Goal: Task Accomplishment & Management: Use online tool/utility

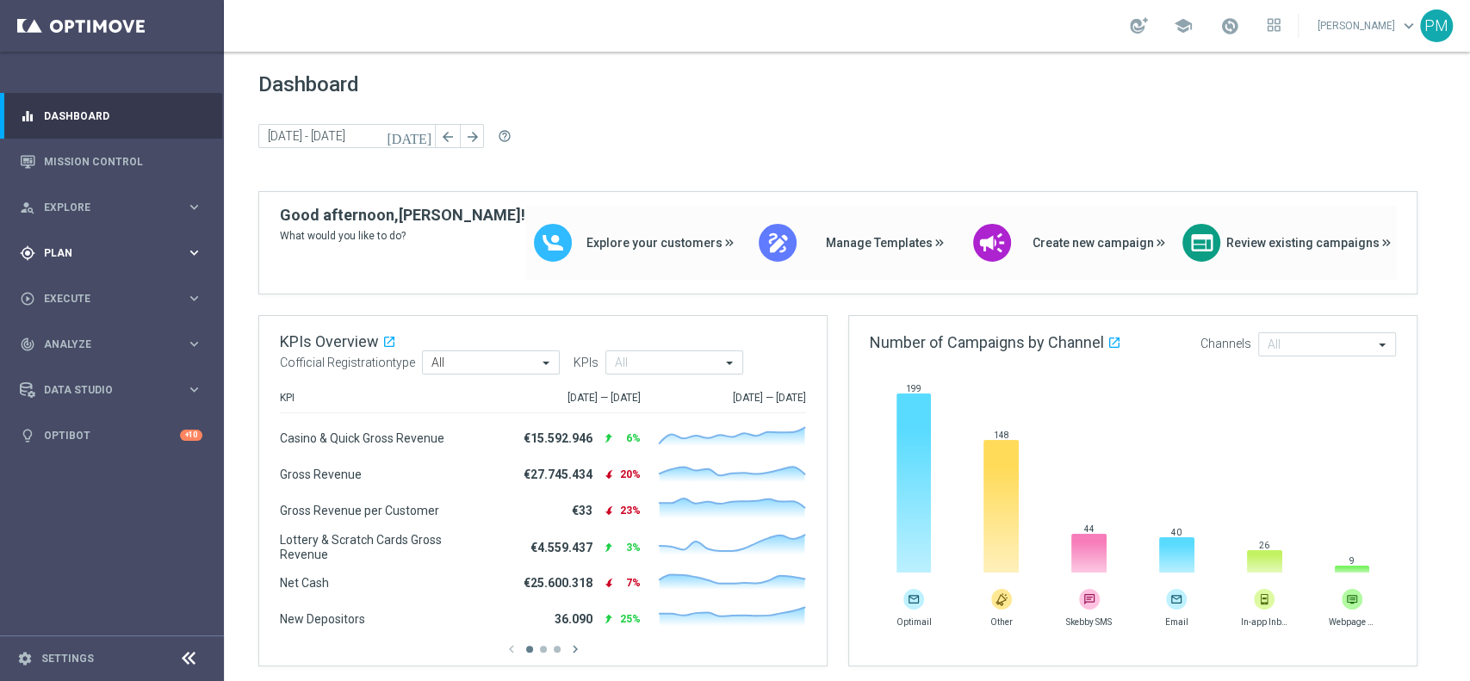
click at [90, 248] on span "Plan" at bounding box center [115, 253] width 142 height 10
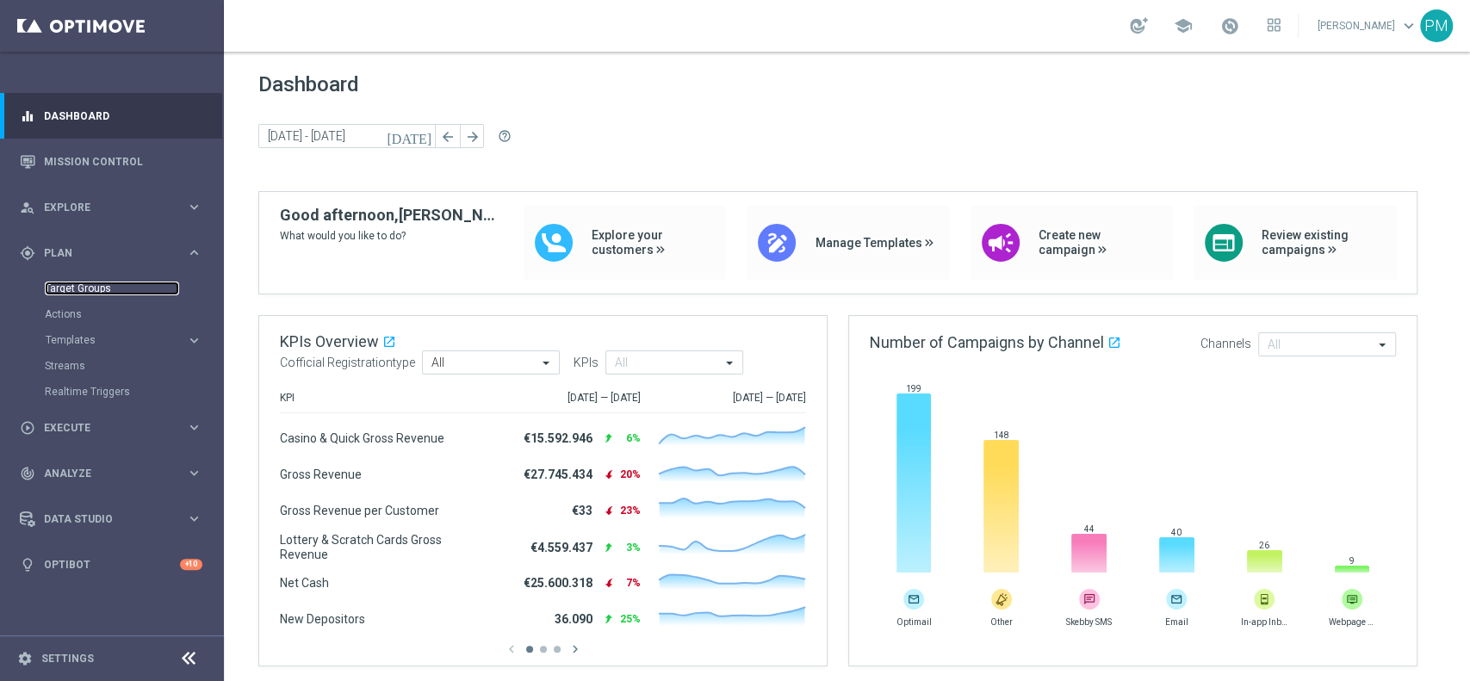
click at [92, 283] on link "Target Groups" at bounding box center [112, 289] width 134 height 14
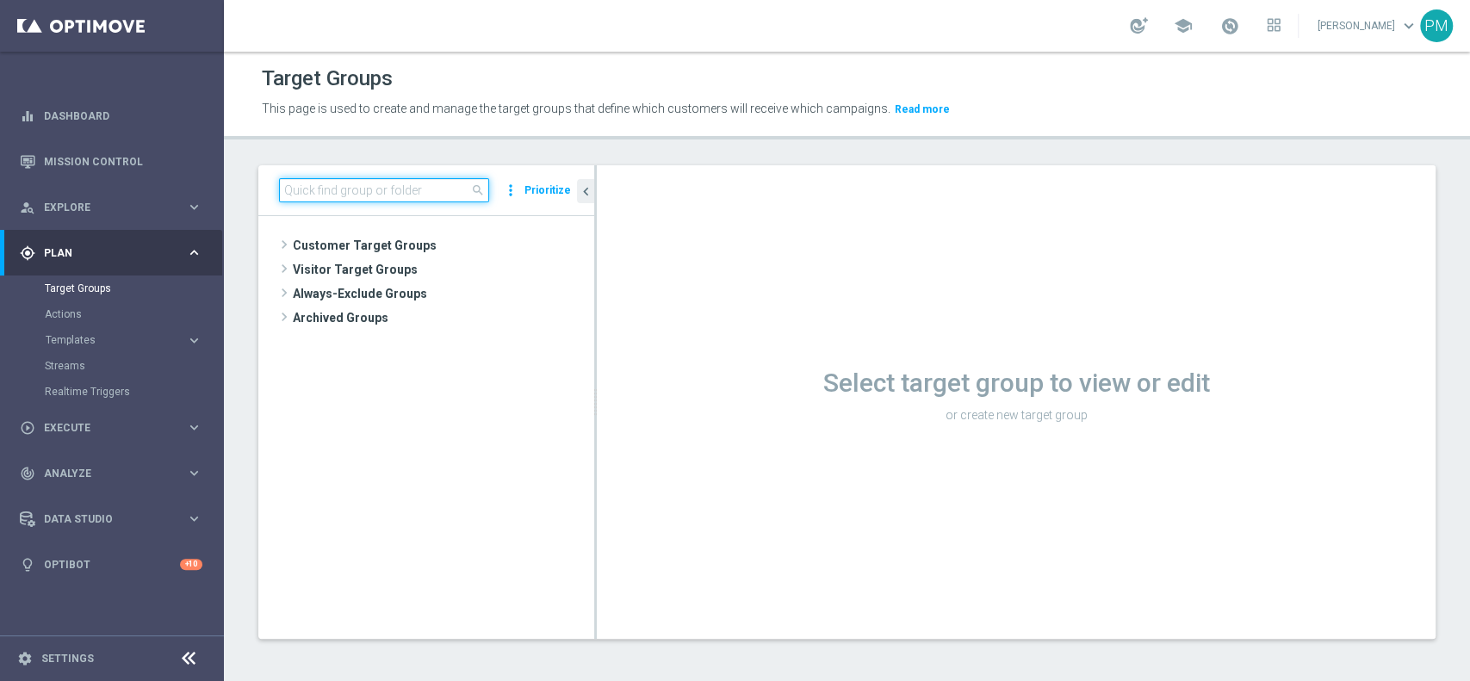
click at [346, 196] on input at bounding box center [384, 190] width 210 height 24
paste input "Multi Talent ggr nb lm > 0 1st Sport saldo"
type input "Multi Talent ggr nb lm > 0 1st Sport saldo"
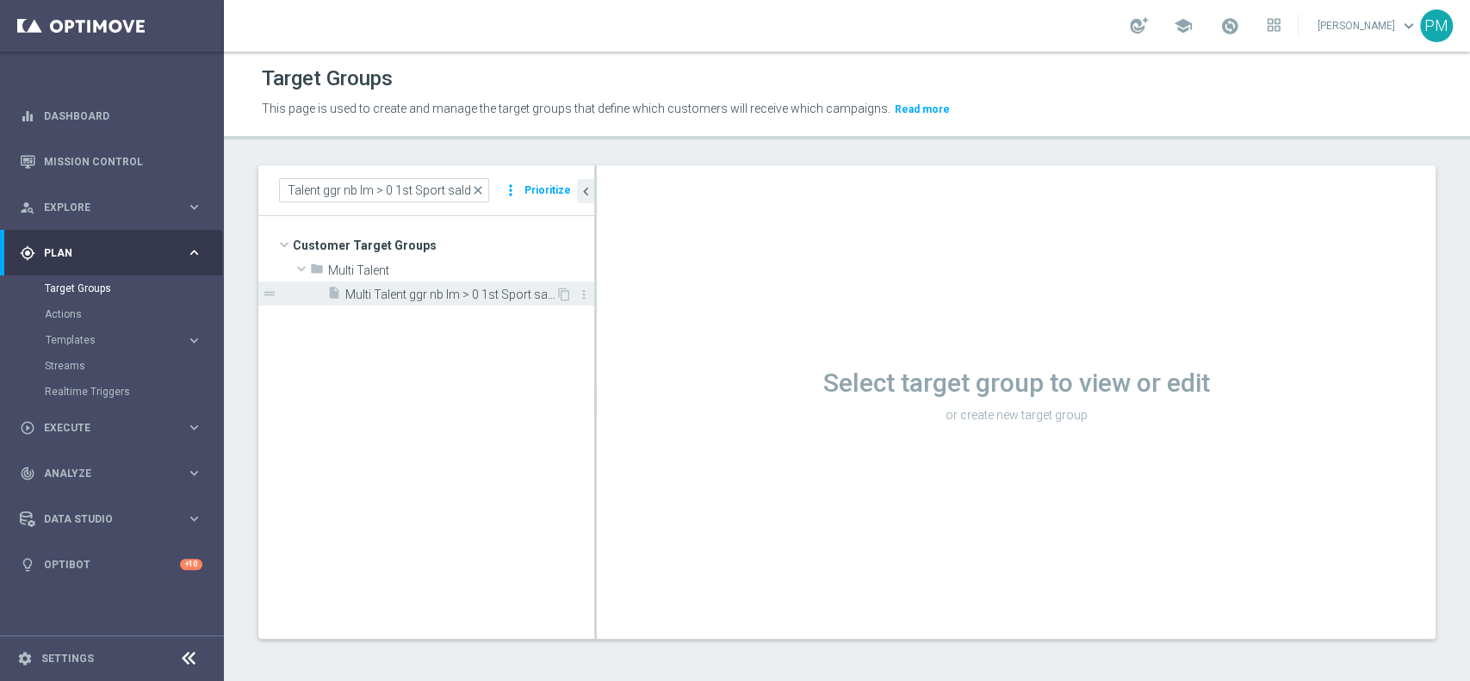
click at [403, 294] on span "Multi Talent ggr nb lm > 0 1st Sport saldo" at bounding box center [450, 295] width 210 height 15
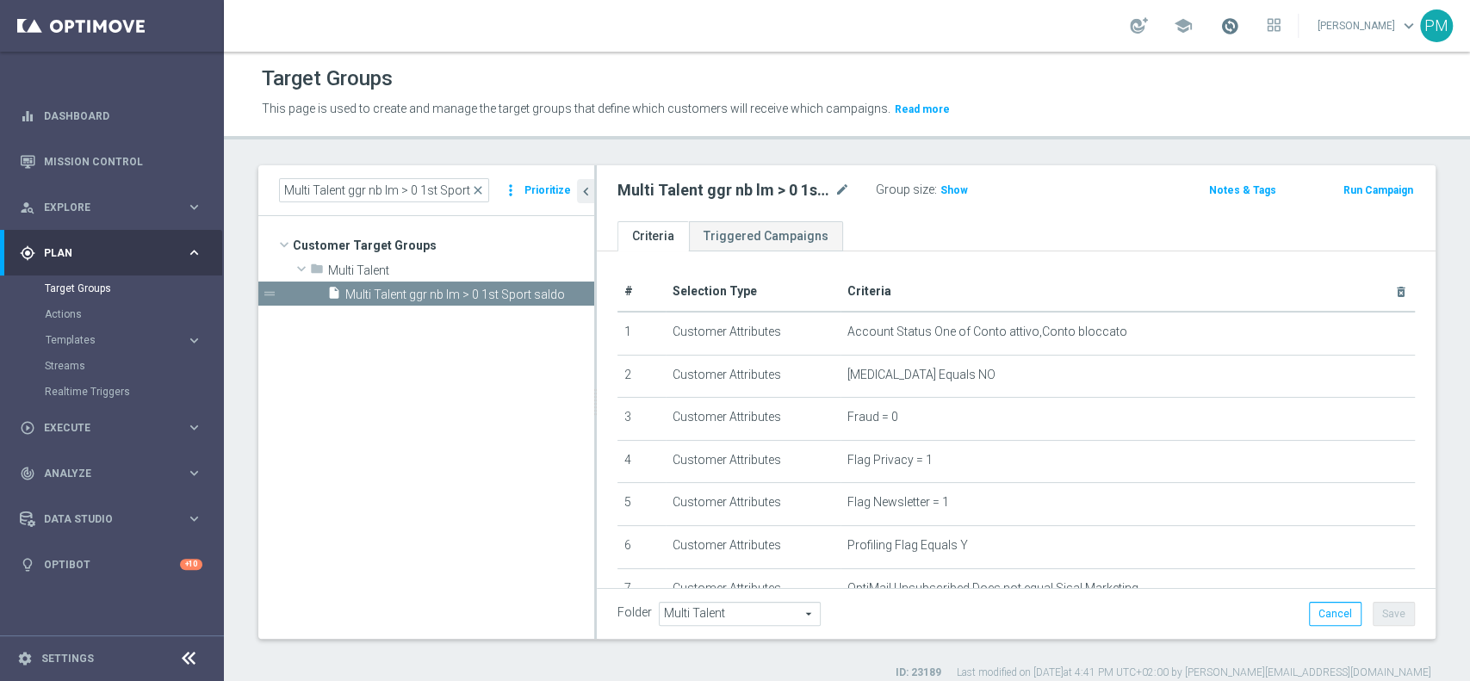
click at [1221, 28] on span at bounding box center [1230, 25] width 19 height 19
click at [1041, 28] on div "school Last available data: [DATE] Batch process completed successfully check_c…" at bounding box center [847, 26] width 1246 height 52
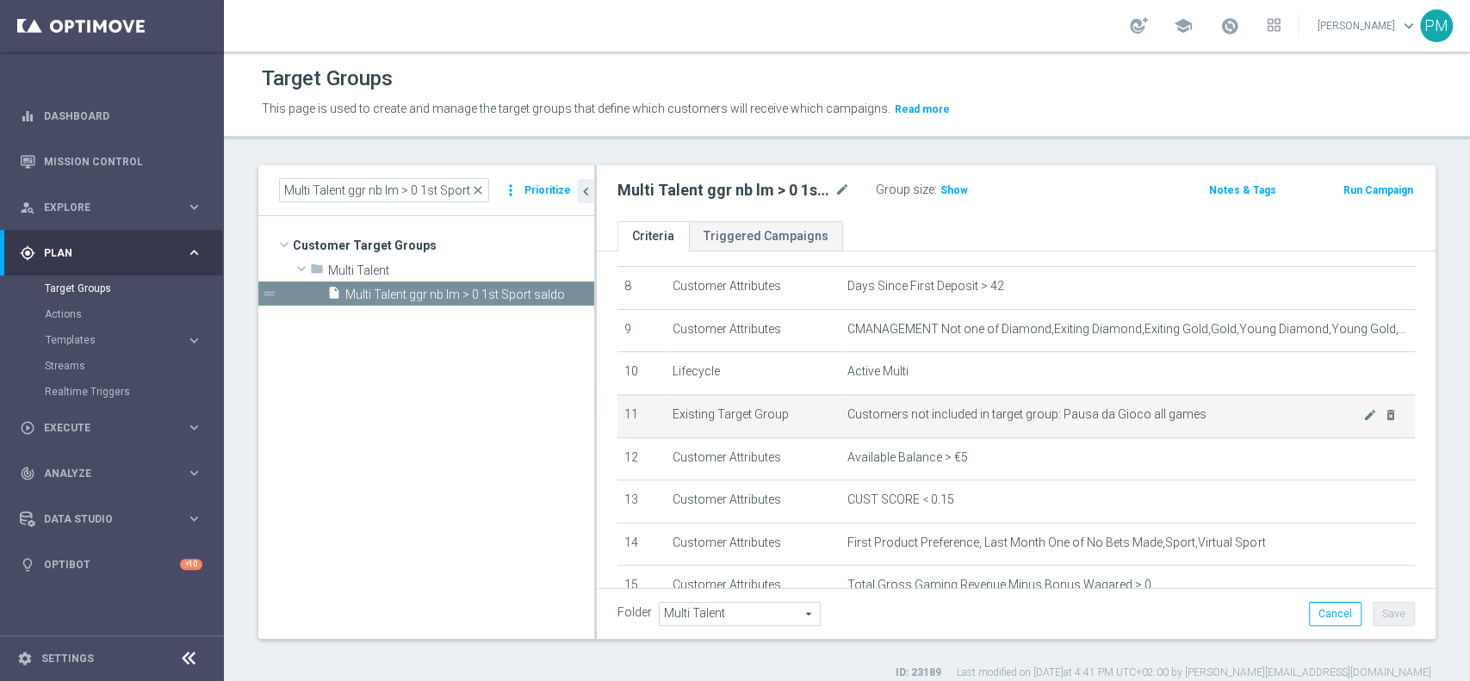
scroll to position [459, 0]
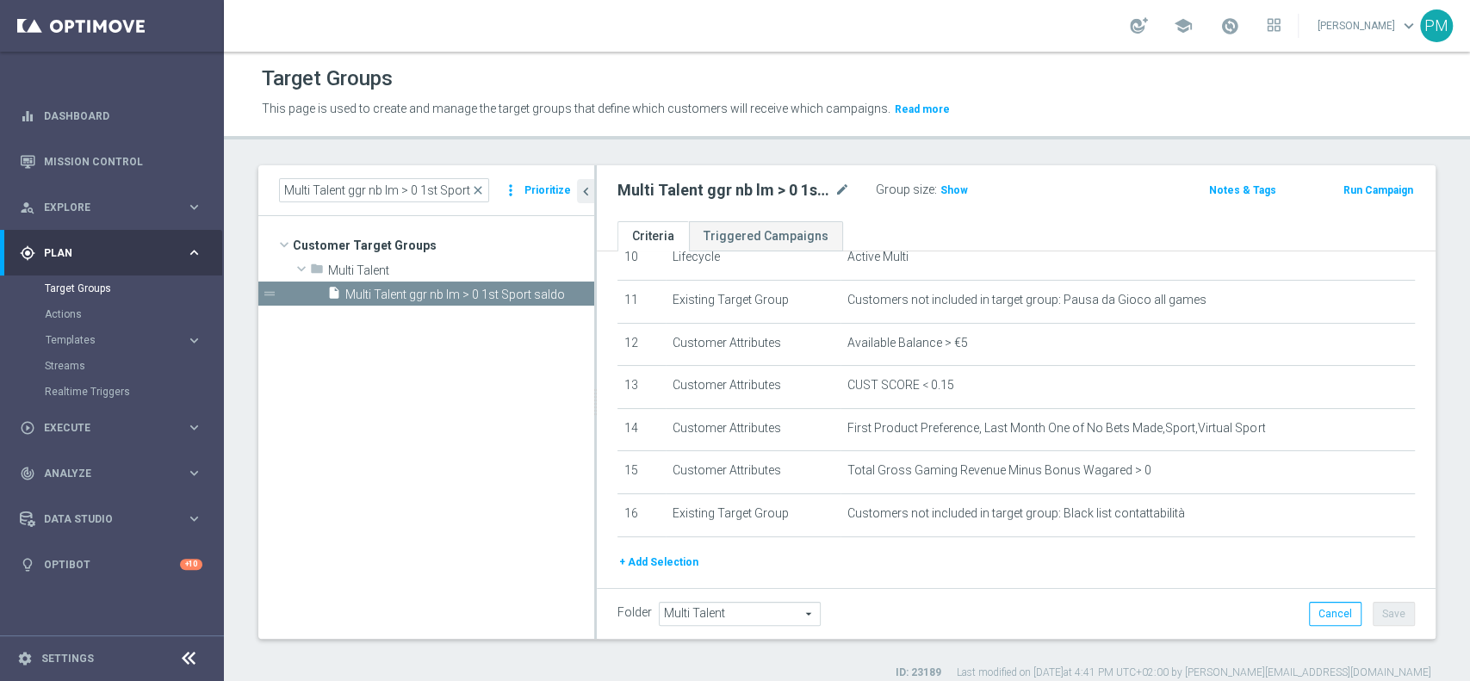
click at [1358, 193] on button "Run Campaign" at bounding box center [1378, 190] width 73 height 19
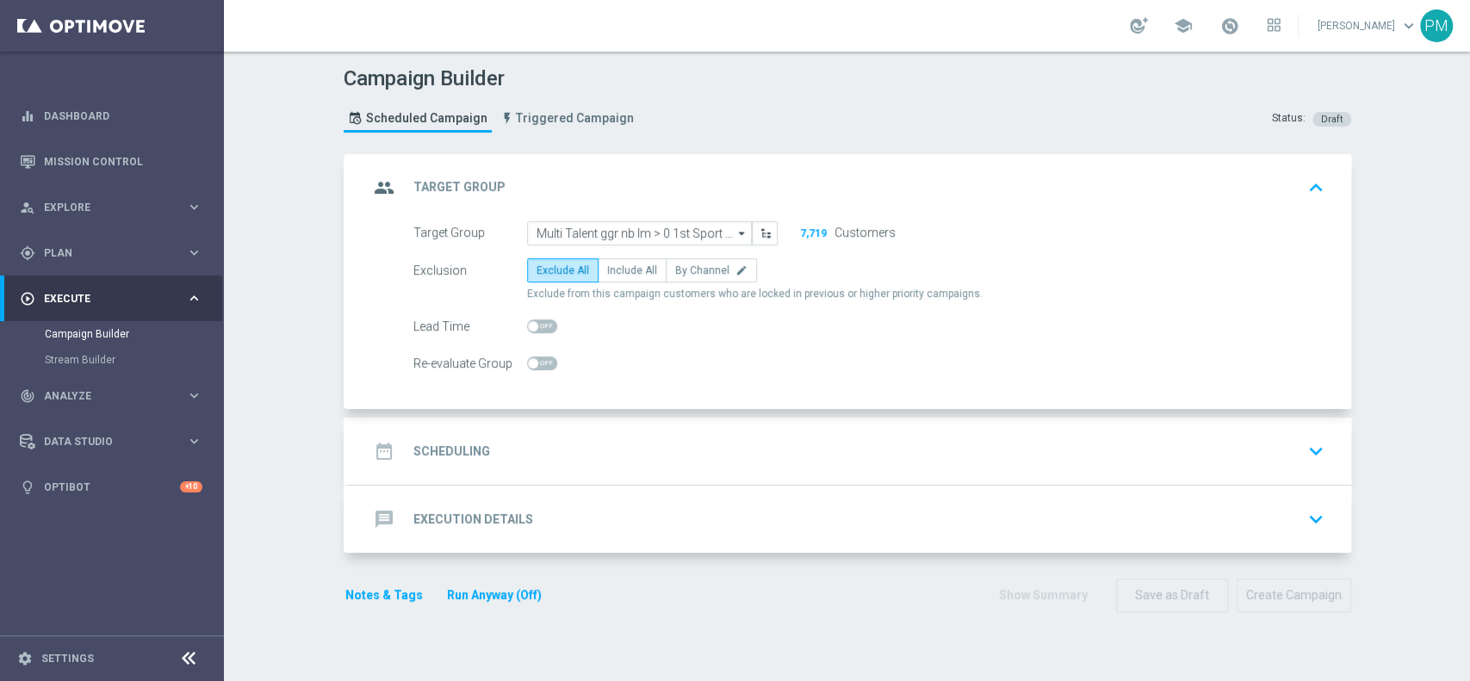
click at [607, 448] on div "date_range Scheduling keyboard_arrow_down" at bounding box center [850, 451] width 962 height 33
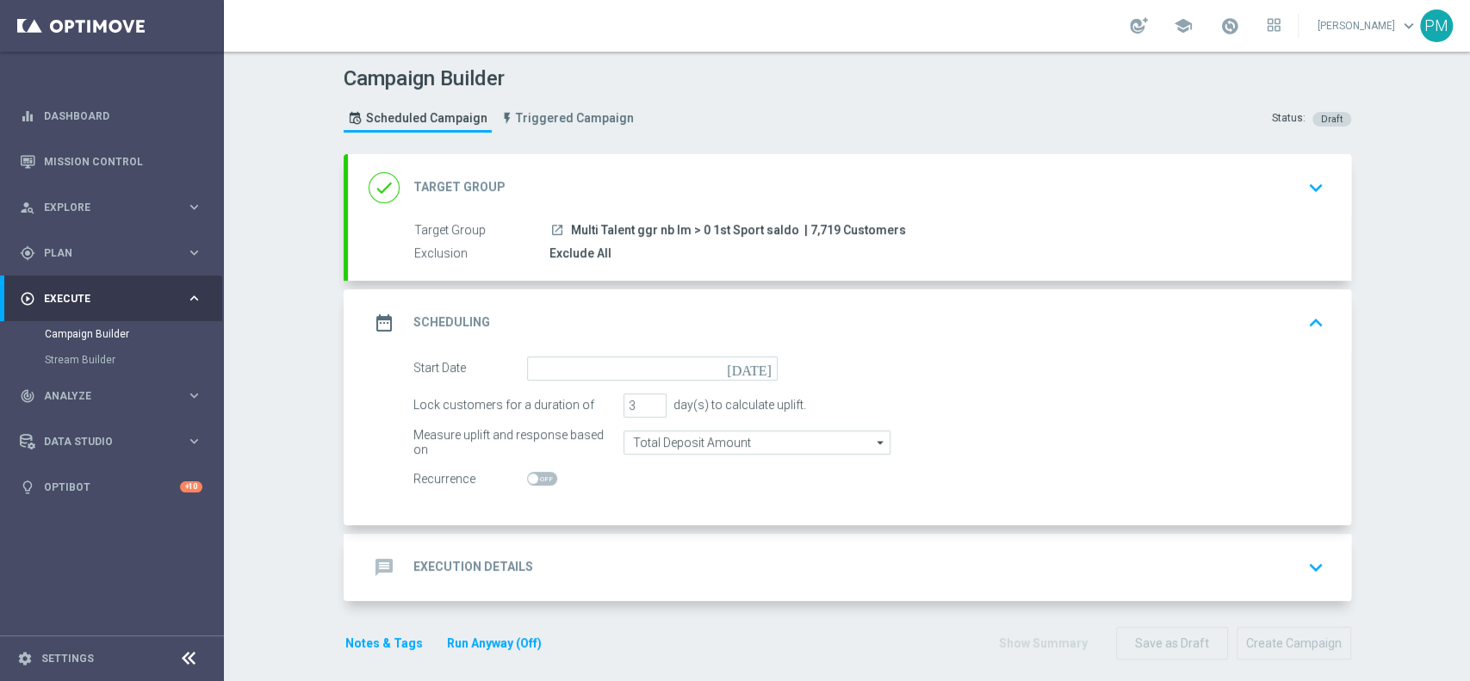
scroll to position [11, 0]
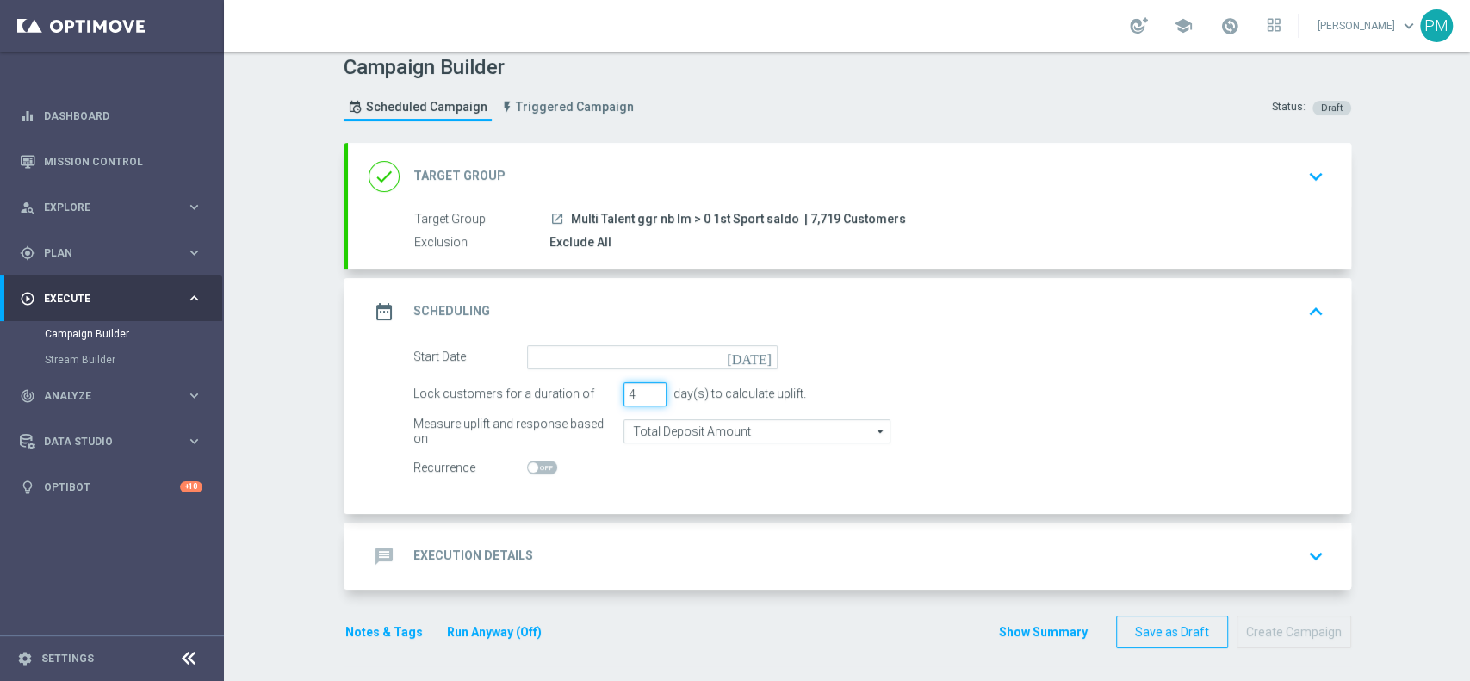
click at [646, 386] on input "4" at bounding box center [645, 394] width 43 height 24
type input "5"
click at [646, 386] on input "5" at bounding box center [645, 394] width 43 height 24
click at [716, 431] on input "Total Deposit Amount" at bounding box center [757, 432] width 267 height 24
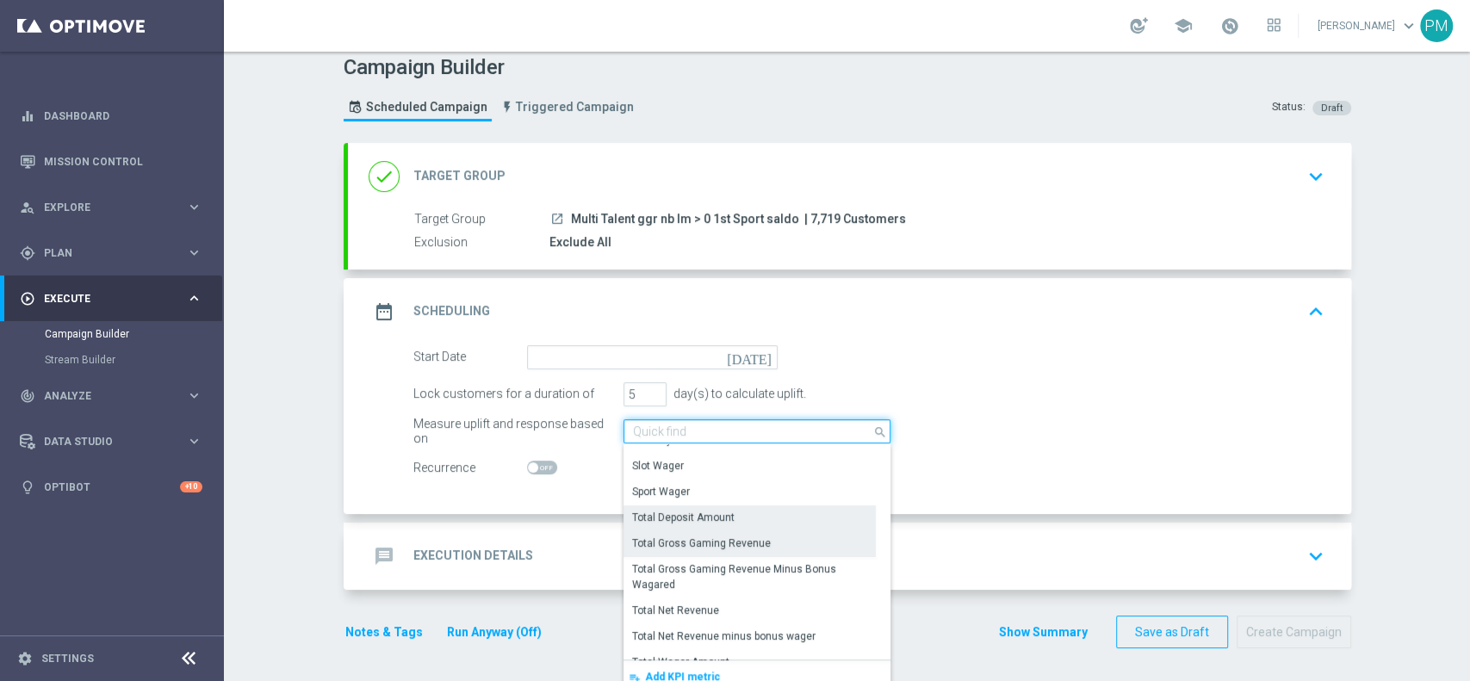
scroll to position [305, 0]
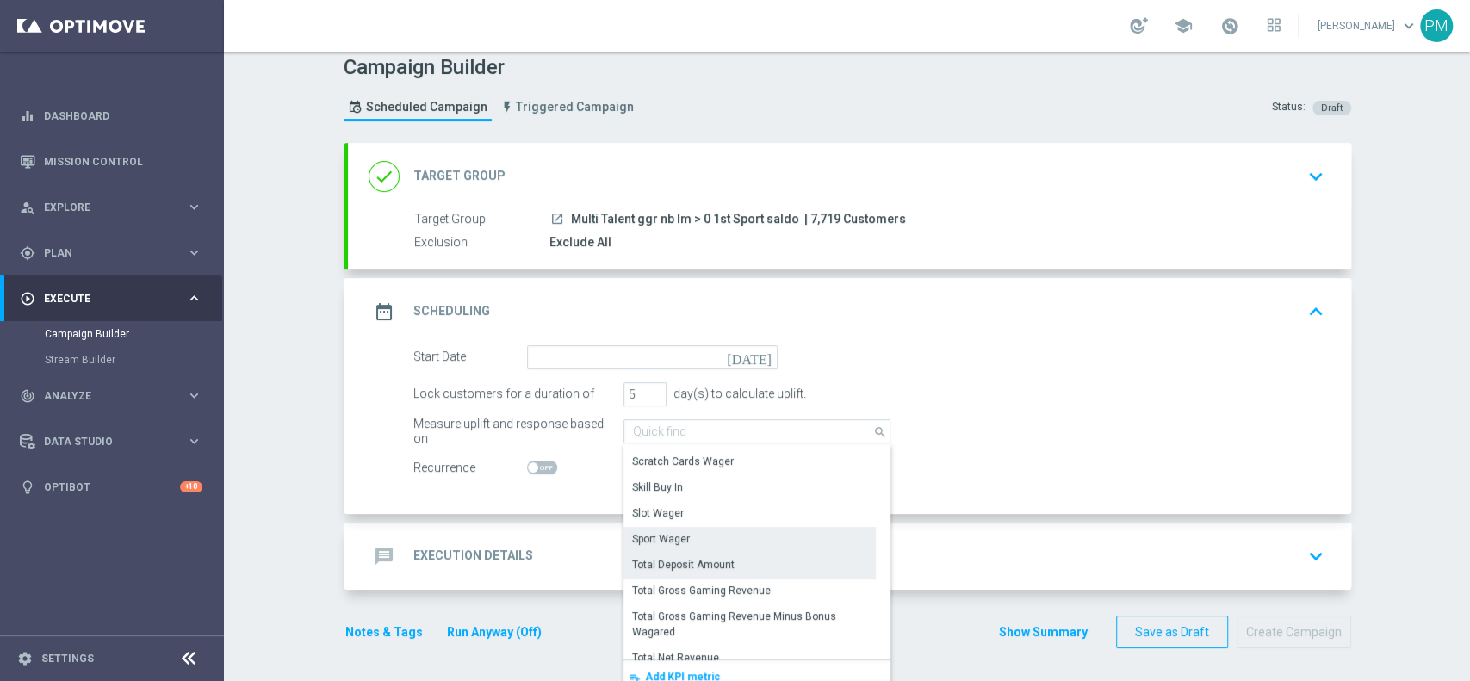
click at [681, 532] on div "Sport Wager" at bounding box center [750, 539] width 252 height 24
type input "Sport Wager"
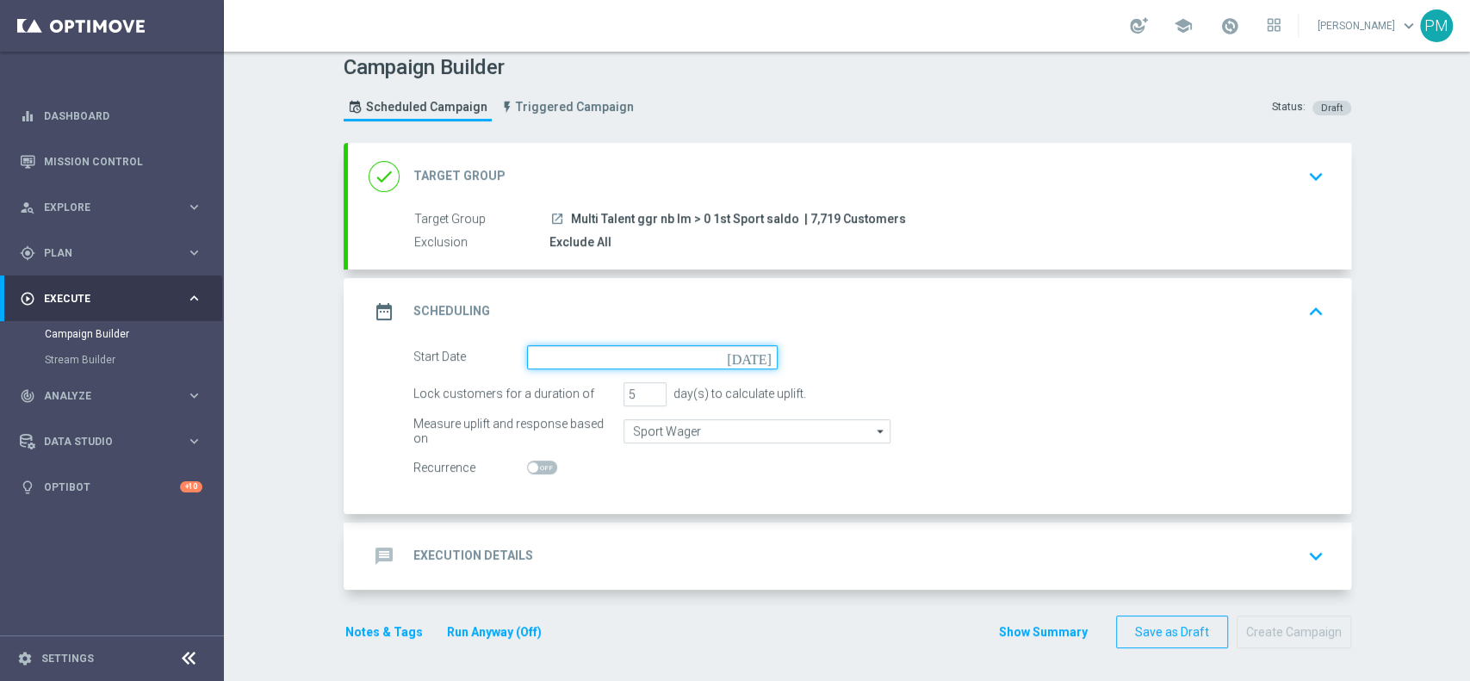
click at [623, 357] on input at bounding box center [652, 357] width 251 height 24
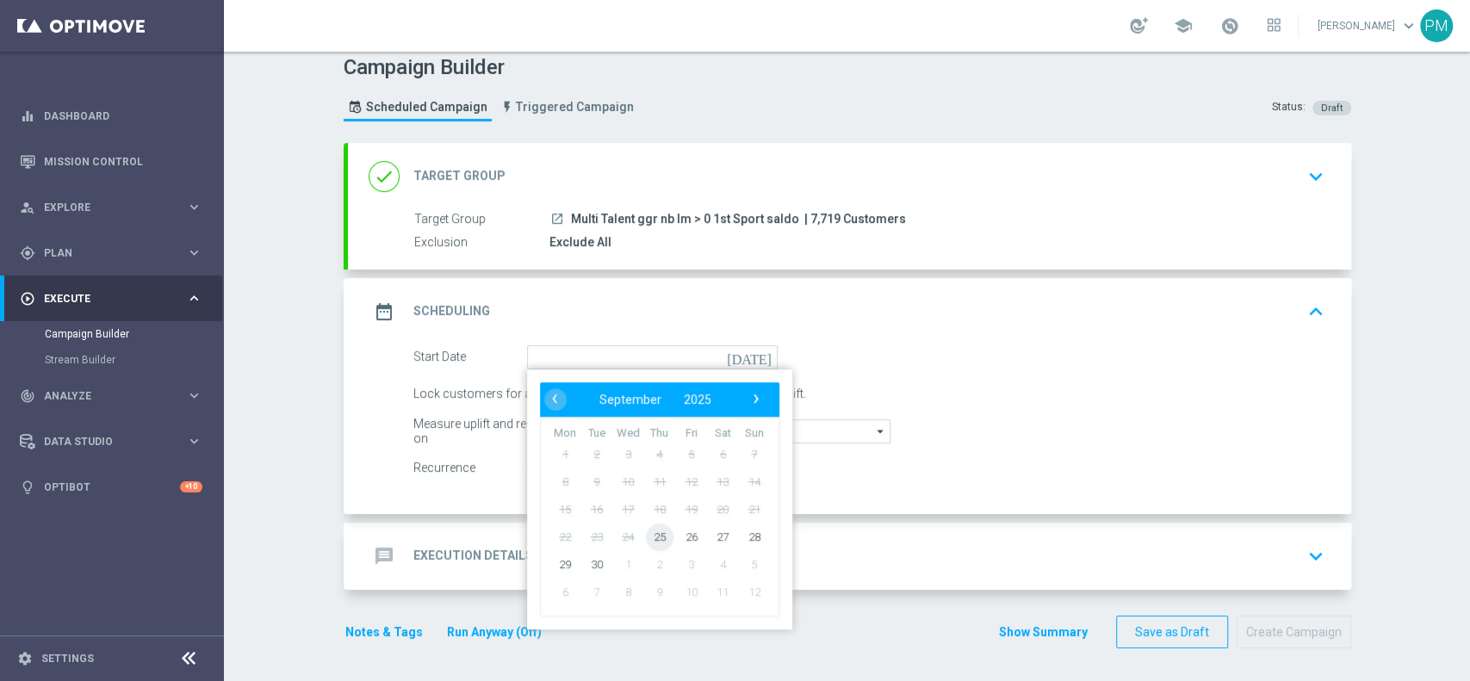
click at [658, 531] on span "25" at bounding box center [659, 537] width 28 height 28
type input "[DATE]"
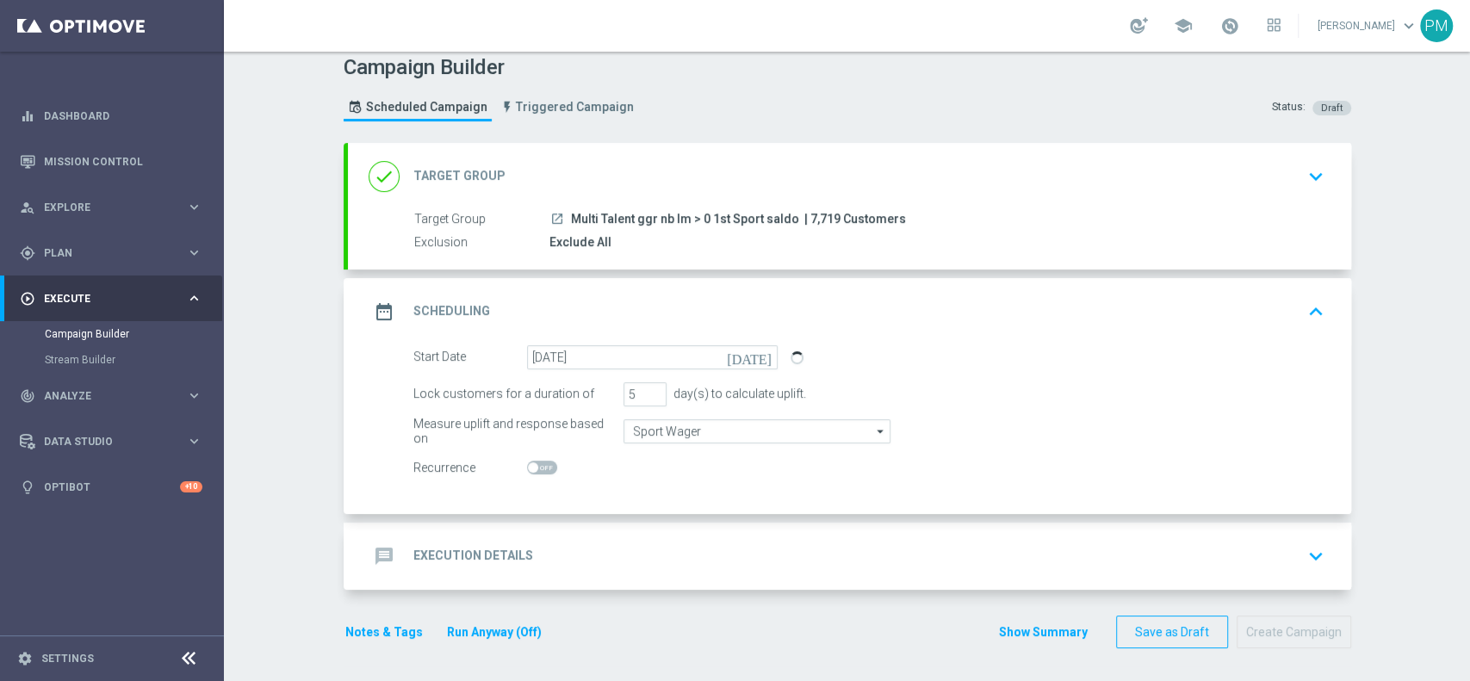
click at [593, 559] on div "message Execution Details keyboard_arrow_down" at bounding box center [850, 556] width 962 height 33
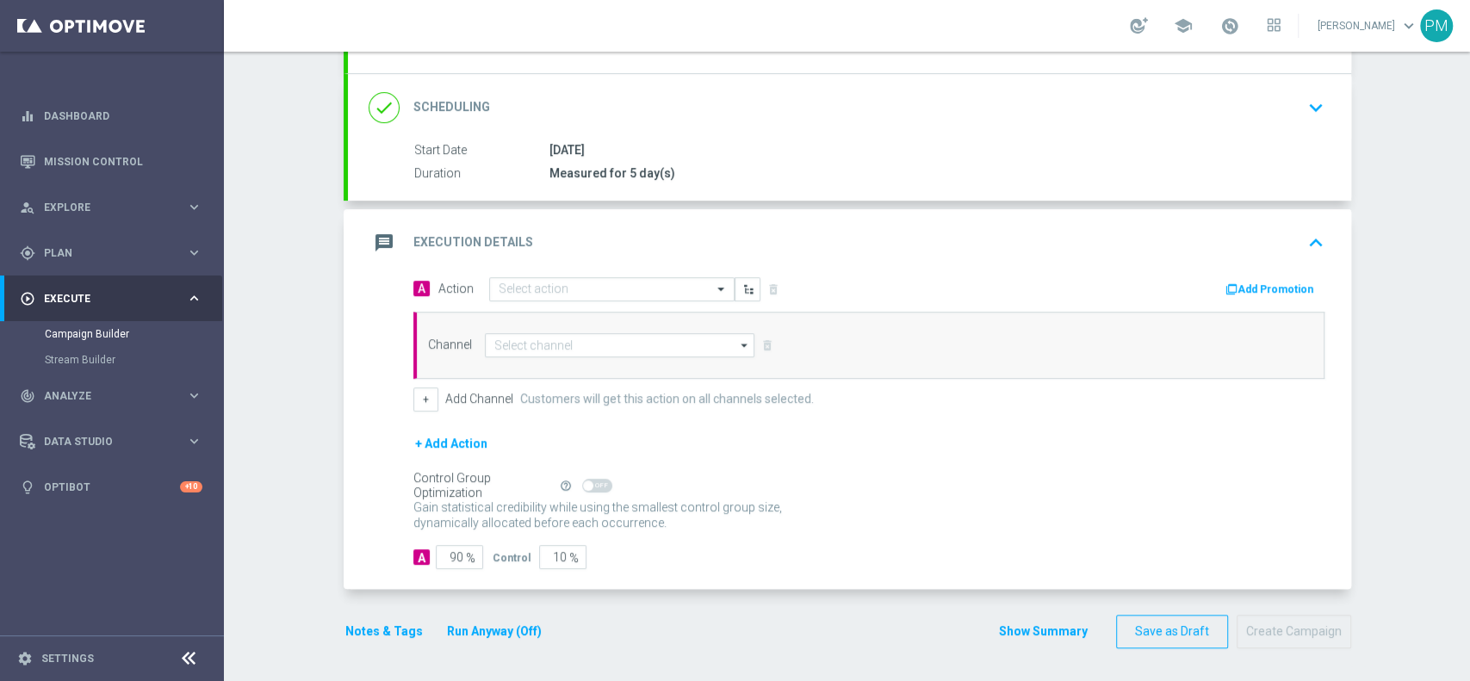
scroll to position [207, 0]
click at [527, 351] on input at bounding box center [620, 346] width 270 height 24
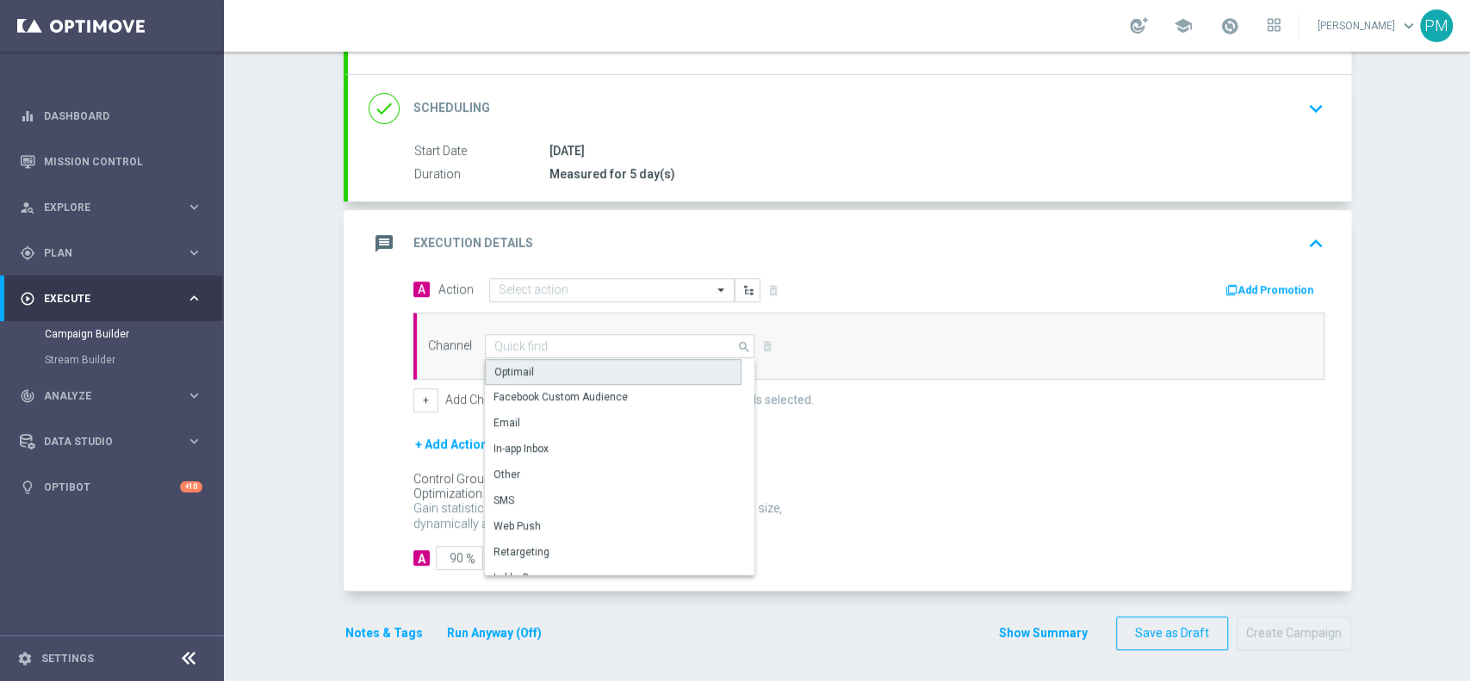
click at [532, 369] on div "Optimail" at bounding box center [613, 372] width 257 height 26
type input "Optimail"
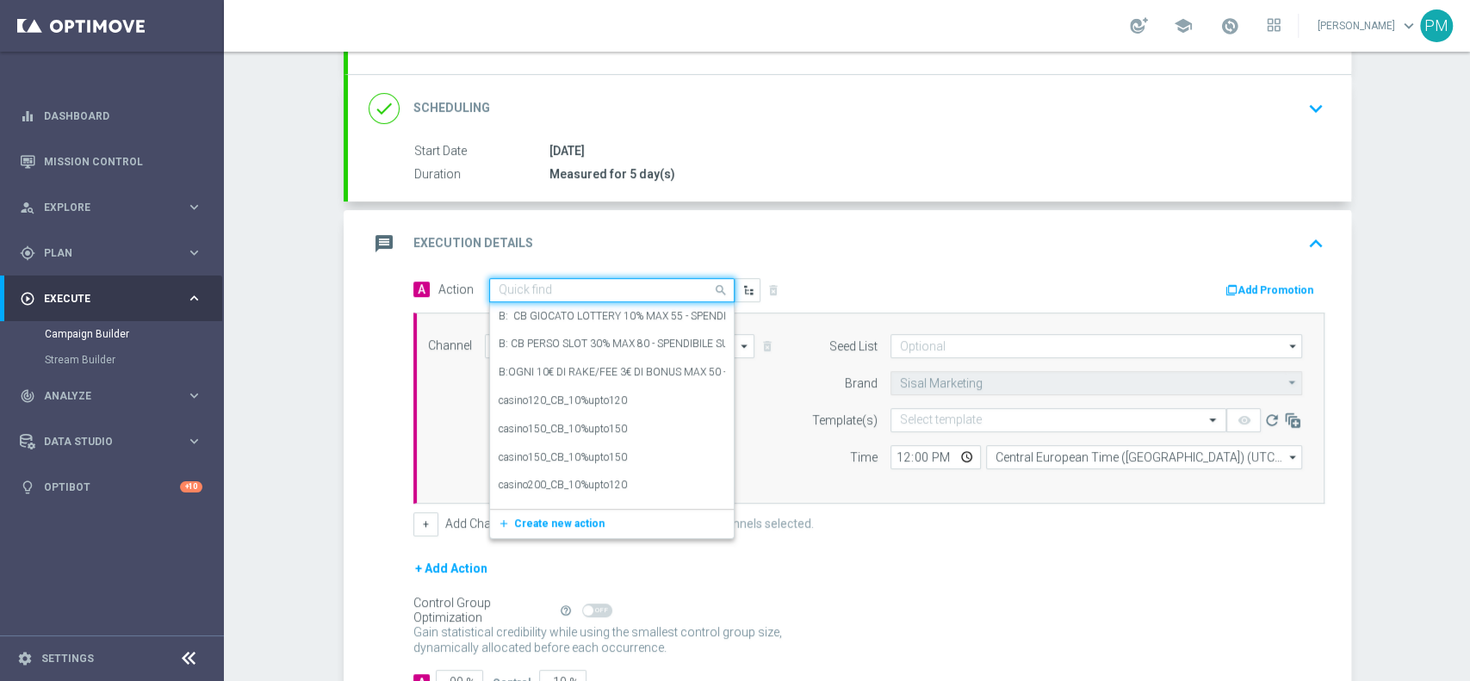
click at [533, 289] on input "text" at bounding box center [595, 290] width 192 height 15
paste input "cashback Sport 30% fino a 10€ giocato min 20 QeL4"
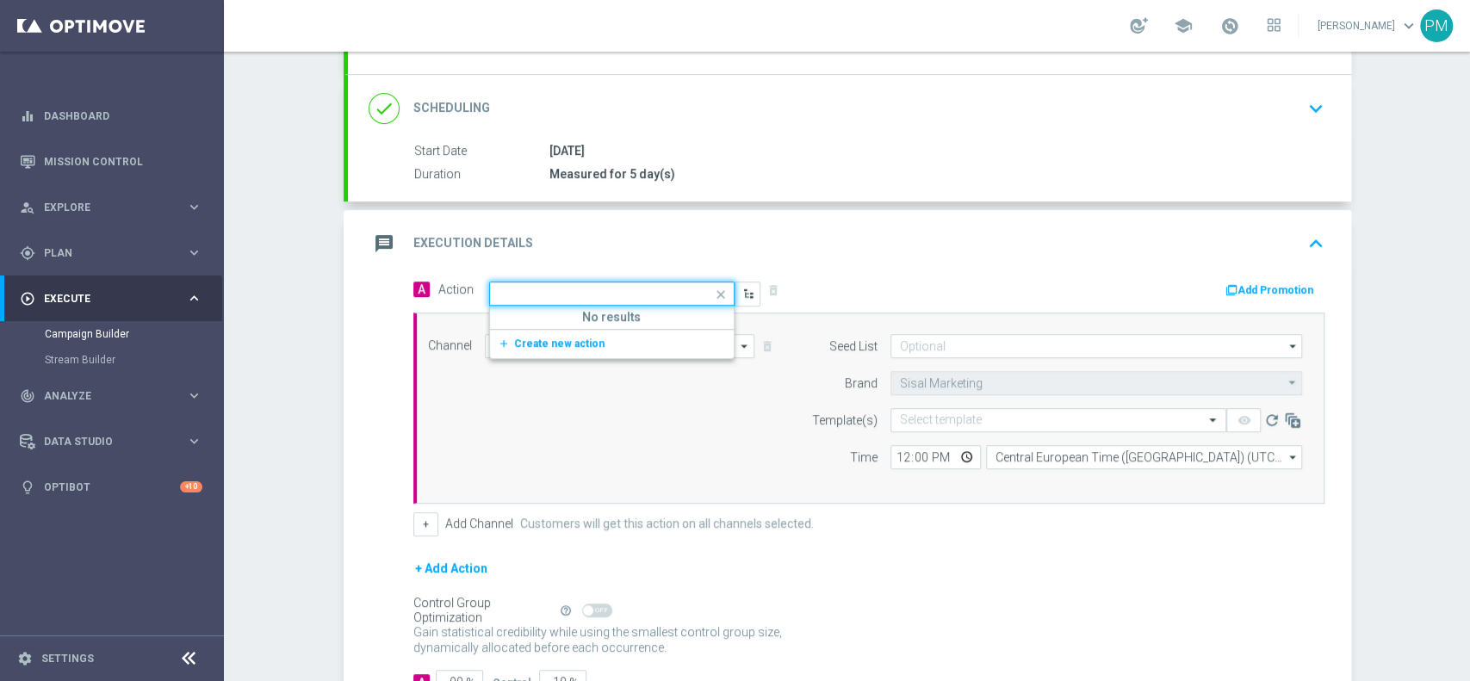
type input "cashback Sport 30% fino a 10€ giocato min 20 QeL4"
click at [535, 348] on button "add_new Create new action" at bounding box center [609, 344] width 238 height 20
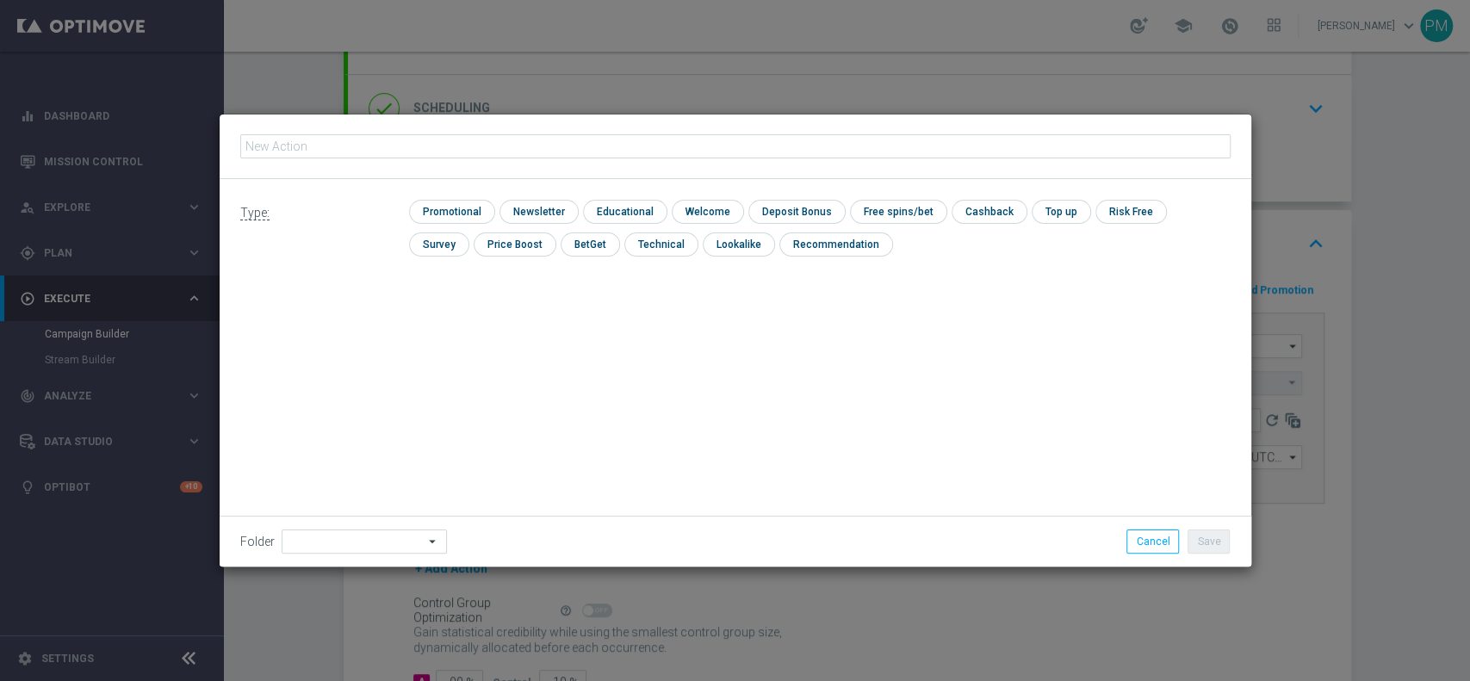
scroll to position [0, 0]
click at [426, 214] on input "checkbox" at bounding box center [450, 211] width 82 height 23
checkbox input "true"
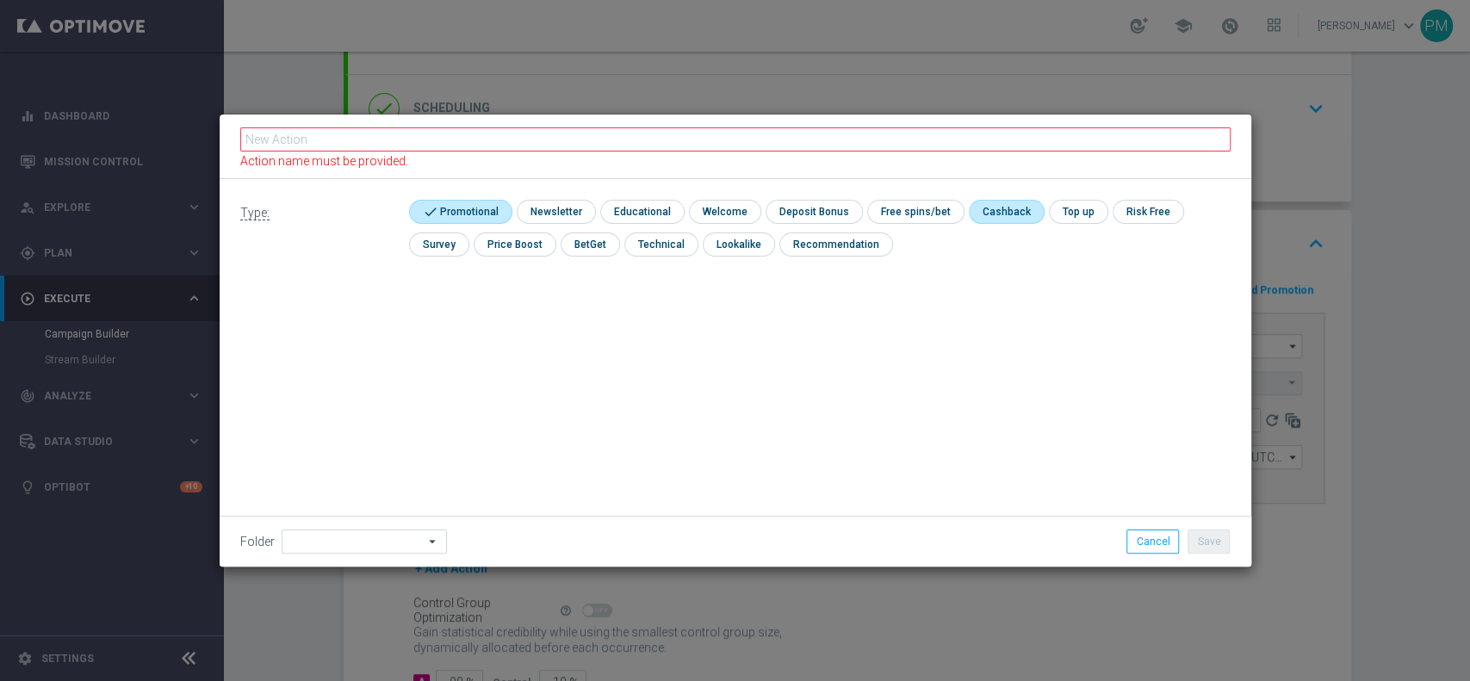
click at [969, 214] on input "checkbox" at bounding box center [1005, 211] width 72 height 23
checkbox input "true"
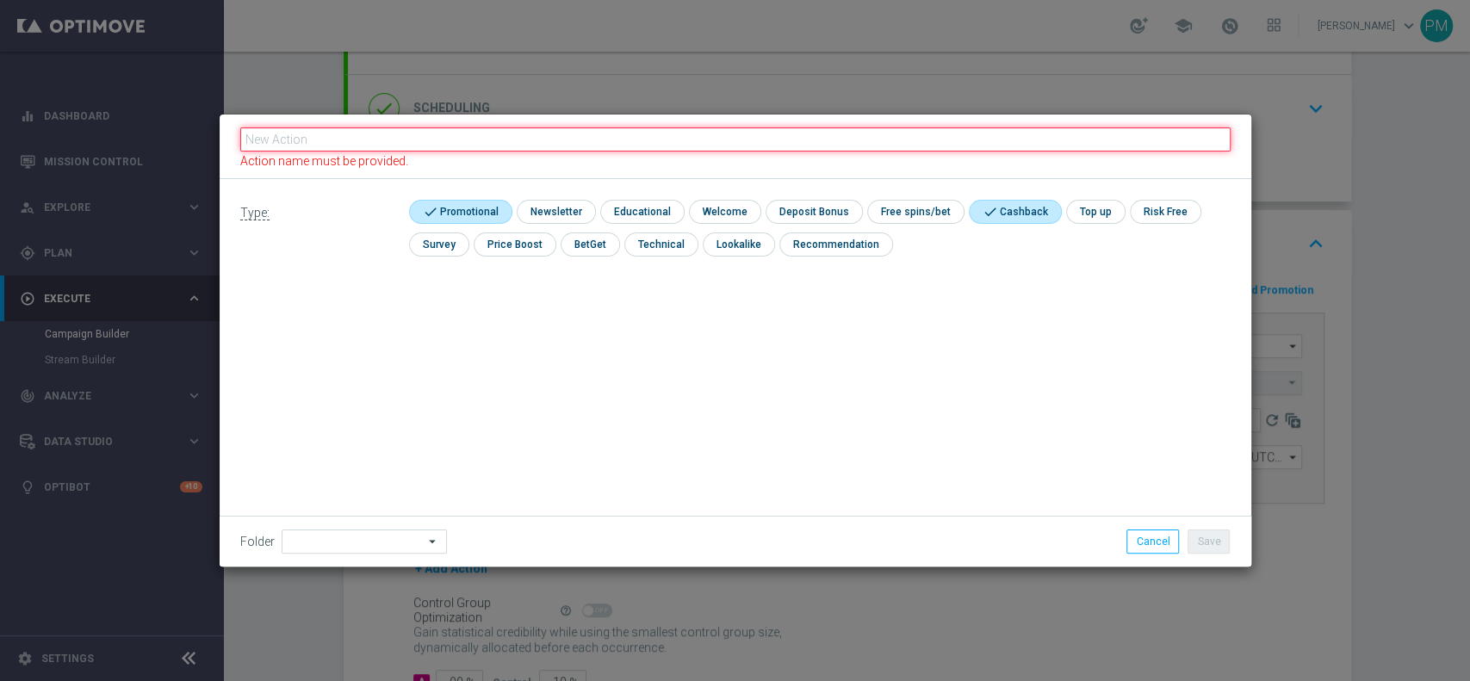
click at [771, 134] on input "text" at bounding box center [735, 139] width 991 height 24
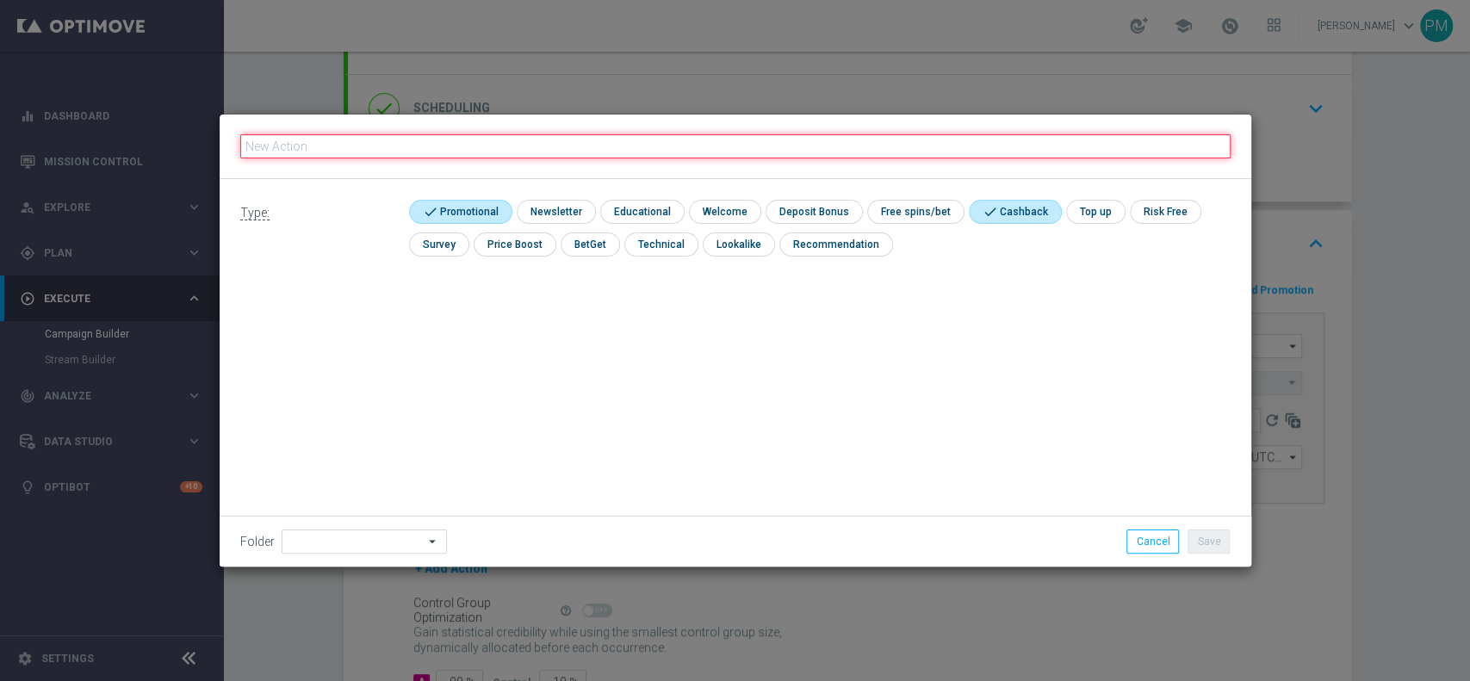
paste input "cashback Sport 30% fino a 10€ giocato min 20 QeL4"
type input "cashback Sport 30% fino a 10€ giocato min 20 QeL4"
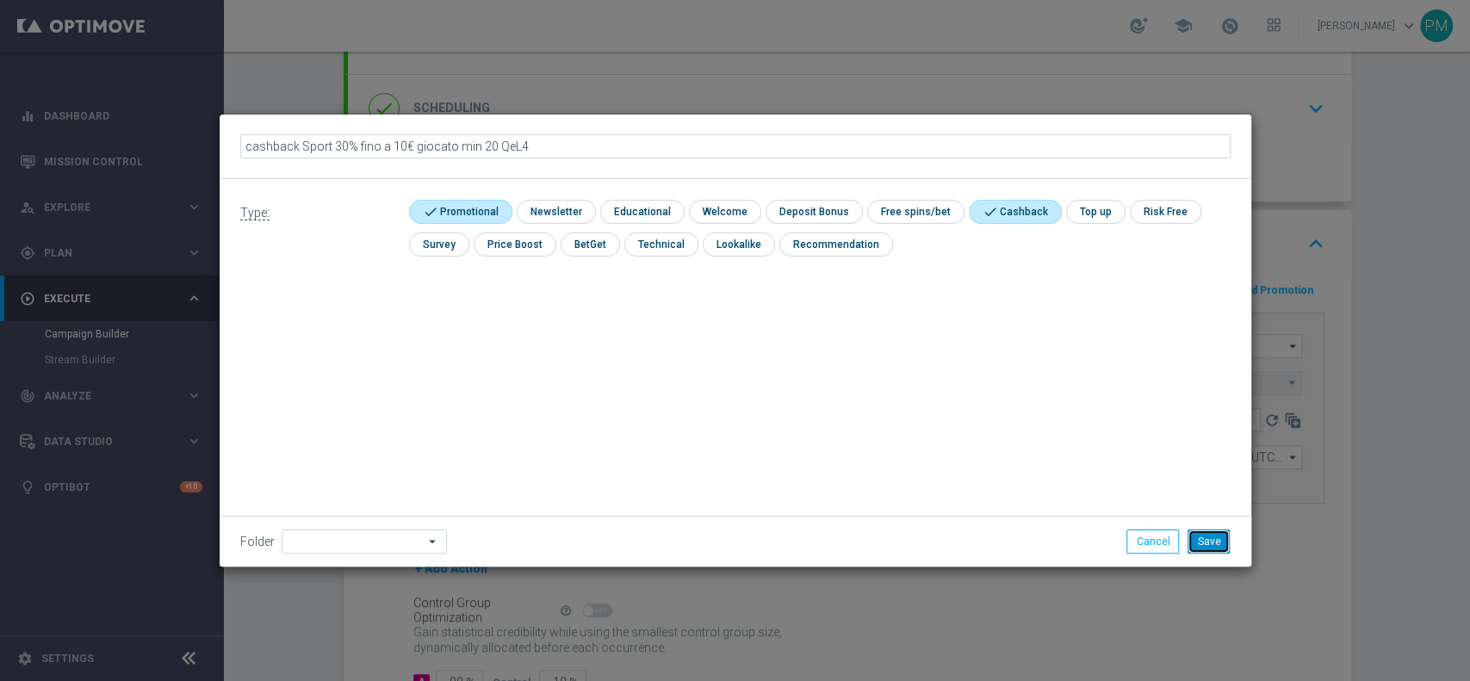
click at [1192, 538] on button "Save" at bounding box center [1209, 542] width 42 height 24
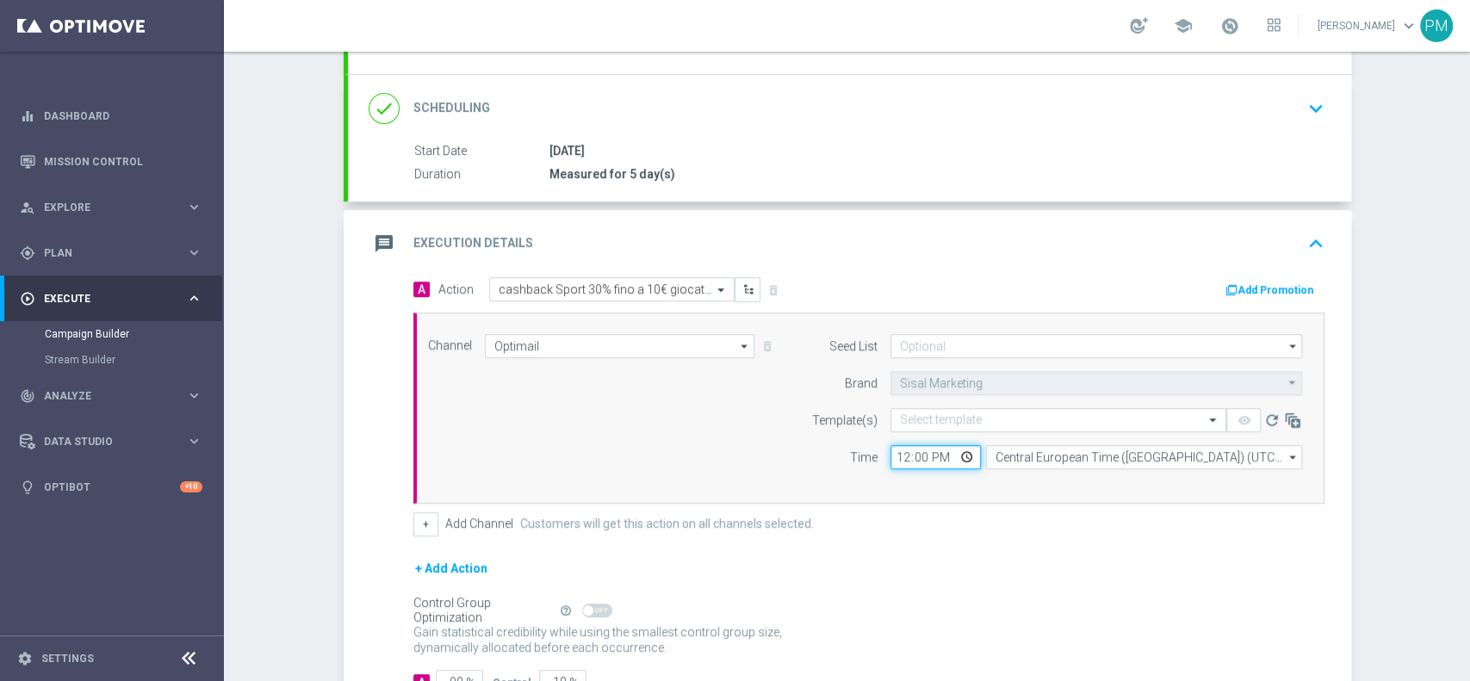
click at [897, 457] on input "12:00" at bounding box center [936, 457] width 90 height 24
type input "17:00"
click at [1234, 290] on button "Add Promotion" at bounding box center [1272, 290] width 96 height 19
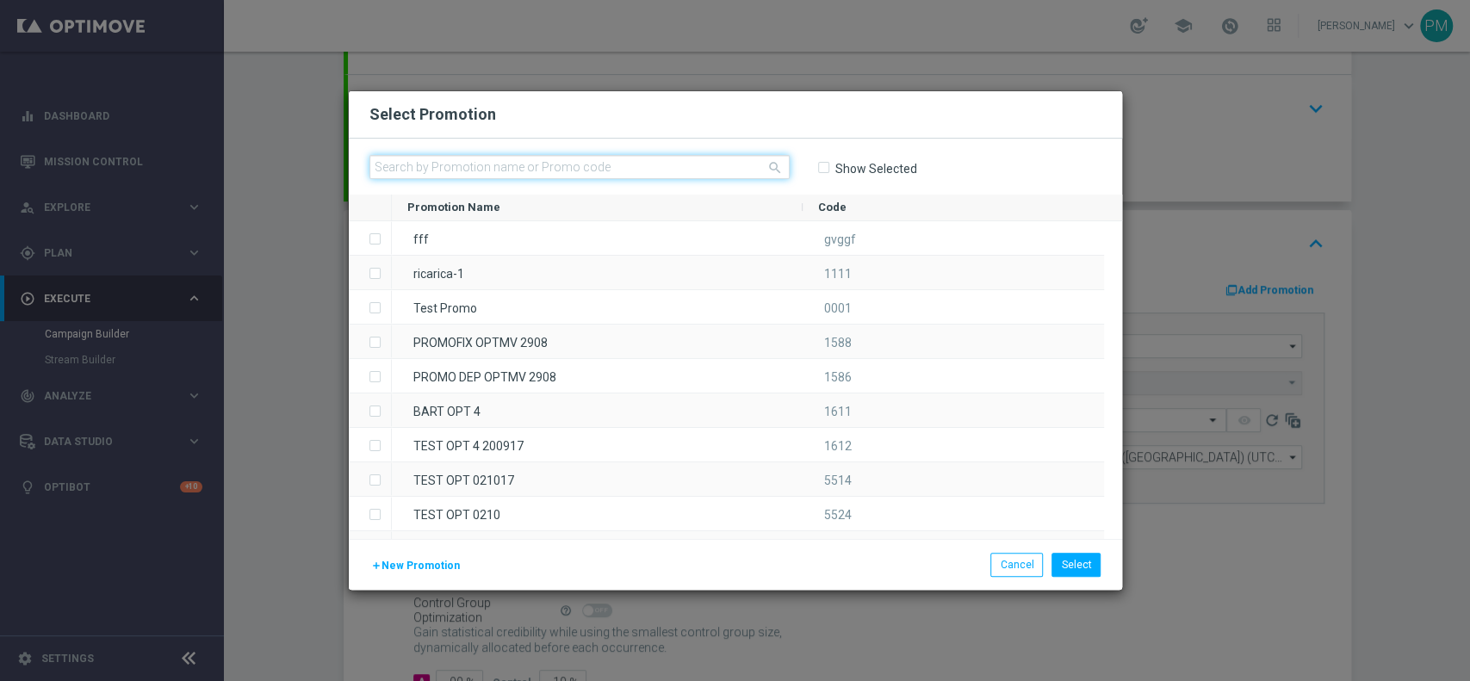
click at [483, 165] on input "text" at bounding box center [580, 167] width 420 height 24
paste input "CBSPORT250925"
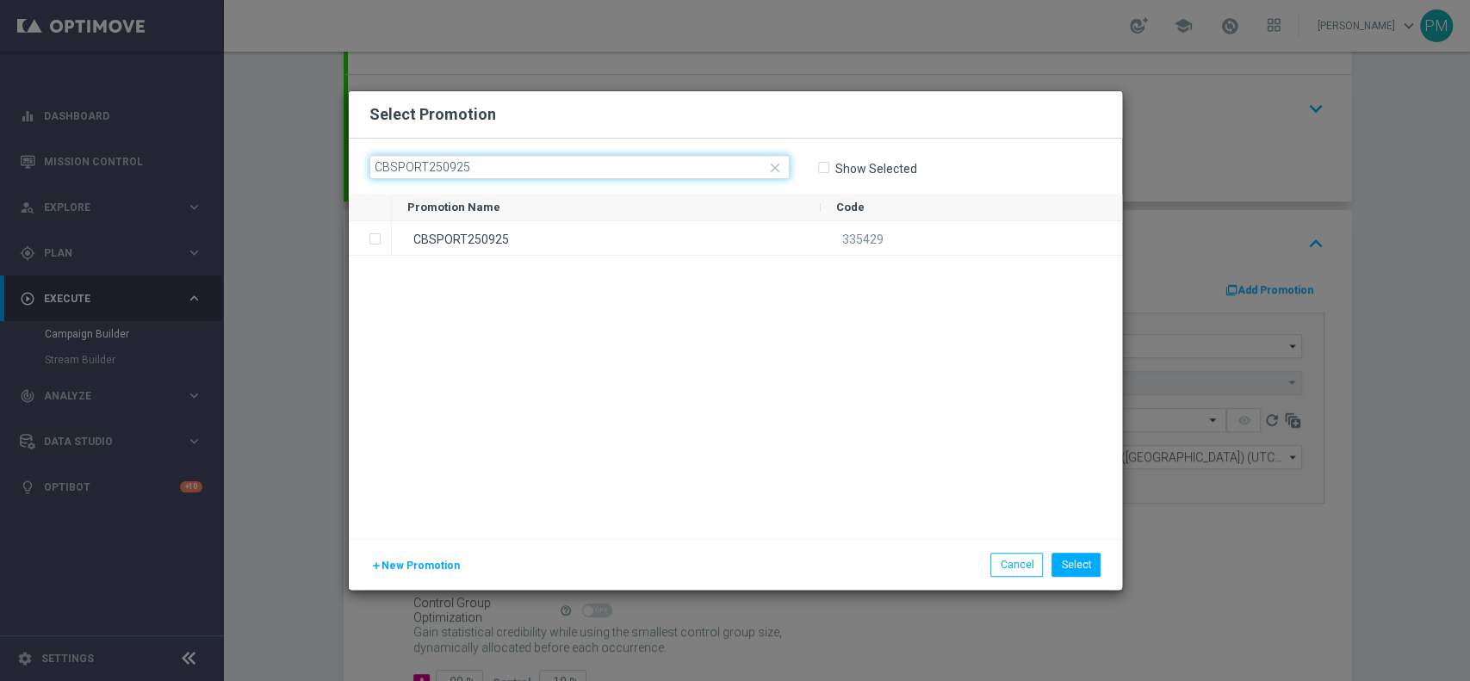
type input "CBSPORT250925"
click at [523, 218] on div "Promotion Name" at bounding box center [606, 208] width 398 height 26
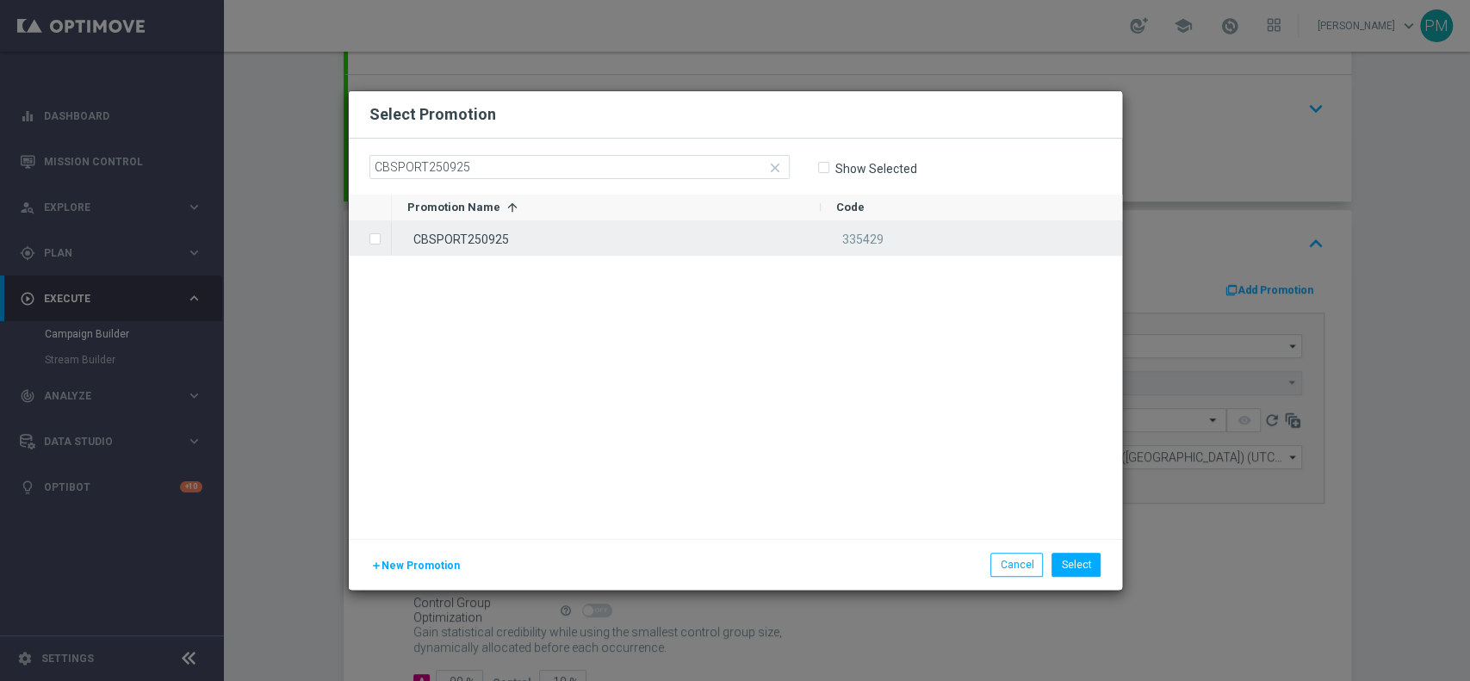
click at [528, 230] on div "CBSPORT250925" at bounding box center [606, 238] width 429 height 34
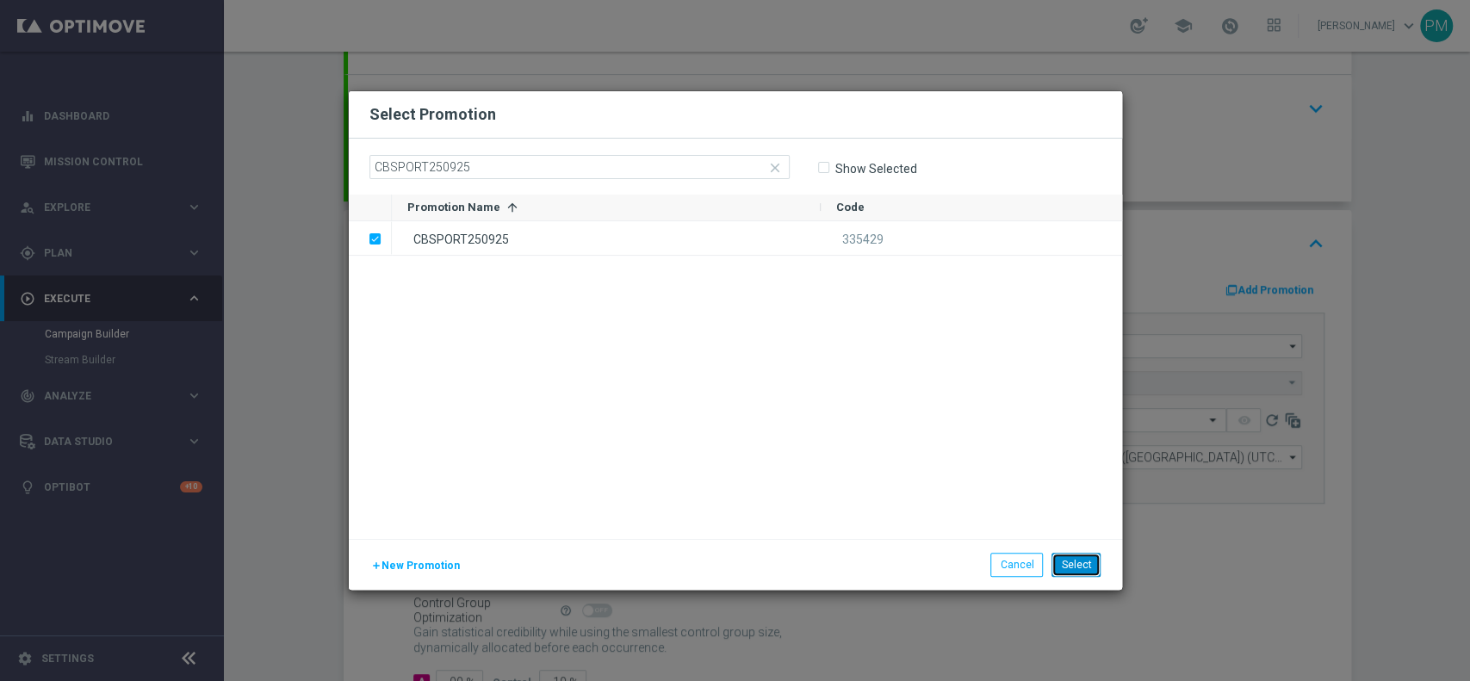
click at [1094, 575] on button "Select" at bounding box center [1076, 565] width 49 height 24
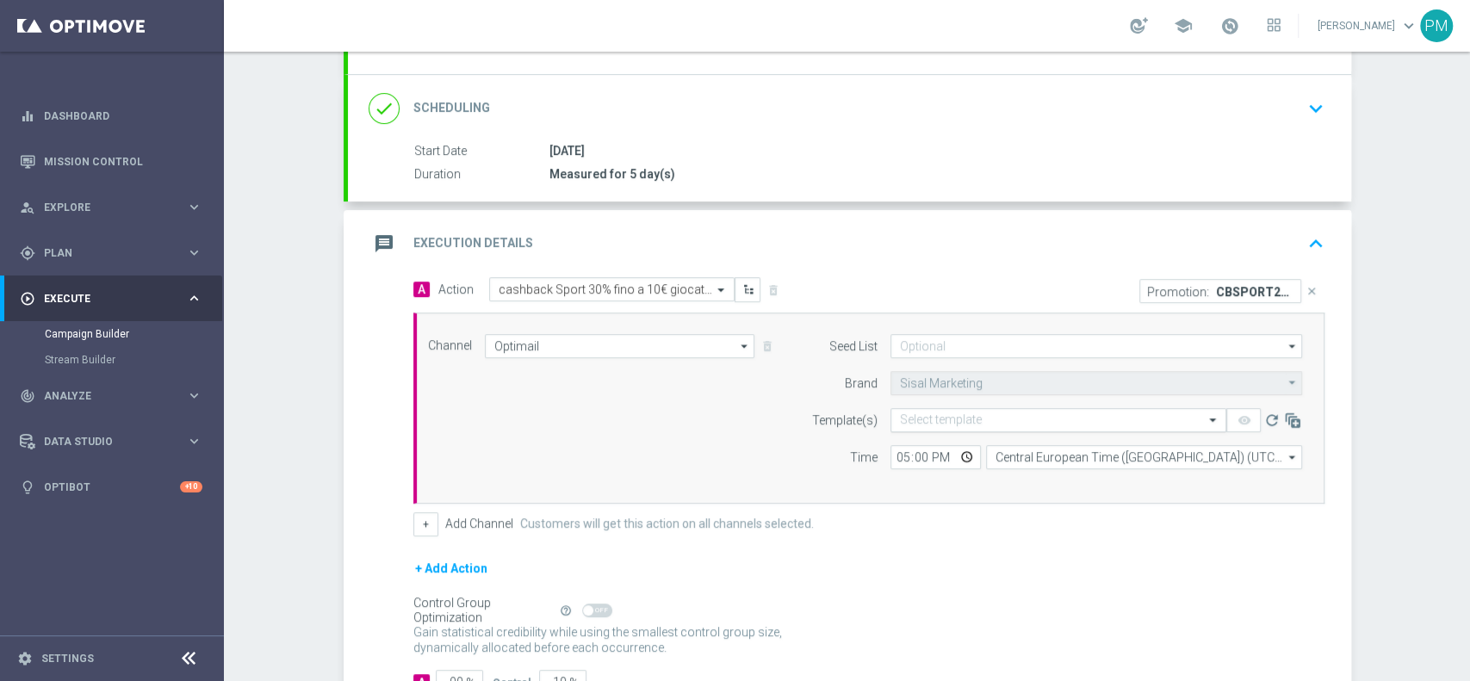
click at [945, 424] on input "text" at bounding box center [1041, 420] width 283 height 15
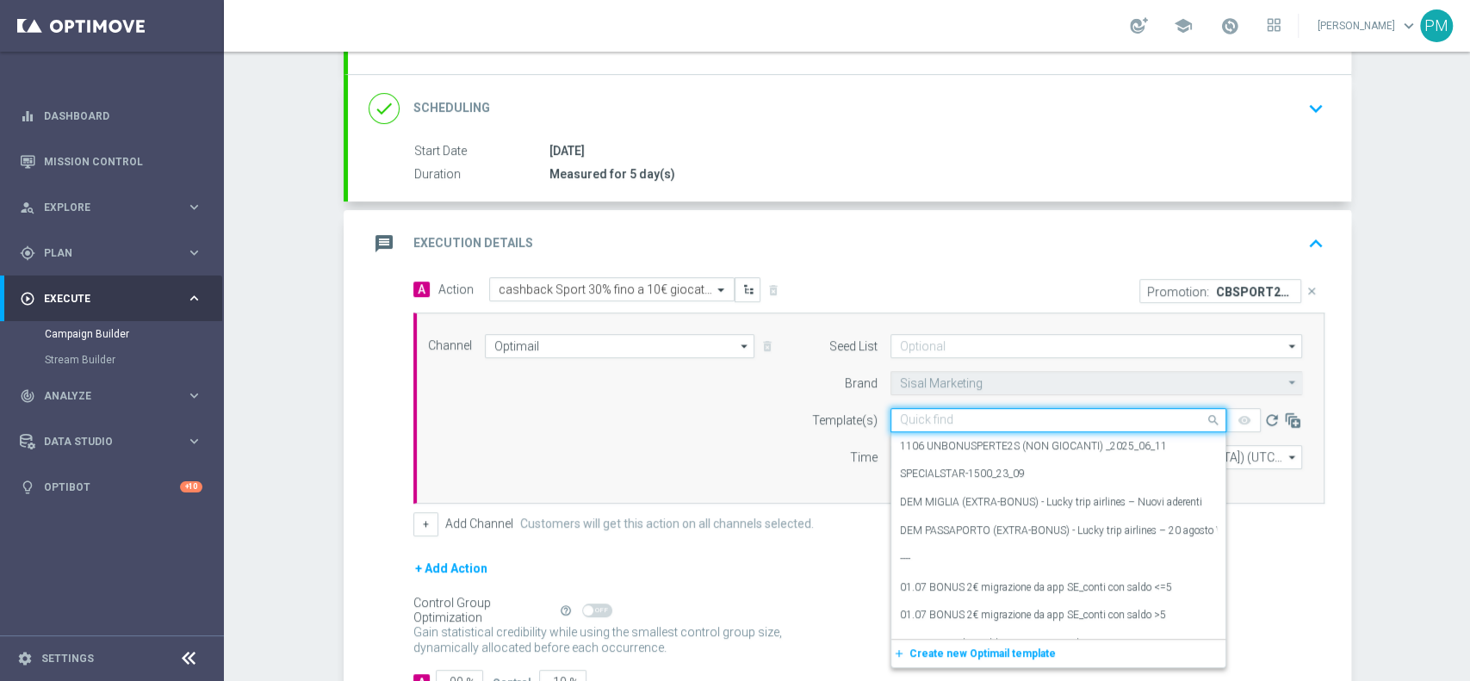
paste input "CBSPORT250925"
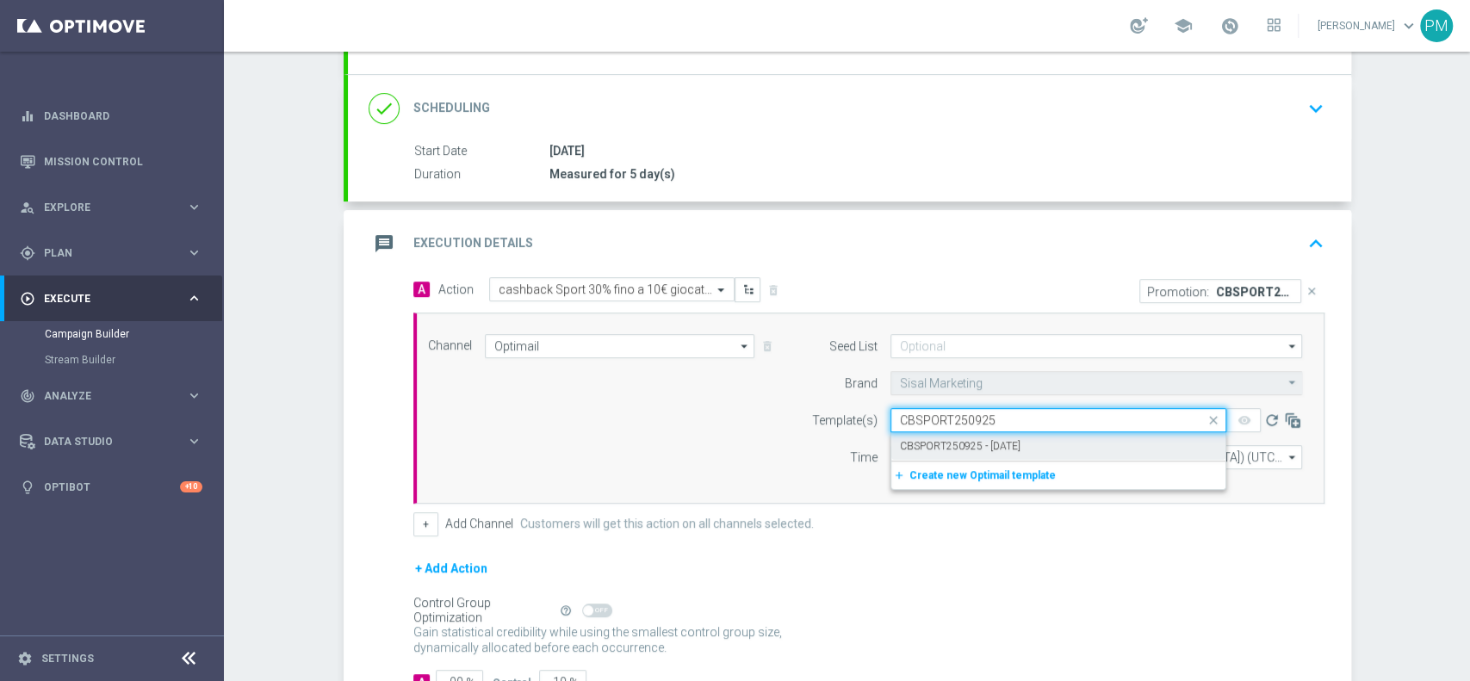
click at [954, 440] on label "CBSPORT250925 - [DATE]" at bounding box center [960, 446] width 121 height 15
type input "CBSPORT250925"
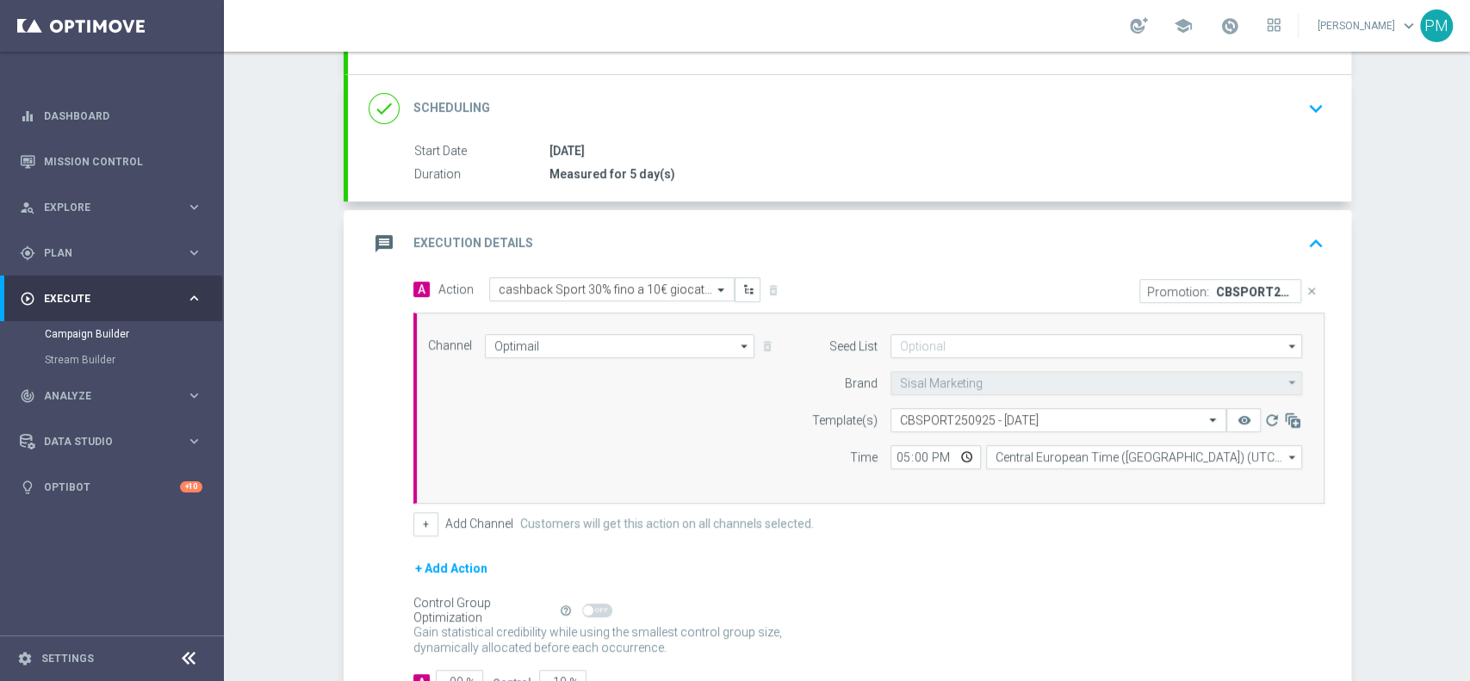
click at [1282, 247] on div "message Execution Details keyboard_arrow_up" at bounding box center [850, 243] width 962 height 33
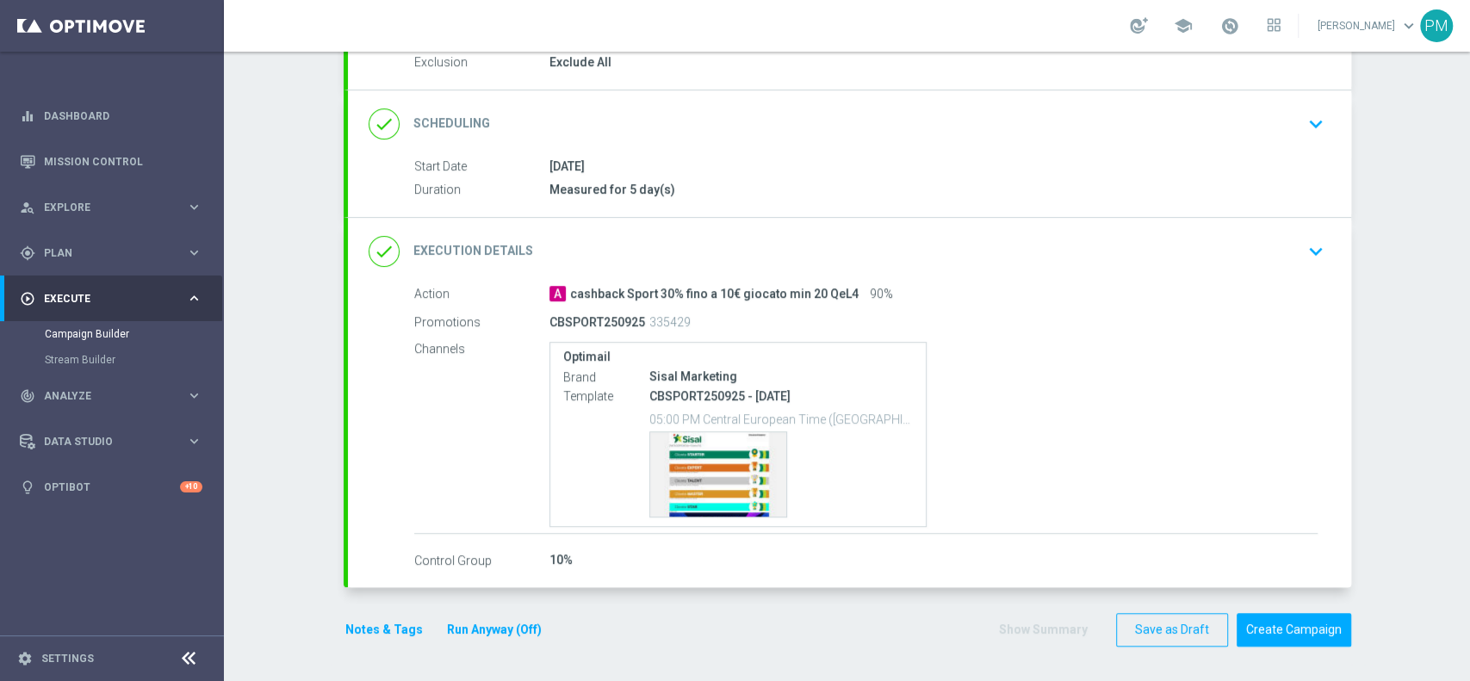
scroll to position [189, 0]
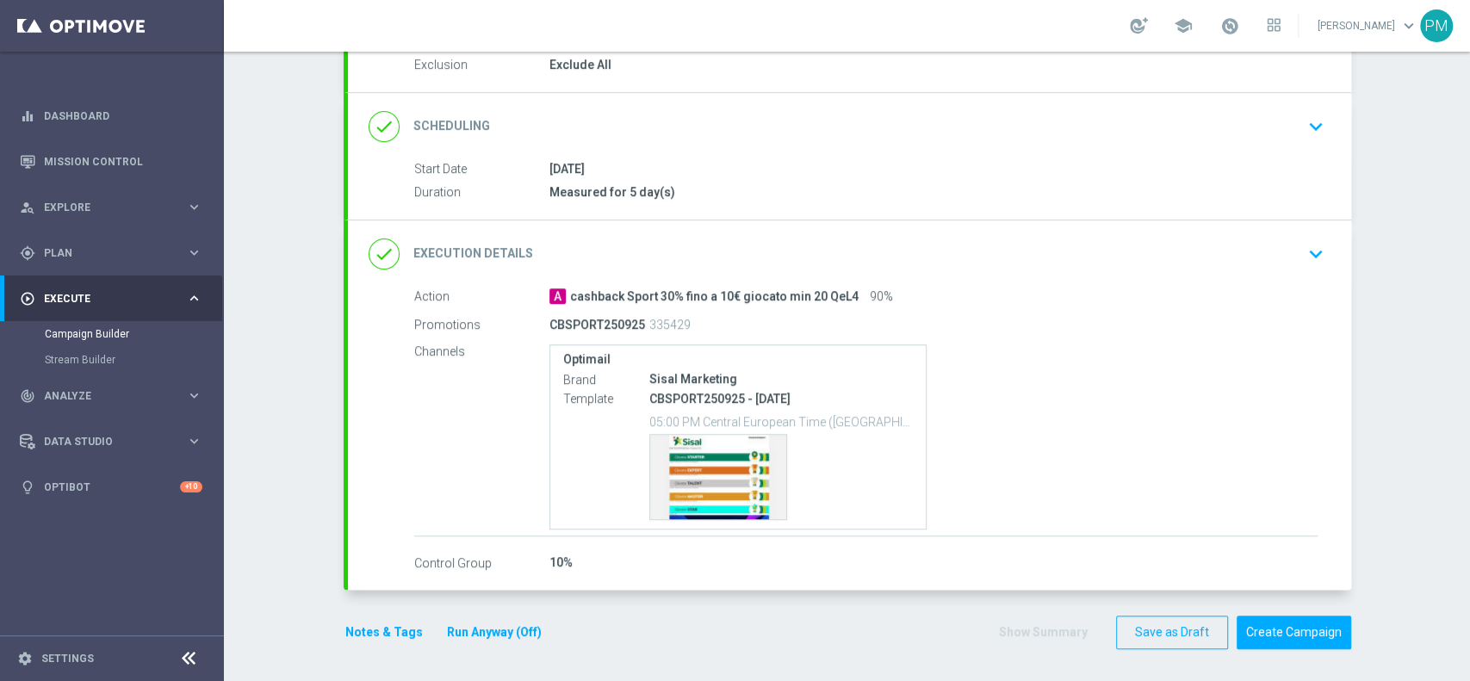
click at [361, 622] on button "Notes & Tags" at bounding box center [384, 633] width 81 height 22
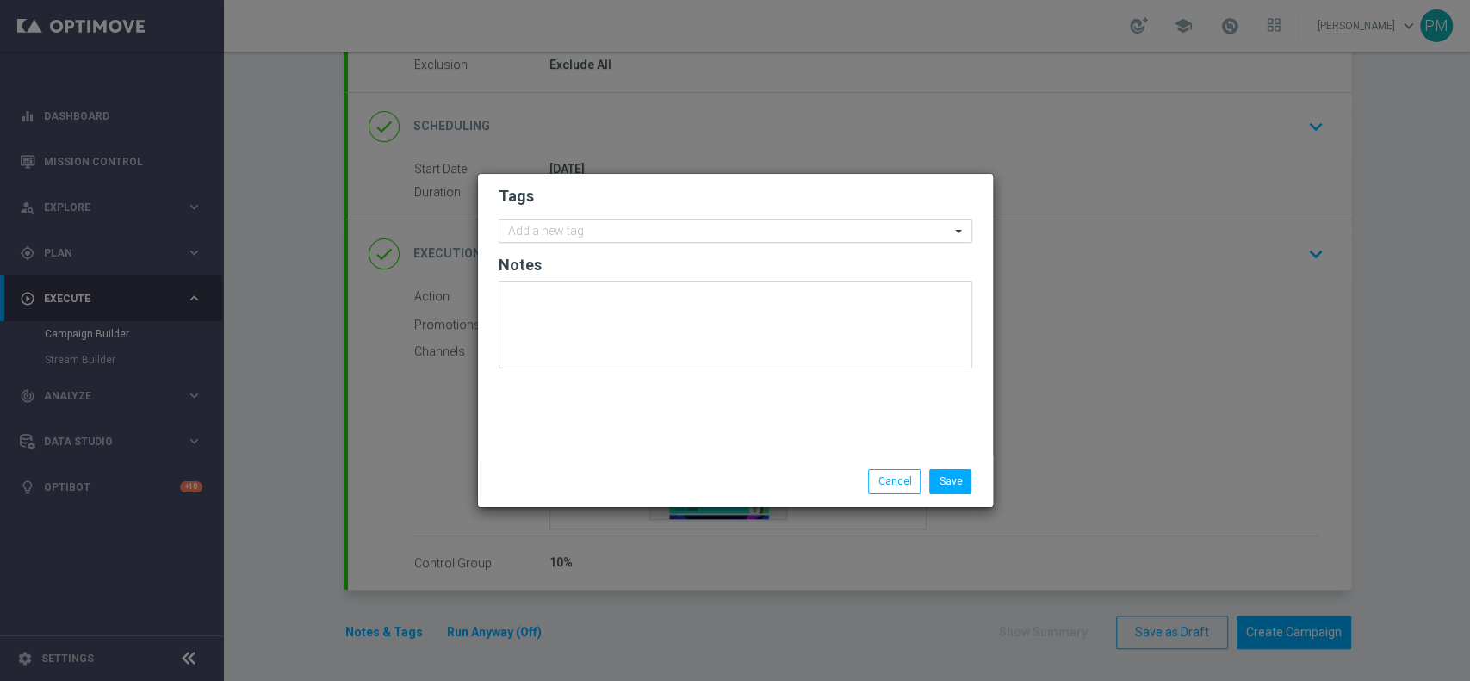
click at [529, 229] on input "text" at bounding box center [729, 232] width 442 height 15
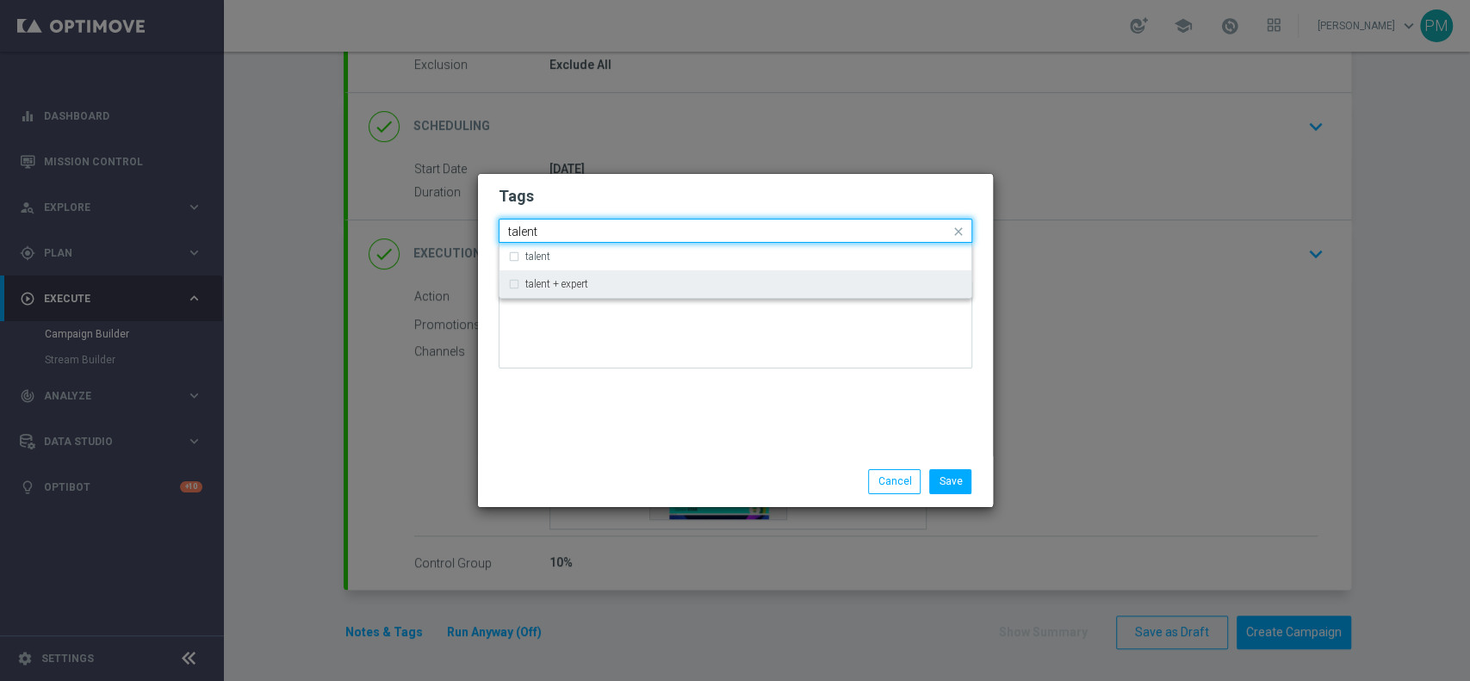
click at [546, 292] on div "talent + expert" at bounding box center [735, 284] width 455 height 28
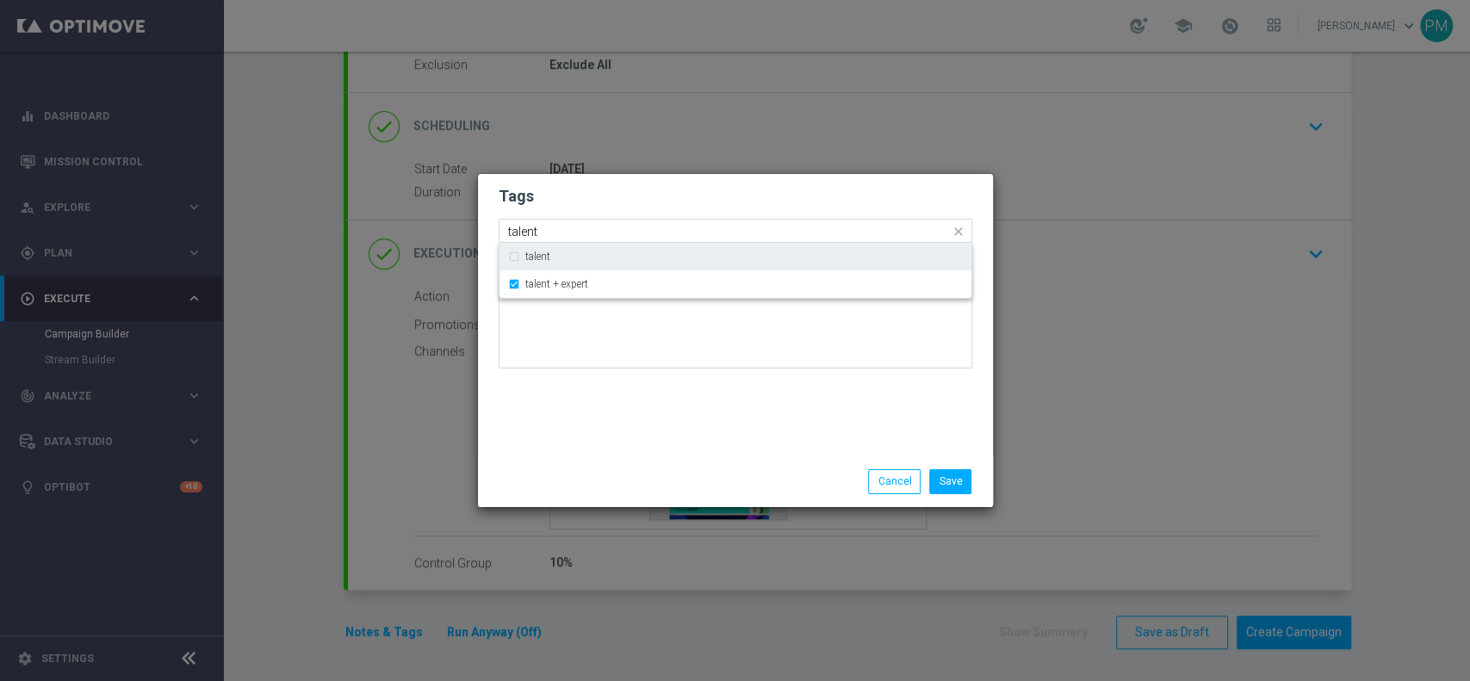
click at [532, 228] on input "talent" at bounding box center [729, 232] width 442 height 15
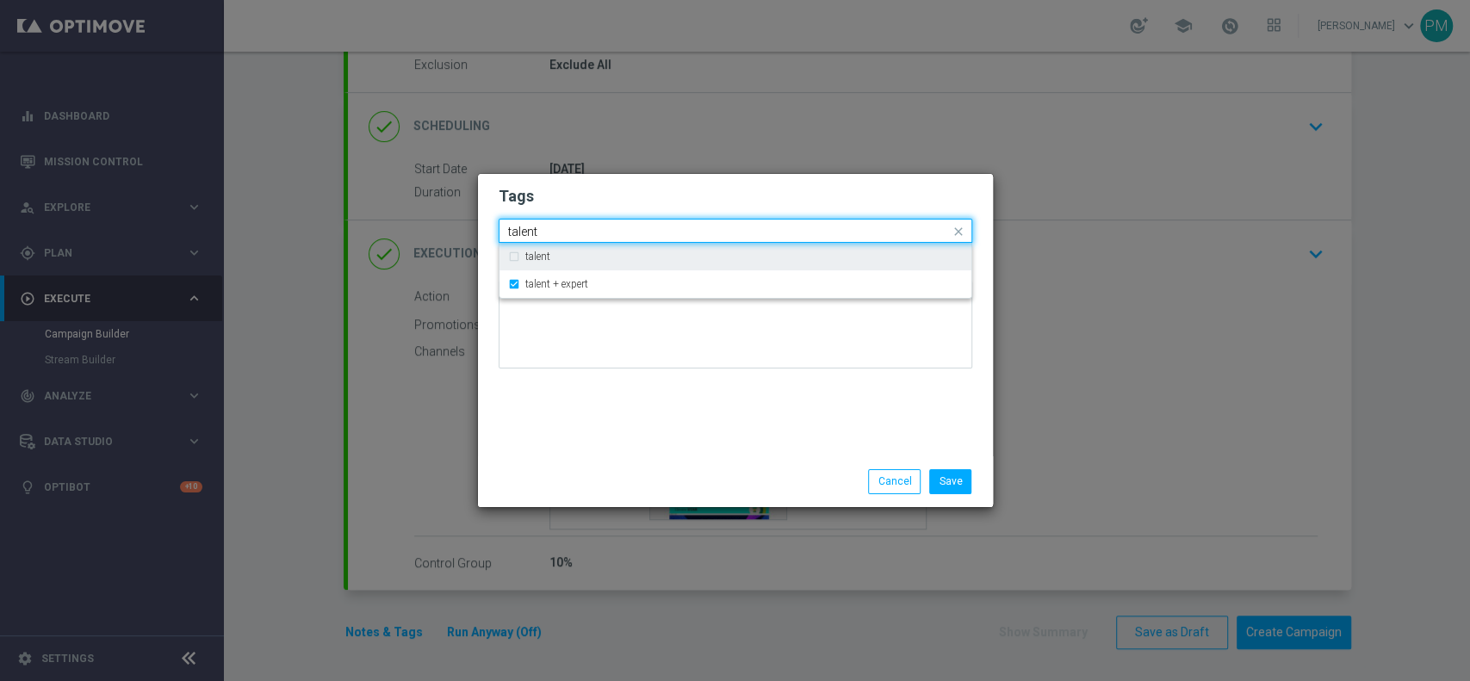
click at [532, 228] on input "talent" at bounding box center [729, 232] width 442 height 15
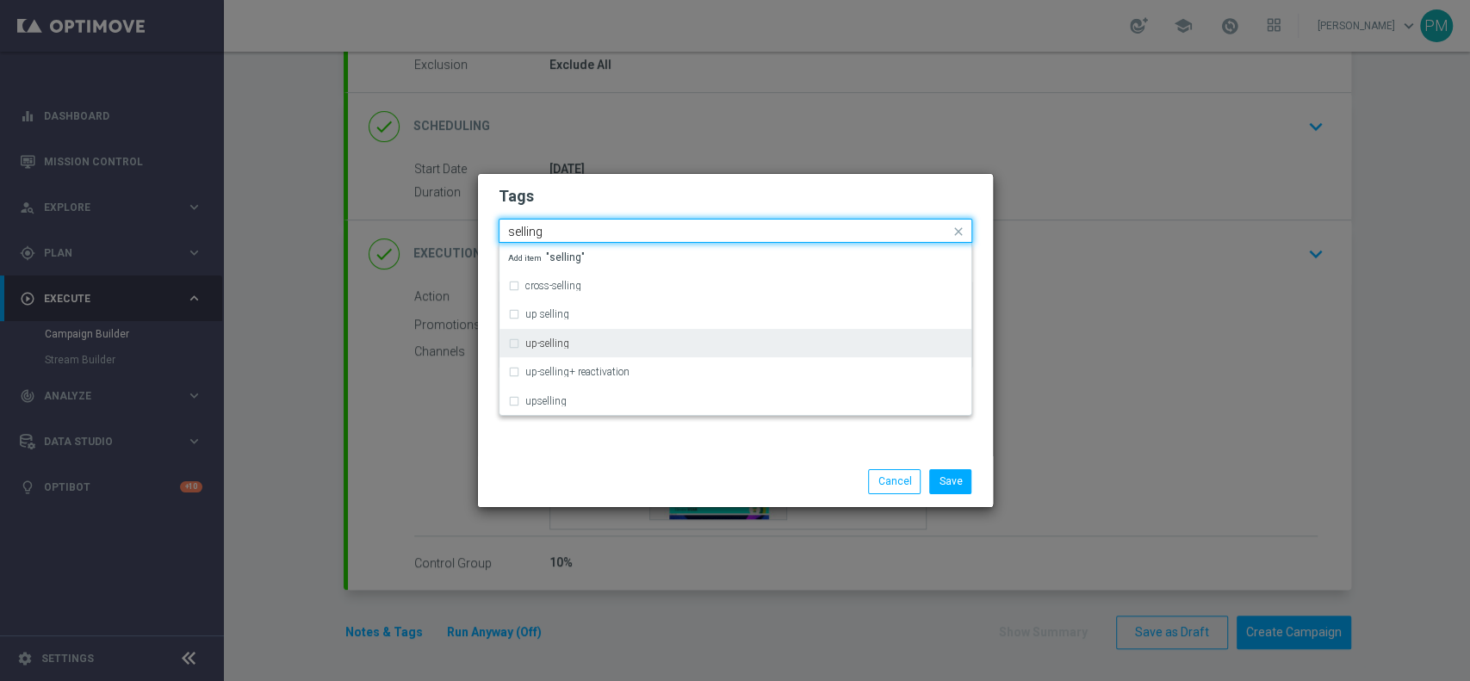
click at [574, 337] on div "up-selling" at bounding box center [735, 344] width 455 height 28
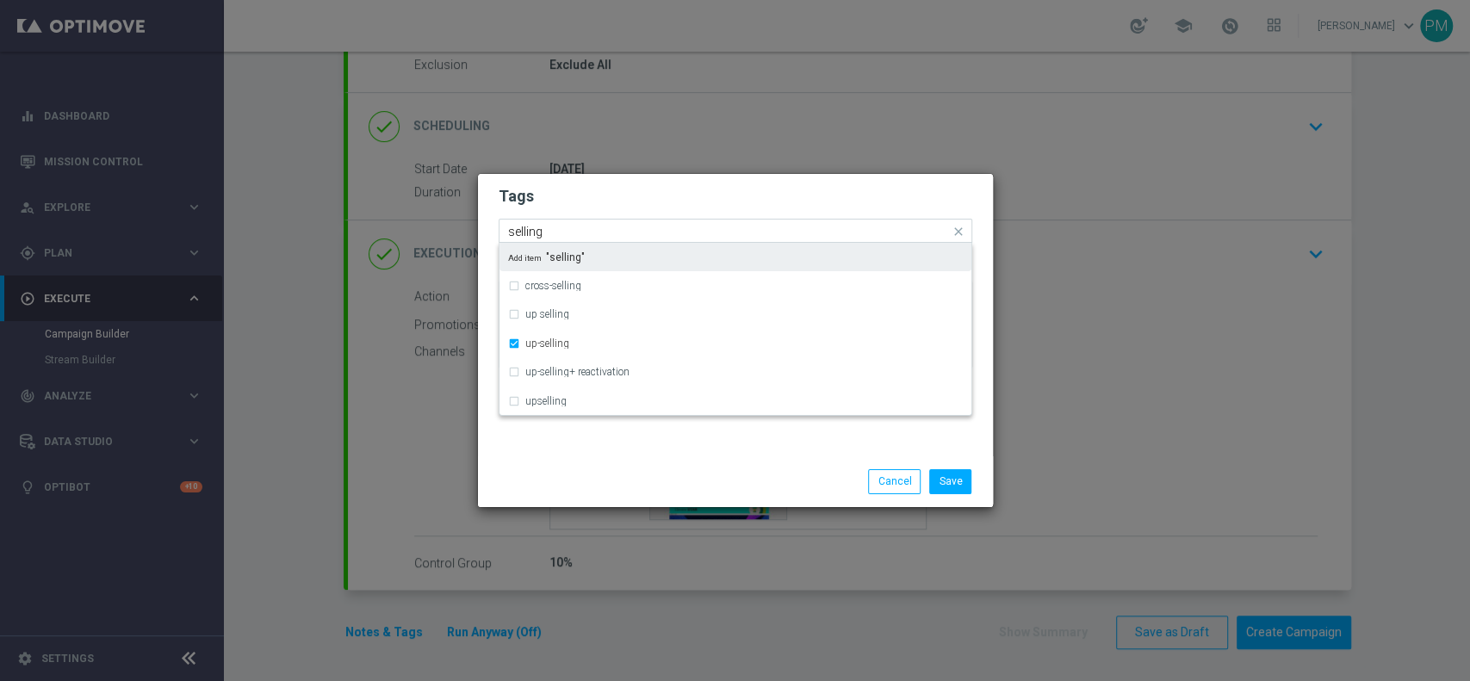
click at [523, 231] on input "selling" at bounding box center [729, 232] width 442 height 15
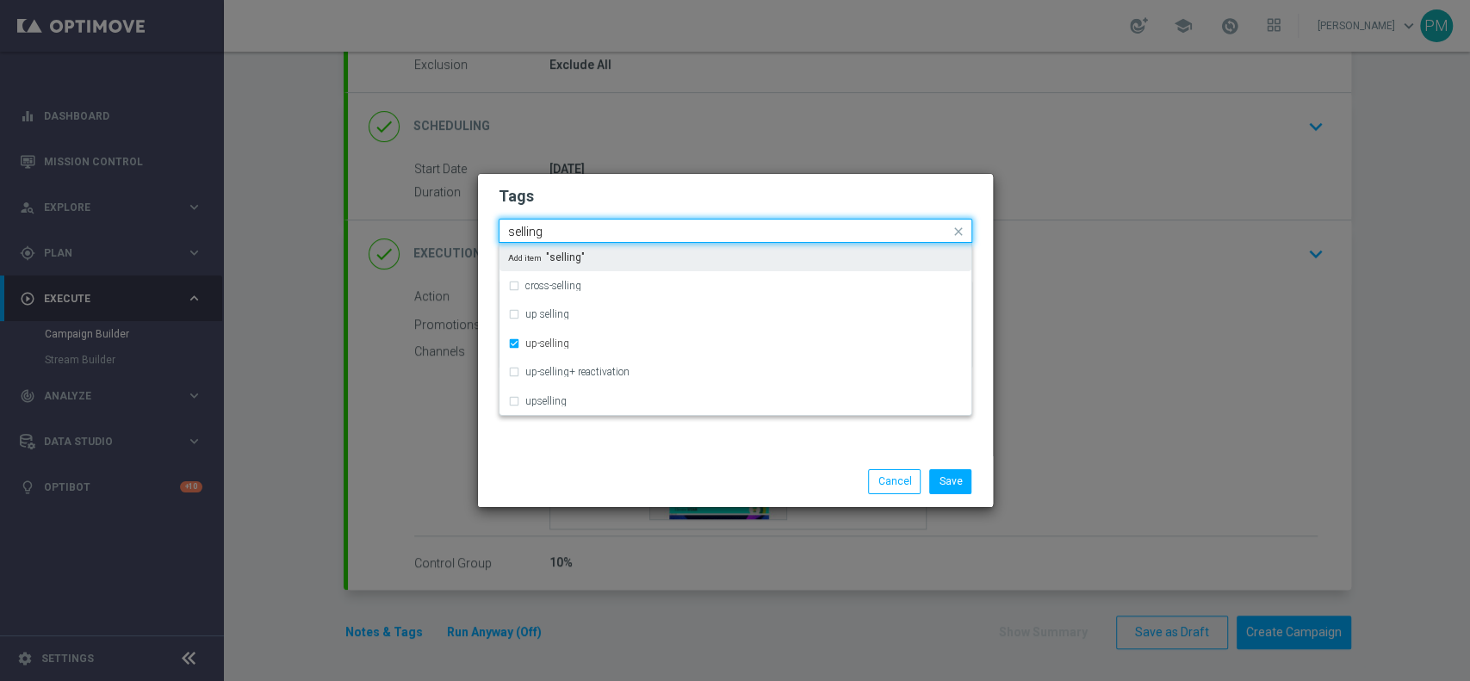
click at [523, 231] on input "selling" at bounding box center [729, 232] width 442 height 15
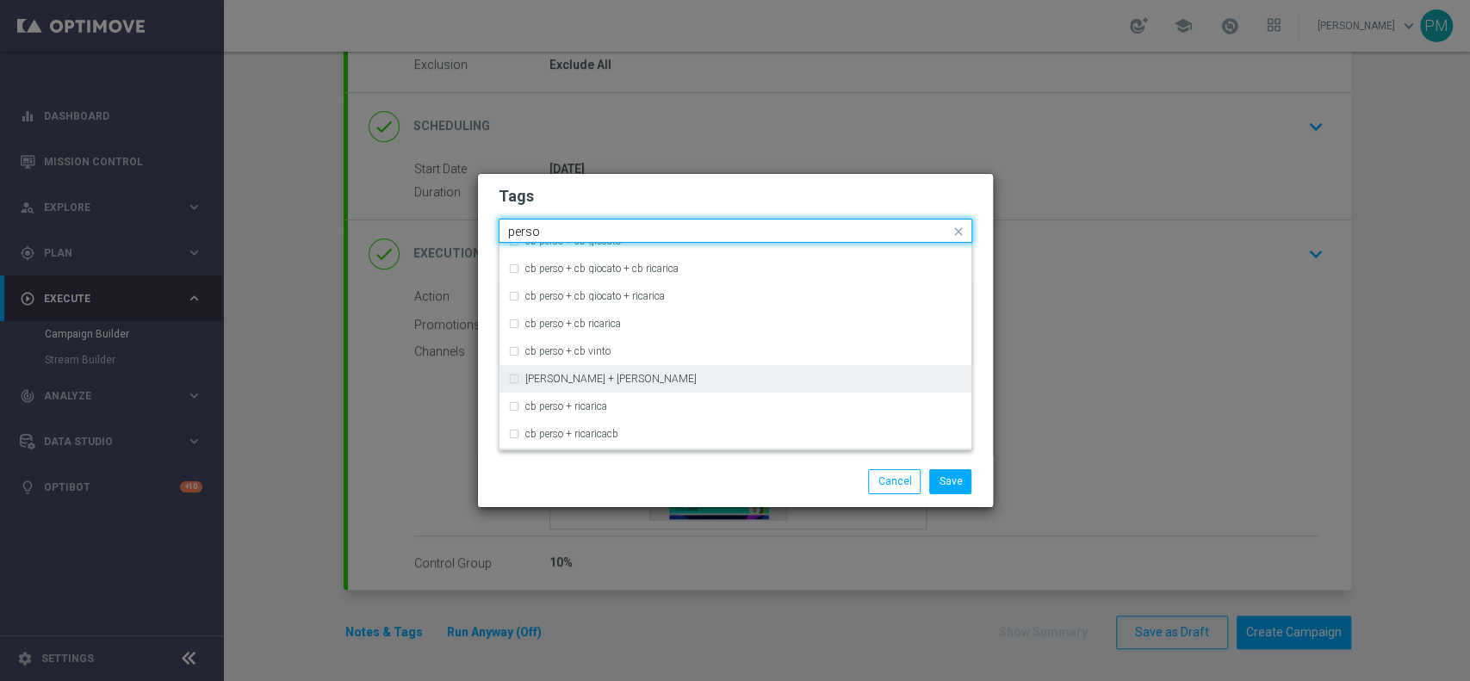
scroll to position [0, 0]
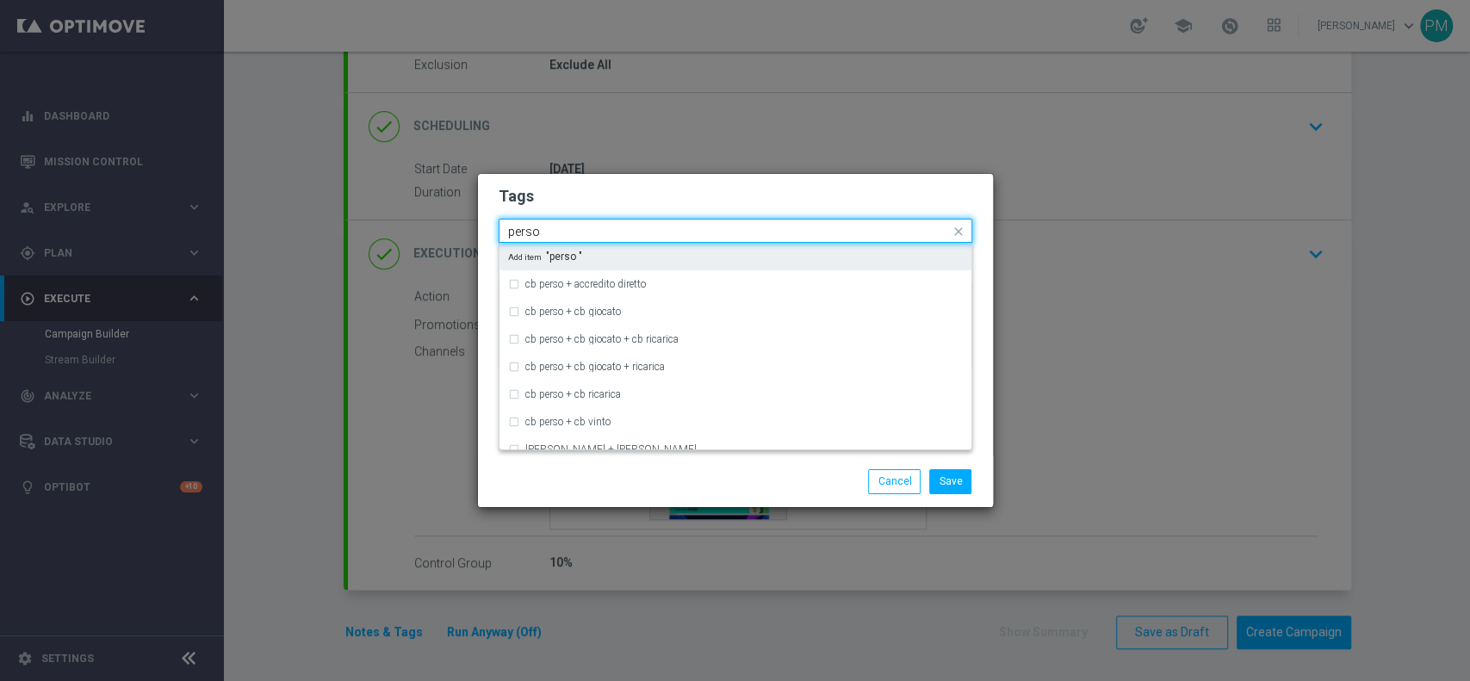
click at [519, 231] on input "perso" at bounding box center [729, 232] width 442 height 15
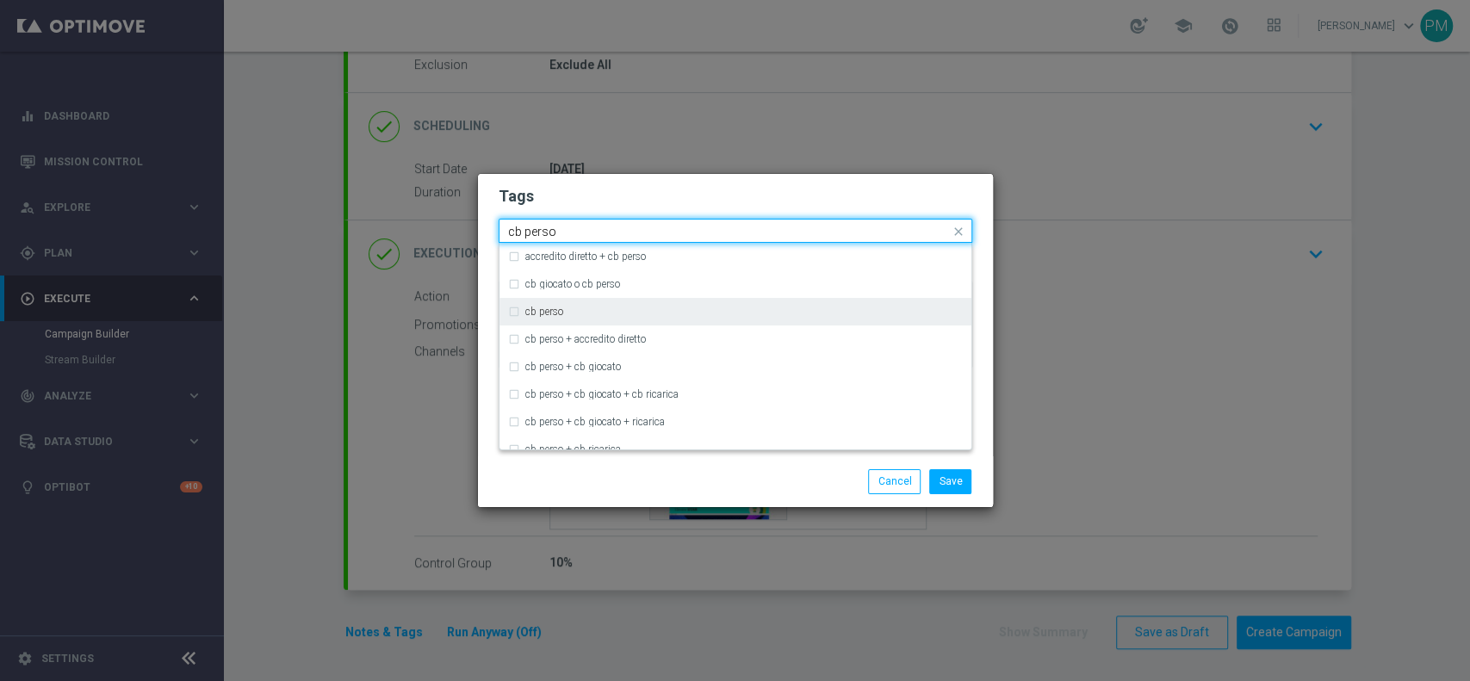
click at [538, 314] on label "cb perso" at bounding box center [544, 312] width 38 height 10
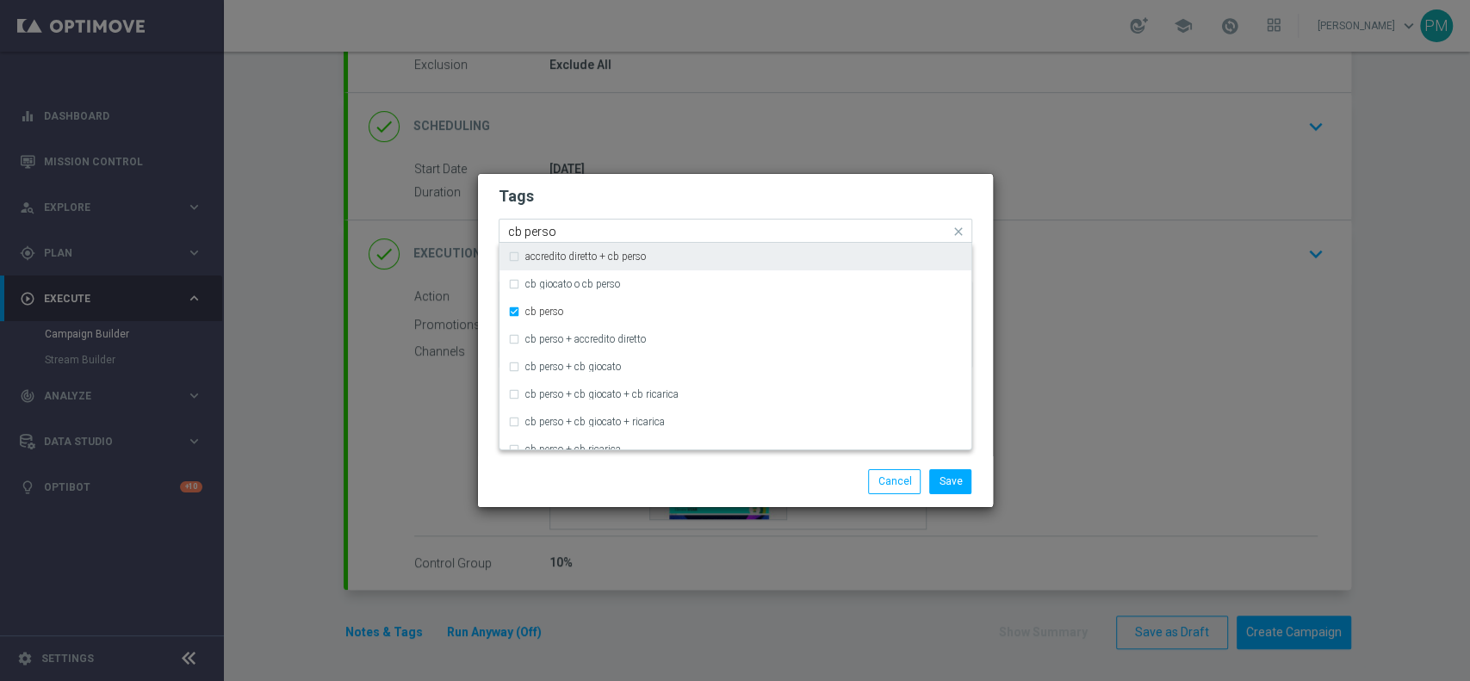
click at [536, 224] on div "Quick find × talent + expert × up-selling × [PERSON_NAME] [PERSON_NAME]" at bounding box center [725, 232] width 451 height 22
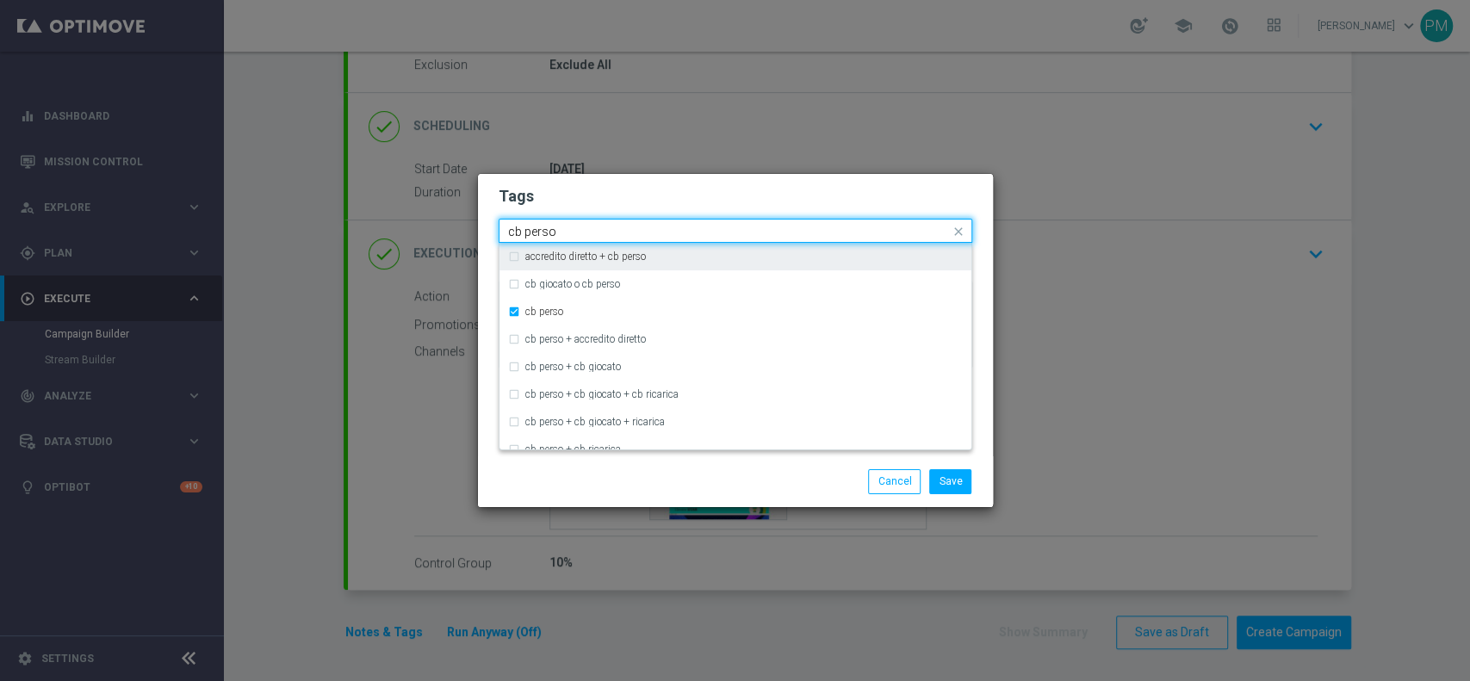
click at [536, 224] on div "Quick find × talent + expert × up-selling × [PERSON_NAME] [PERSON_NAME]" at bounding box center [725, 232] width 451 height 22
click at [537, 233] on input "cb perso" at bounding box center [729, 232] width 442 height 15
click at [538, 233] on input "cb perso" at bounding box center [729, 232] width 442 height 15
click at [538, 237] on input "cb perso" at bounding box center [729, 232] width 442 height 15
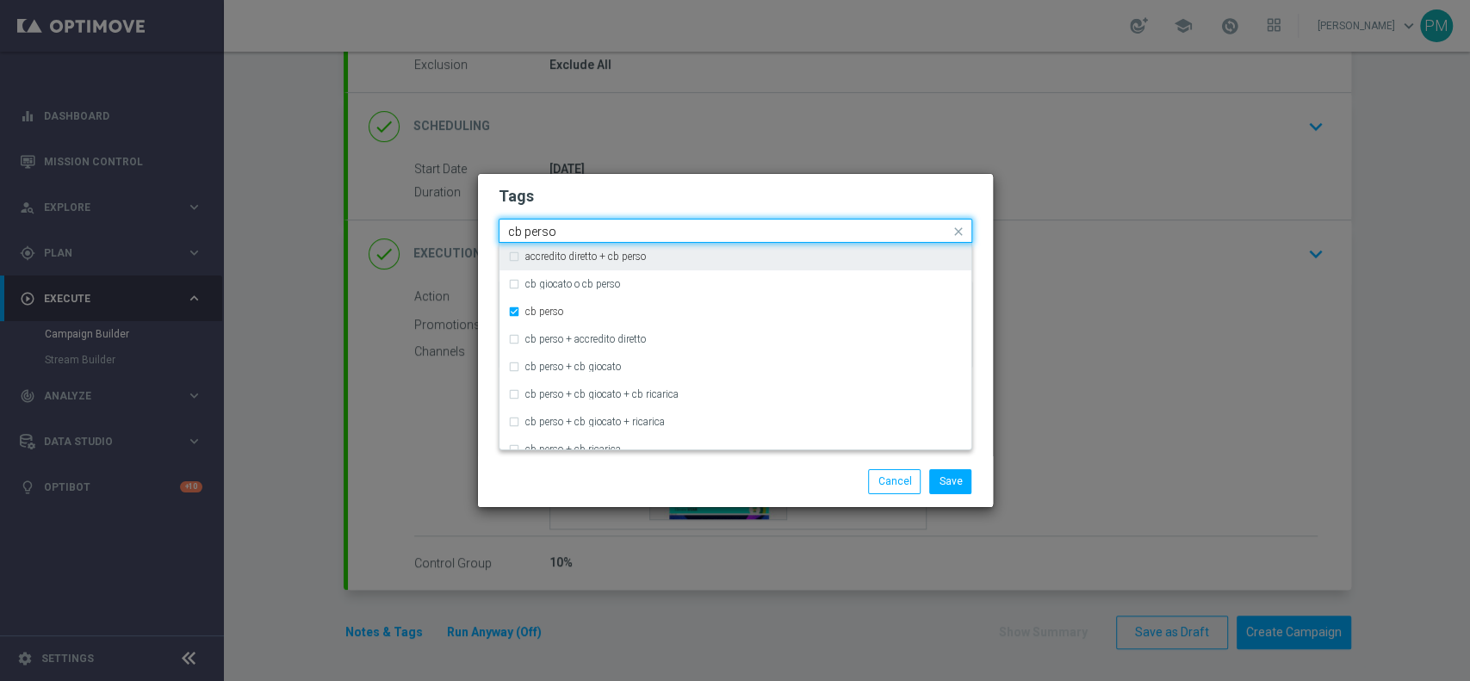
click at [538, 237] on input "cb perso" at bounding box center [729, 232] width 442 height 15
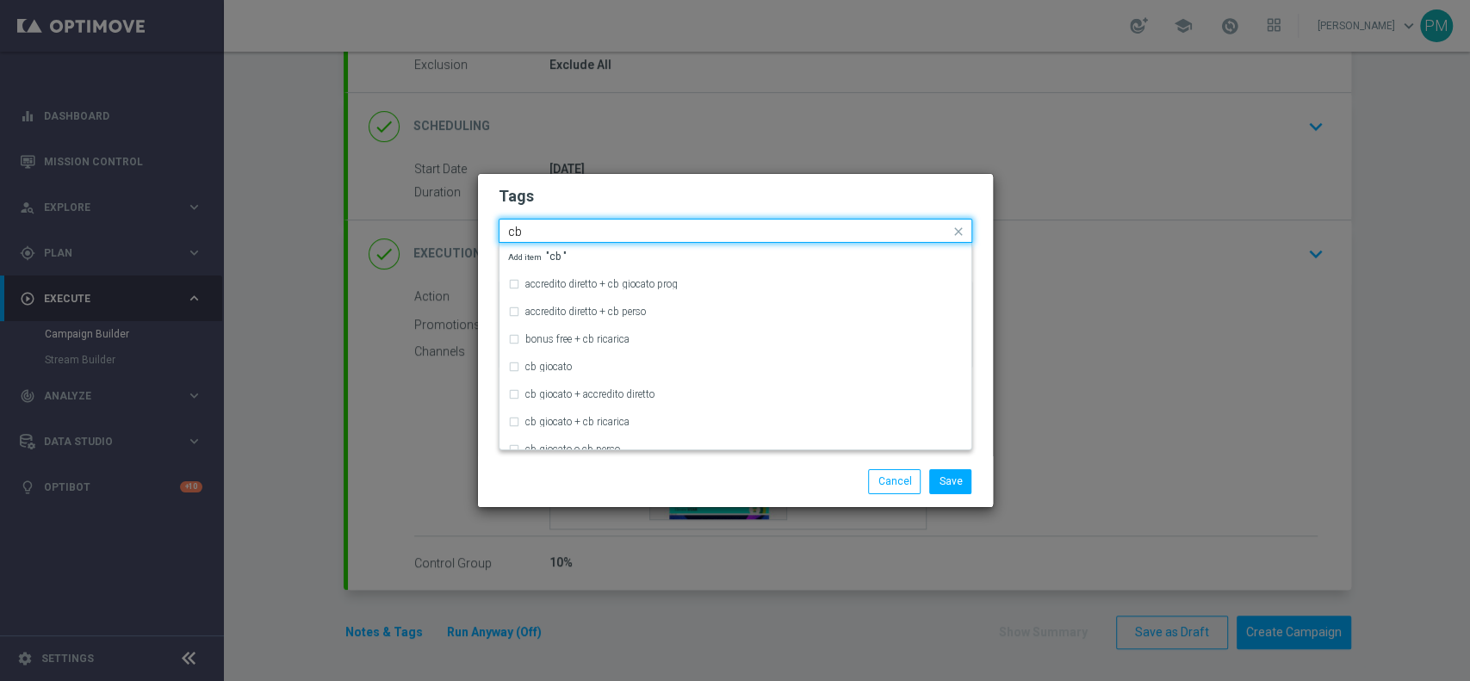
type input "c"
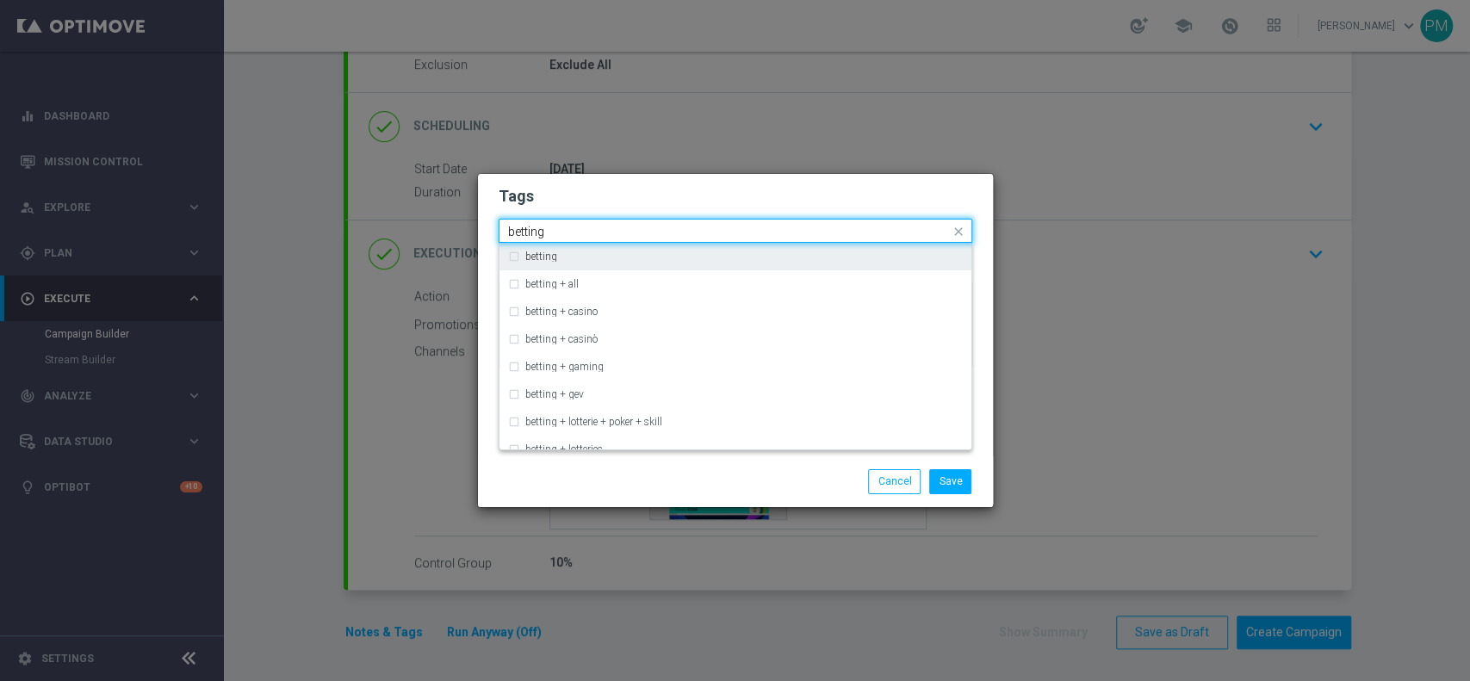
click at [537, 252] on label "betting" at bounding box center [541, 257] width 32 height 10
click at [526, 221] on div "Quick find × talent + expert × up-selling × [PERSON_NAME] × betting betting" at bounding box center [725, 232] width 451 height 22
click at [526, 228] on input "betting" at bounding box center [729, 232] width 442 height 15
click at [527, 228] on input "betting" at bounding box center [729, 232] width 442 height 15
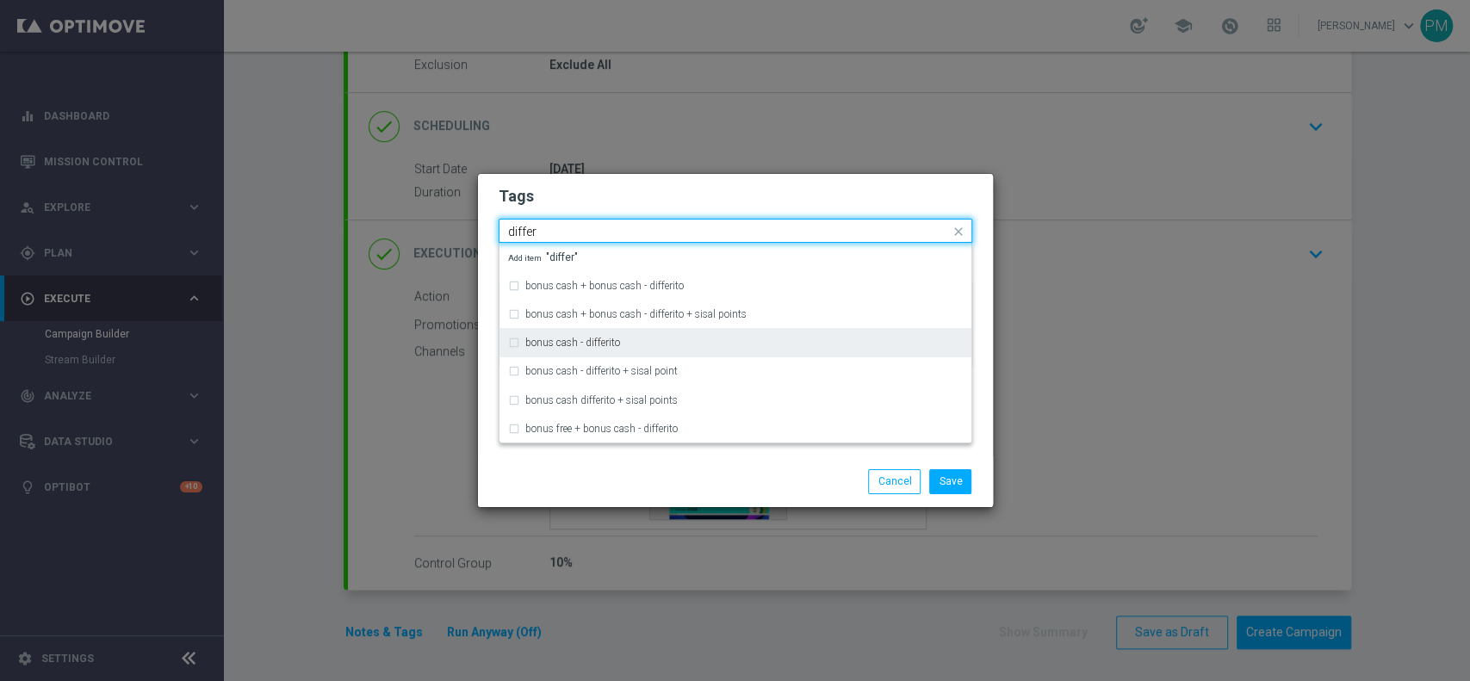
click at [563, 334] on div "bonus cash - differito" at bounding box center [735, 343] width 455 height 28
type input "differ"
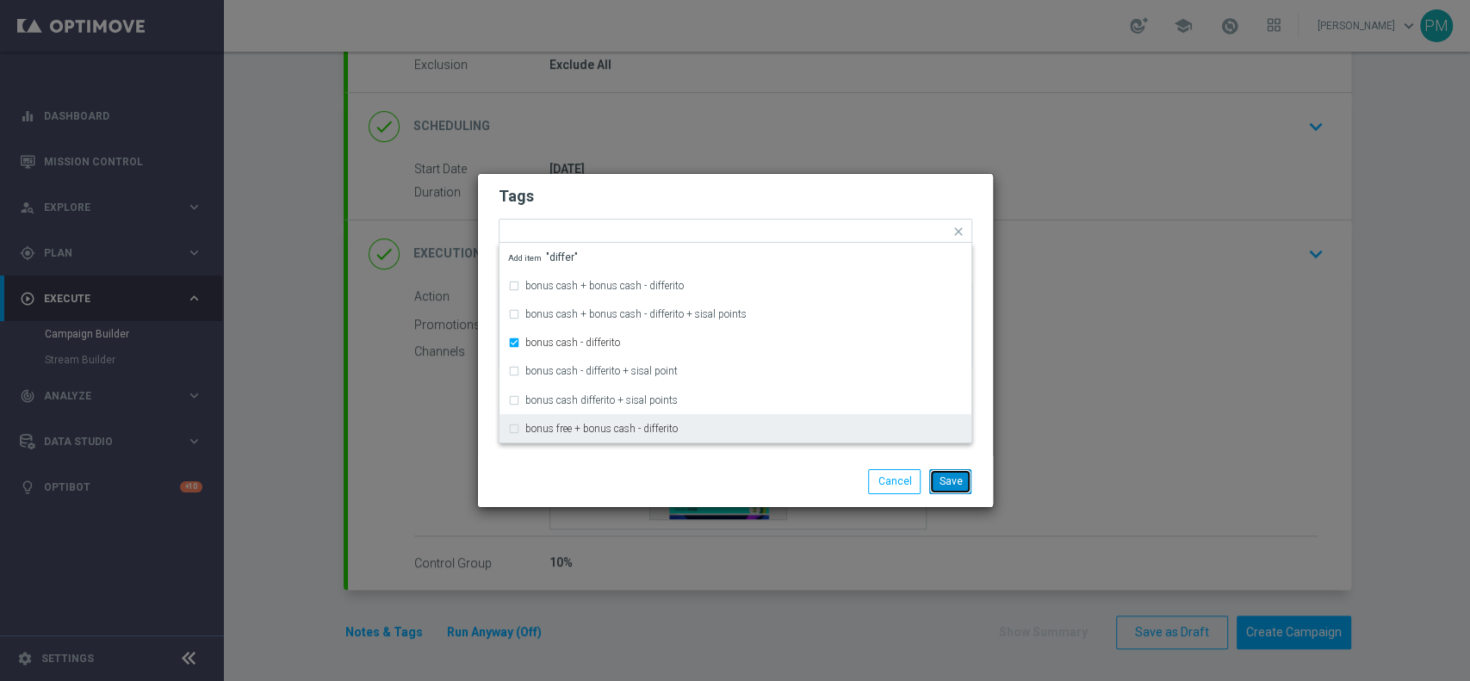
click at [958, 480] on button "Save" at bounding box center [950, 481] width 42 height 24
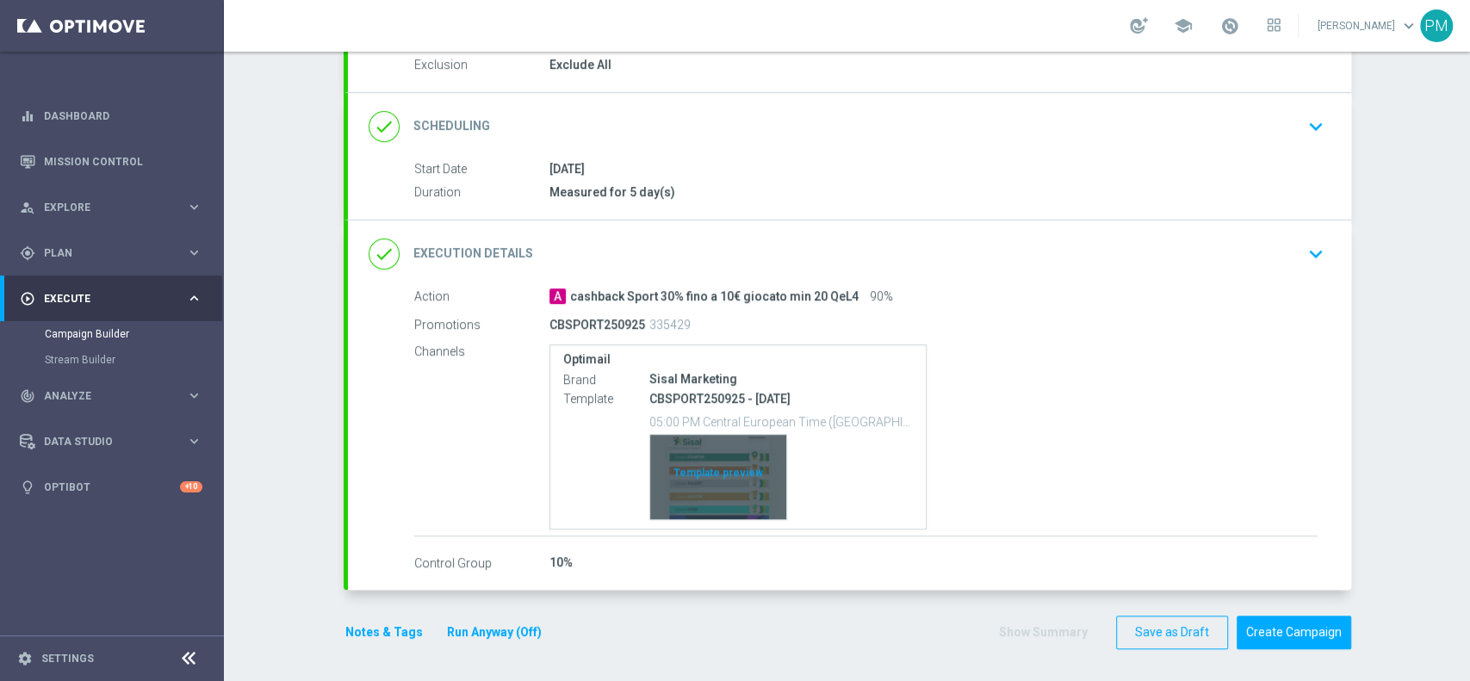
click at [689, 457] on div "Template preview" at bounding box center [718, 477] width 136 height 84
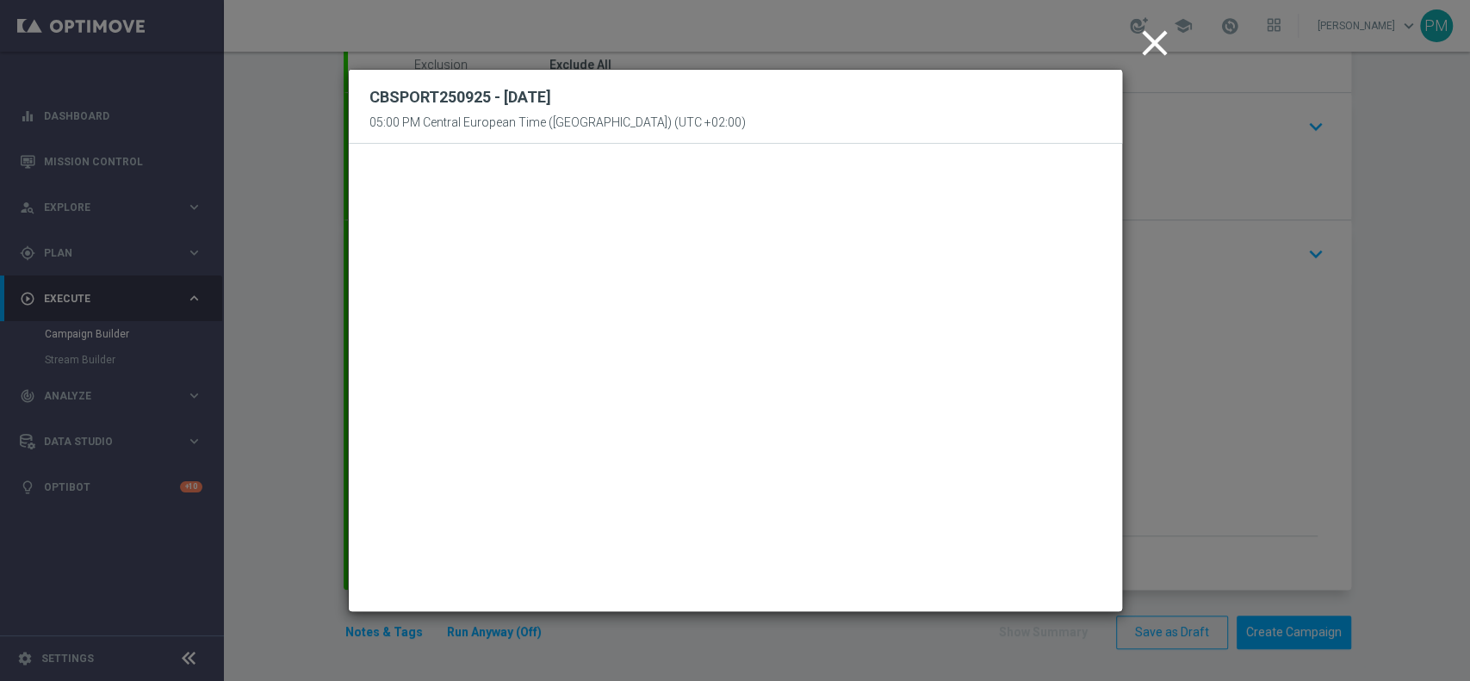
click at [1148, 47] on icon "close" at bounding box center [1155, 43] width 43 height 43
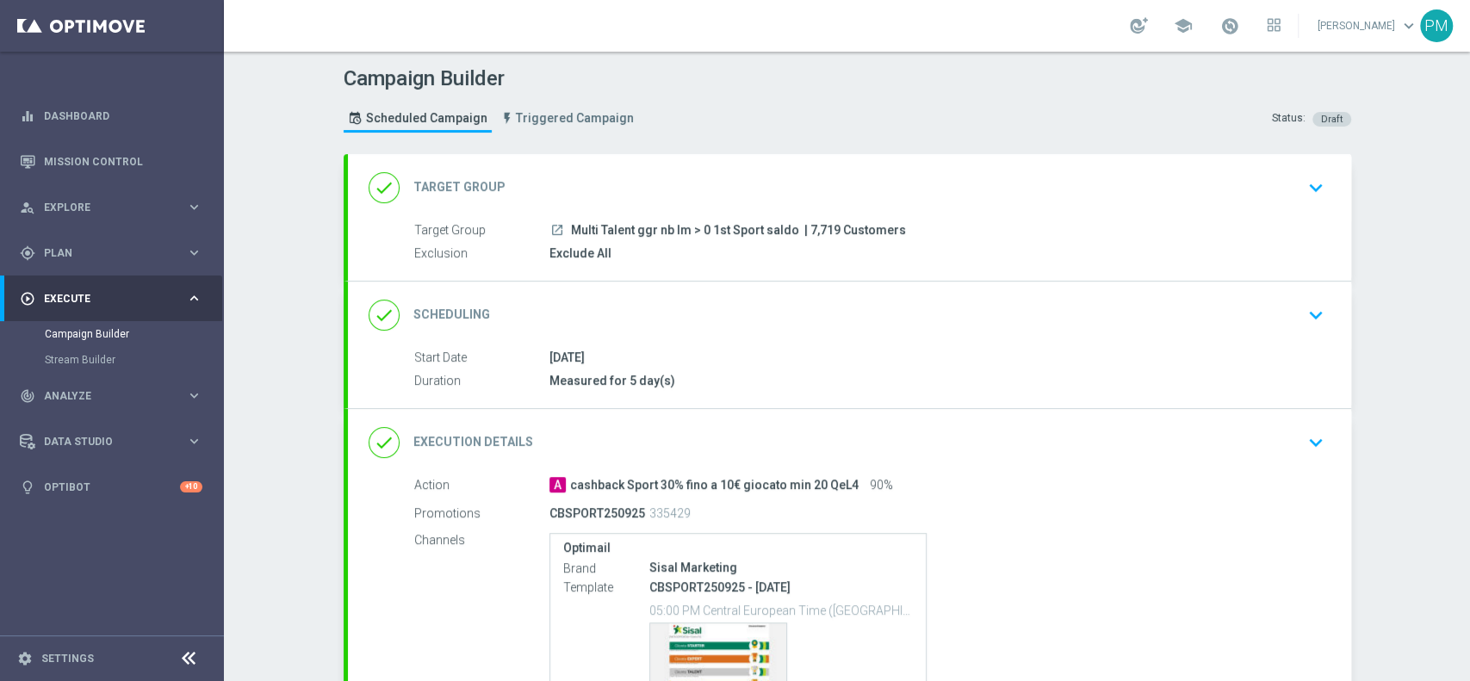
click at [803, 294] on div "done Scheduling keyboard_arrow_down" at bounding box center [850, 315] width 1004 height 67
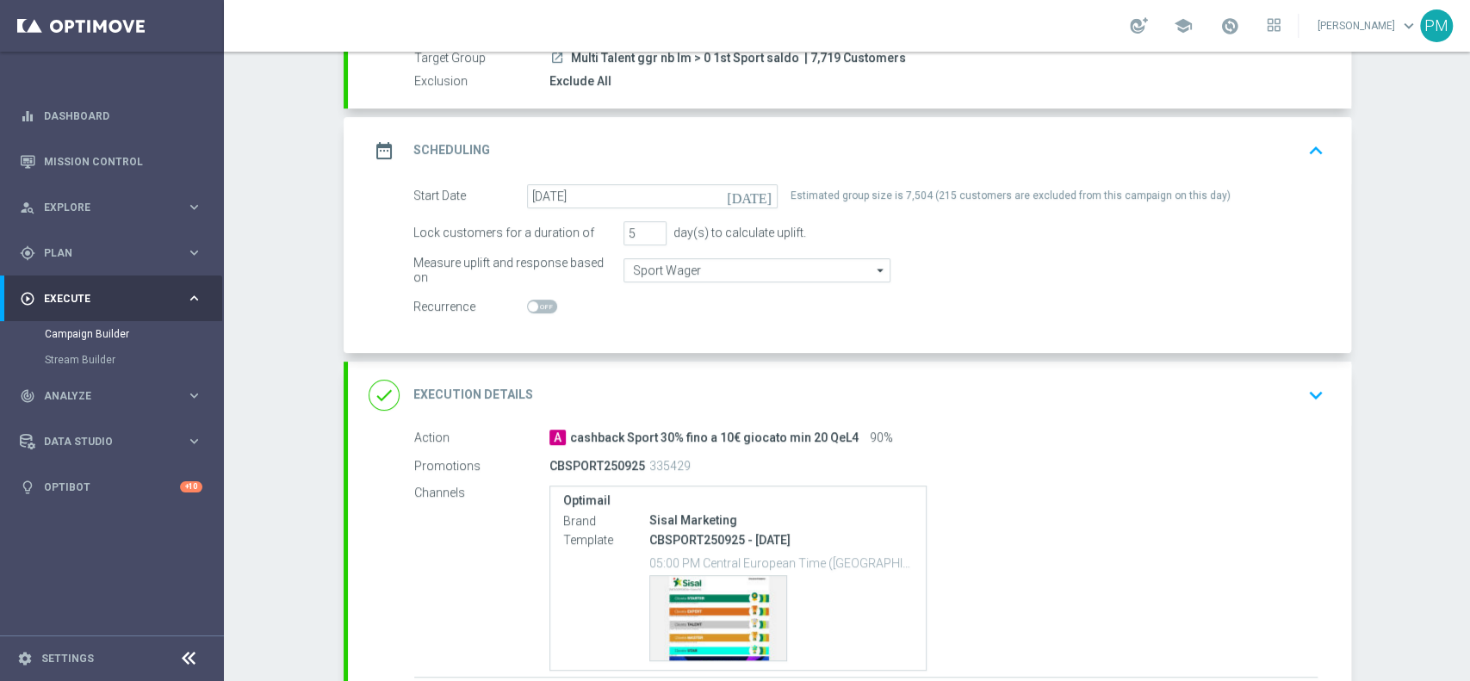
scroll to position [314, 0]
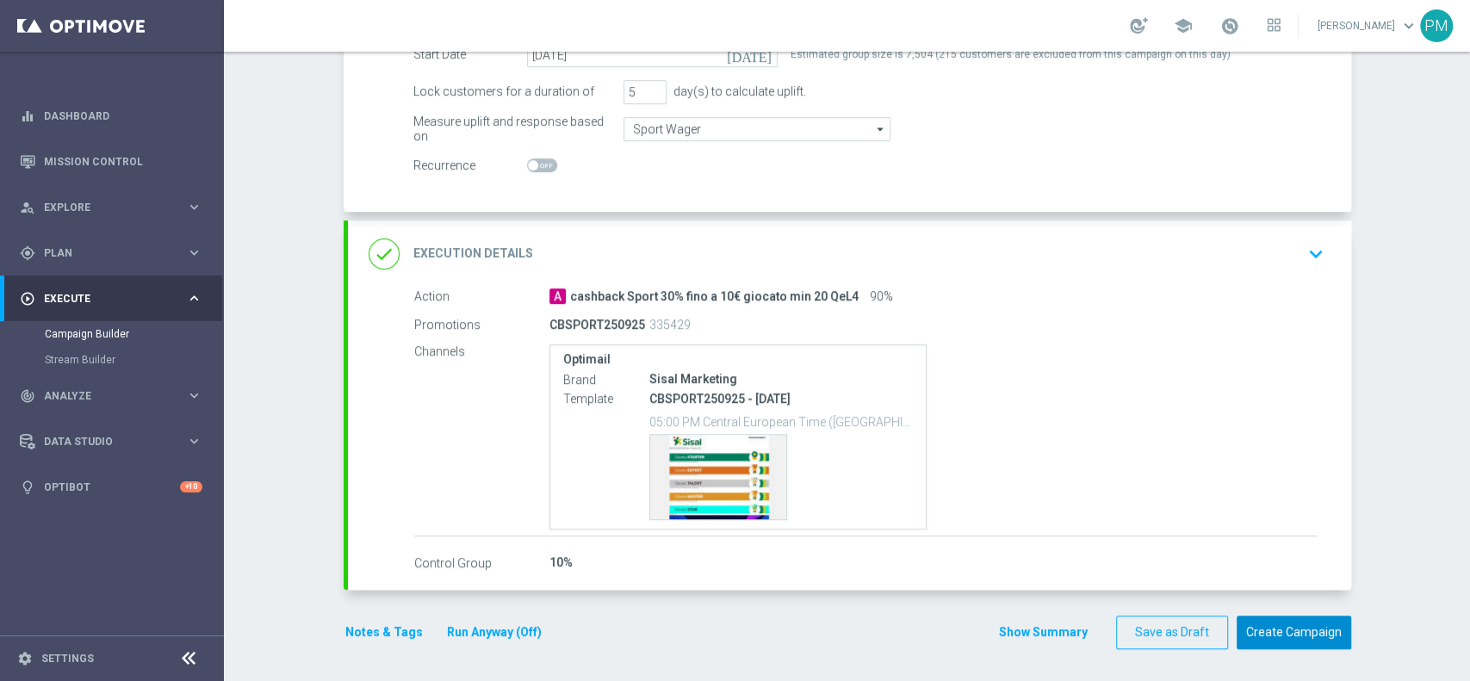
click at [1254, 631] on button "Create Campaign" at bounding box center [1294, 633] width 115 height 34
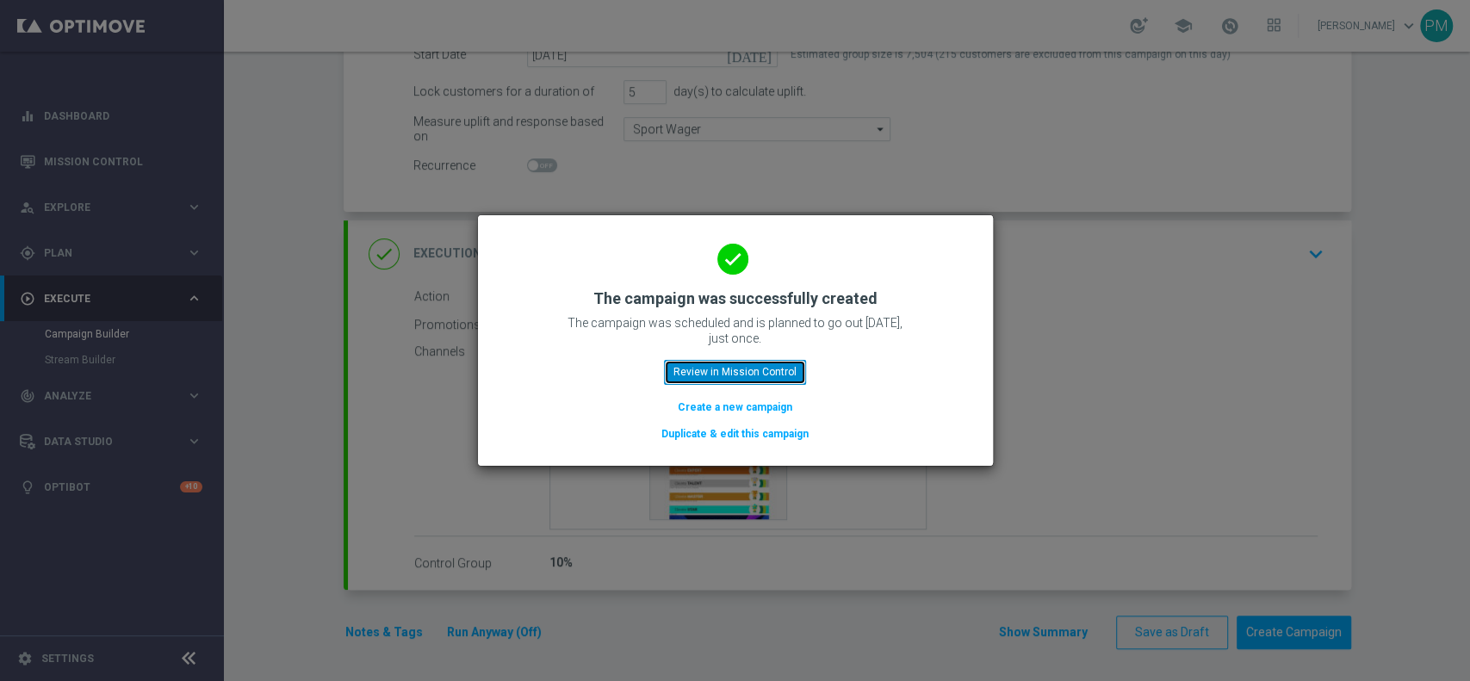
click at [736, 372] on button "Review in Mission Control" at bounding box center [735, 372] width 142 height 24
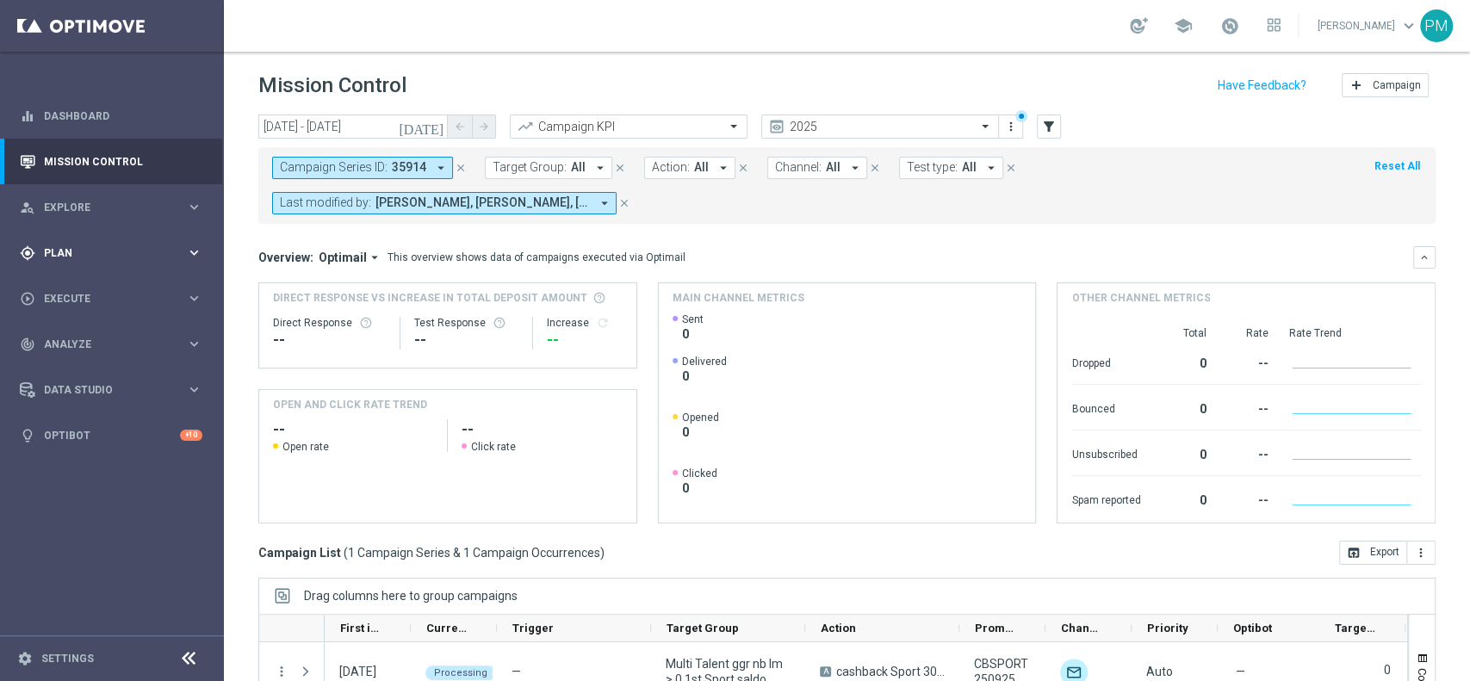
click at [89, 250] on span "Plan" at bounding box center [115, 253] width 142 height 10
click at [90, 342] on span "Templates" at bounding box center [107, 340] width 123 height 10
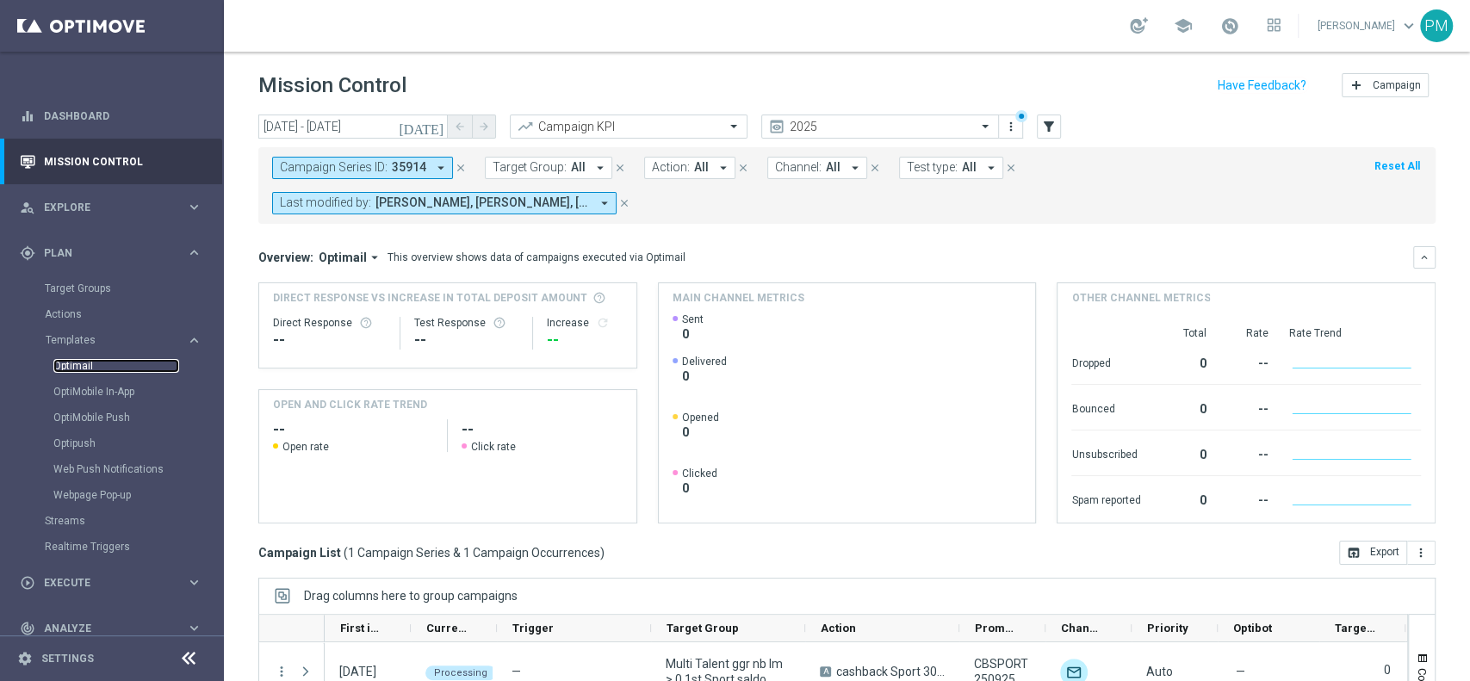
click at [86, 365] on link "Optimail" at bounding box center [116, 366] width 126 height 14
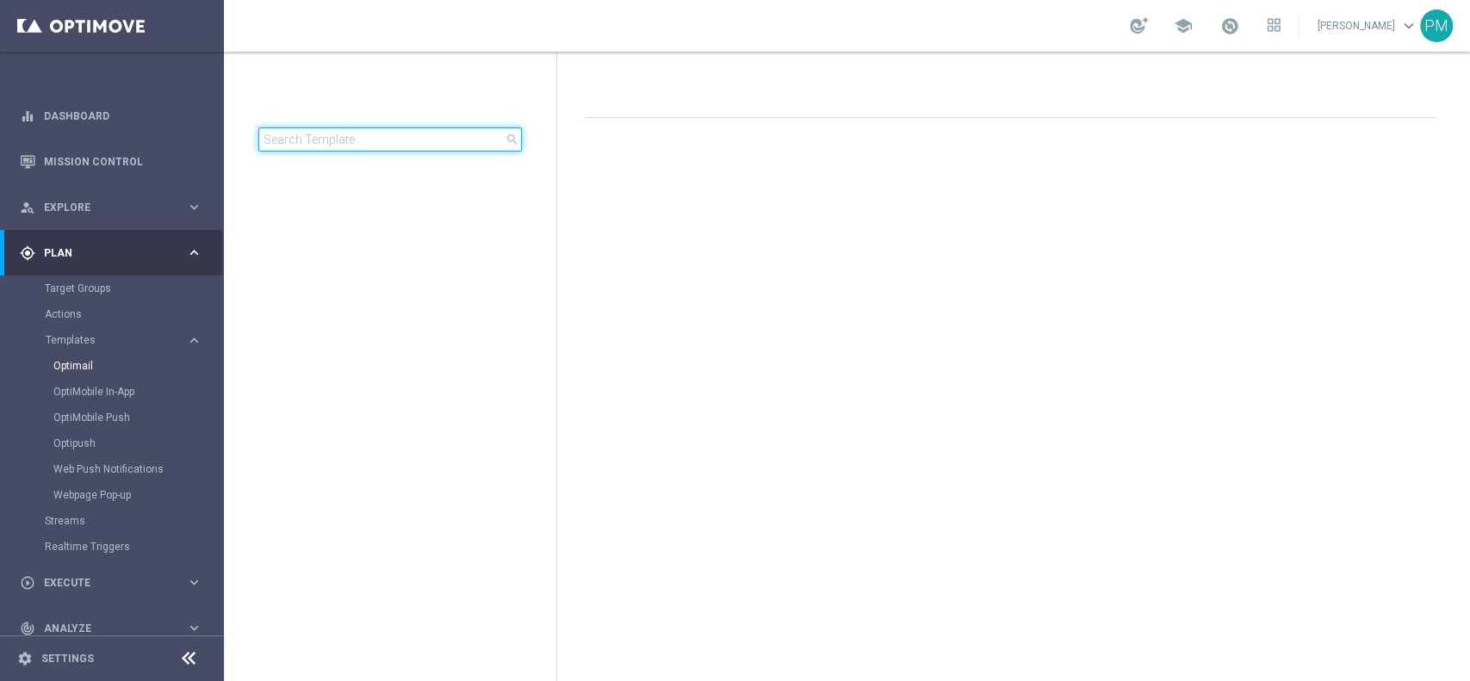
click at [351, 141] on input at bounding box center [390, 139] width 264 height 24
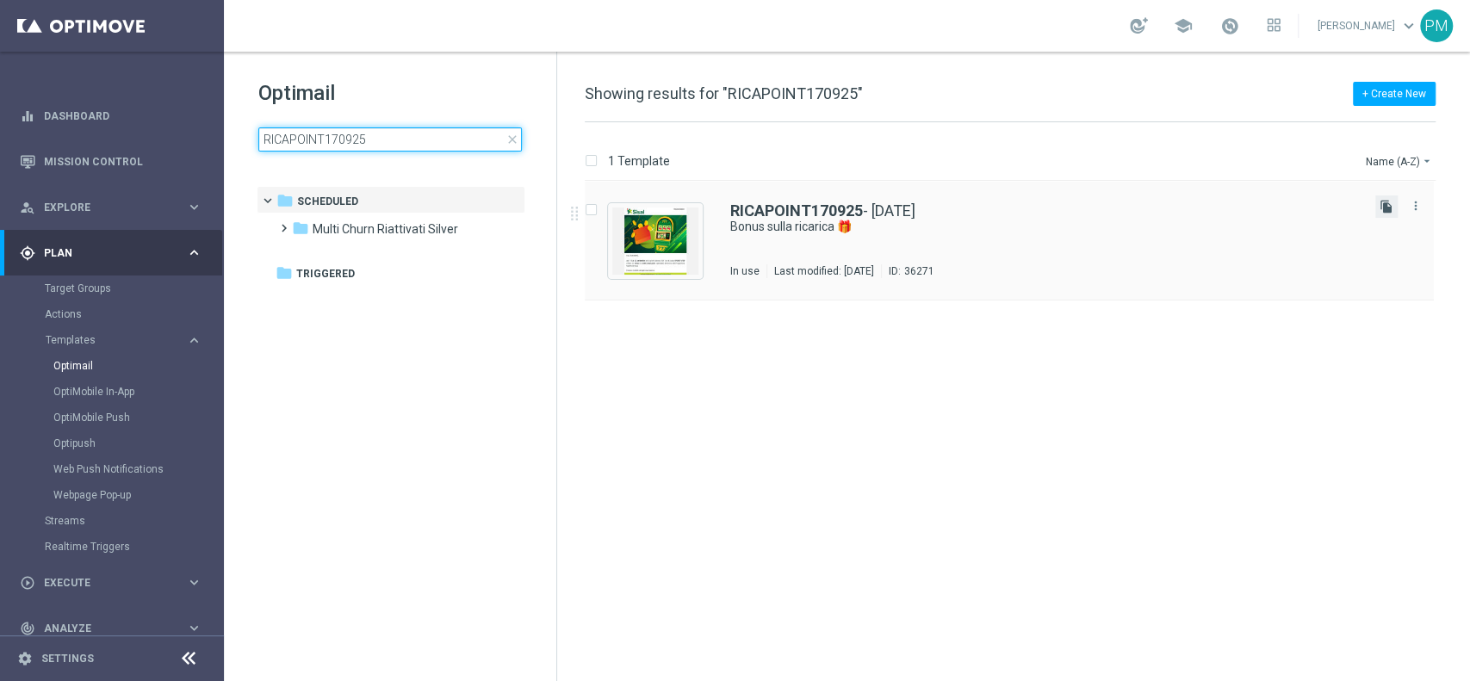
type input "RICAPOINT170925"
click at [1390, 211] on icon "file_copy" at bounding box center [1387, 207] width 14 height 14
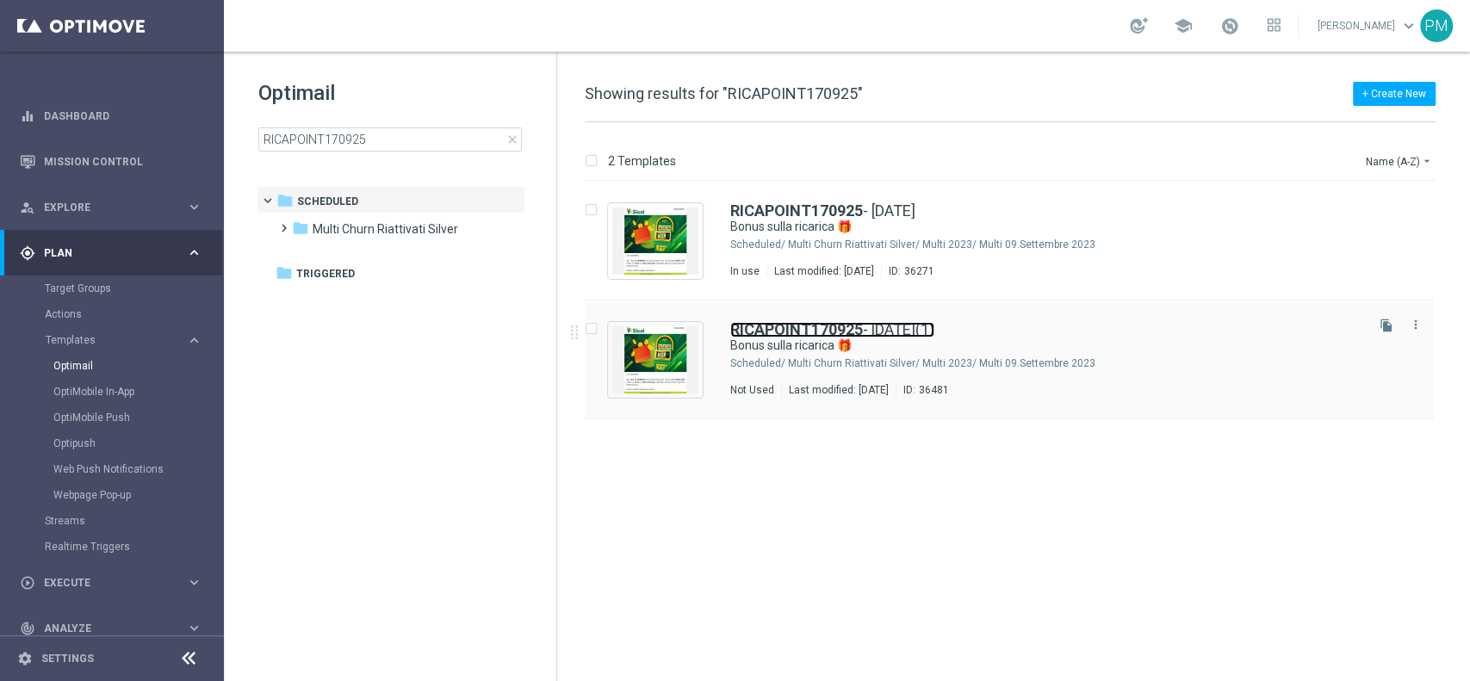
click at [762, 328] on b "RICAPOINT170925" at bounding box center [796, 329] width 133 height 18
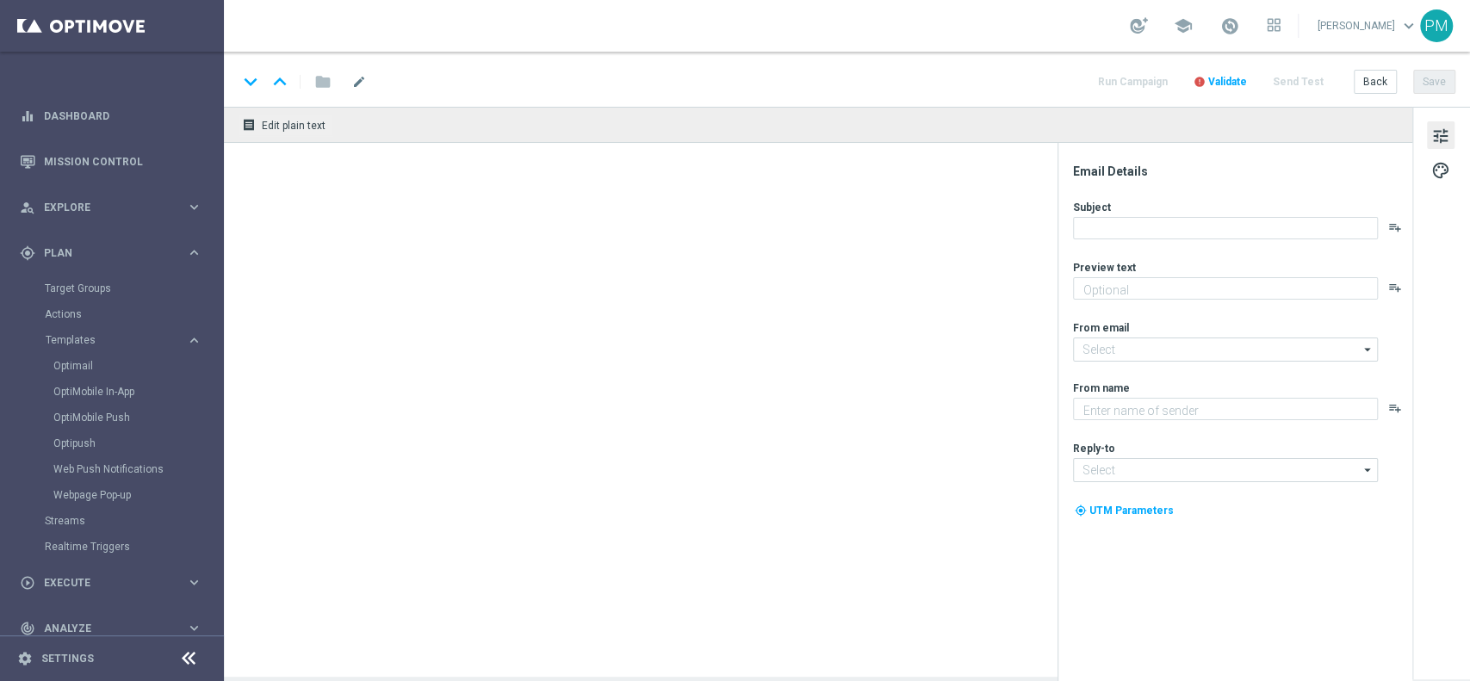
type textarea "Scopri la nuova promozione 🎯"
type input "[EMAIL_ADDRESS][DOMAIN_NAME]"
type textarea "Sisal"
type input "[EMAIL_ADDRESS][DOMAIN_NAME]"
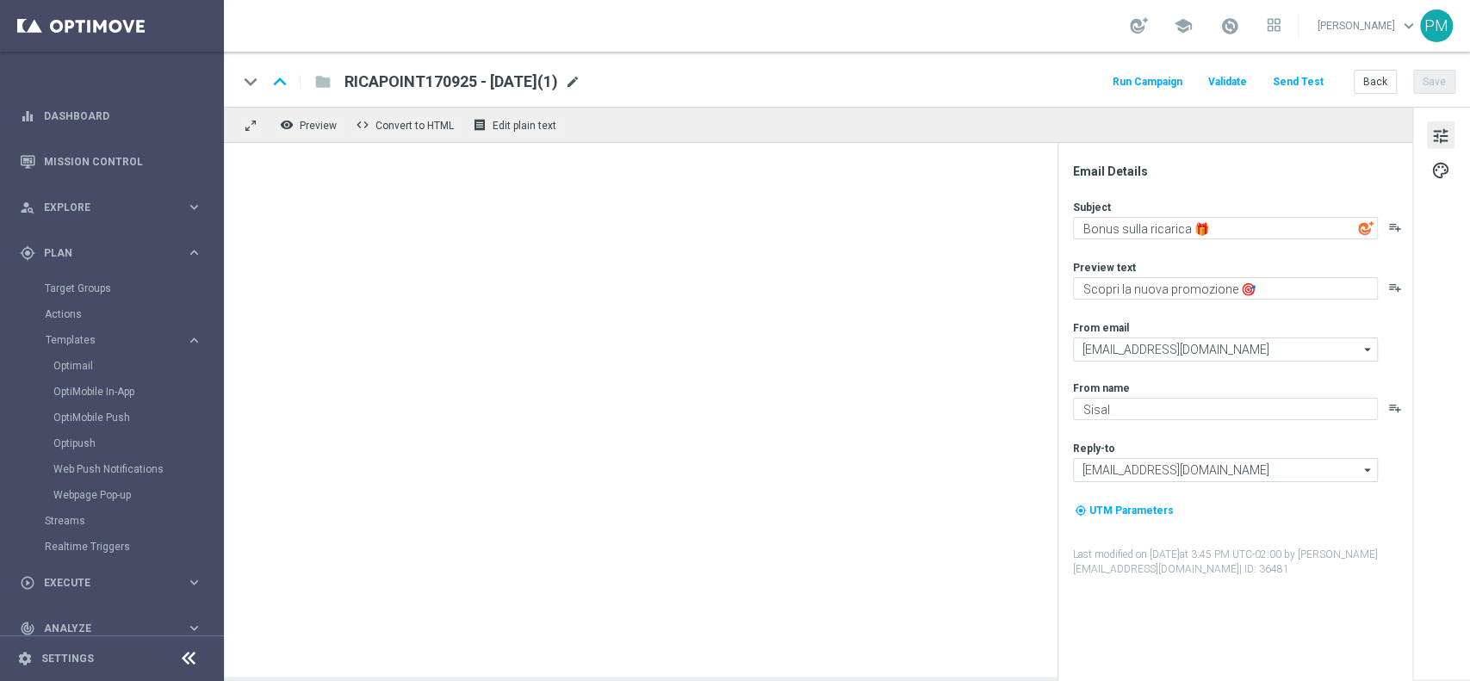
click at [618, 85] on div "keyboard_arrow_down keyboard_arrow_up folder RICAPOINT170925 - [DATE](1) RICAPO…" at bounding box center [847, 82] width 1218 height 22
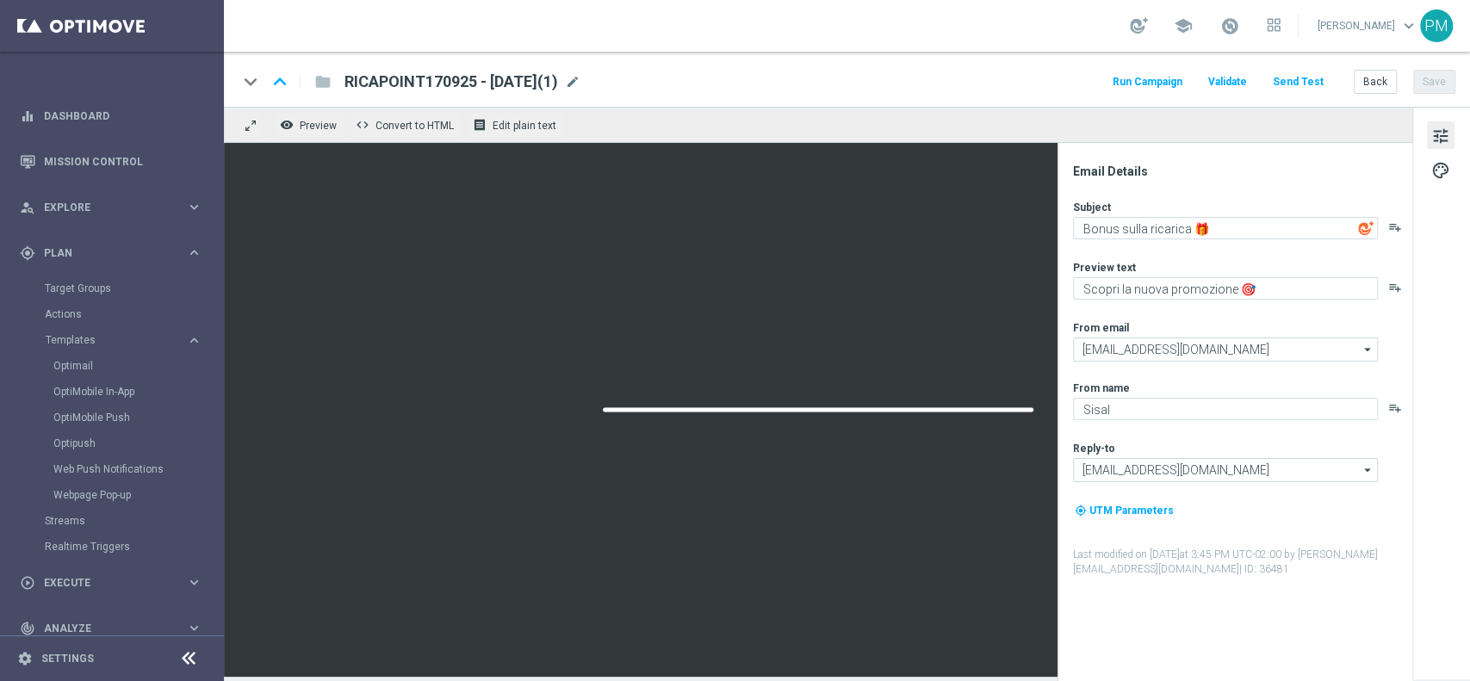
click at [581, 80] on span "mode_edit" at bounding box center [573, 82] width 16 height 16
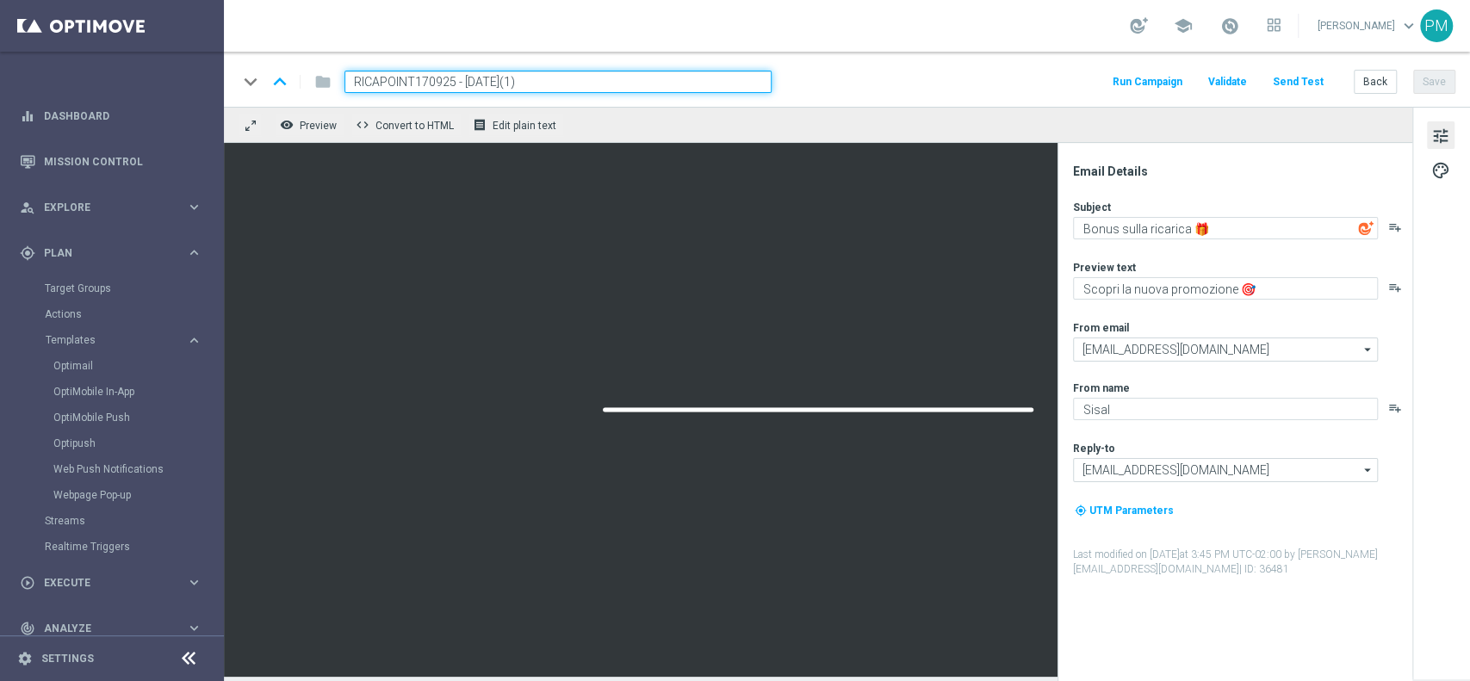
click at [393, 83] on input "RICAPOINT170925 - [DATE](1)" at bounding box center [558, 82] width 427 height 22
paste input "250925"
click at [568, 81] on input "RICAPOINT250925 - [DATE](1)" at bounding box center [558, 82] width 427 height 22
type input "RICAPOINT250925 - [DATE]"
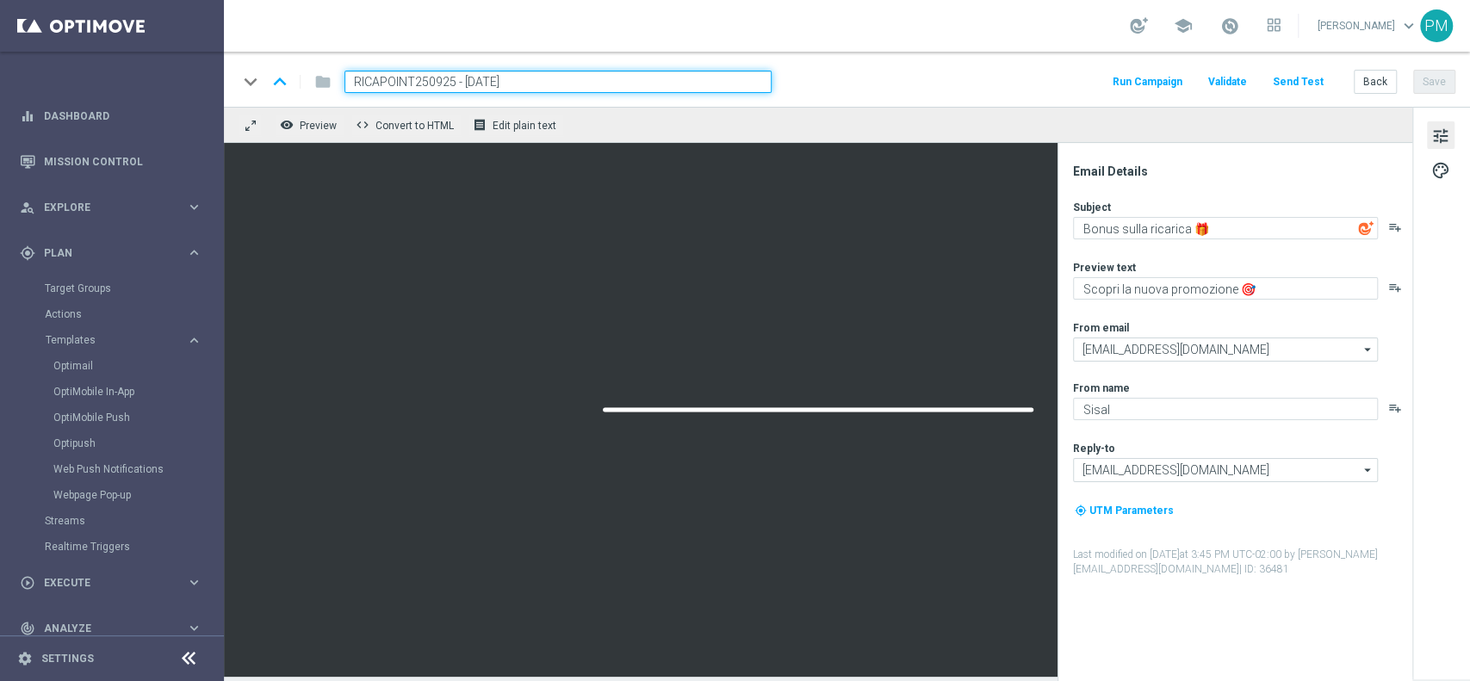
click at [1077, 79] on div "keyboard_arrow_down keyboard_arrow_up folder RICAPOINT250925 - [DATE] Run Campa…" at bounding box center [847, 82] width 1218 height 22
click at [1421, 77] on button "Save" at bounding box center [1435, 82] width 42 height 24
click at [446, 84] on input "RICAPOINT250925 - [DATE]" at bounding box center [558, 82] width 427 height 22
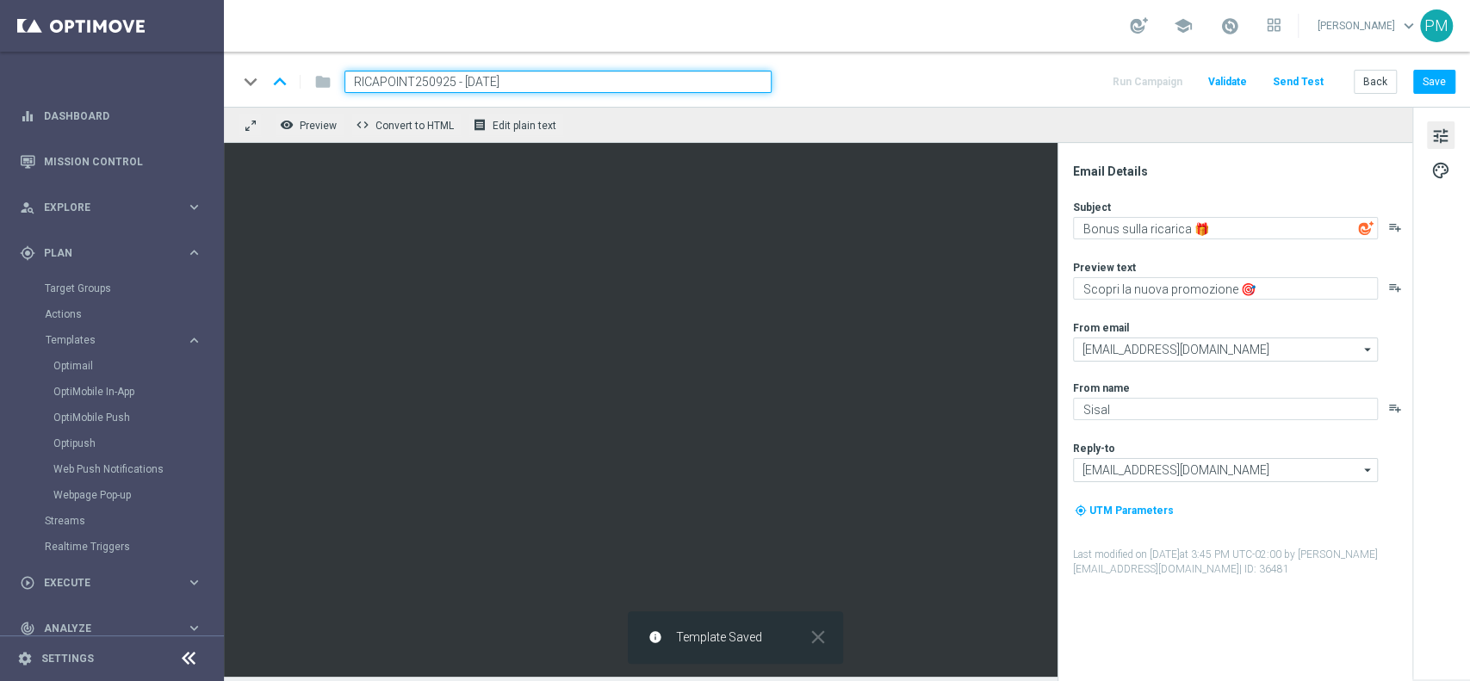
click at [446, 84] on input "RICAPOINT250925 - [DATE]" at bounding box center [558, 82] width 427 height 22
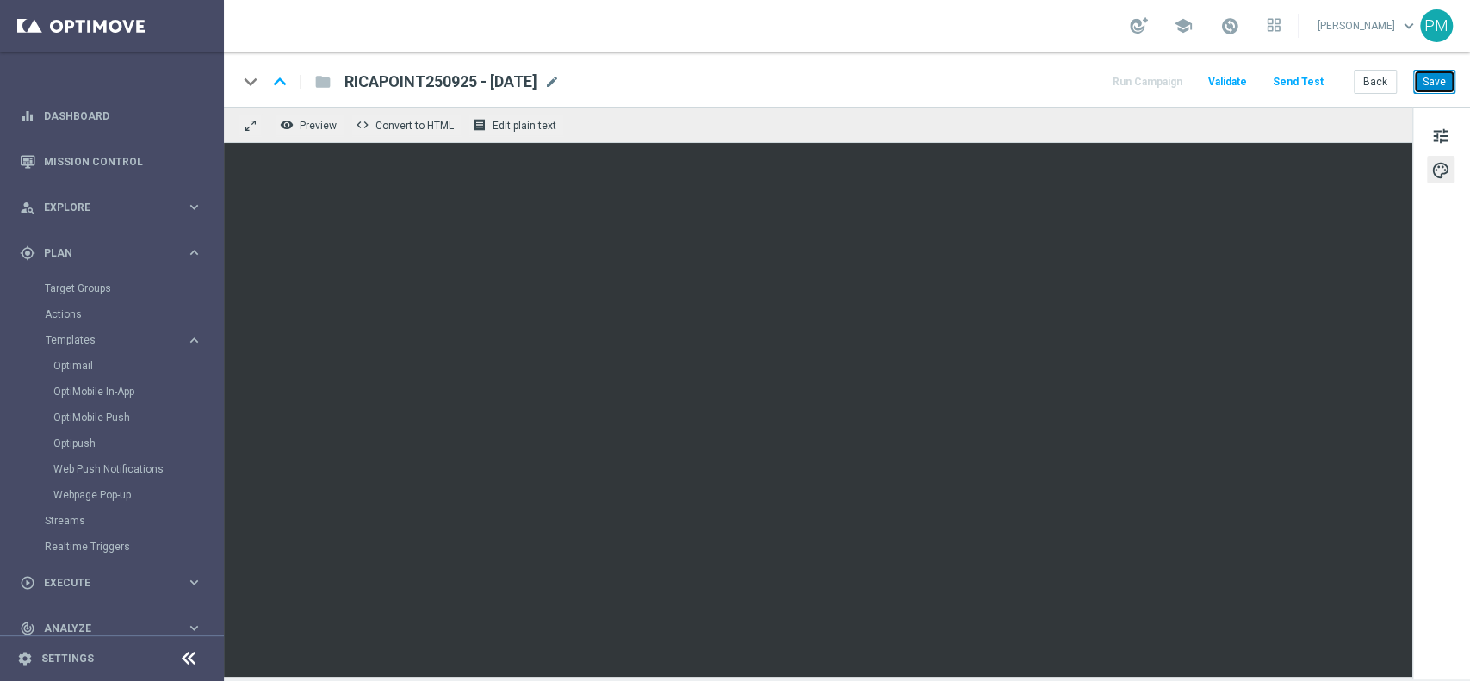
click at [1430, 78] on button "Save" at bounding box center [1435, 82] width 42 height 24
click at [1445, 82] on button "Save" at bounding box center [1435, 82] width 42 height 24
click at [1433, 85] on button "Save" at bounding box center [1435, 82] width 42 height 24
click at [1439, 78] on button "Save" at bounding box center [1435, 82] width 42 height 24
click at [1451, 74] on button "Save" at bounding box center [1435, 82] width 42 height 24
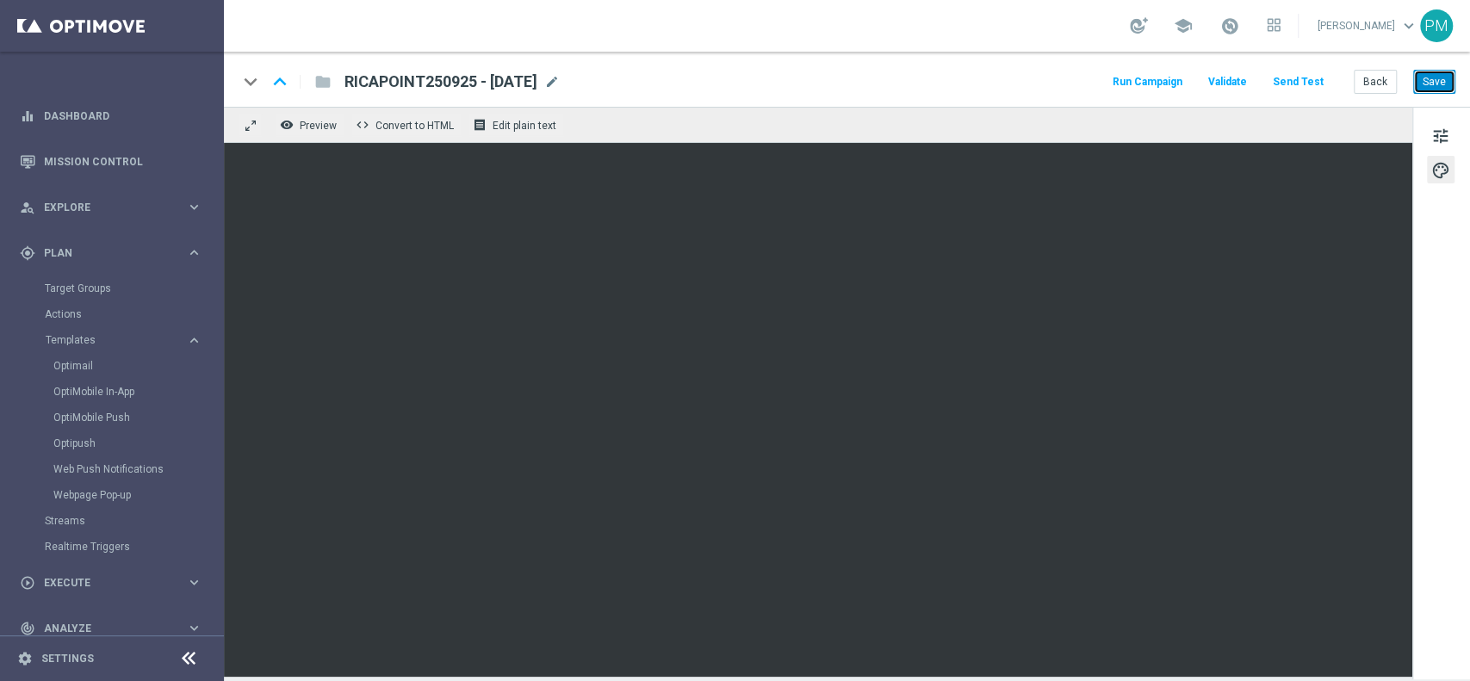
click at [1439, 79] on button "Save" at bounding box center [1435, 82] width 42 height 24
click at [76, 290] on link "Target Groups" at bounding box center [112, 289] width 134 height 14
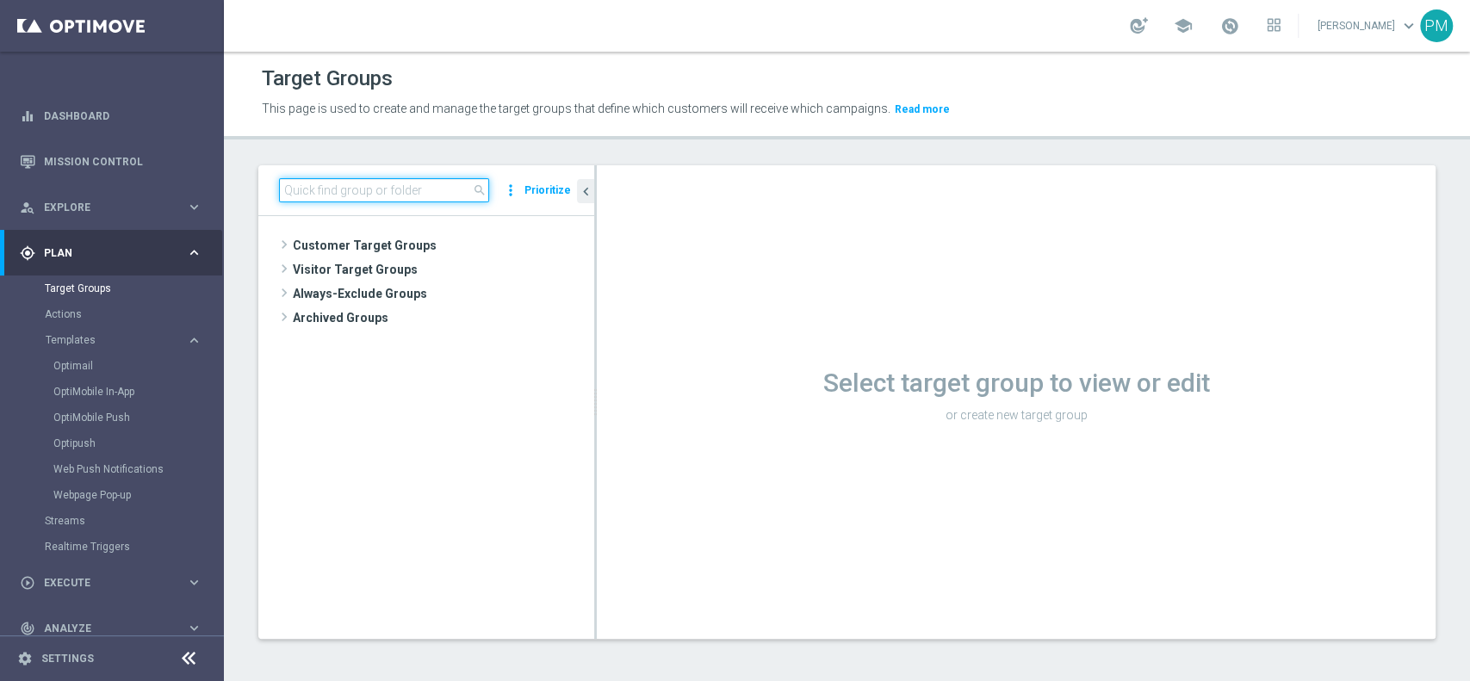
click at [376, 186] on input at bounding box center [384, 190] width 210 height 24
paste input "Multi Talent ggr nb lm > 0 1st Sport NO saldo"
type input "Multi Talent ggr nb lm > 0 1st Sport NO saldo"
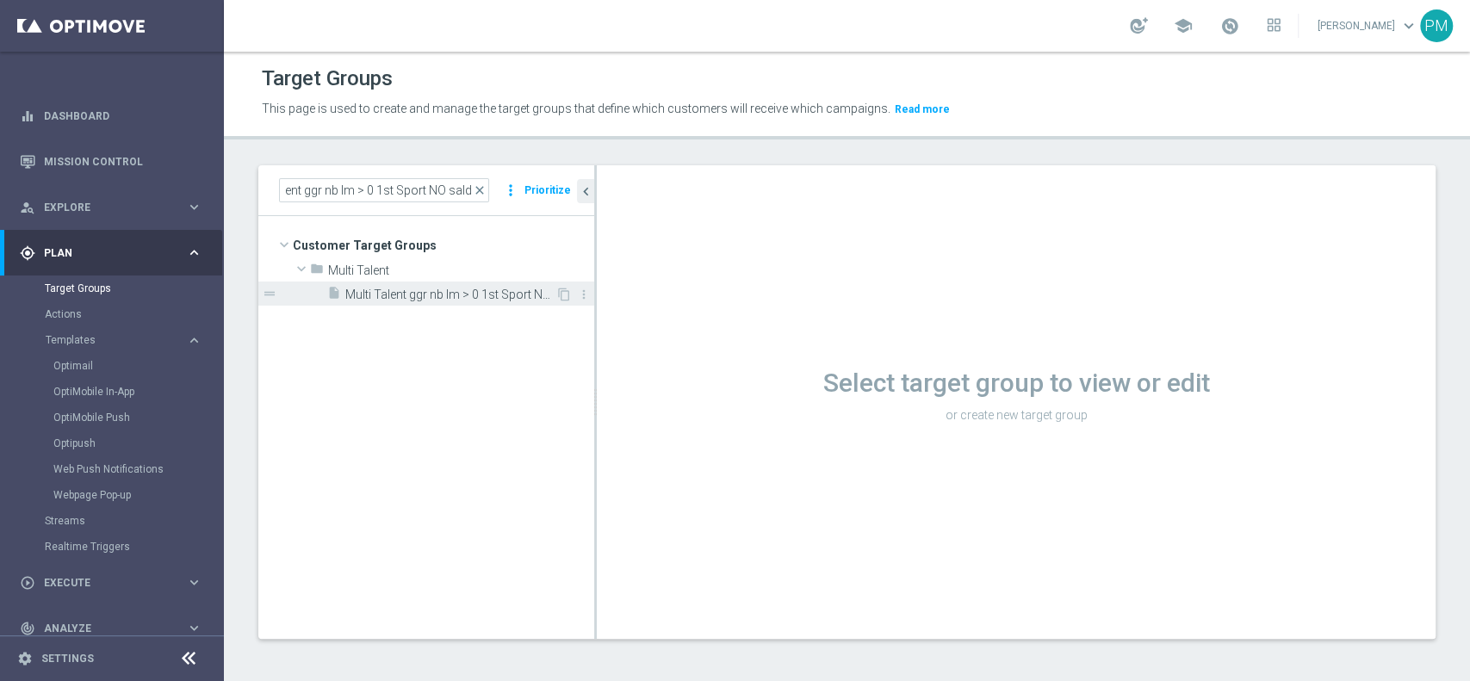
click at [420, 285] on div "insert_drive_file Multi Talent ggr nb lm > 0 1st Sport NO saldo" at bounding box center [441, 294] width 228 height 24
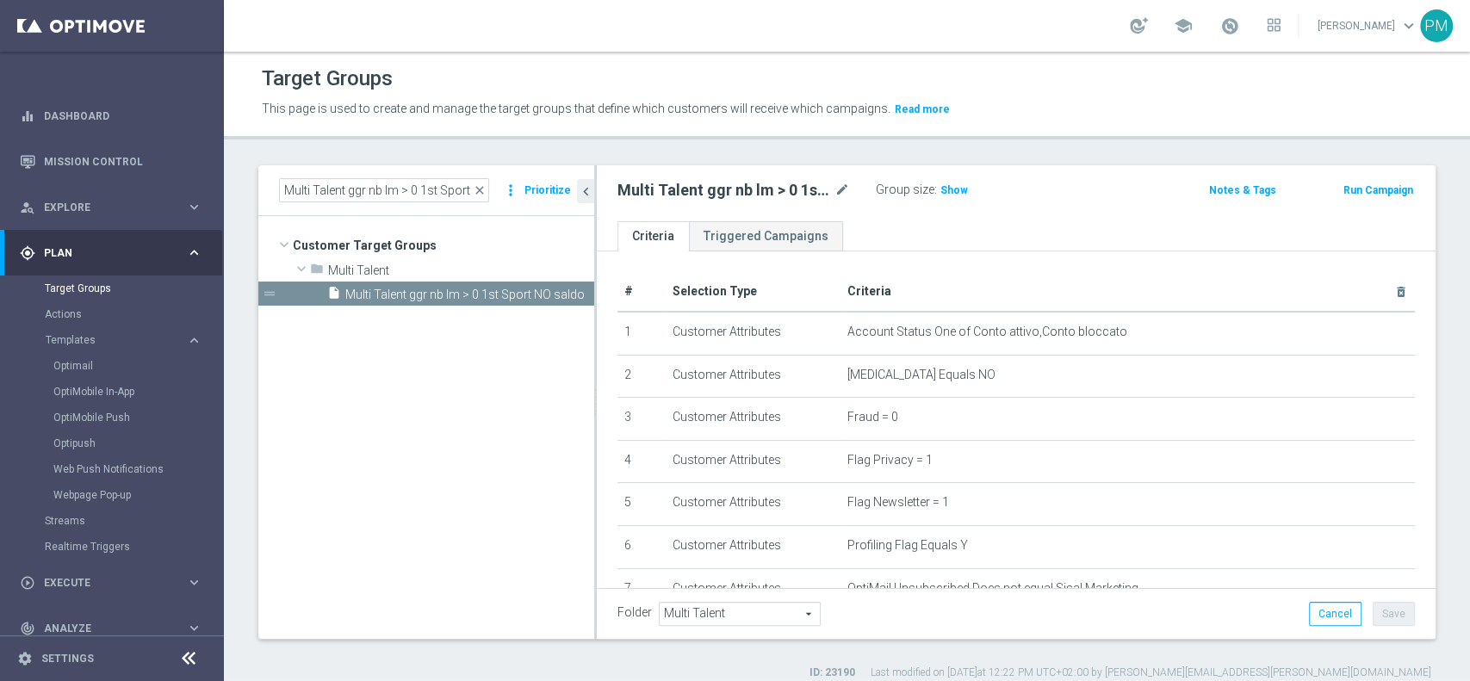
click at [1357, 185] on button "Run Campaign" at bounding box center [1378, 190] width 73 height 19
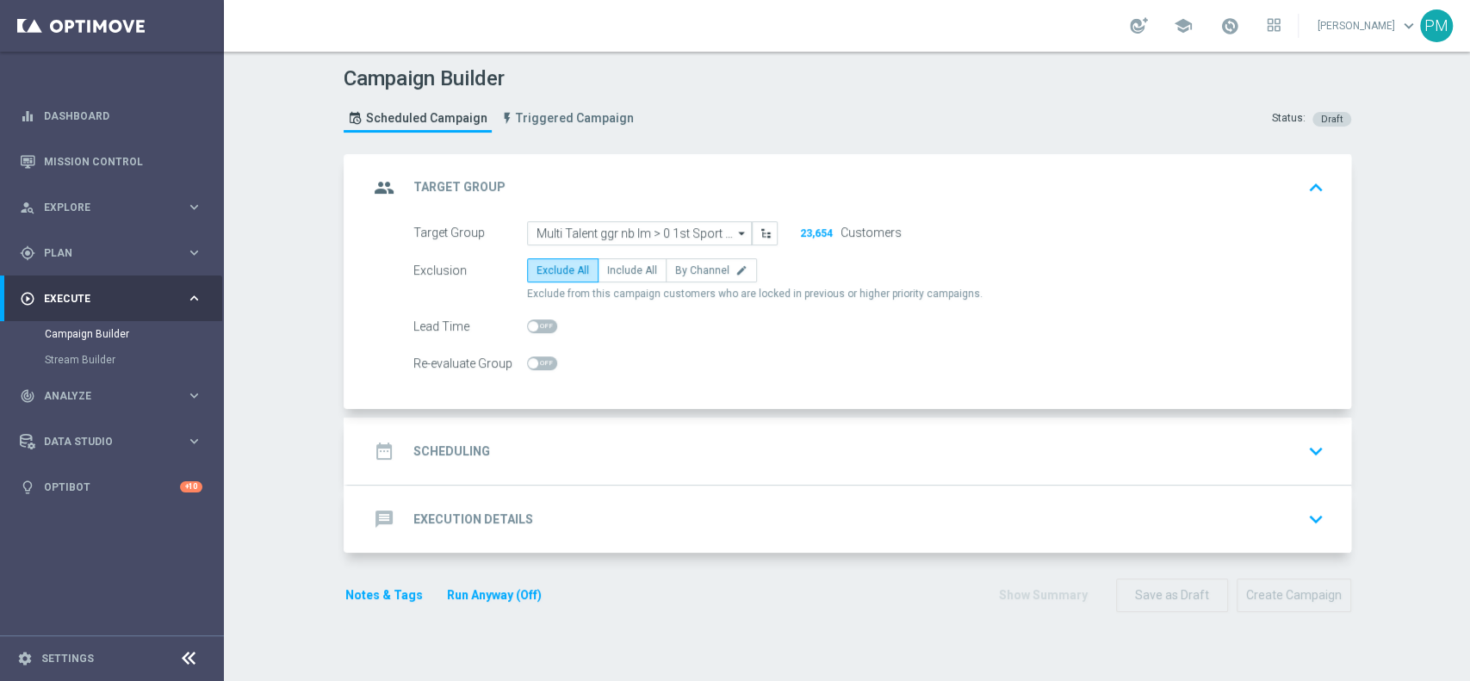
click at [686, 435] on div "date_range Scheduling keyboard_arrow_down" at bounding box center [850, 451] width 962 height 33
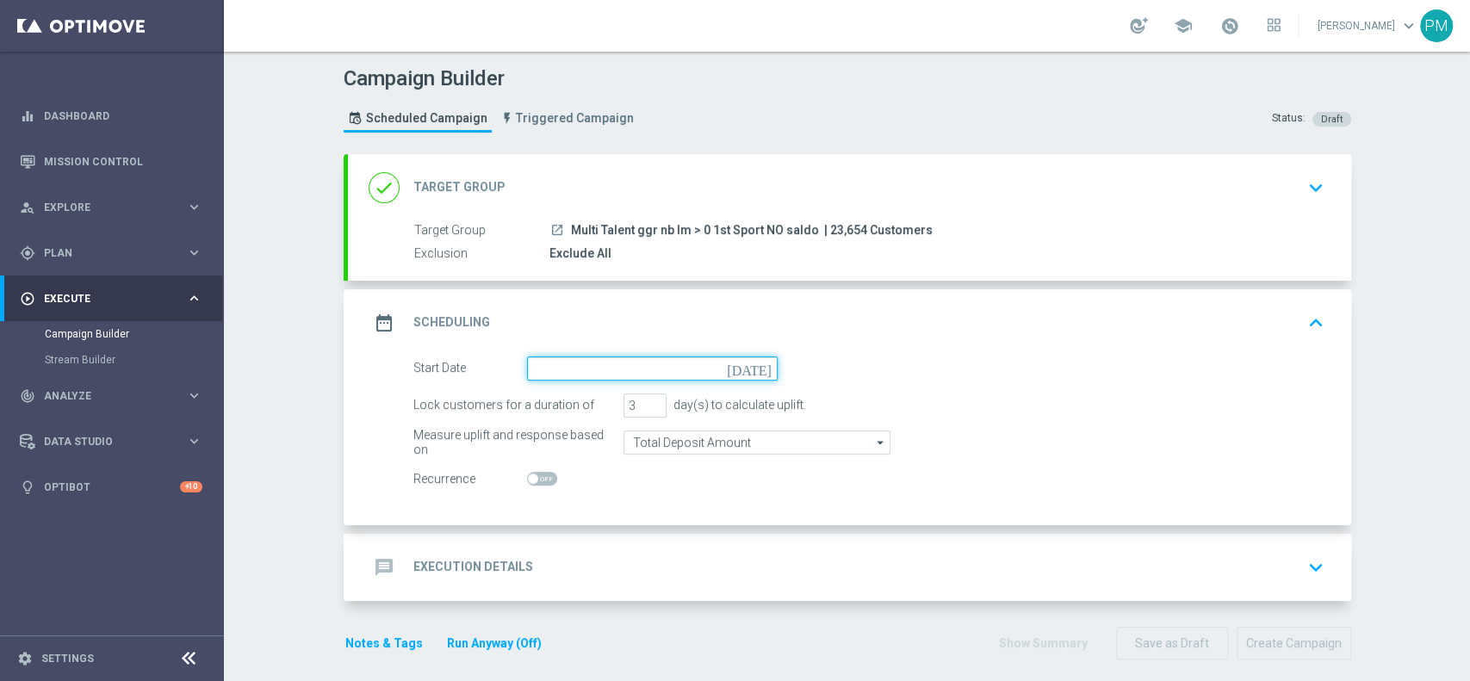
click at [608, 376] on input at bounding box center [652, 369] width 251 height 24
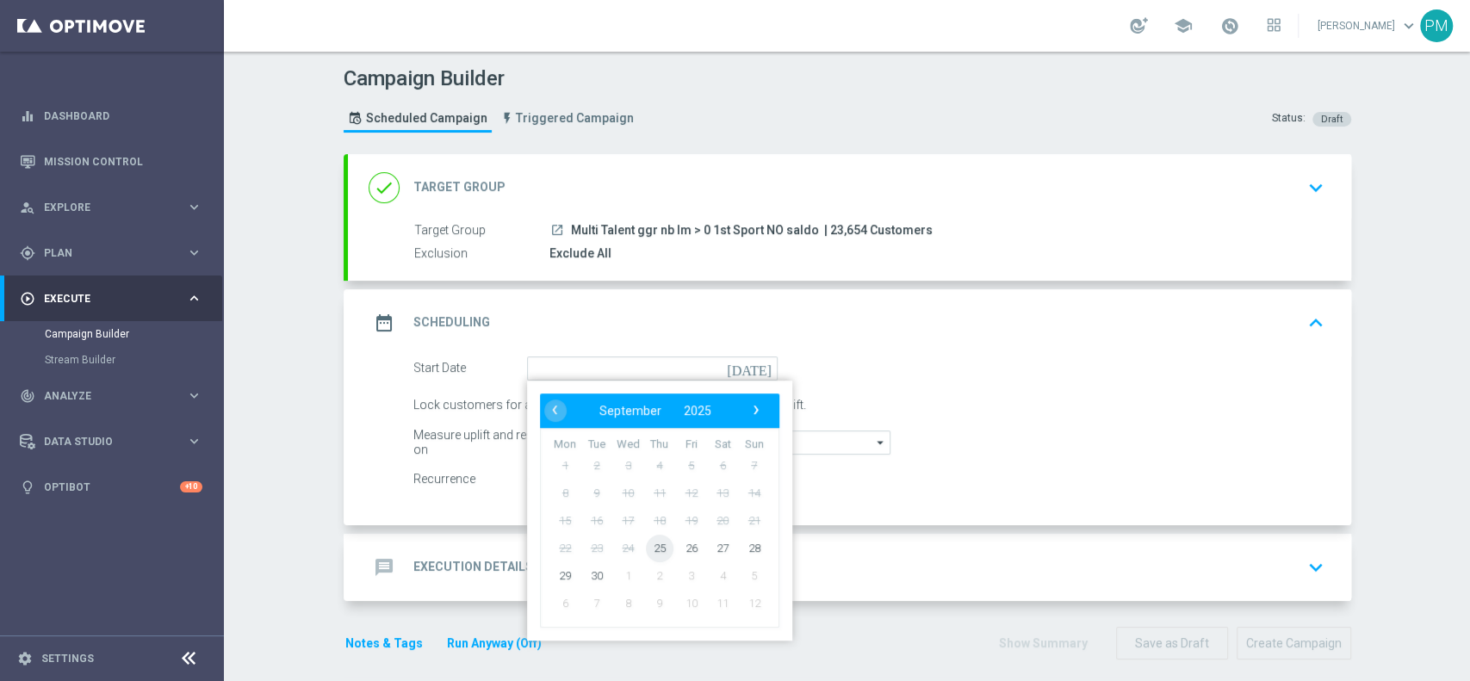
click at [649, 540] on span "25" at bounding box center [659, 548] width 28 height 28
type input "[DATE]"
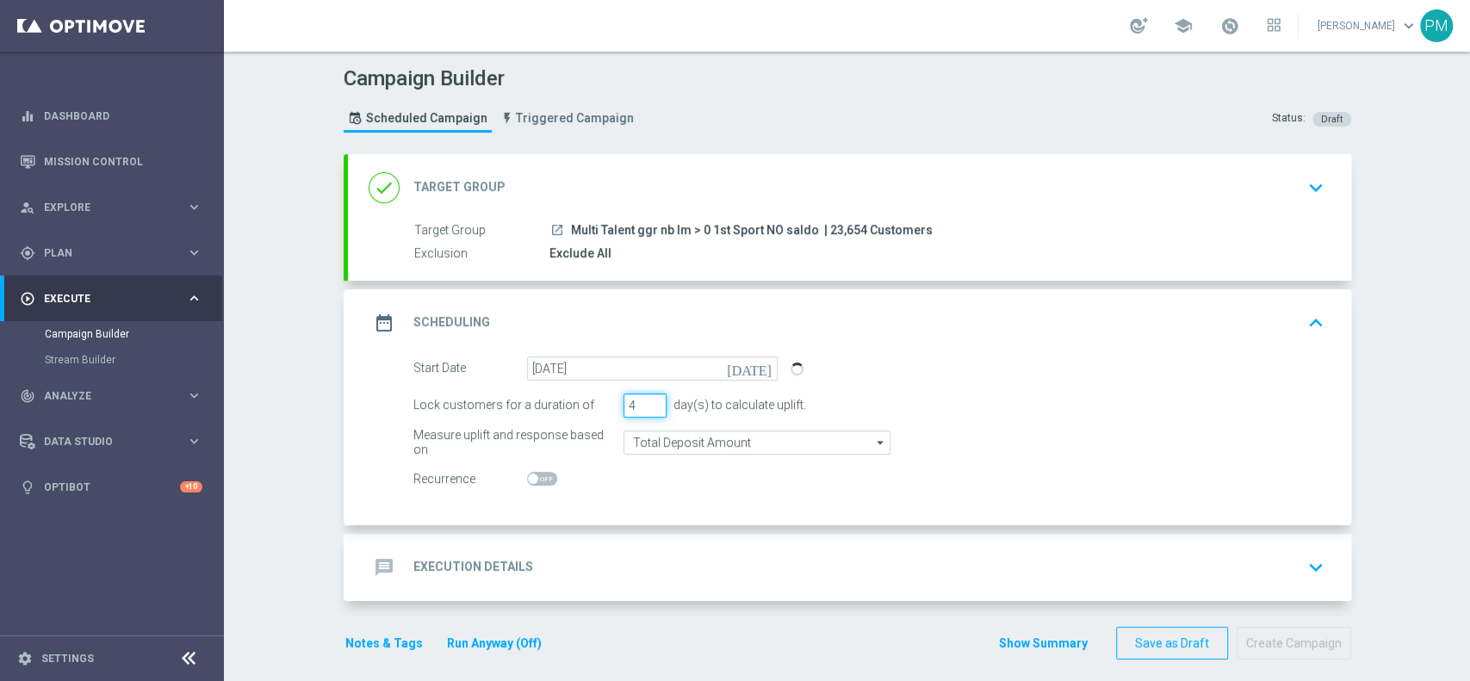
click at [646, 398] on input "4" at bounding box center [645, 406] width 43 height 24
type input "5"
click at [646, 398] on input "5" at bounding box center [645, 406] width 43 height 24
click at [673, 438] on input "Total Deposit Amount" at bounding box center [757, 443] width 267 height 24
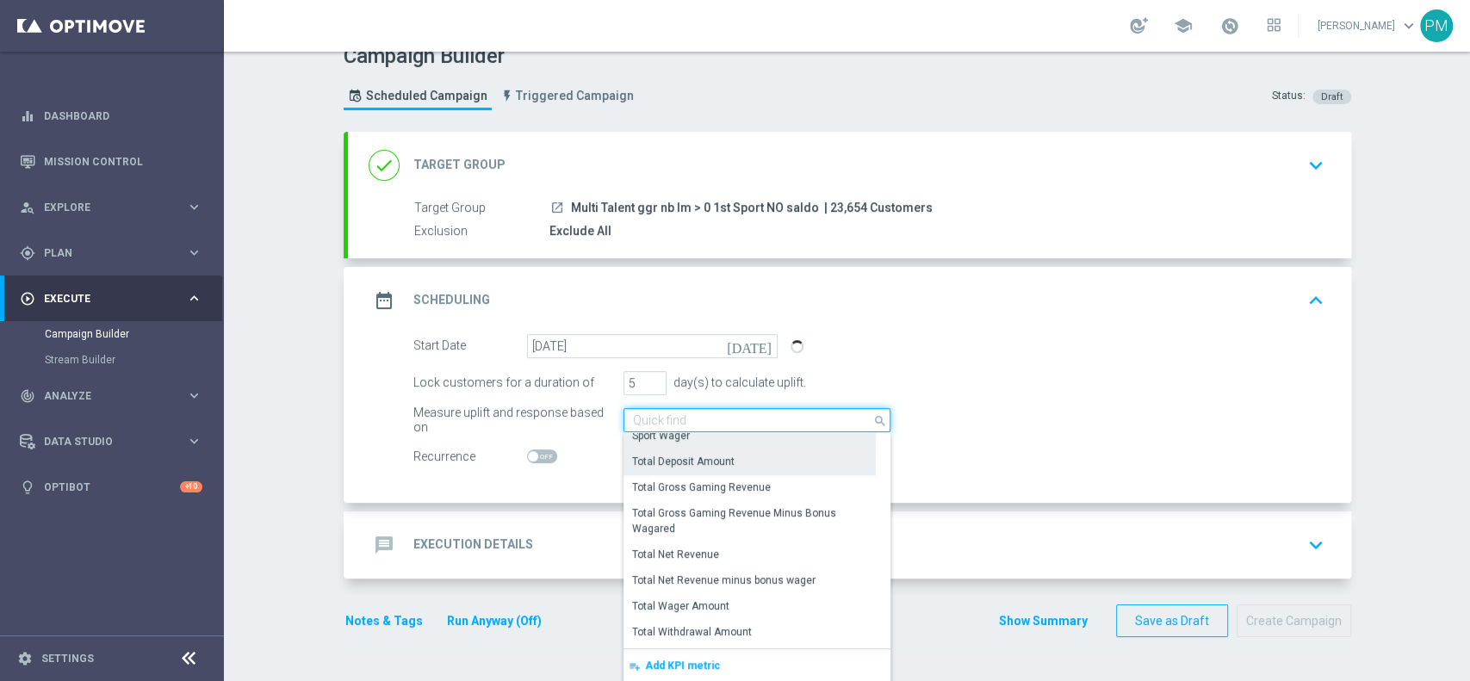
scroll to position [420, 0]
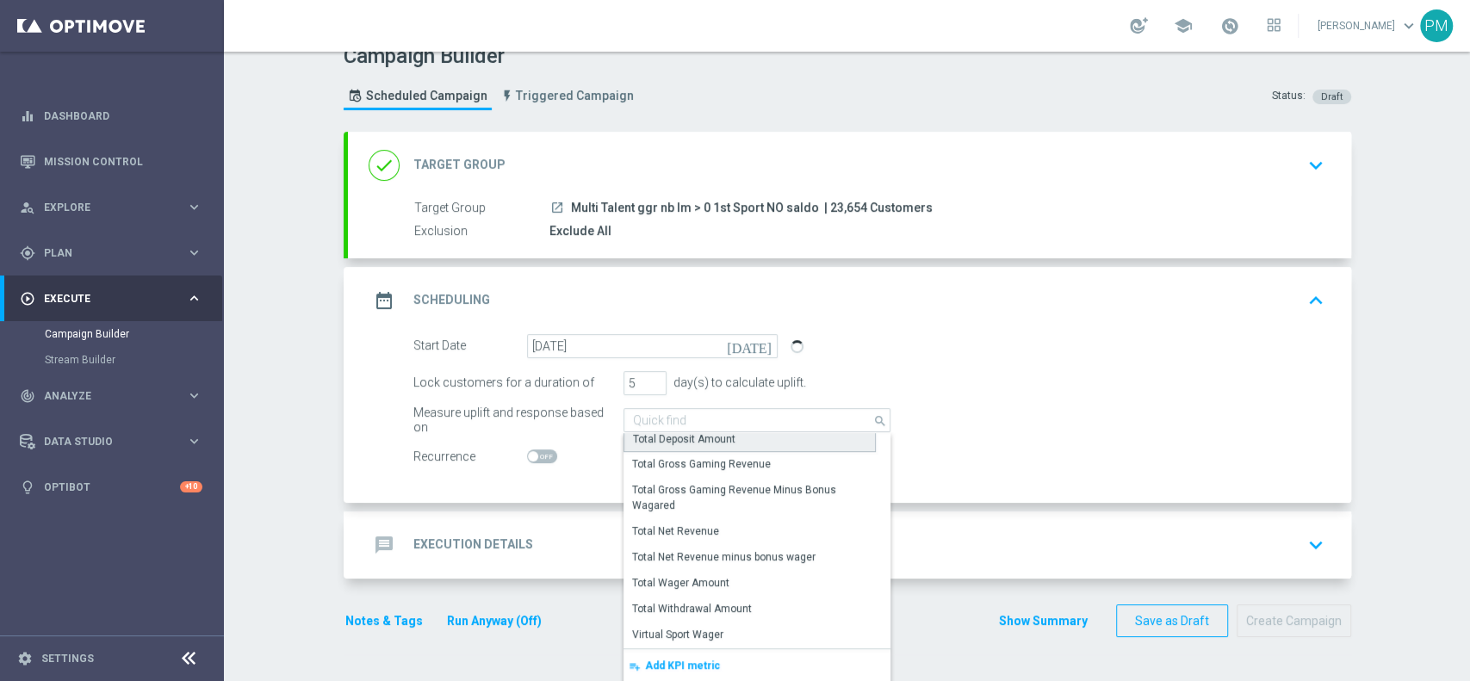
click at [708, 442] on div "Total Deposit Amount" at bounding box center [684, 440] width 103 height 16
type input "Total Deposit Amount"
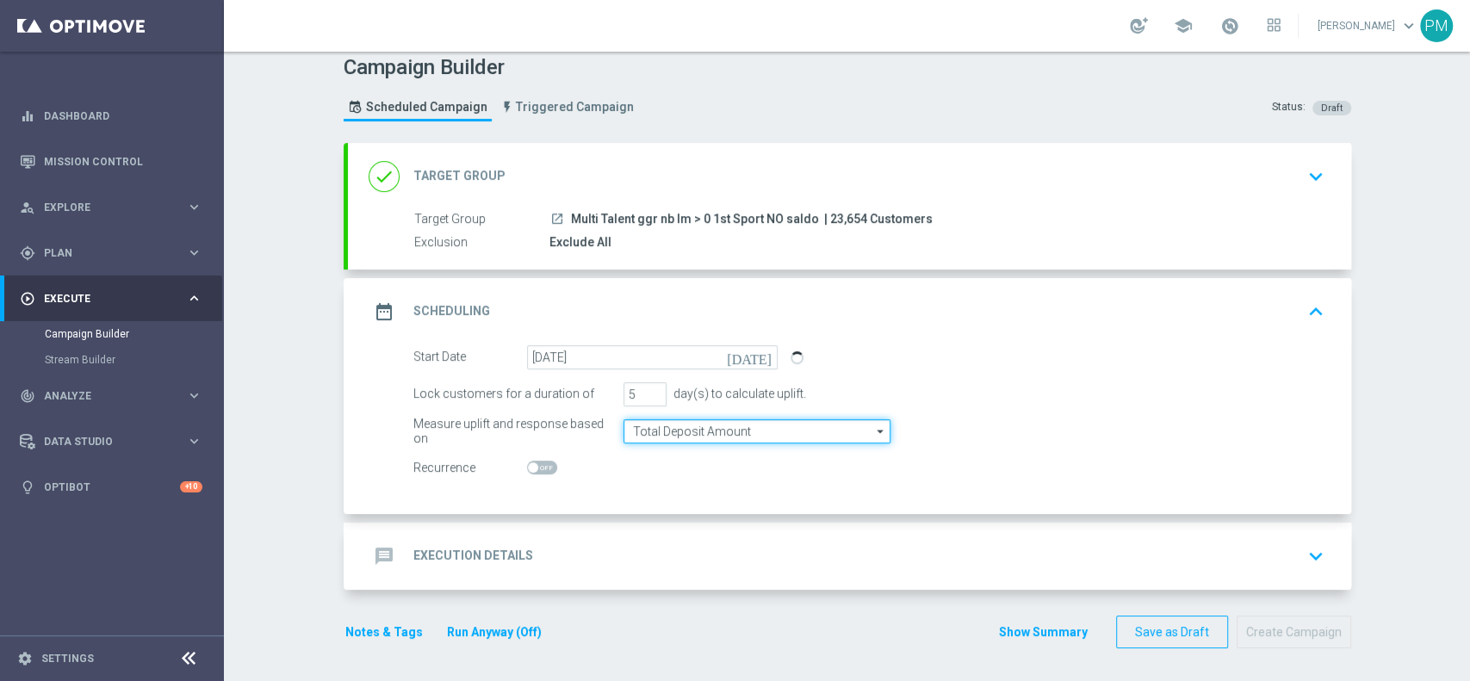
click at [710, 430] on input "Total Deposit Amount" at bounding box center [757, 432] width 267 height 24
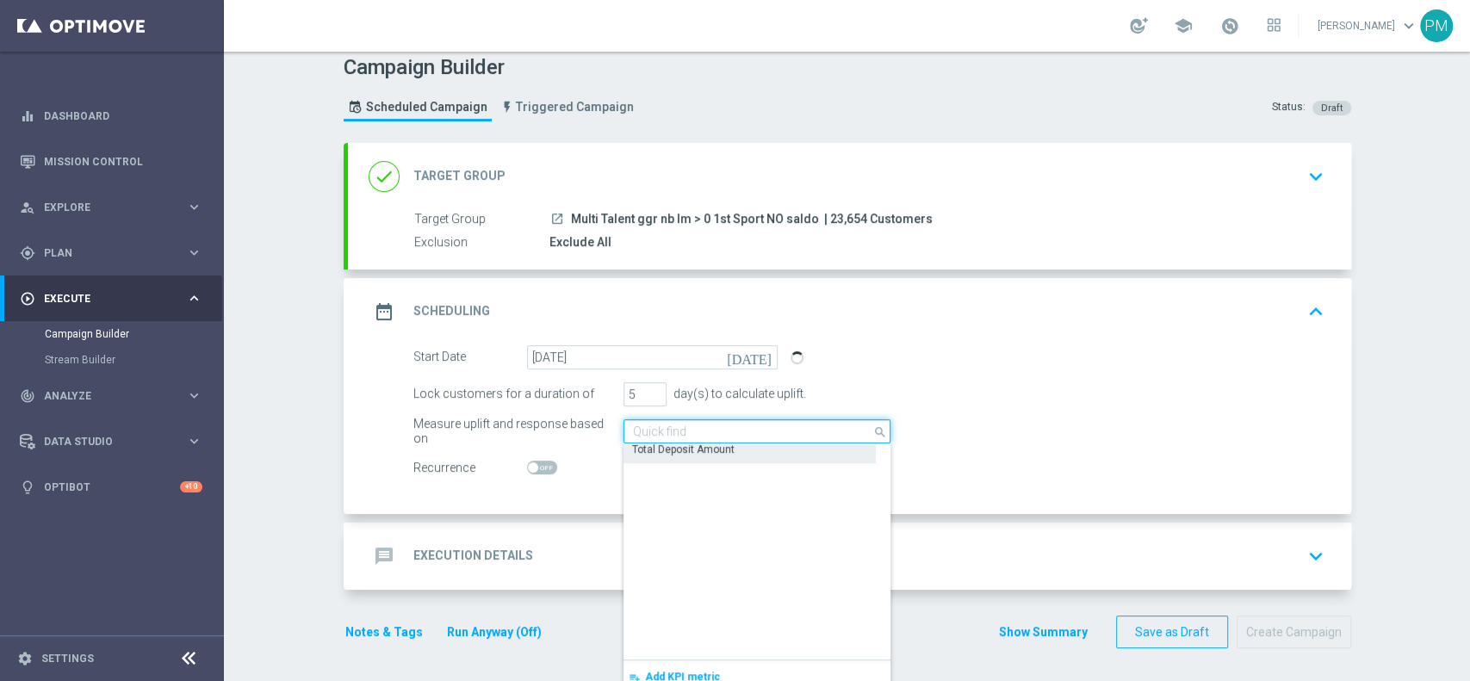
scroll to position [0, 0]
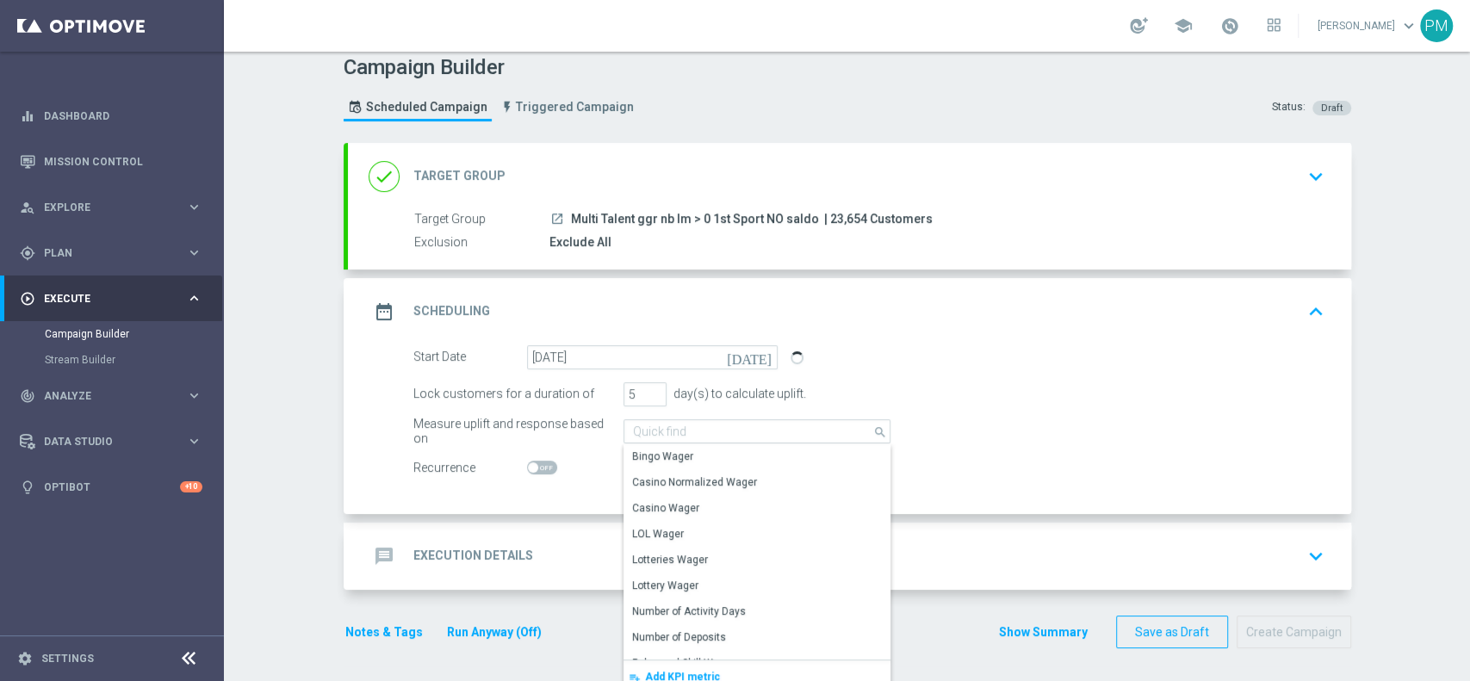
click at [331, 448] on section "done Target Group keyboard_arrow_down Target Group launch Multi Talent ggr nb l…" at bounding box center [848, 405] width 1034 height 524
type input "Total Deposit Amount"
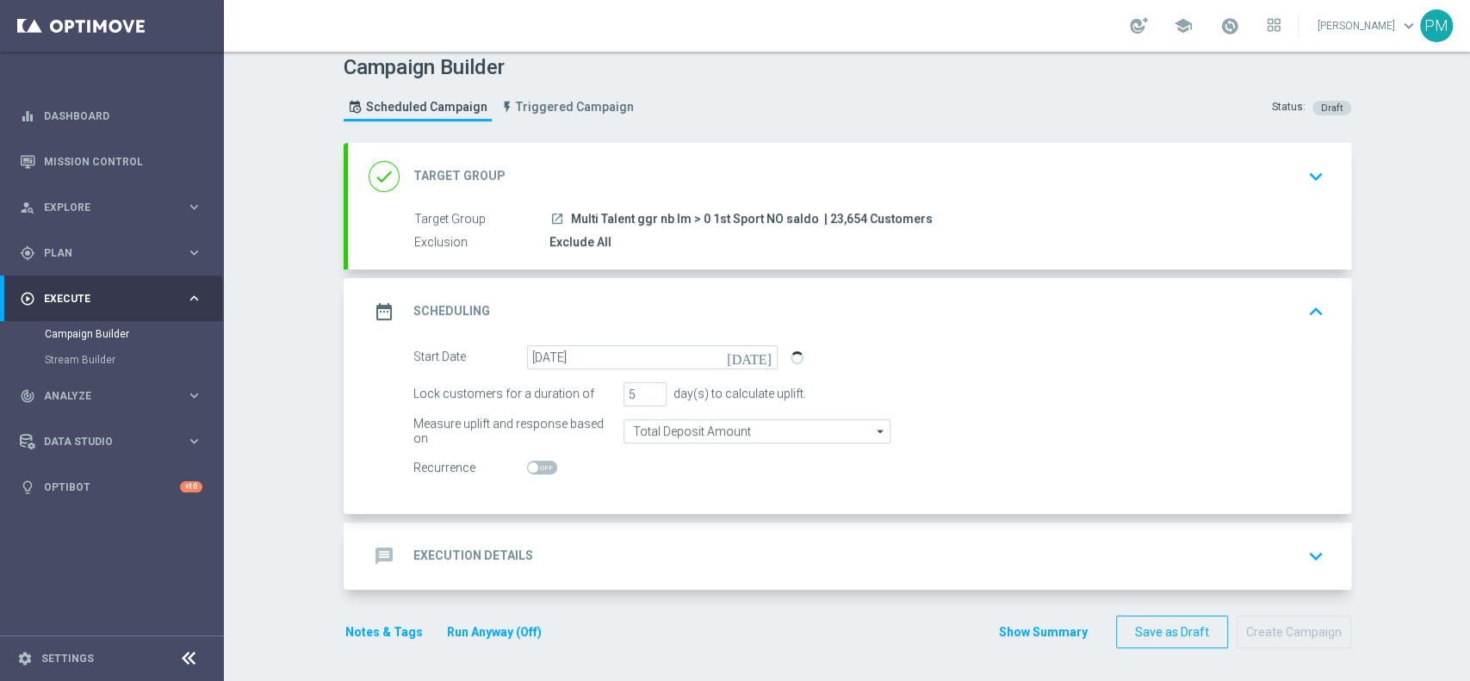
click at [639, 563] on div "message Execution Details keyboard_arrow_down" at bounding box center [850, 556] width 962 height 33
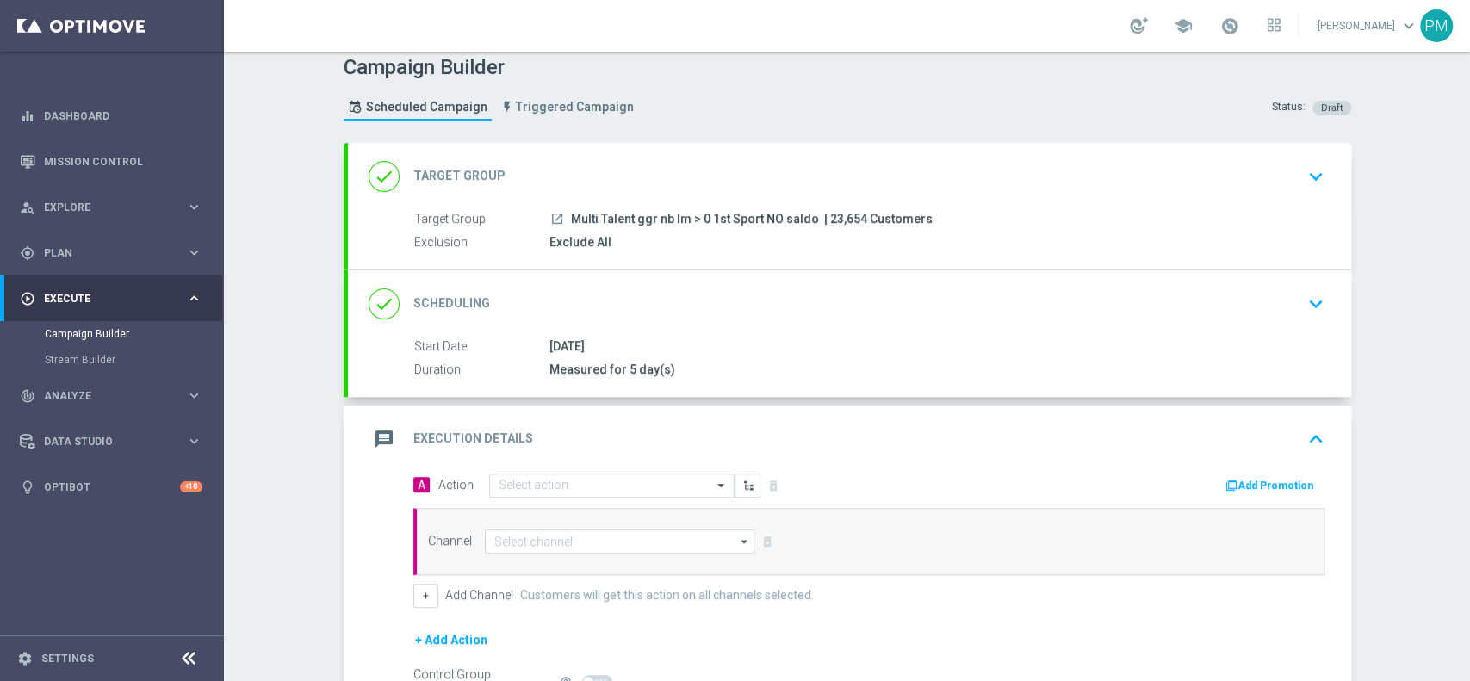
scroll to position [207, 0]
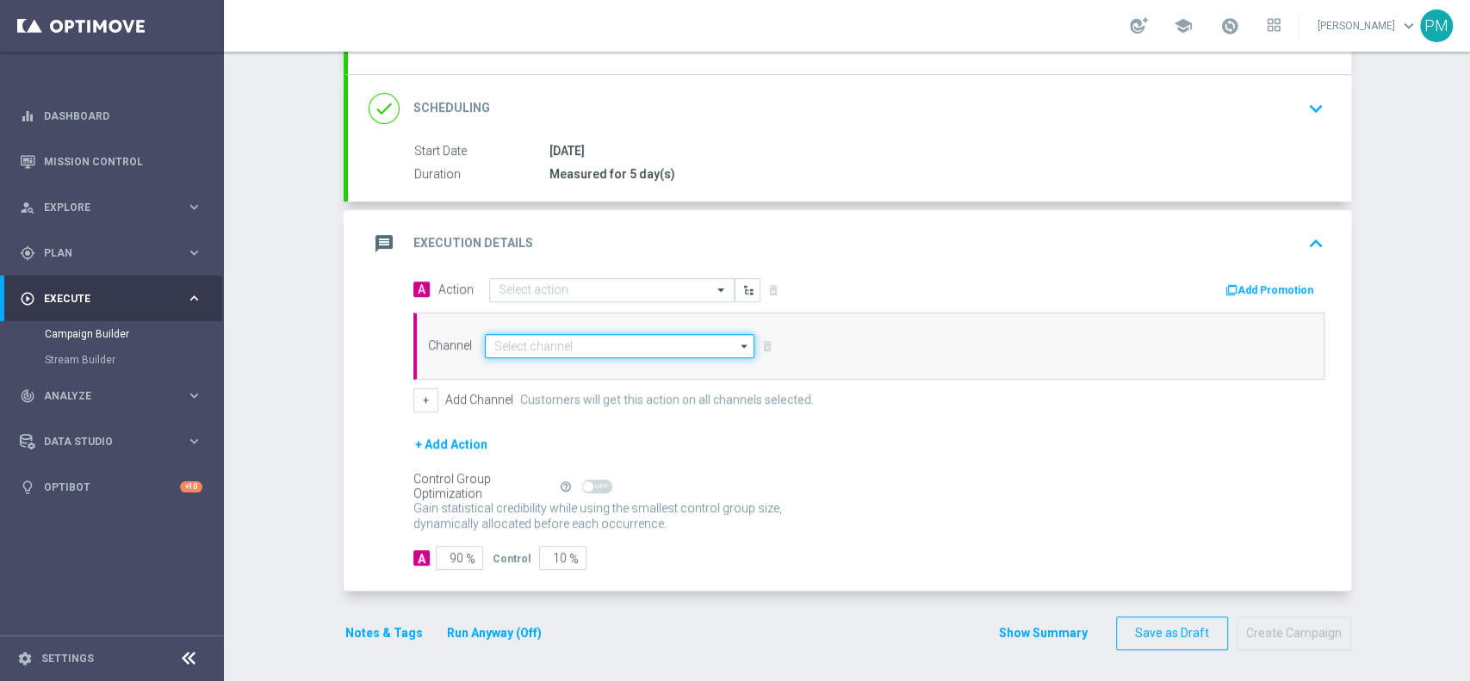
click at [540, 350] on input at bounding box center [620, 346] width 270 height 24
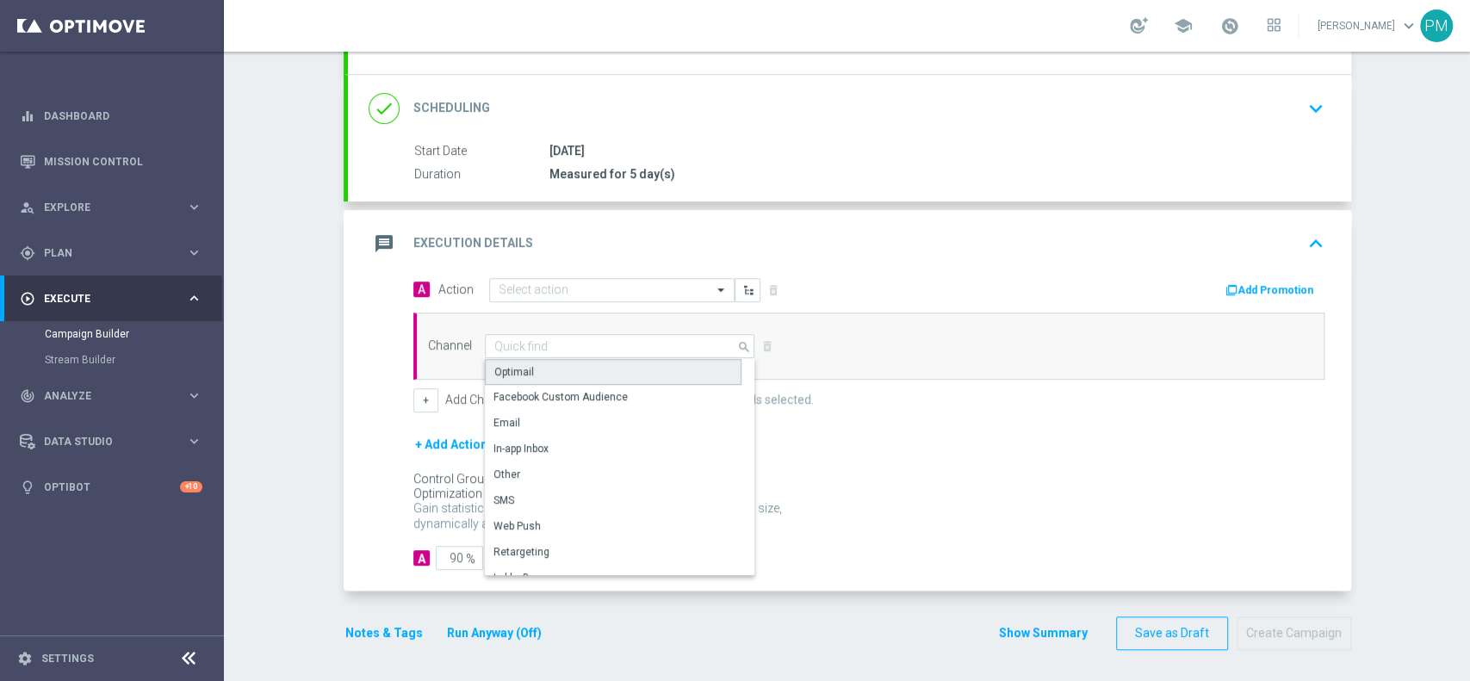
click at [548, 376] on div "Optimail" at bounding box center [613, 372] width 257 height 26
type input "Optimail"
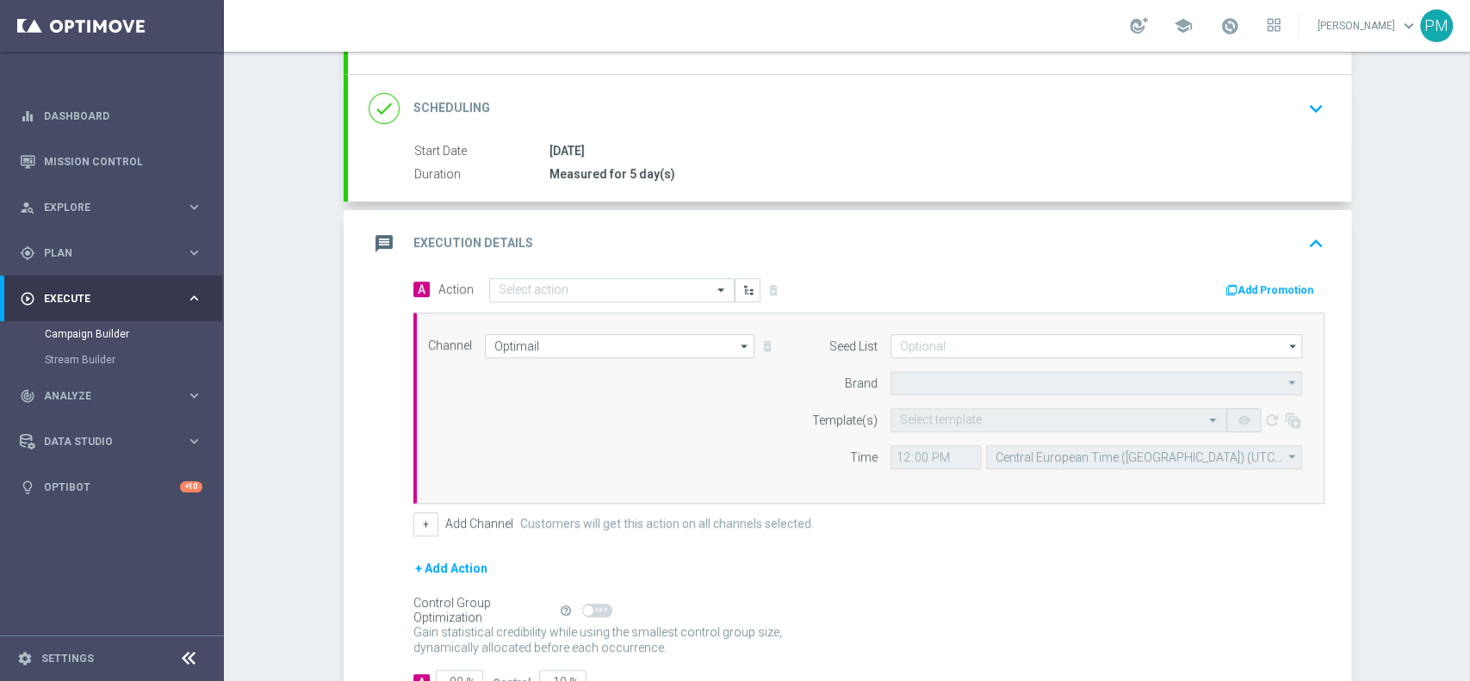
type input "Sisal Marketing"
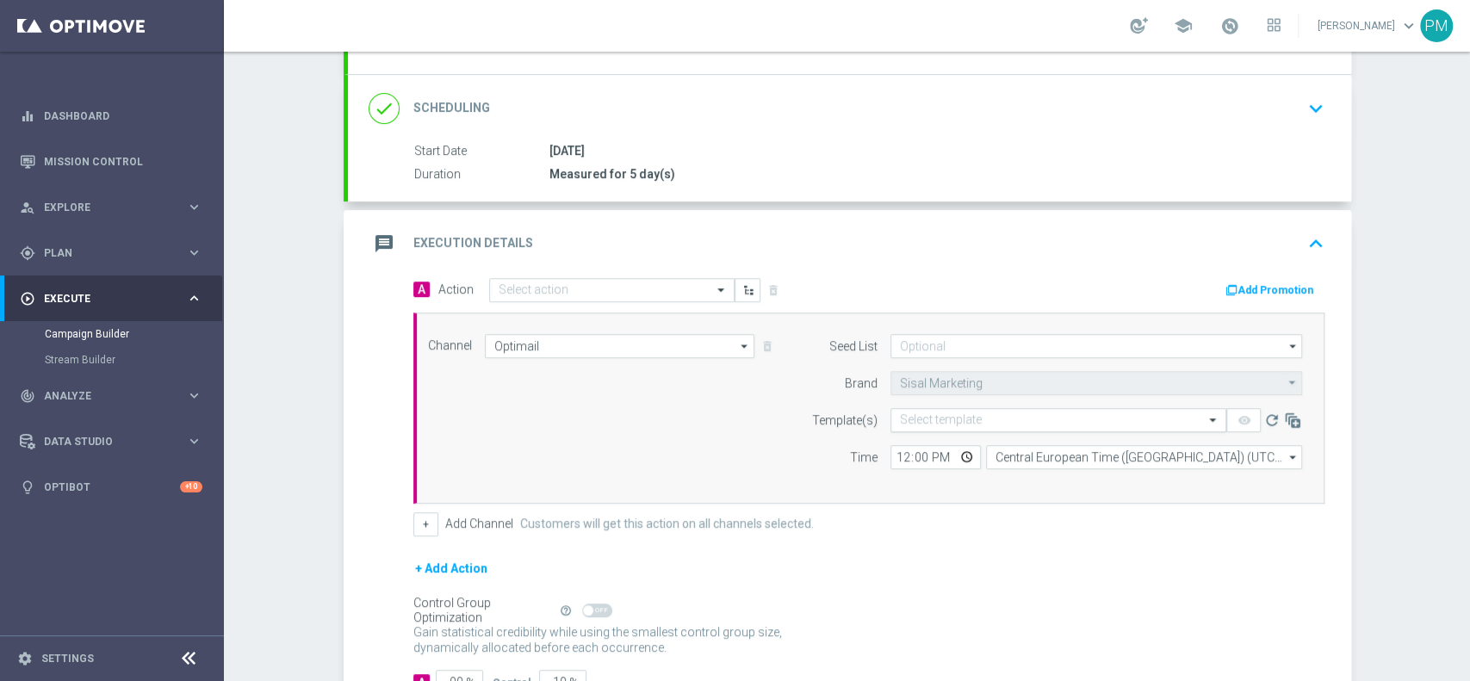
click at [943, 425] on input "text" at bounding box center [1041, 420] width 283 height 15
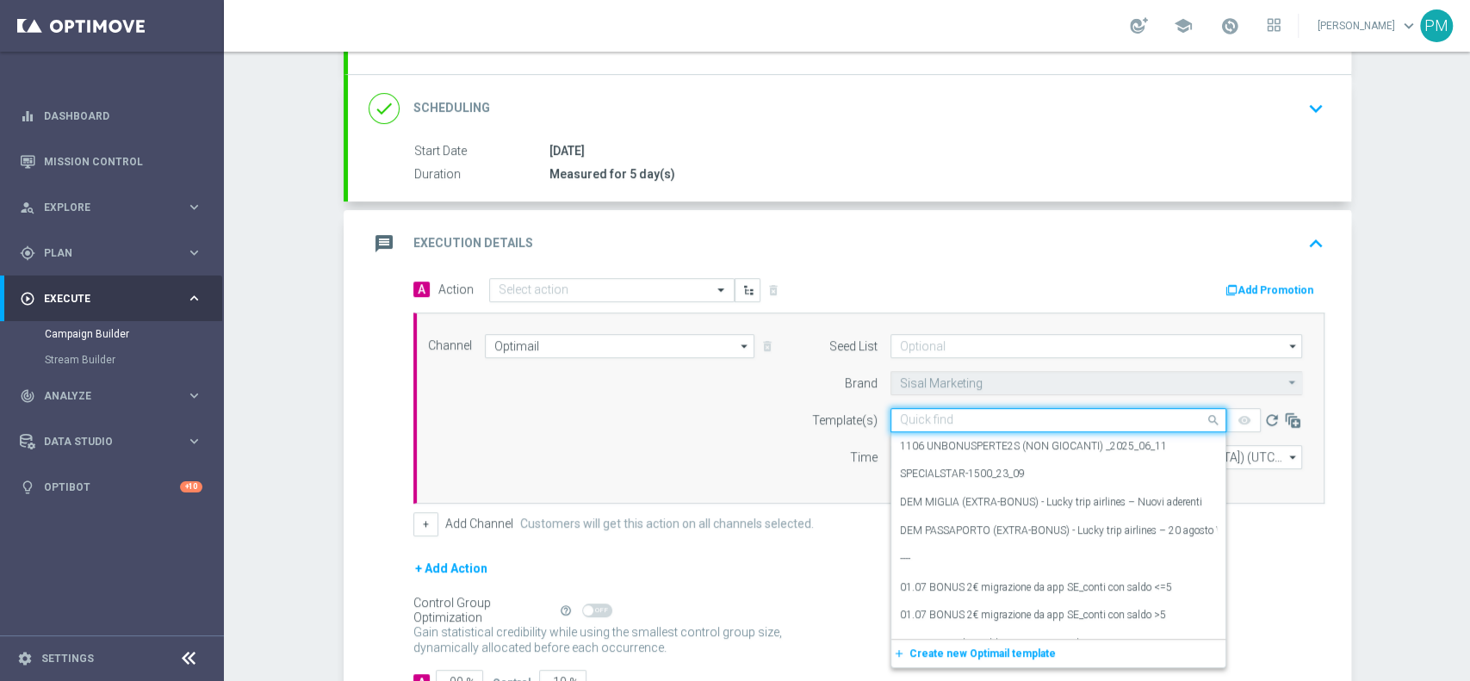
paste input "RICAPOINT250925"
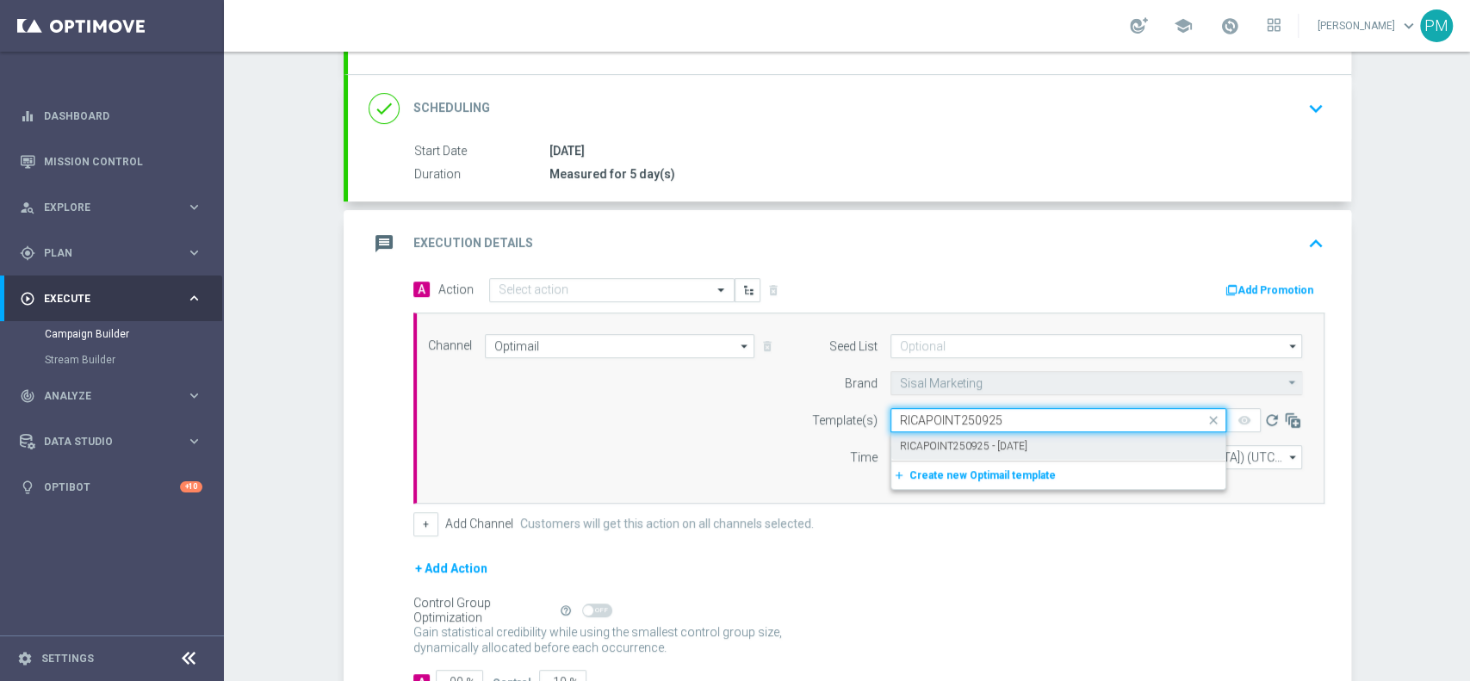
click at [946, 447] on label "RICAPOINT250925 - [DATE]" at bounding box center [963, 446] width 127 height 15
type input "RICAPOINT250925"
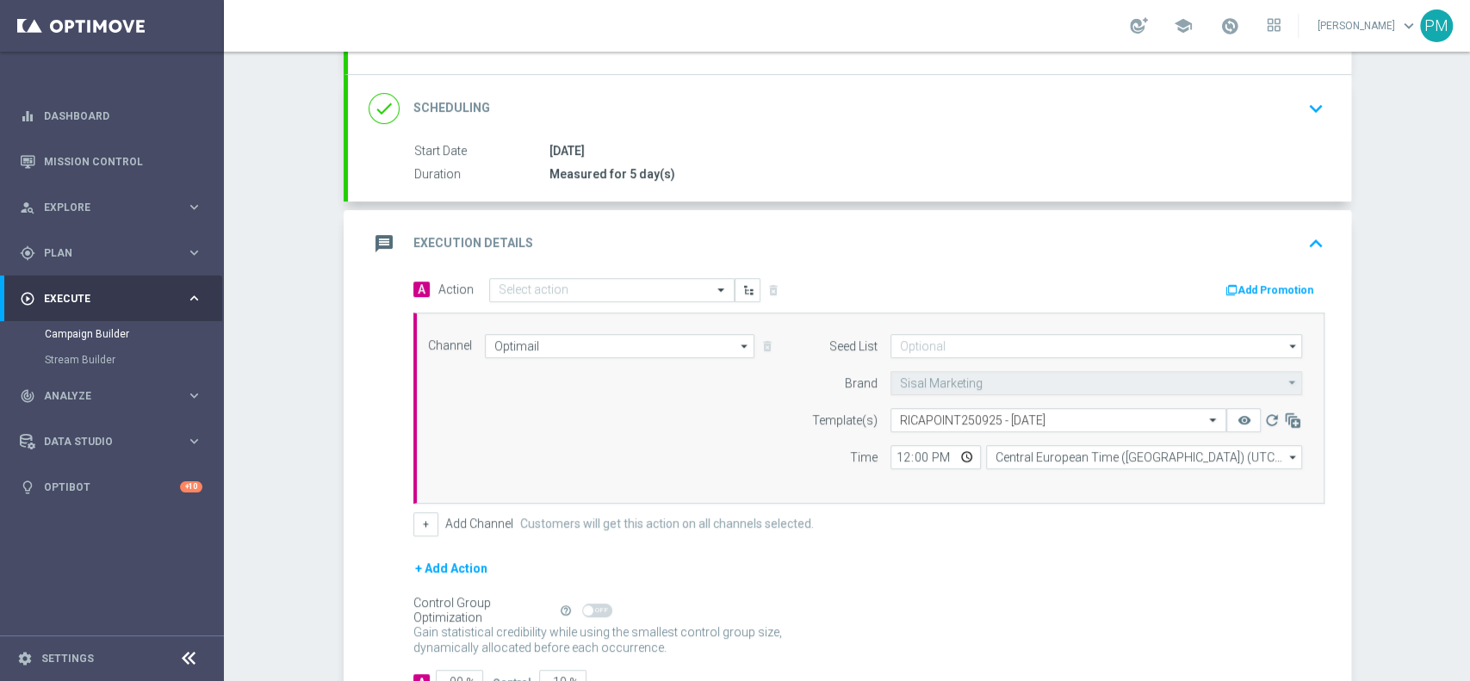
click at [1236, 283] on button "Add Promotion" at bounding box center [1272, 290] width 96 height 19
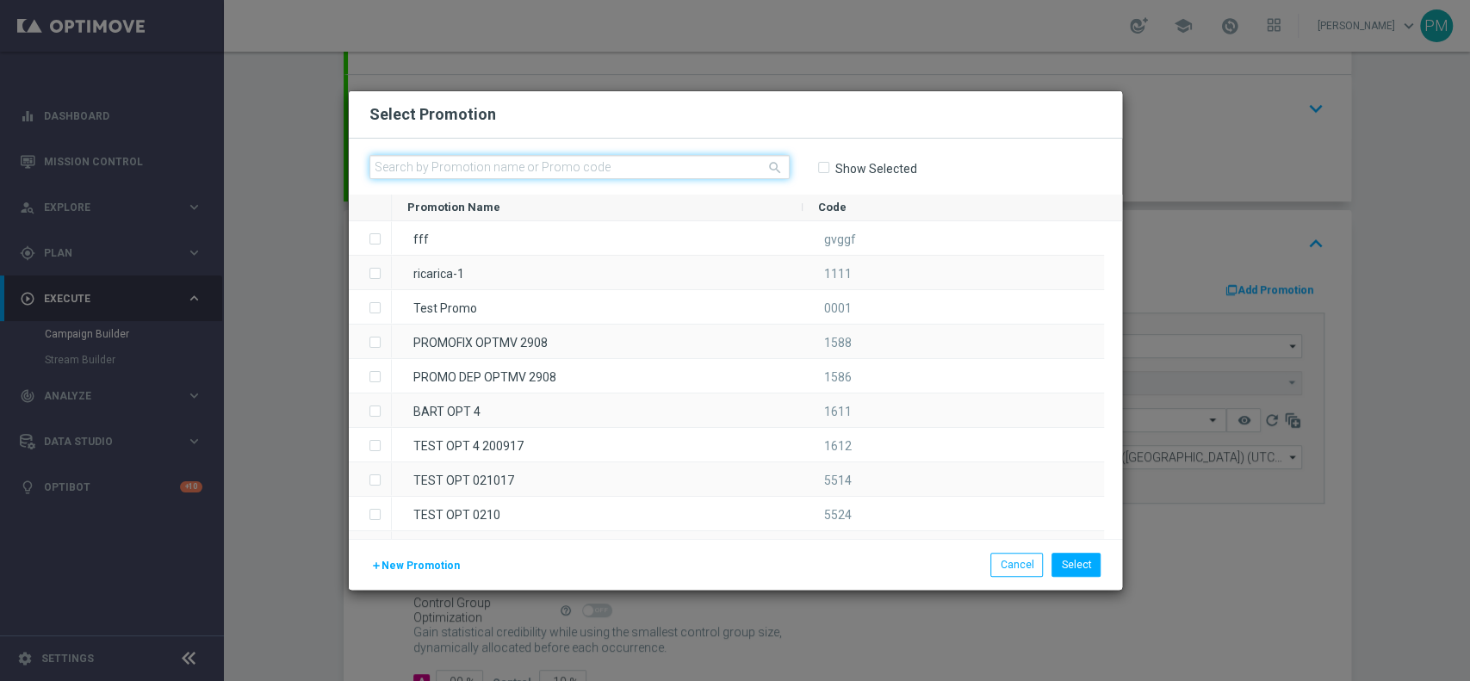
click at [649, 165] on input "text" at bounding box center [580, 167] width 420 height 24
paste input "RICAPOINT250925"
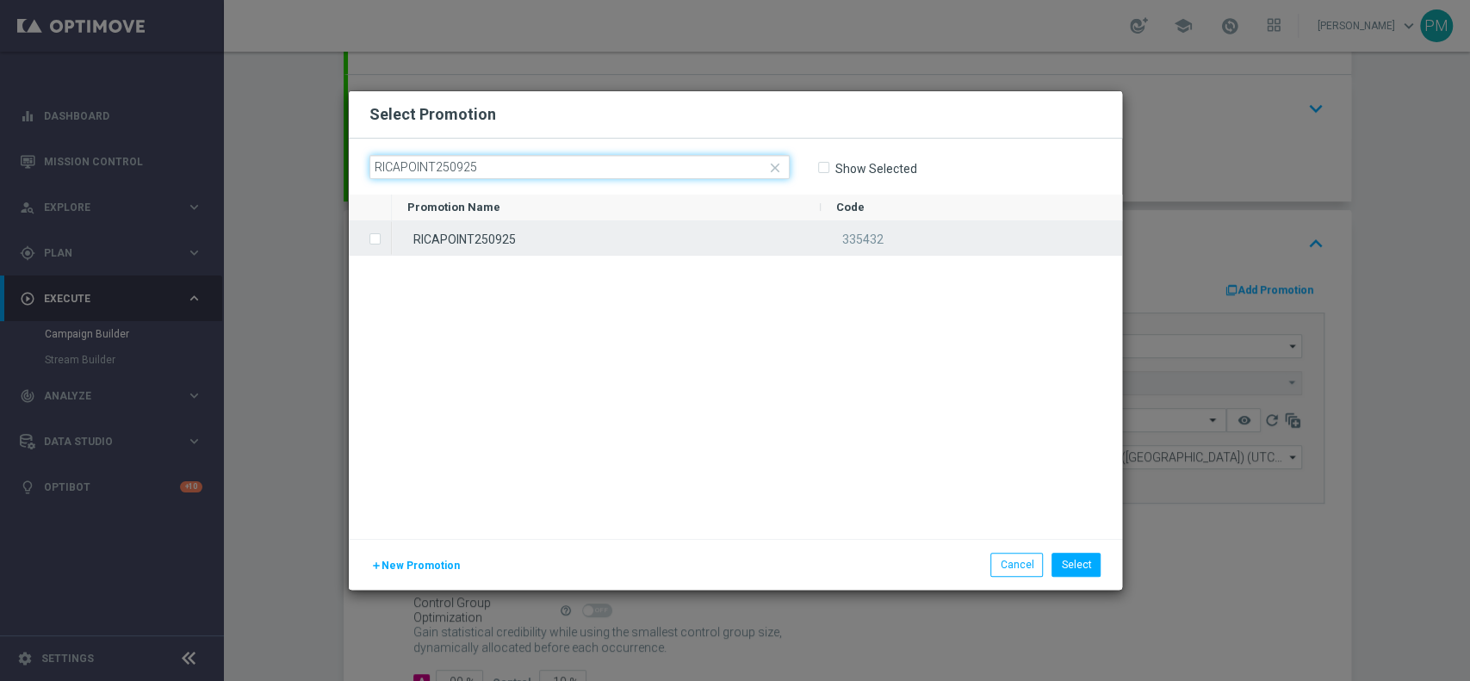
type input "RICAPOINT250925"
click at [600, 230] on div "RICAPOINT250925" at bounding box center [606, 238] width 429 height 34
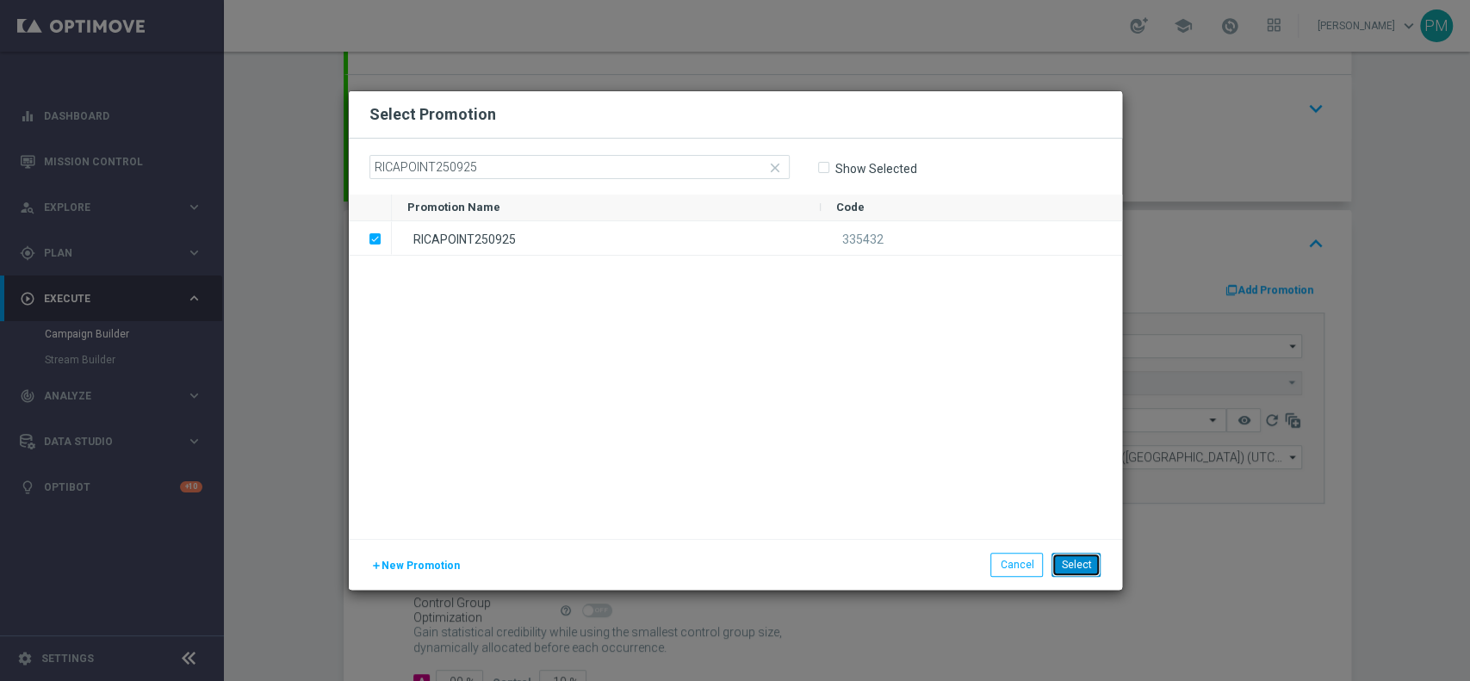
click at [1079, 555] on button "Select" at bounding box center [1076, 565] width 49 height 24
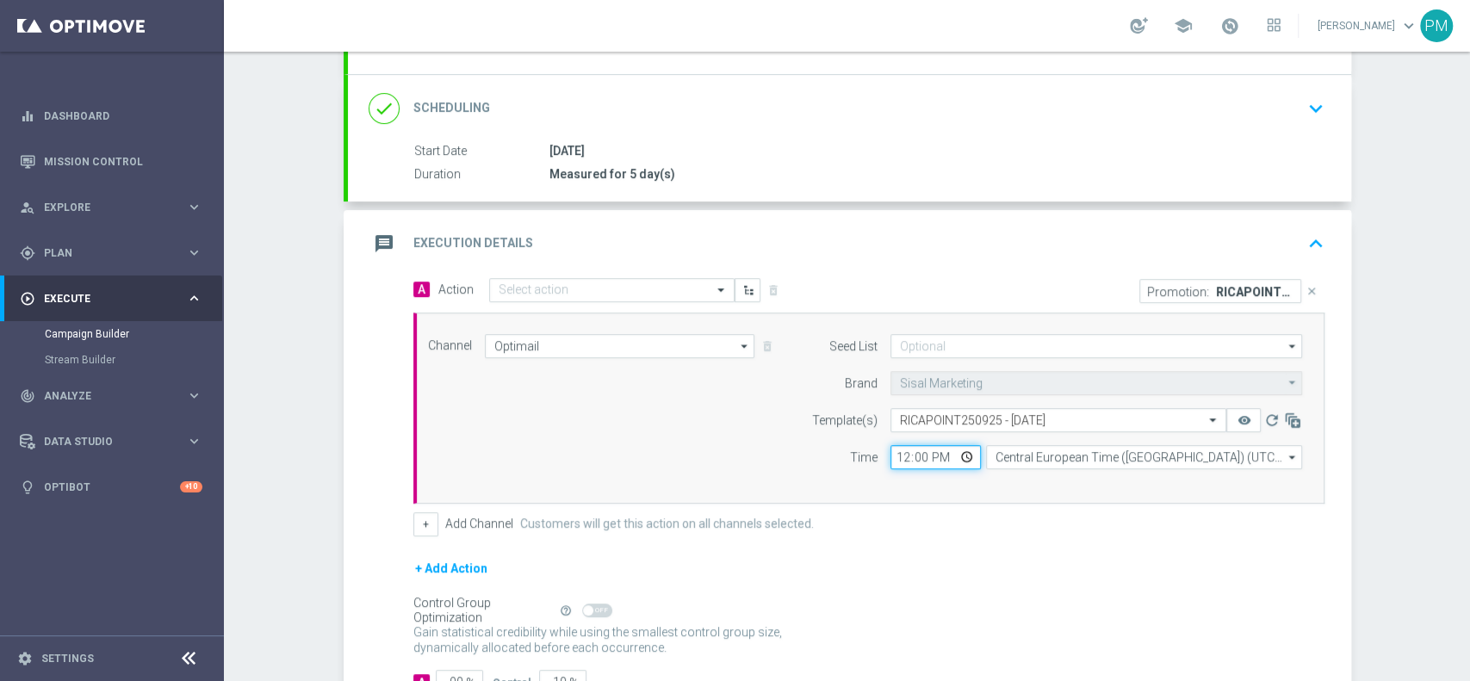
click at [897, 455] on input "12:00" at bounding box center [936, 457] width 90 height 24
type input "17:00"
click at [749, 451] on div "Channel Optimail Optimail arrow_drop_down Drag here to set row groups Drag here…" at bounding box center [865, 408] width 901 height 148
click at [1053, 231] on div "message Execution Details keyboard_arrow_up" at bounding box center [850, 243] width 962 height 33
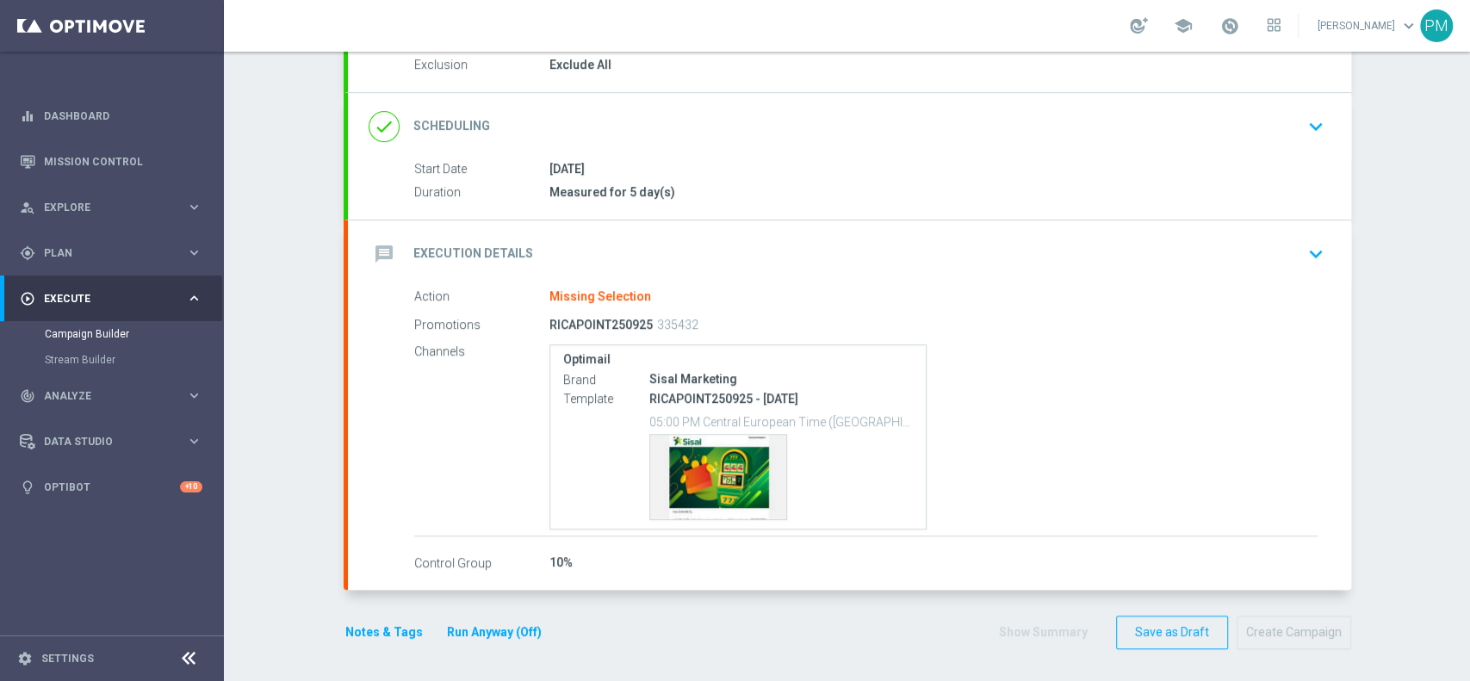
click at [827, 263] on div "message Execution Details keyboard_arrow_down" at bounding box center [850, 254] width 962 height 33
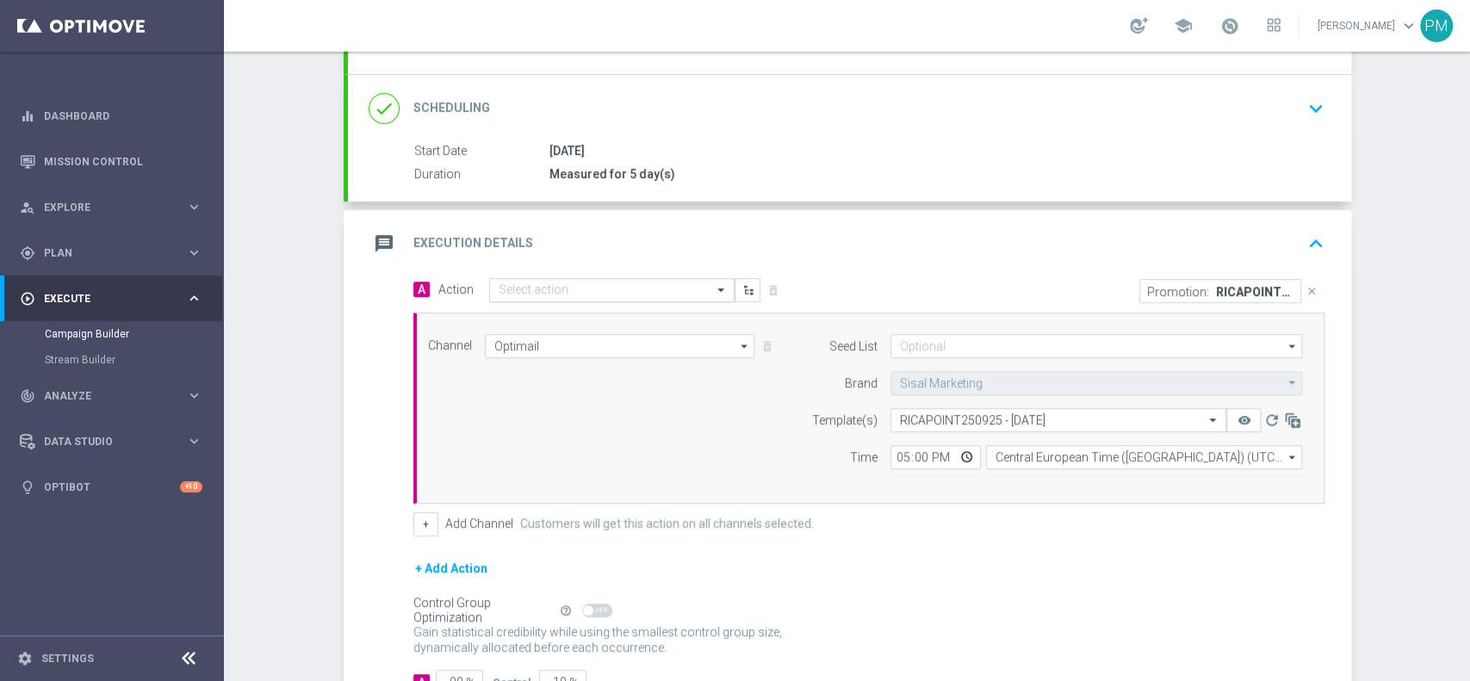
click at [563, 285] on input "text" at bounding box center [595, 290] width 192 height 15
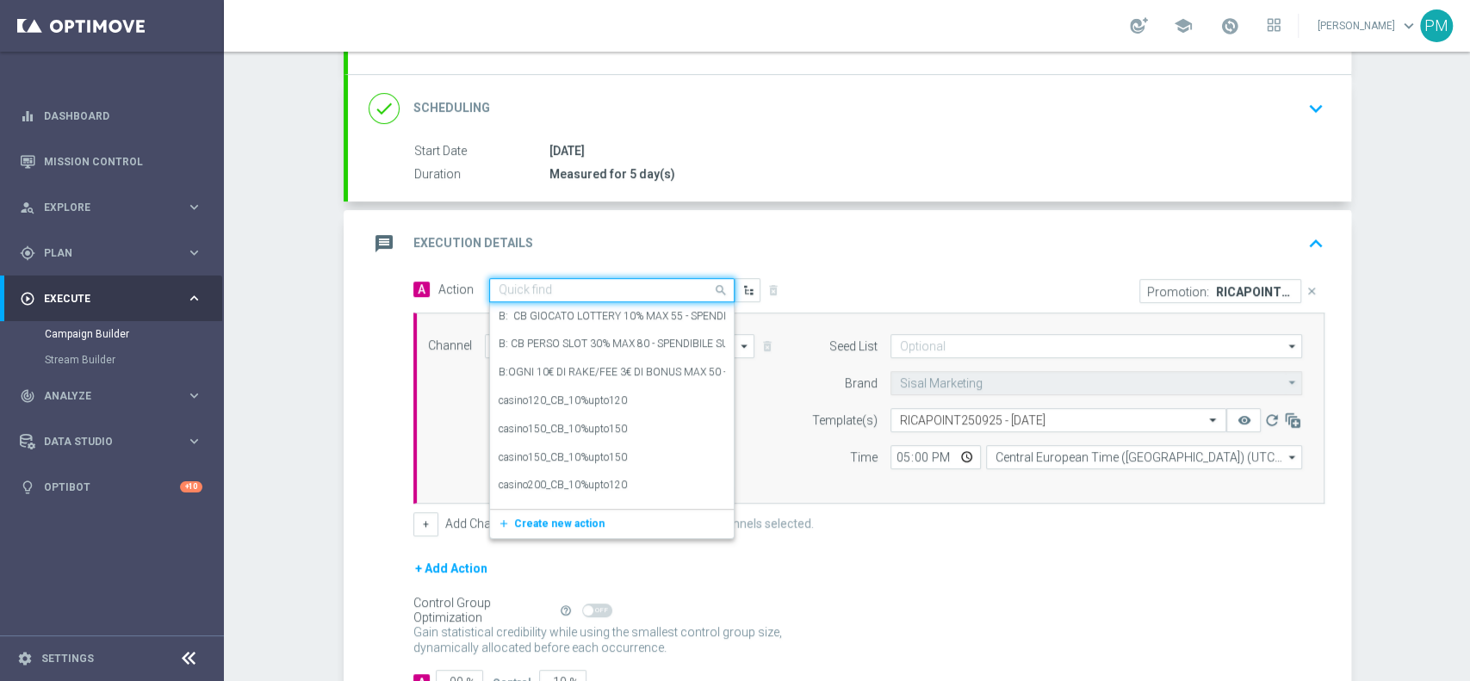
paste input "Ricarica 25€ ricevi 1.500 [GEOGRAPHIC_DATA], ricarica 50€ ricevi 3.000 Sisal po…"
type input "Ricarica 25€ ricevi 1.500 [GEOGRAPHIC_DATA], ricarica 50€ ricevi 3.000 Sisal po…"
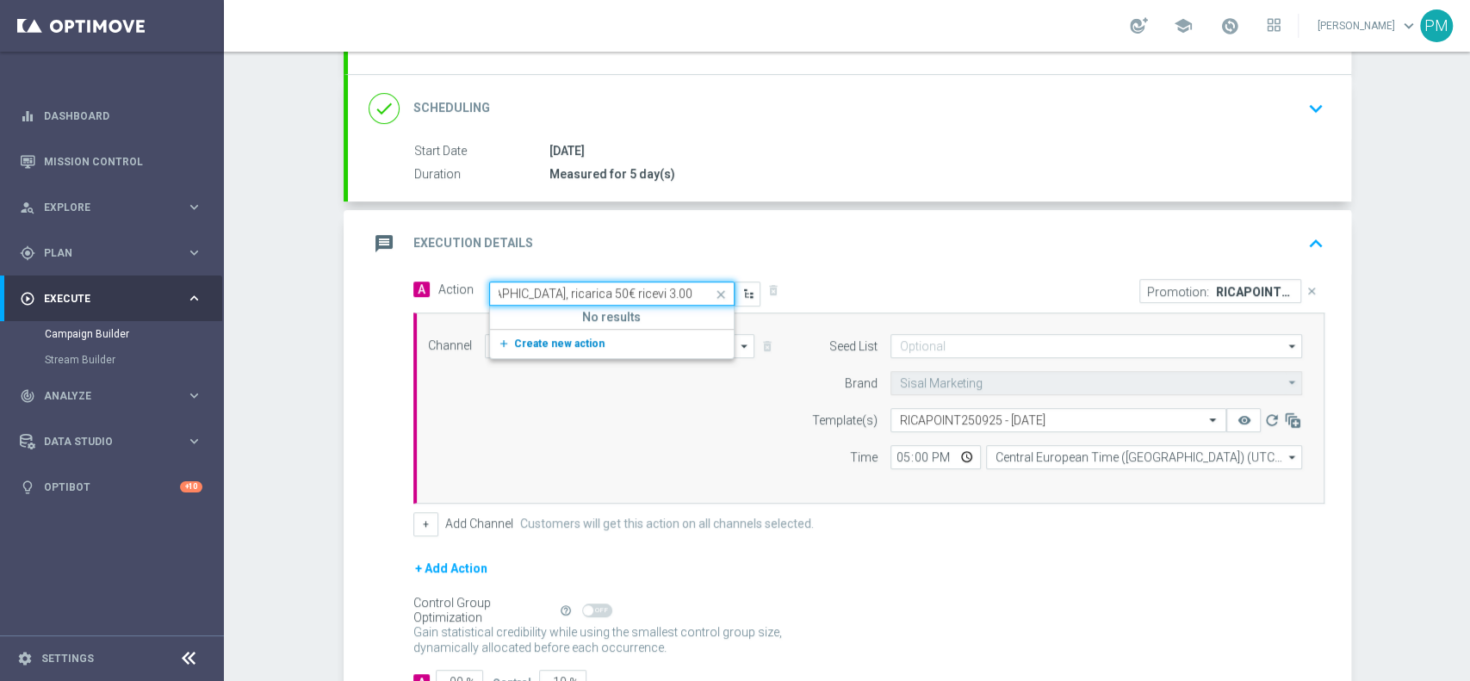
click at [575, 338] on span "Create new action" at bounding box center [559, 344] width 90 height 12
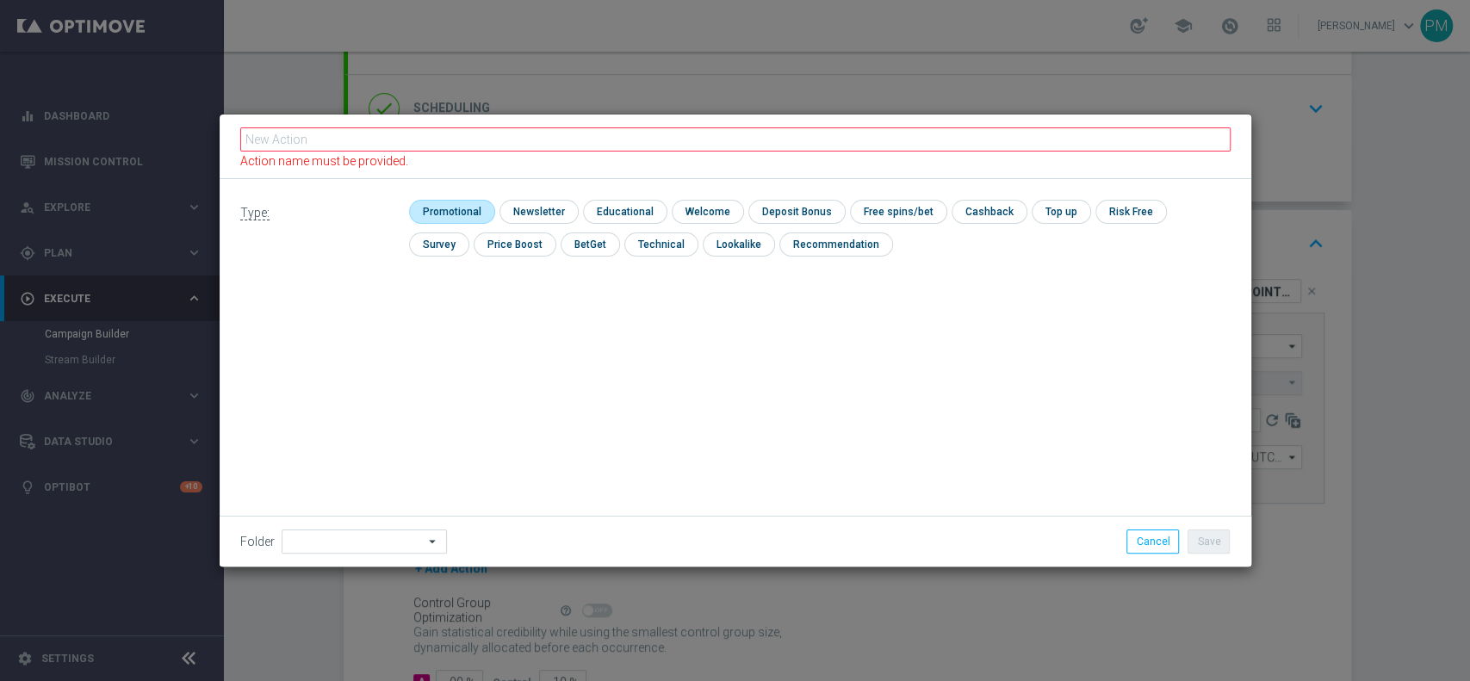
click at [460, 207] on input "checkbox" at bounding box center [450, 211] width 82 height 23
checkbox input "true"
click at [788, 212] on input "checkbox" at bounding box center [812, 211] width 92 height 23
checkbox input "true"
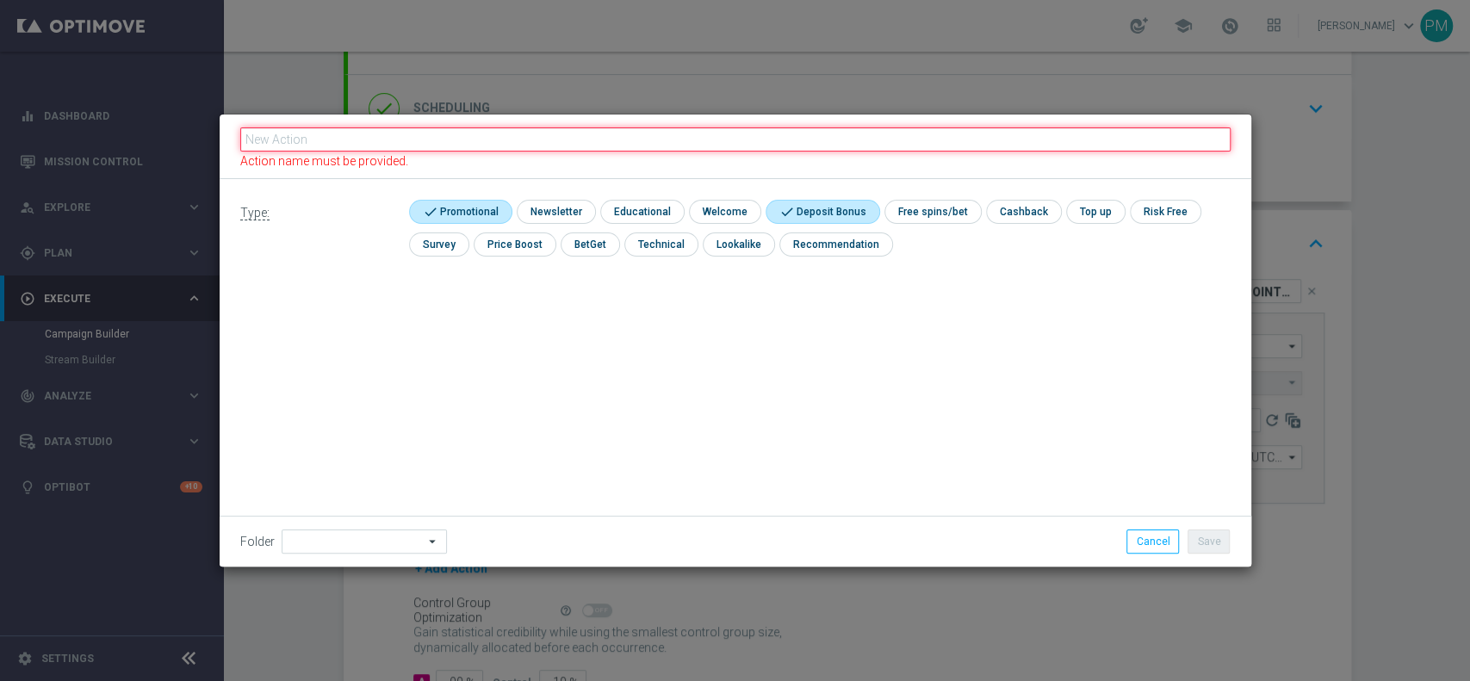
click at [538, 134] on input "text" at bounding box center [735, 139] width 991 height 24
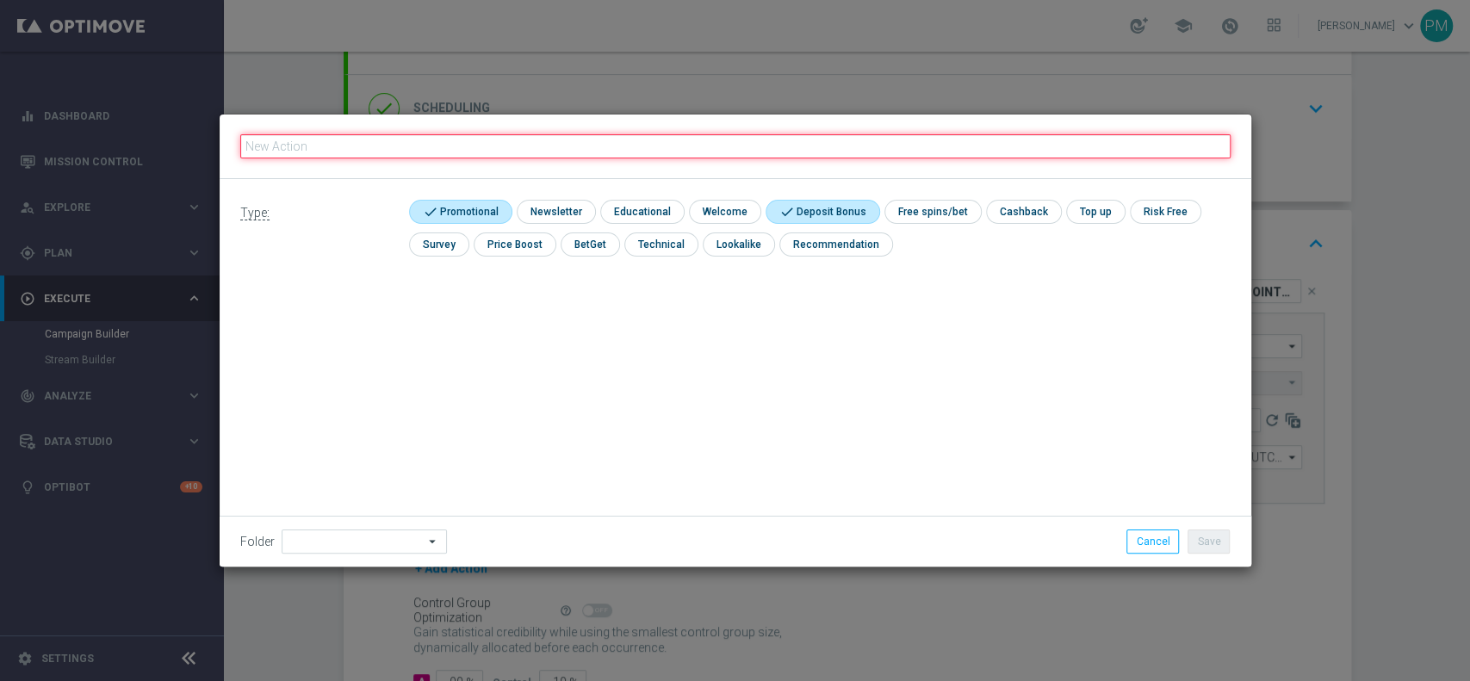
paste input "Ricarica 25€ ricevi 1.500 [GEOGRAPHIC_DATA], ricarica 50€ ricevi 3.000 Sisal po…"
type input "Ricarica 25€ ricevi 1.500 [GEOGRAPHIC_DATA], ricarica 50€ ricevi 3.000 Sisal po…"
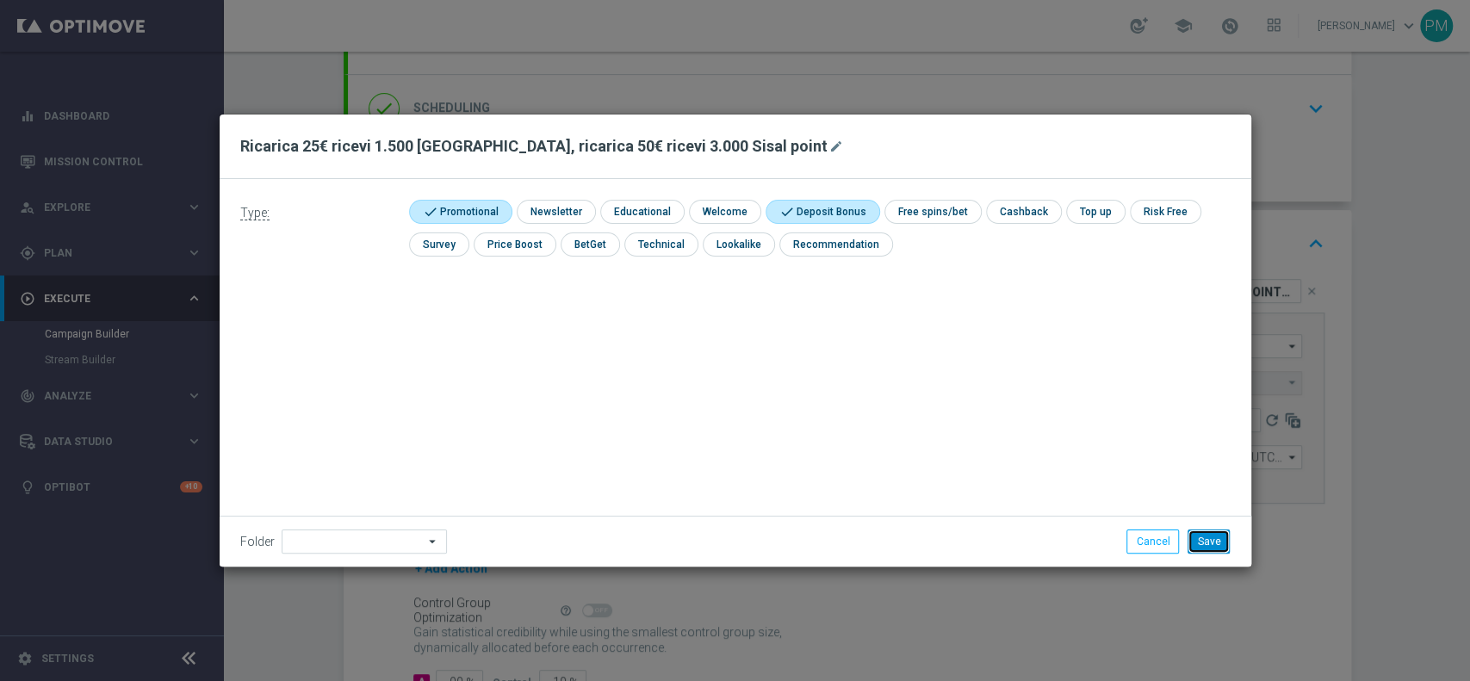
click at [1193, 538] on button "Save" at bounding box center [1209, 542] width 42 height 24
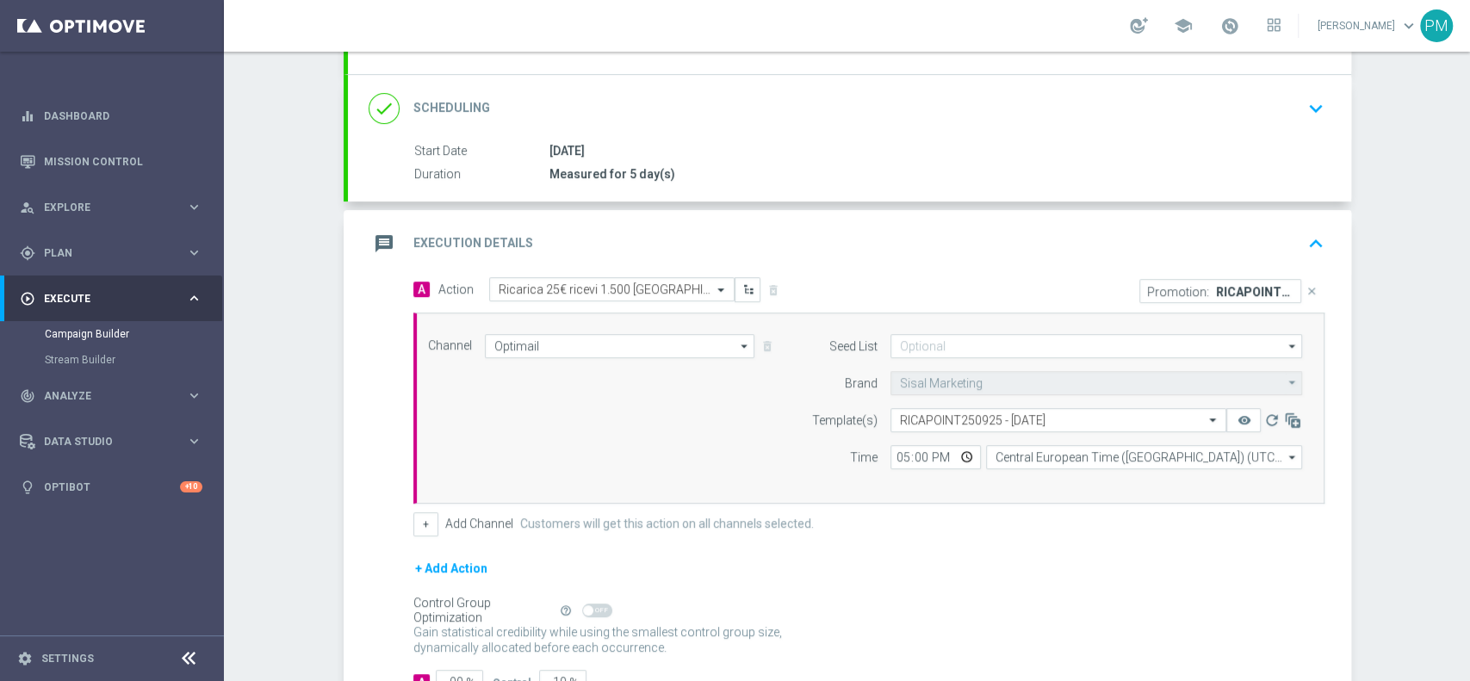
click at [895, 239] on div "message Execution Details keyboard_arrow_up" at bounding box center [850, 243] width 962 height 33
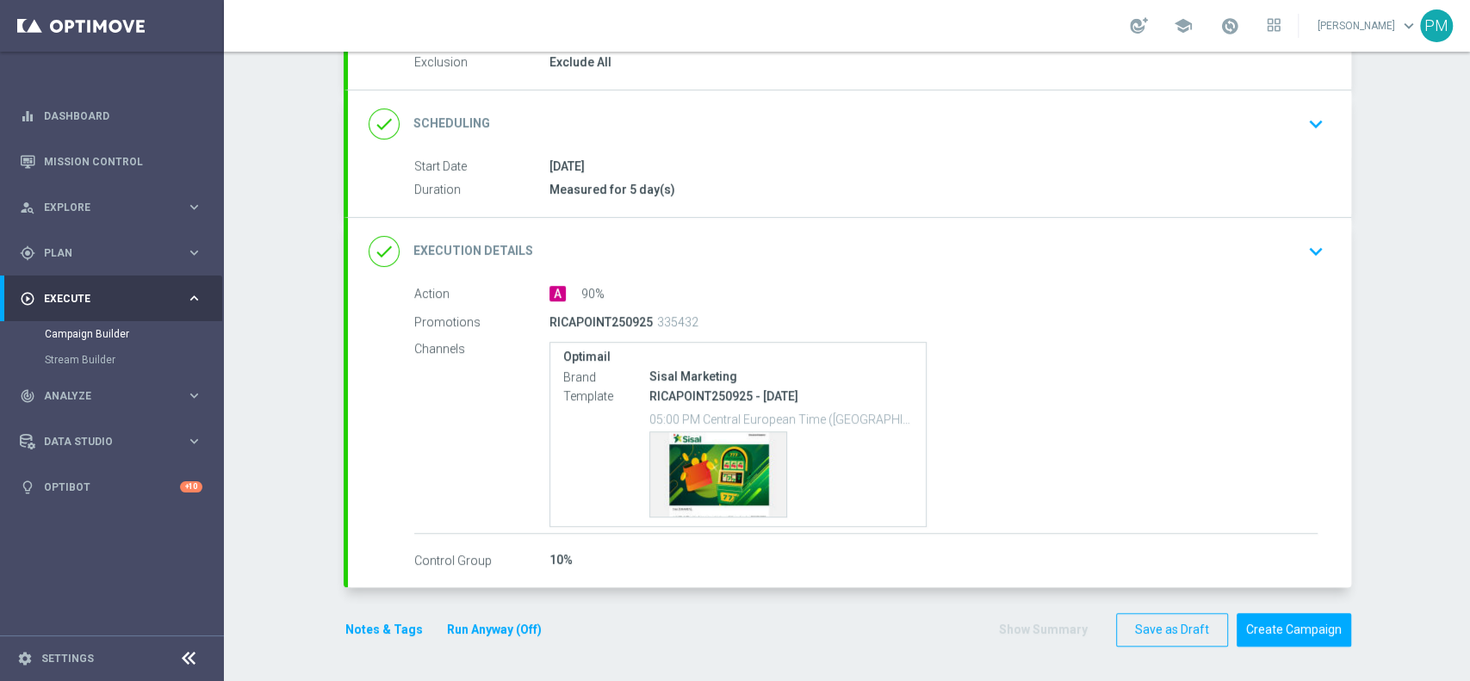
scroll to position [189, 0]
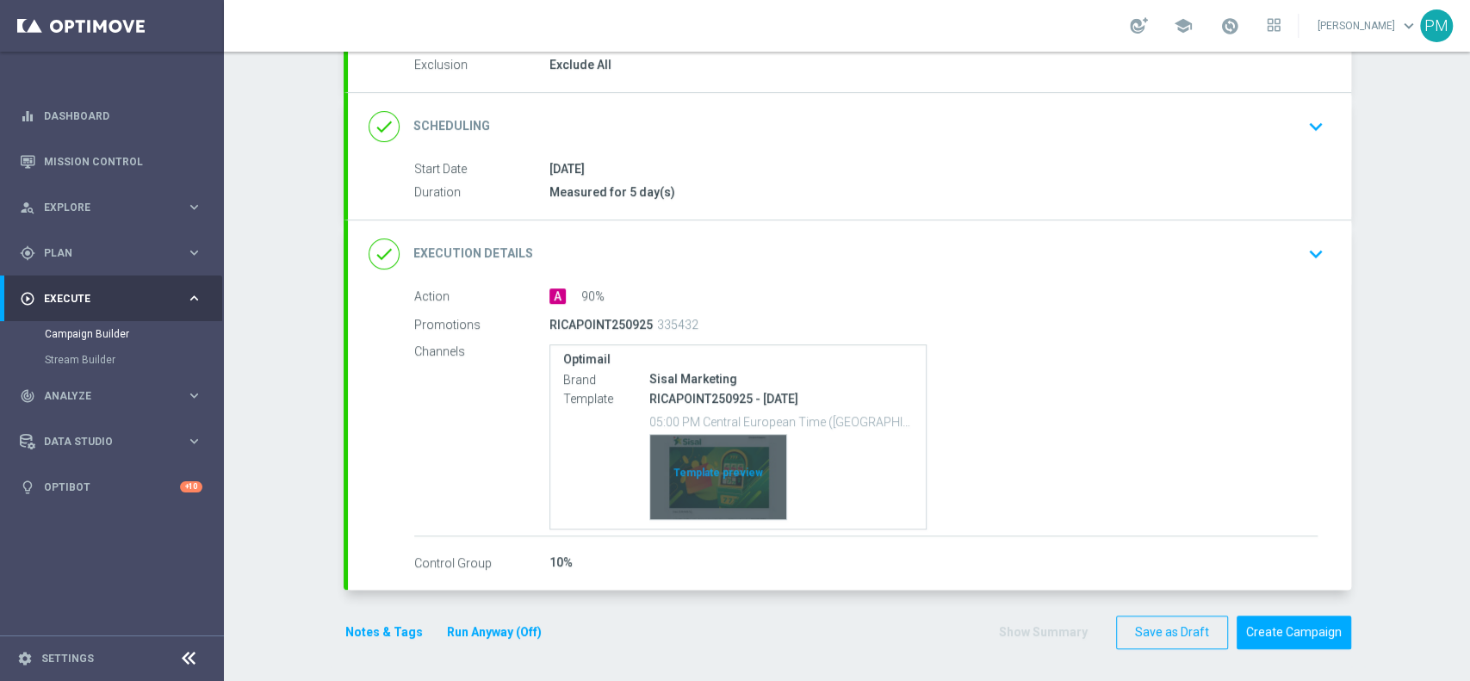
click at [724, 479] on div "Template preview" at bounding box center [718, 477] width 136 height 84
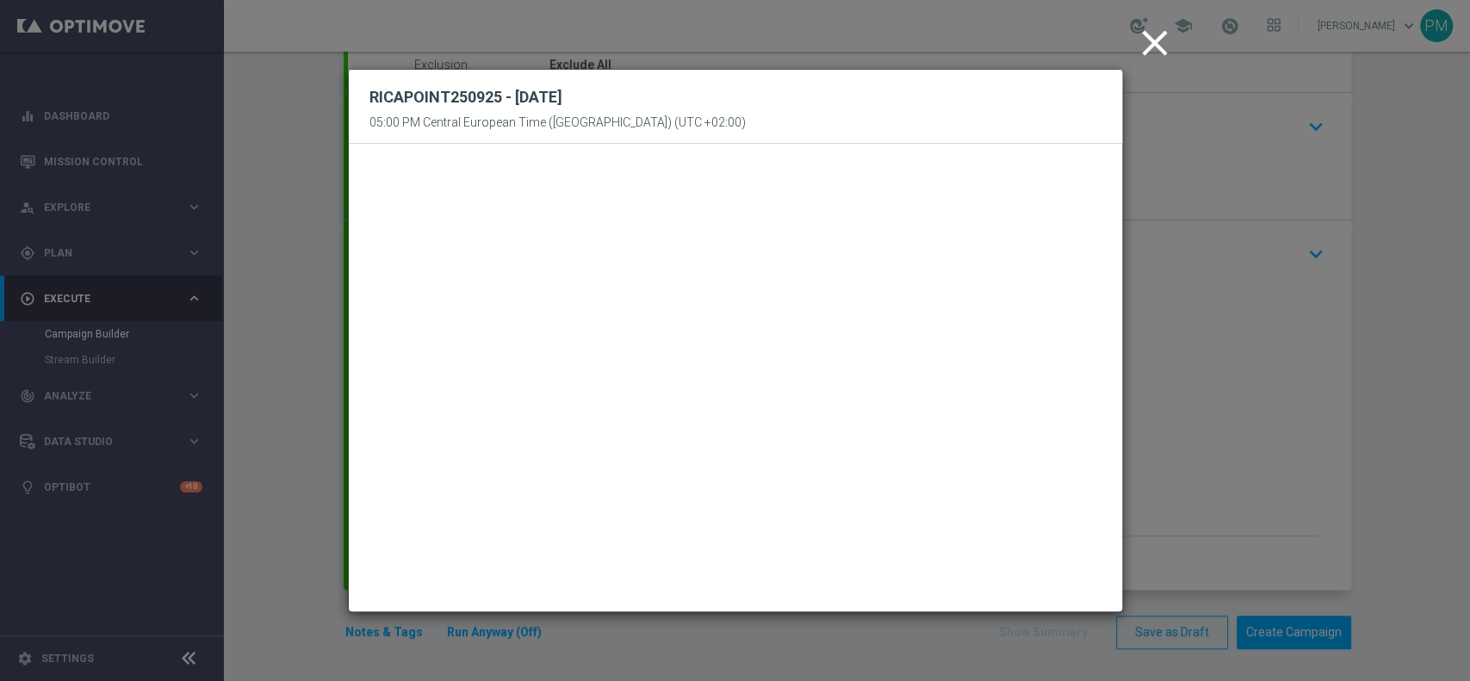
click at [1155, 41] on icon "close" at bounding box center [1155, 43] width 43 height 43
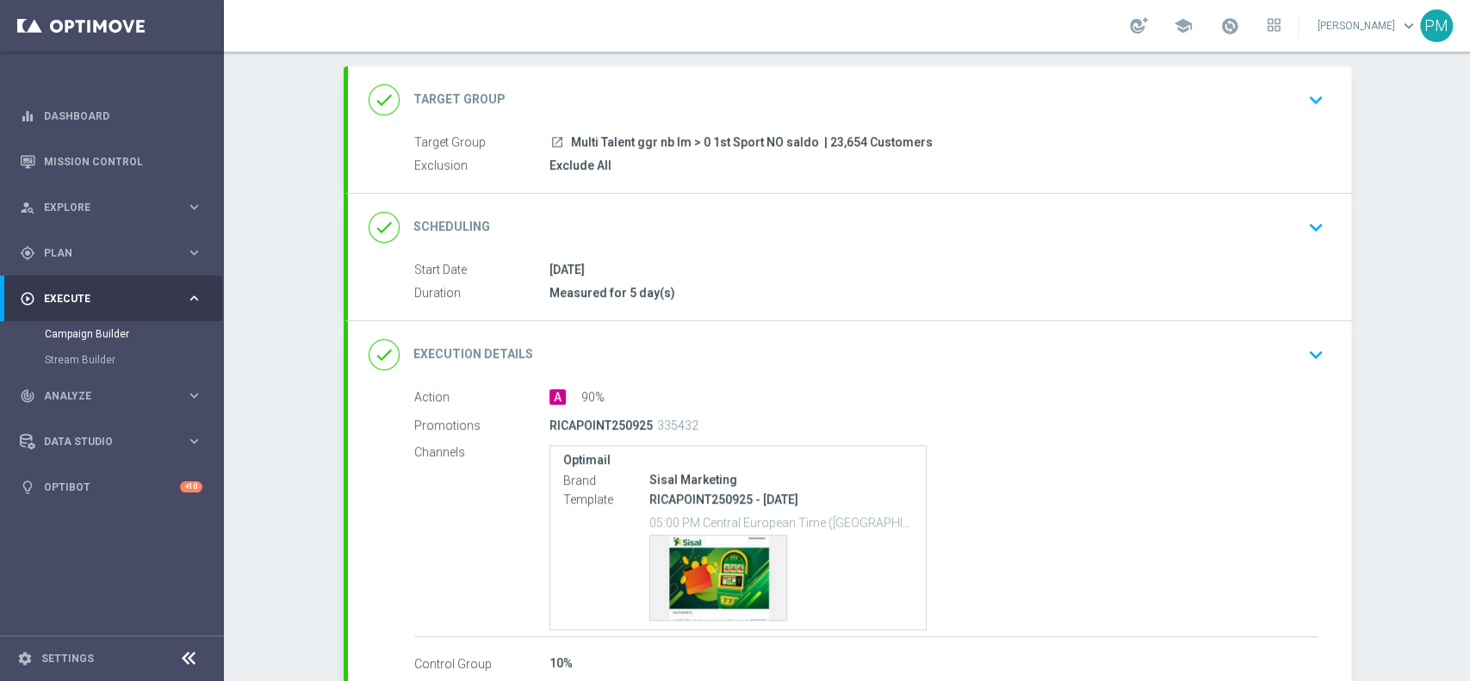
scroll to position [0, 0]
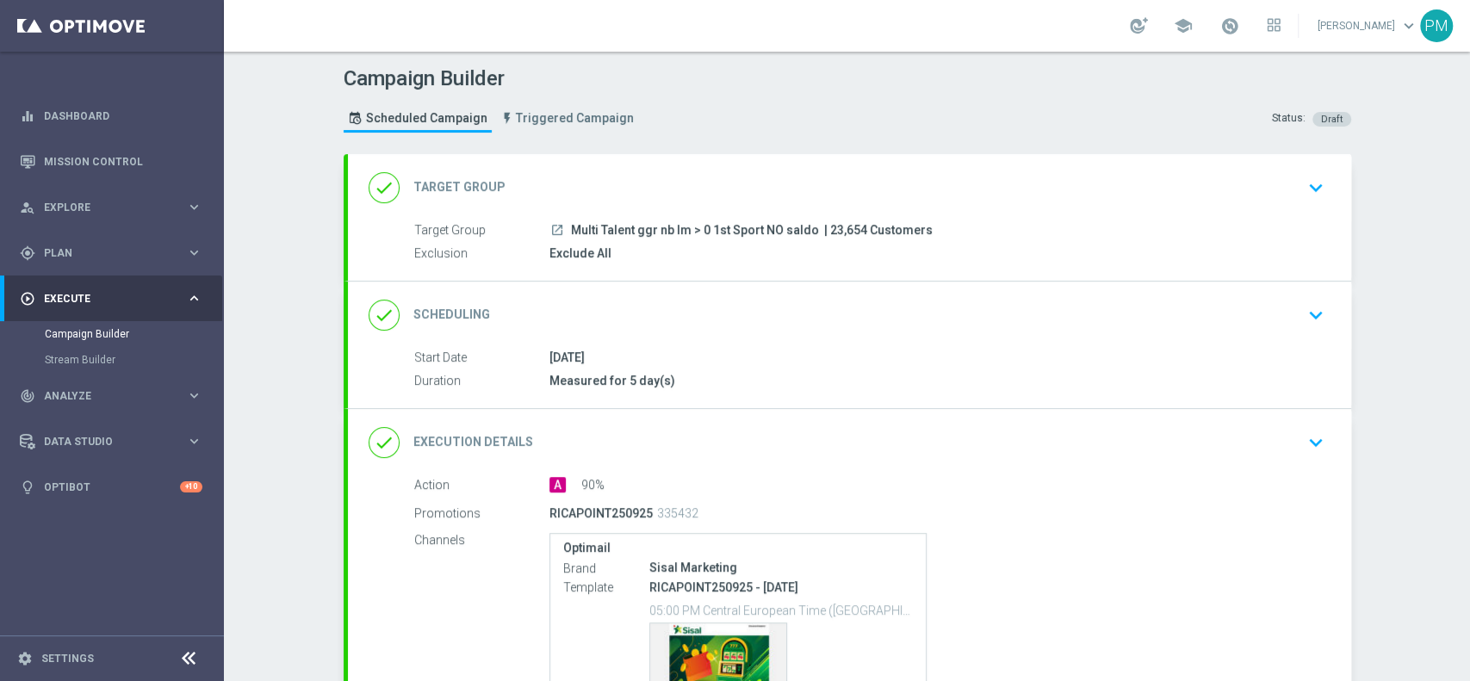
click at [819, 317] on div "done Scheduling keyboard_arrow_down" at bounding box center [850, 315] width 962 height 33
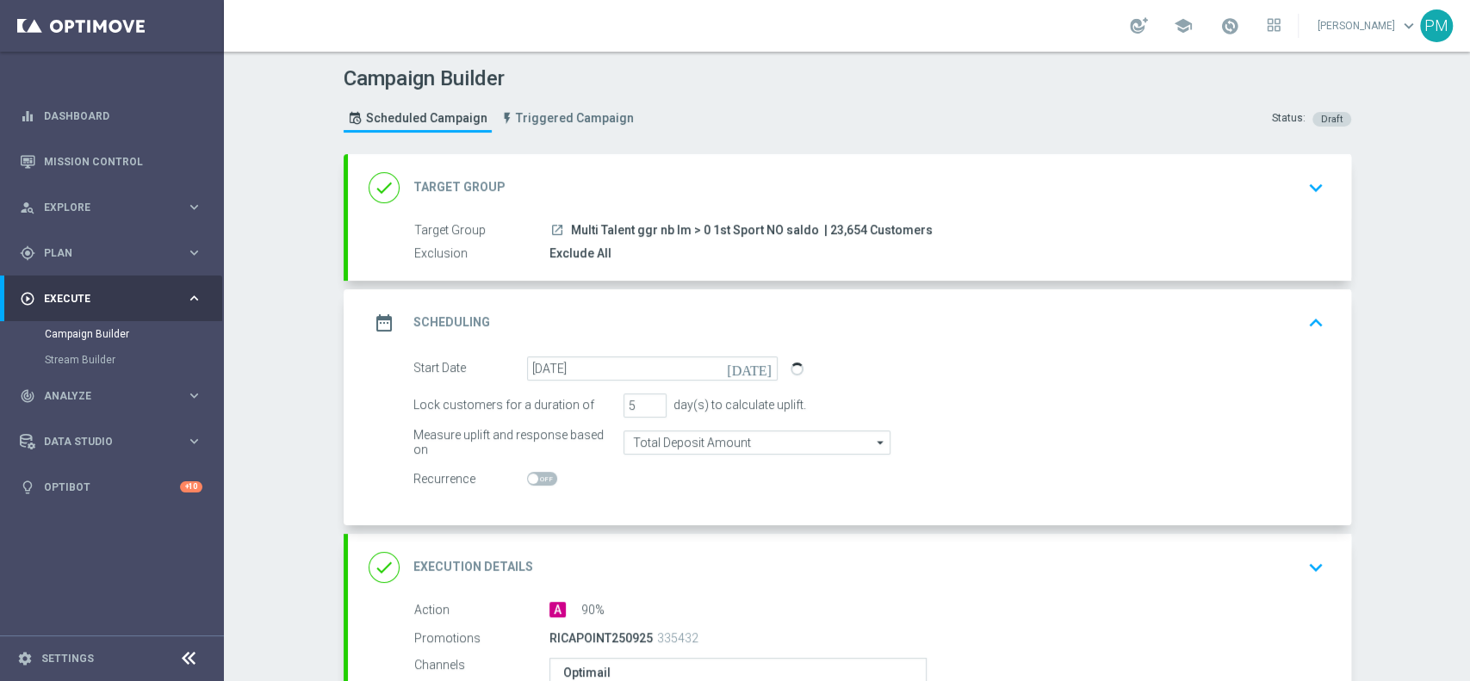
scroll to position [115, 0]
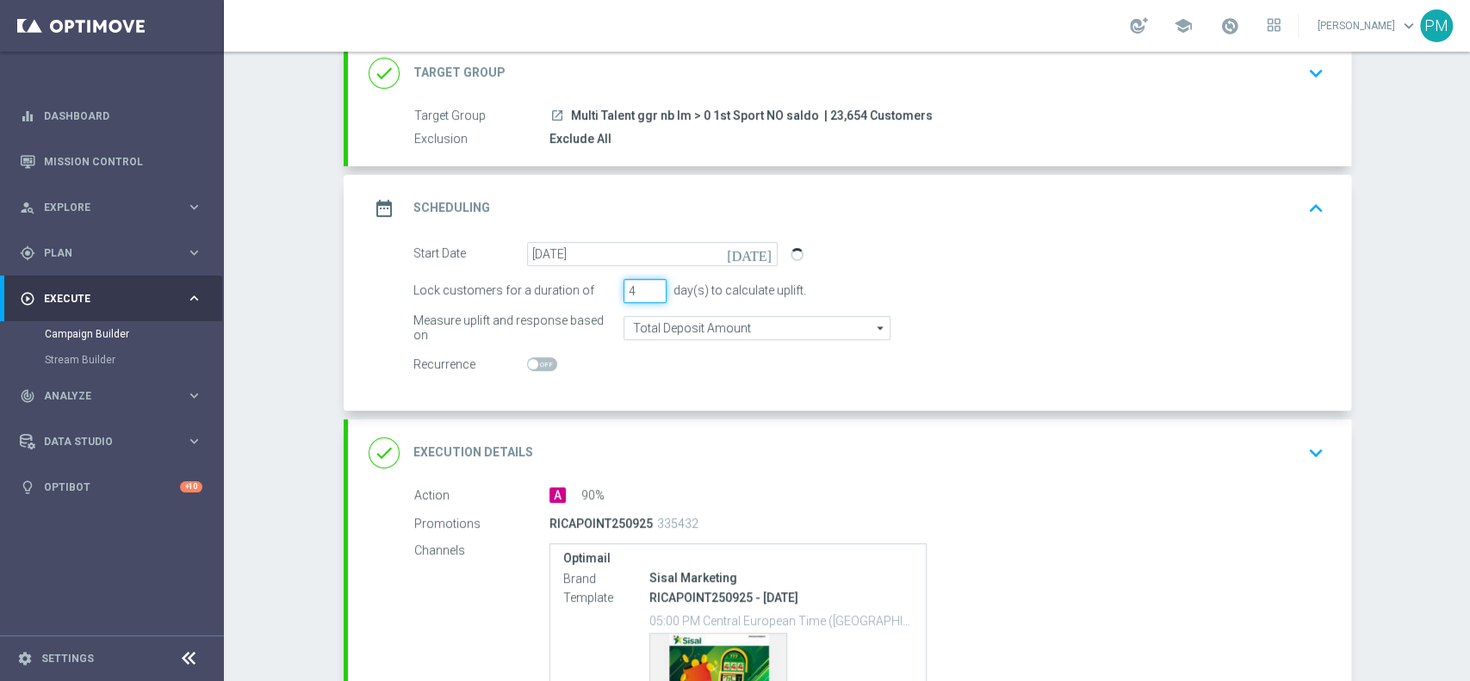
type input "4"
click at [645, 294] on input "4" at bounding box center [645, 291] width 43 height 24
click at [981, 203] on div "date_range Scheduling keyboard_arrow_up" at bounding box center [850, 208] width 962 height 33
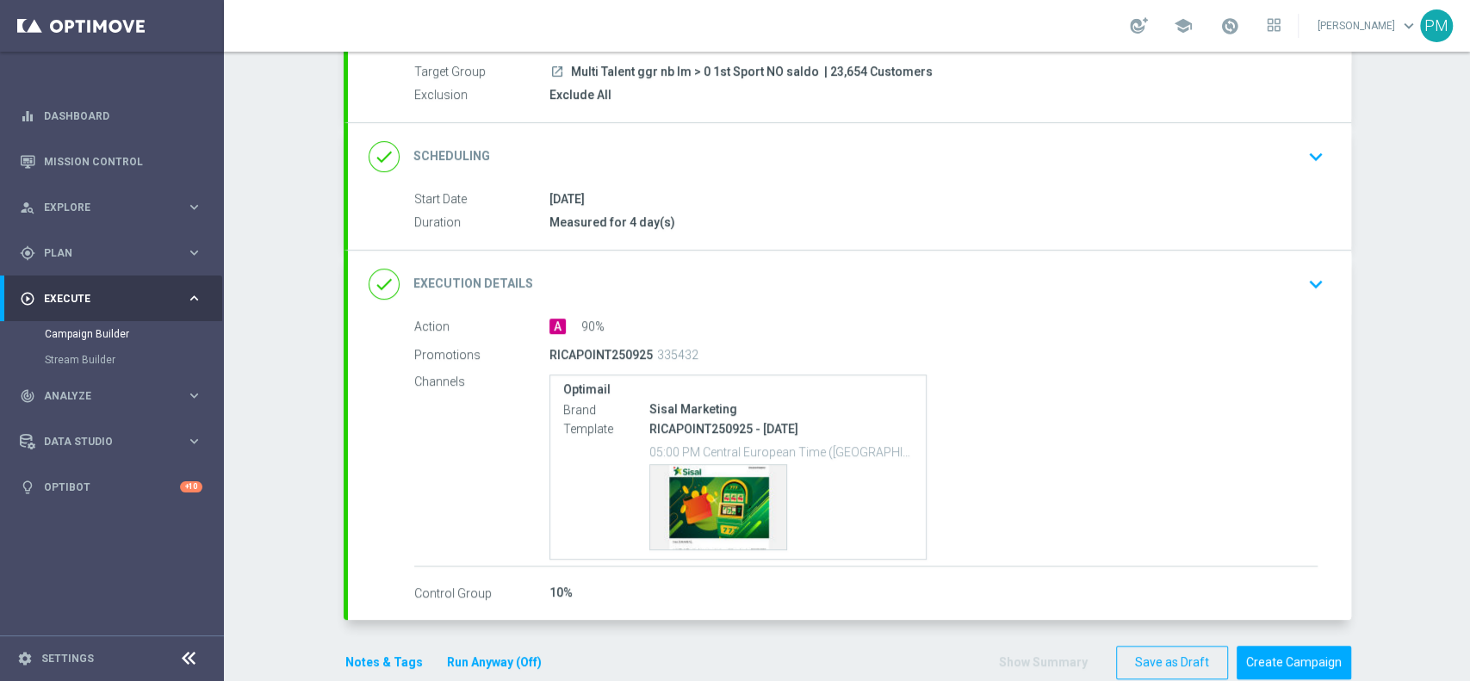
scroll to position [189, 0]
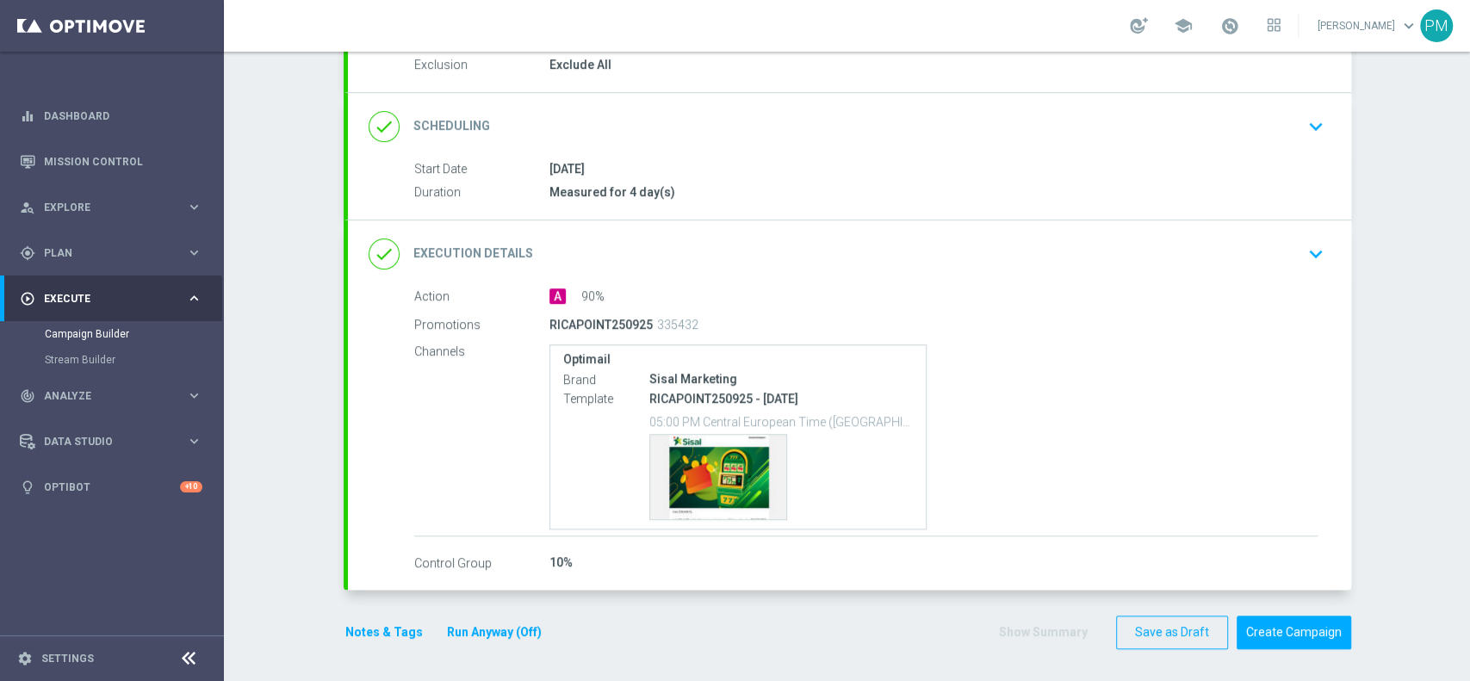
click at [344, 631] on button "Notes & Tags" at bounding box center [384, 633] width 81 height 22
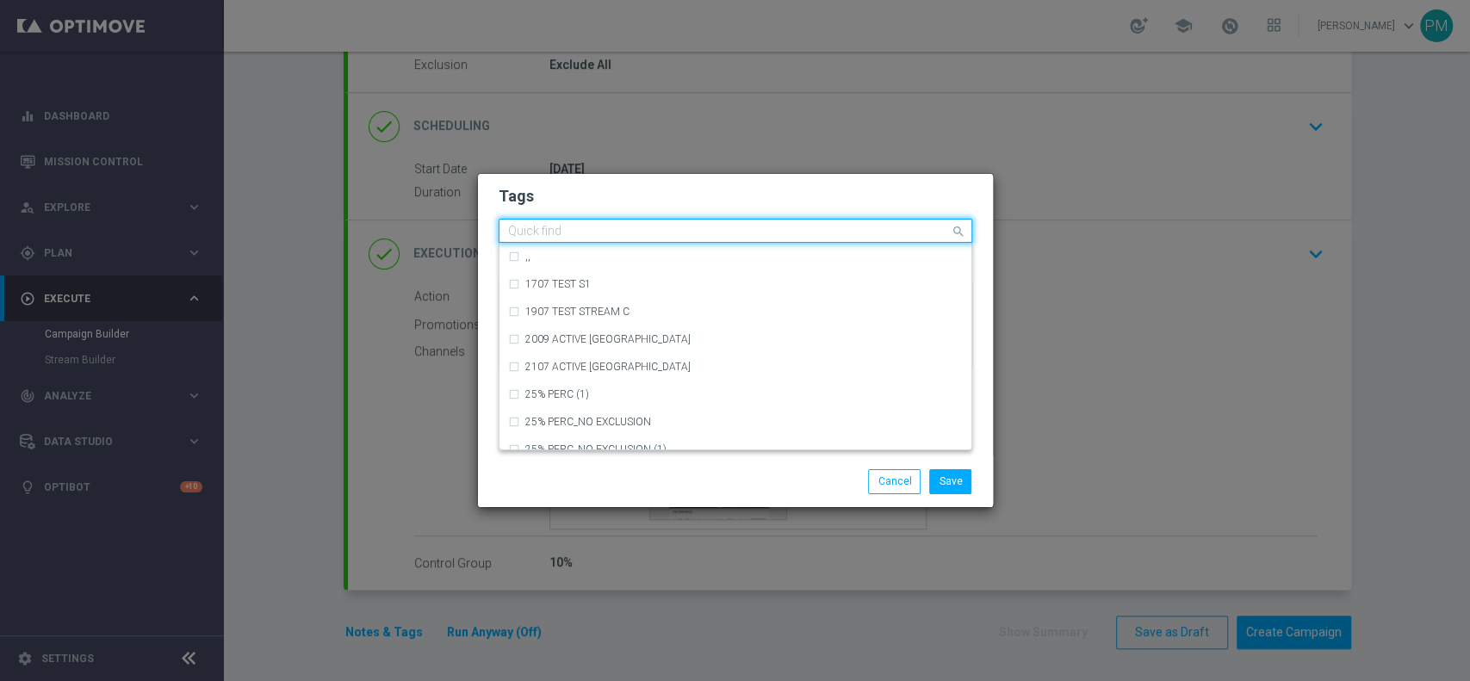
click at [573, 227] on input "text" at bounding box center [729, 232] width 442 height 15
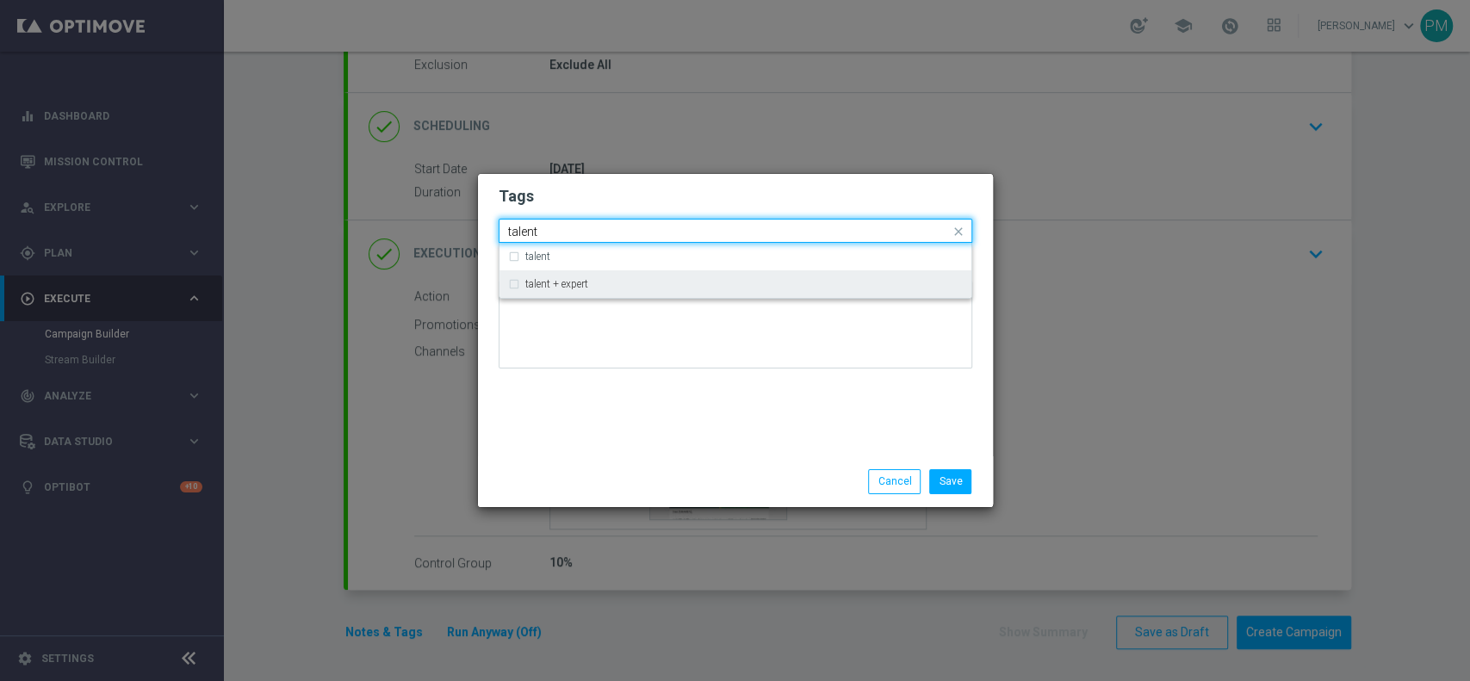
click at [558, 292] on div "talent + expert" at bounding box center [735, 284] width 455 height 28
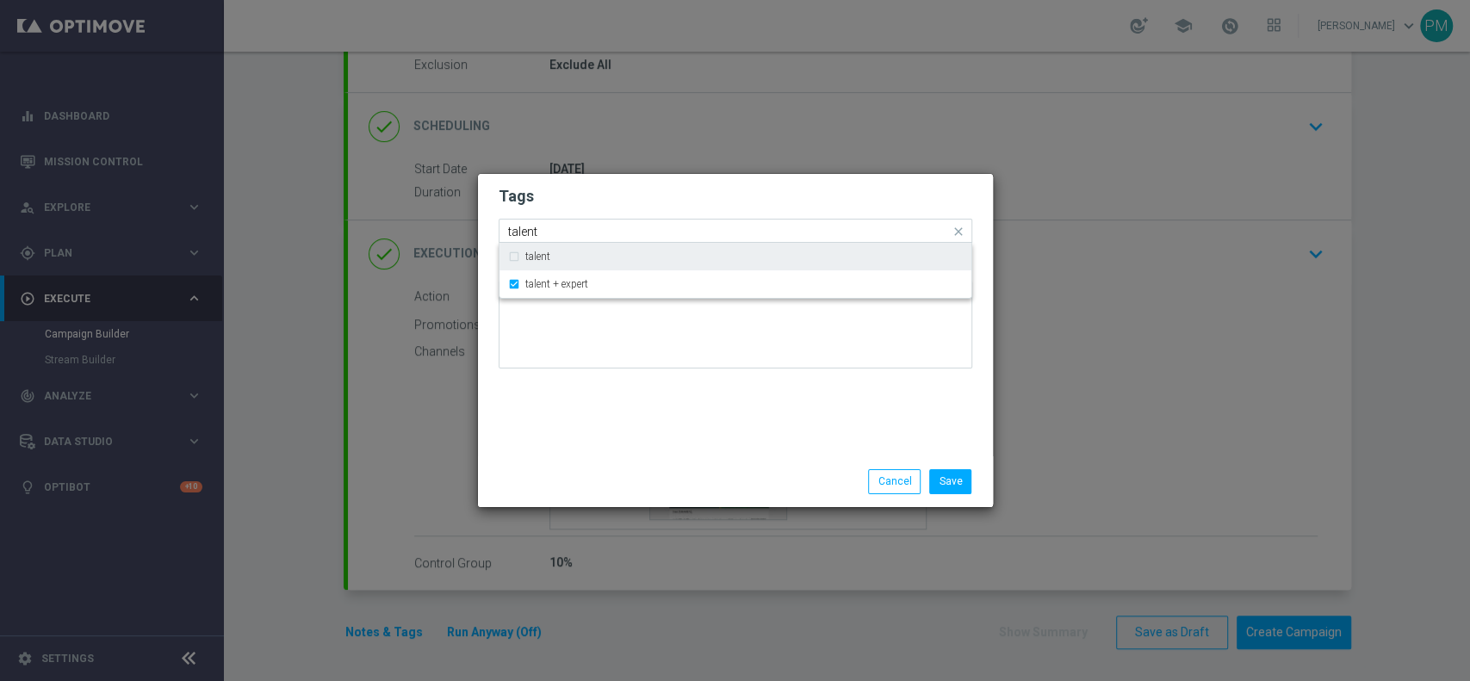
click at [528, 233] on input "talent" at bounding box center [729, 232] width 442 height 15
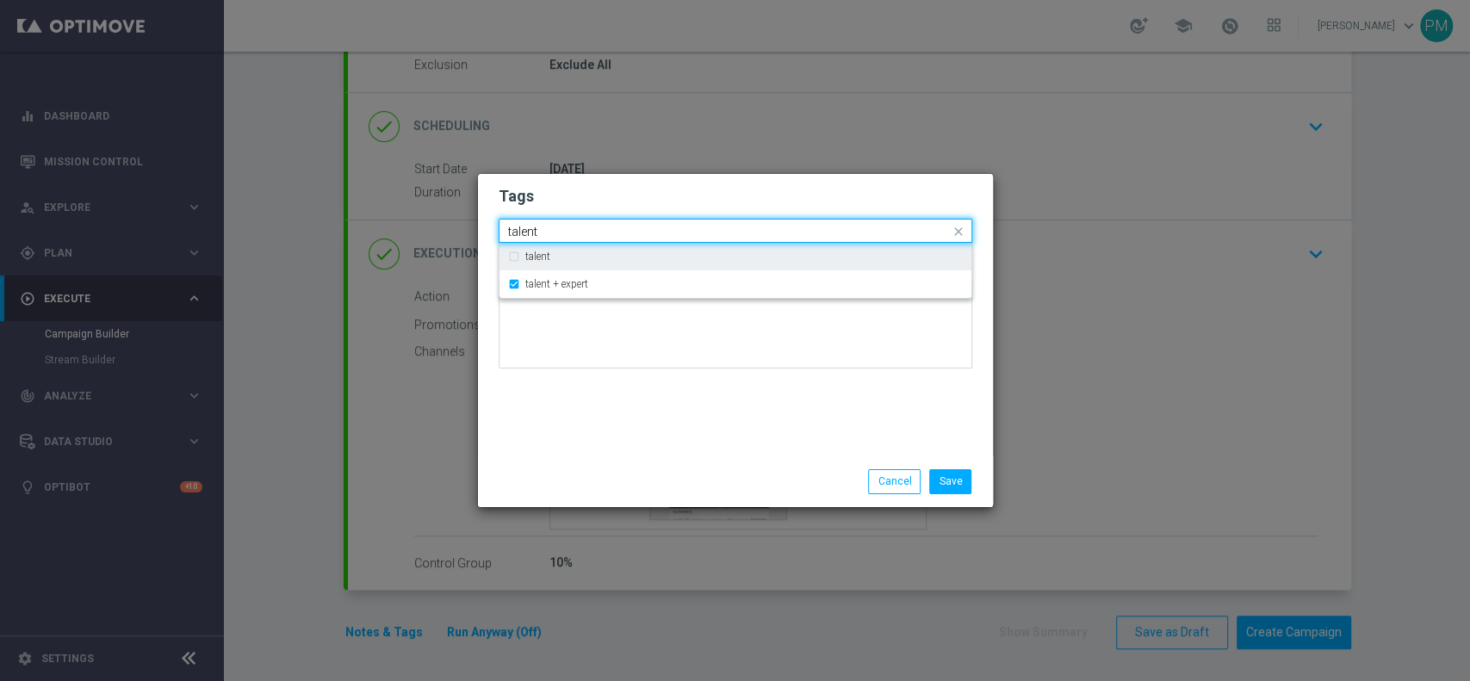
click at [529, 233] on input "talent" at bounding box center [729, 232] width 442 height 15
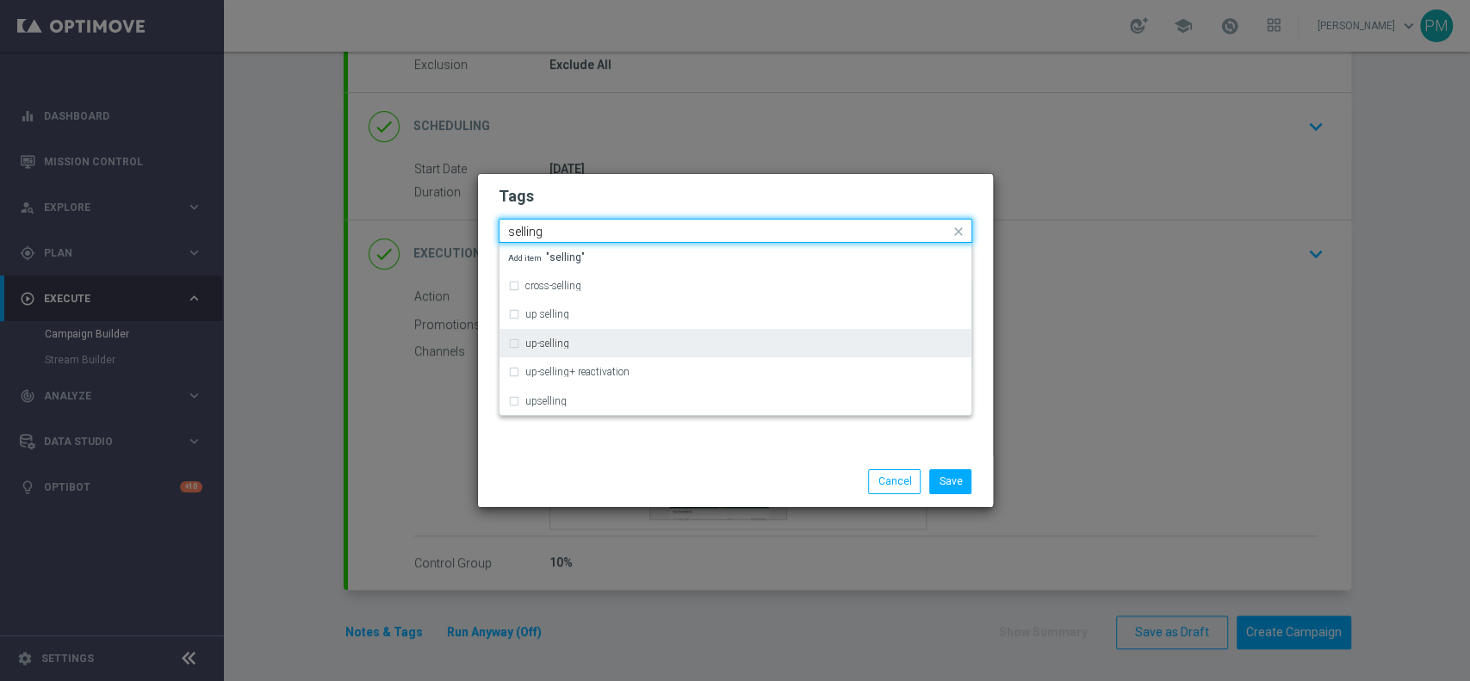
click at [562, 348] on label "up-selling" at bounding box center [547, 344] width 44 height 10
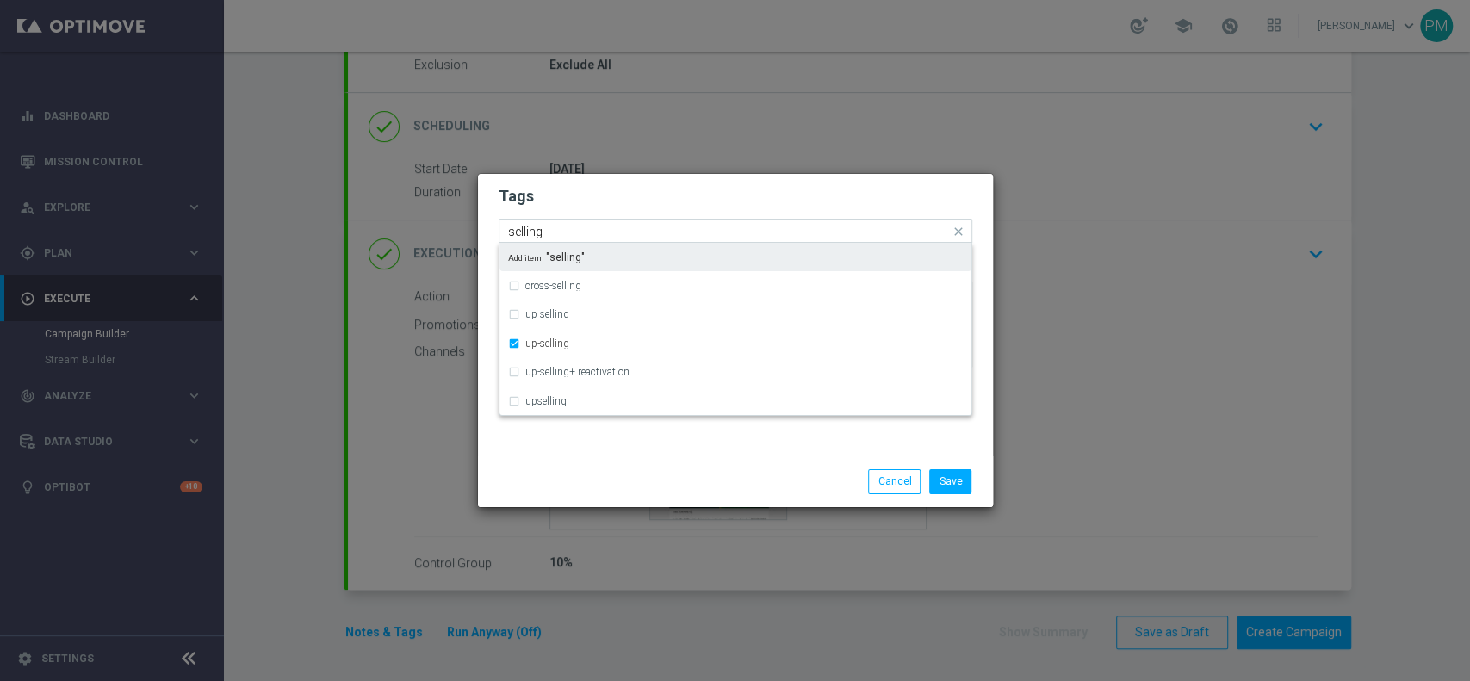
click at [519, 233] on input "selling" at bounding box center [729, 232] width 442 height 15
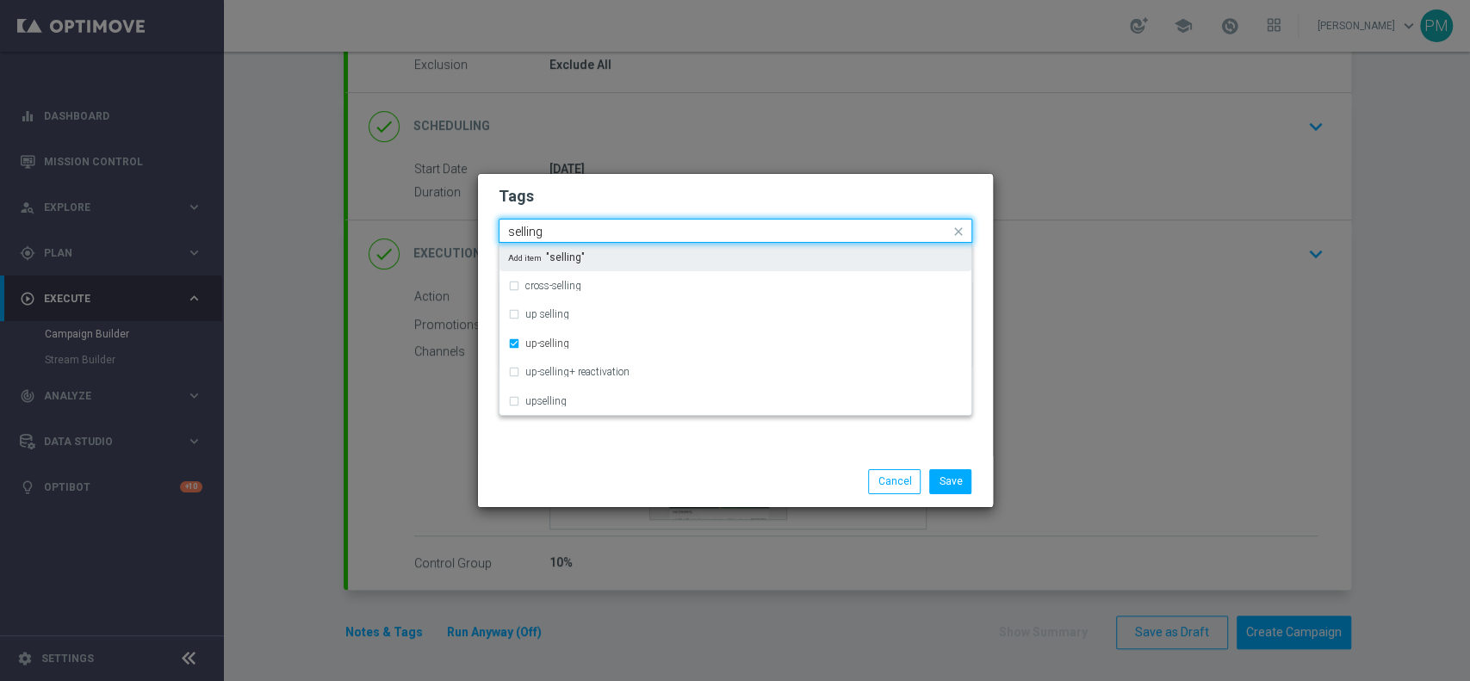
click at [519, 233] on input "selling" at bounding box center [729, 232] width 442 height 15
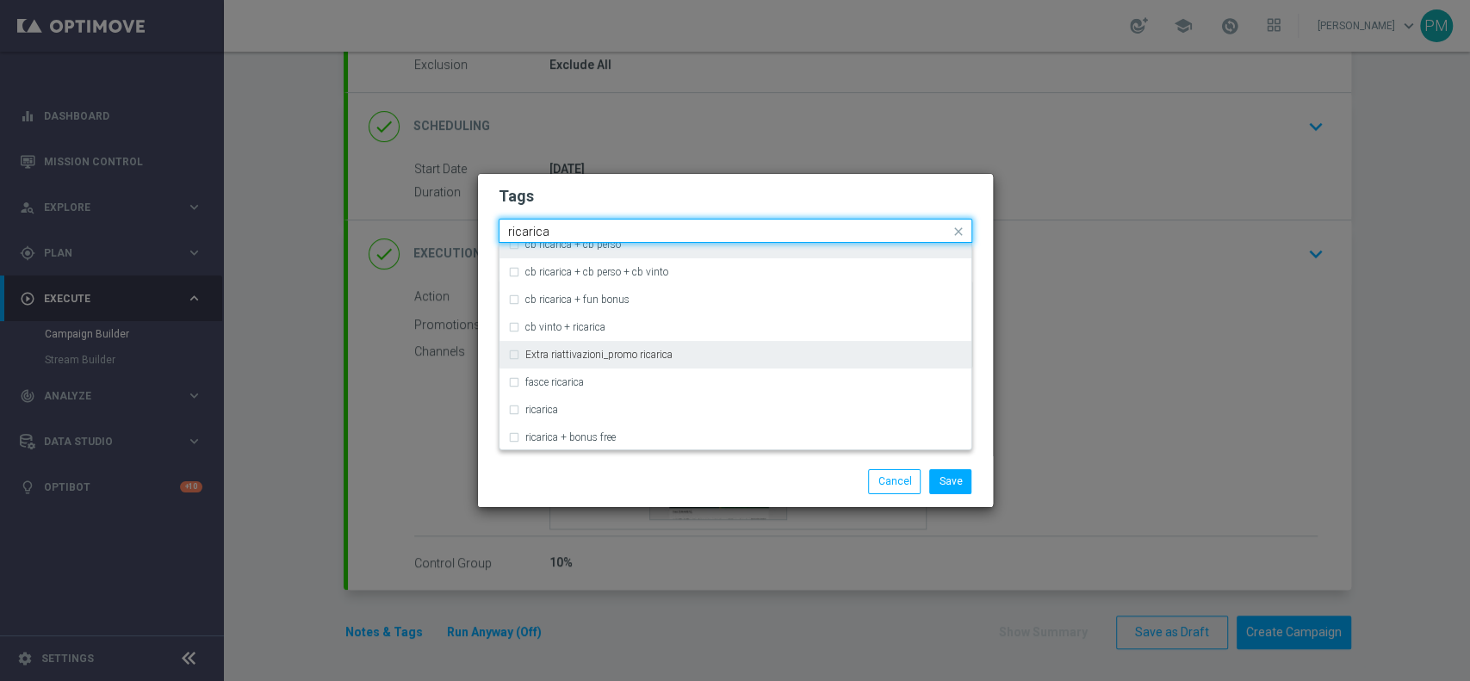
scroll to position [459, 0]
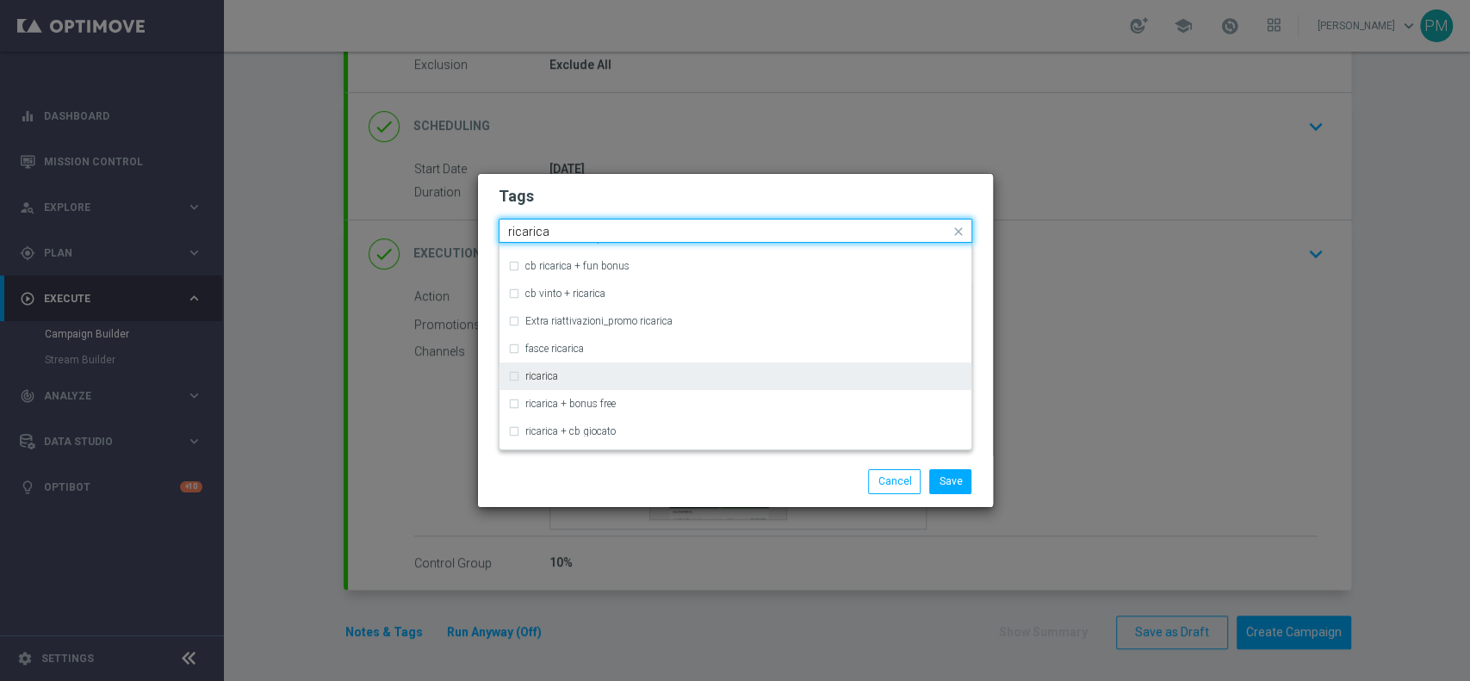
click at [583, 365] on div "ricarica" at bounding box center [735, 377] width 455 height 28
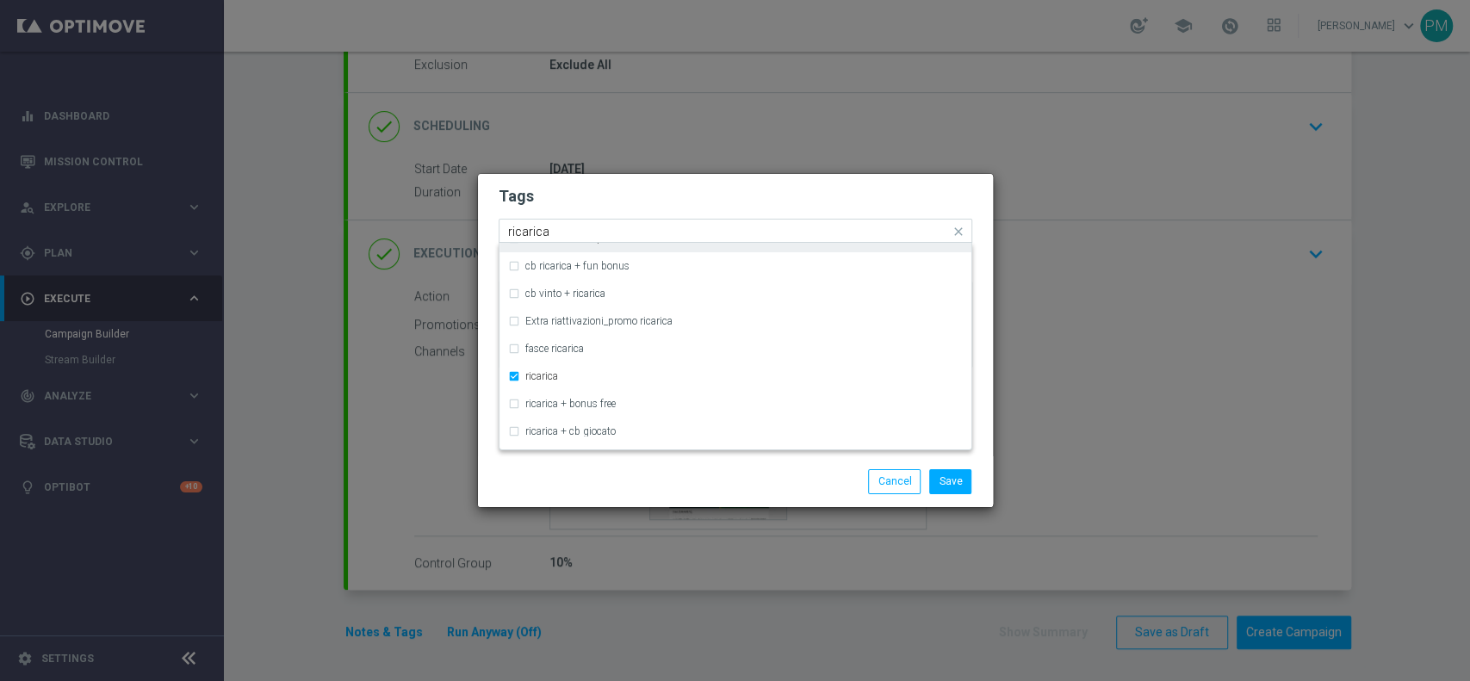
click at [536, 231] on input "ricarica" at bounding box center [729, 232] width 442 height 15
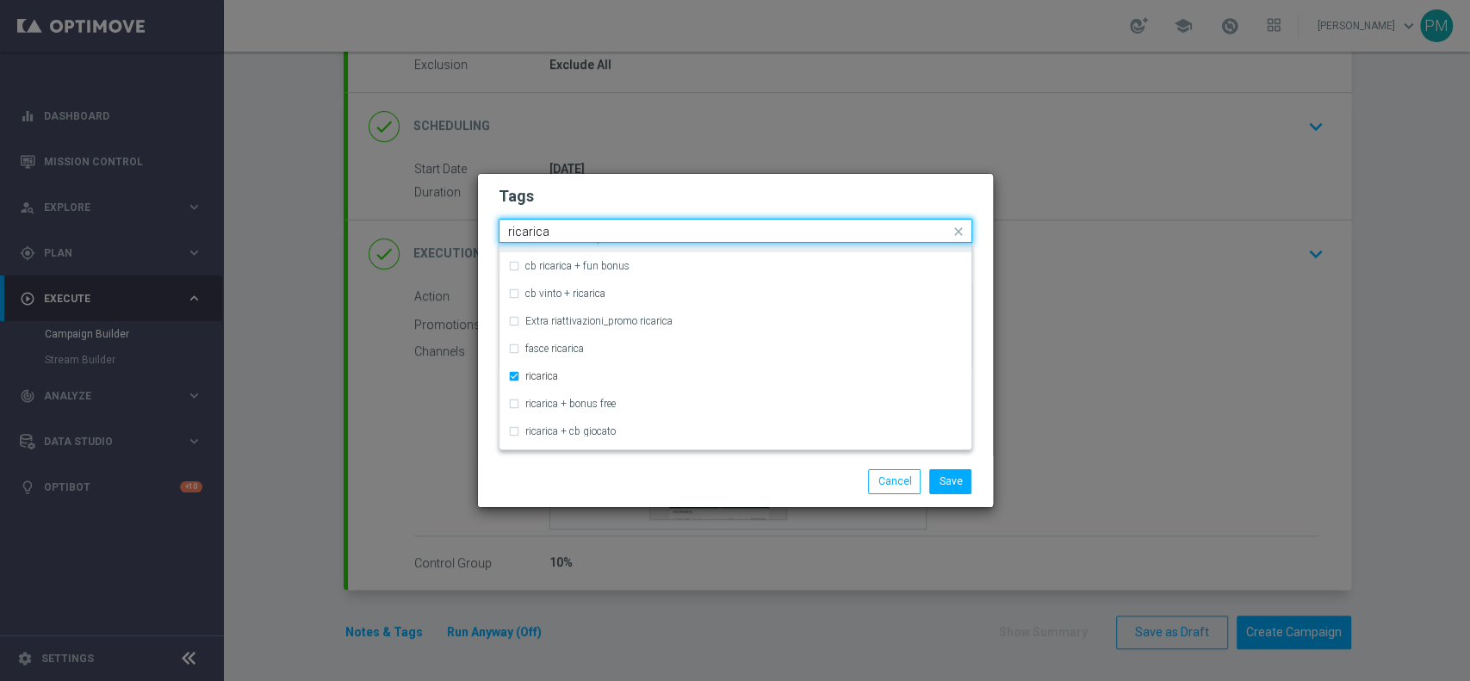
click at [536, 231] on input "ricarica" at bounding box center [729, 232] width 442 height 15
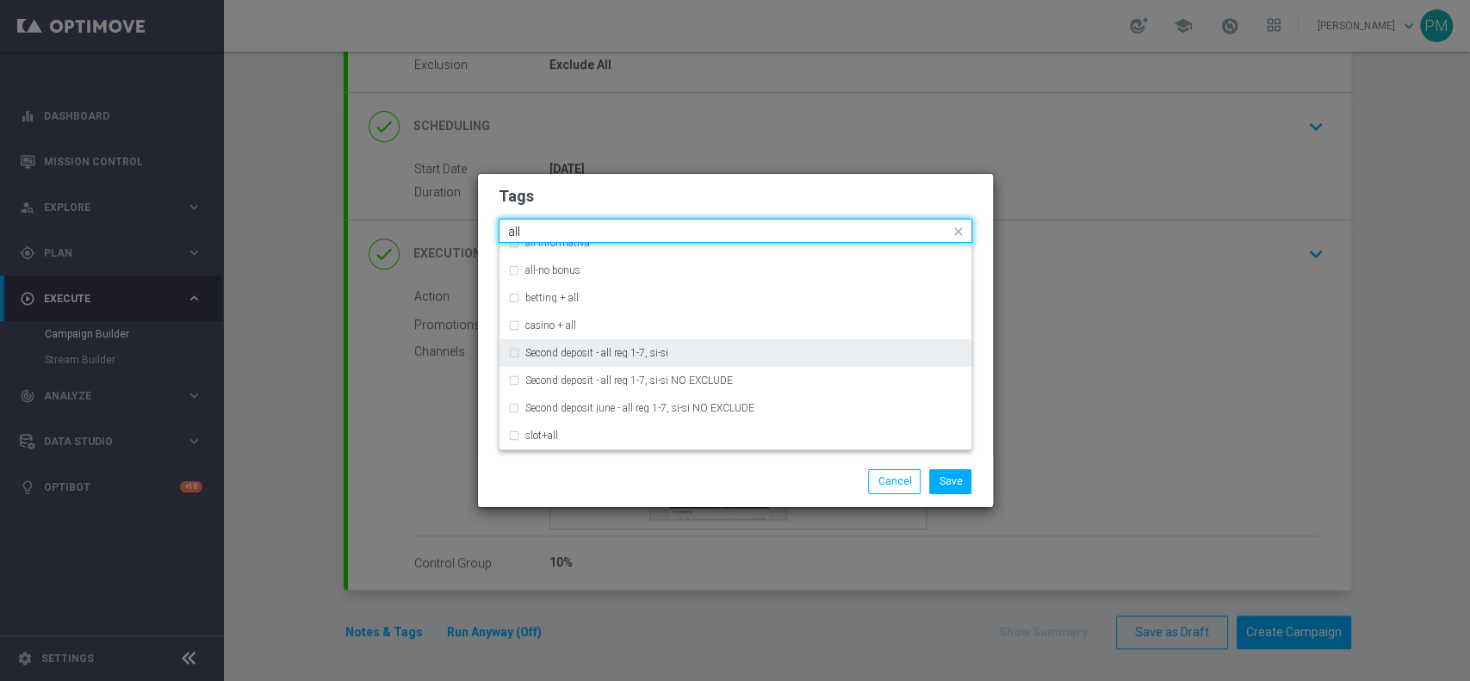
scroll to position [0, 0]
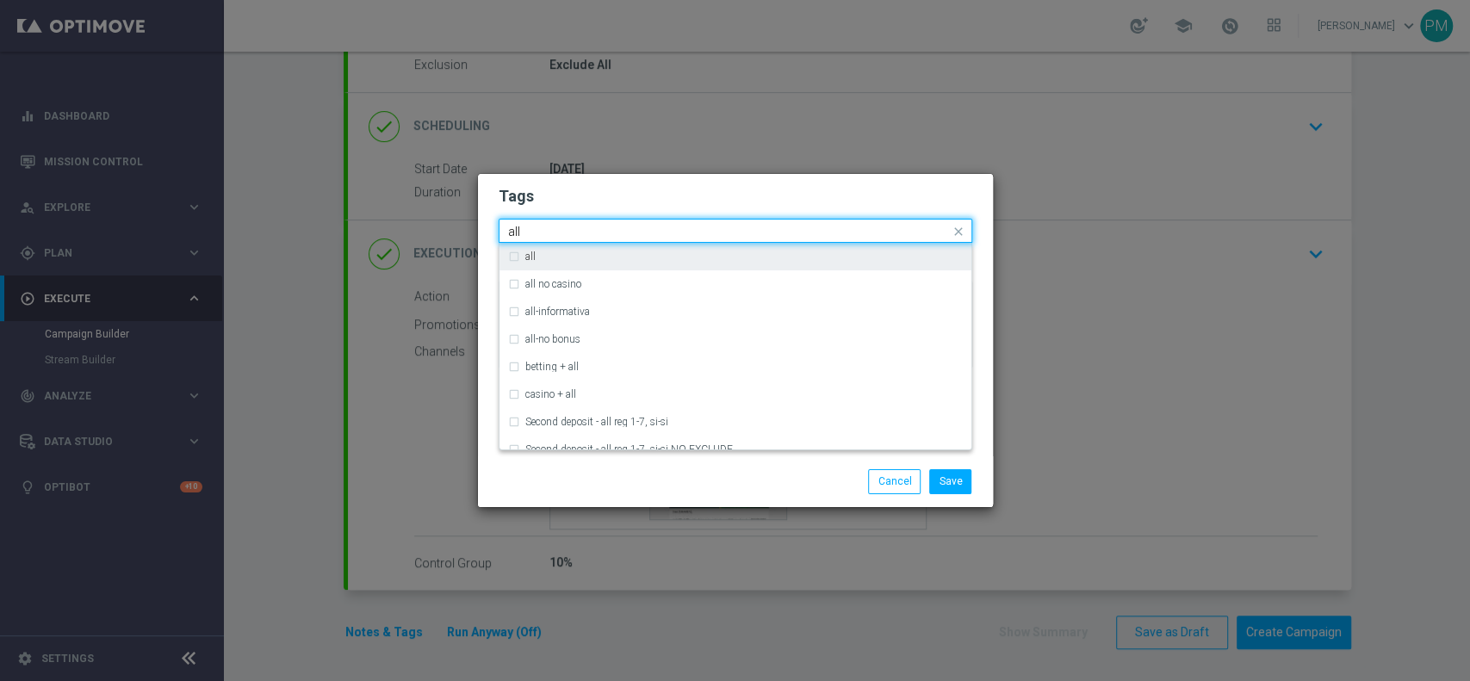
click at [597, 260] on div "all" at bounding box center [744, 257] width 438 height 10
click at [517, 231] on input "all" at bounding box center [729, 232] width 442 height 15
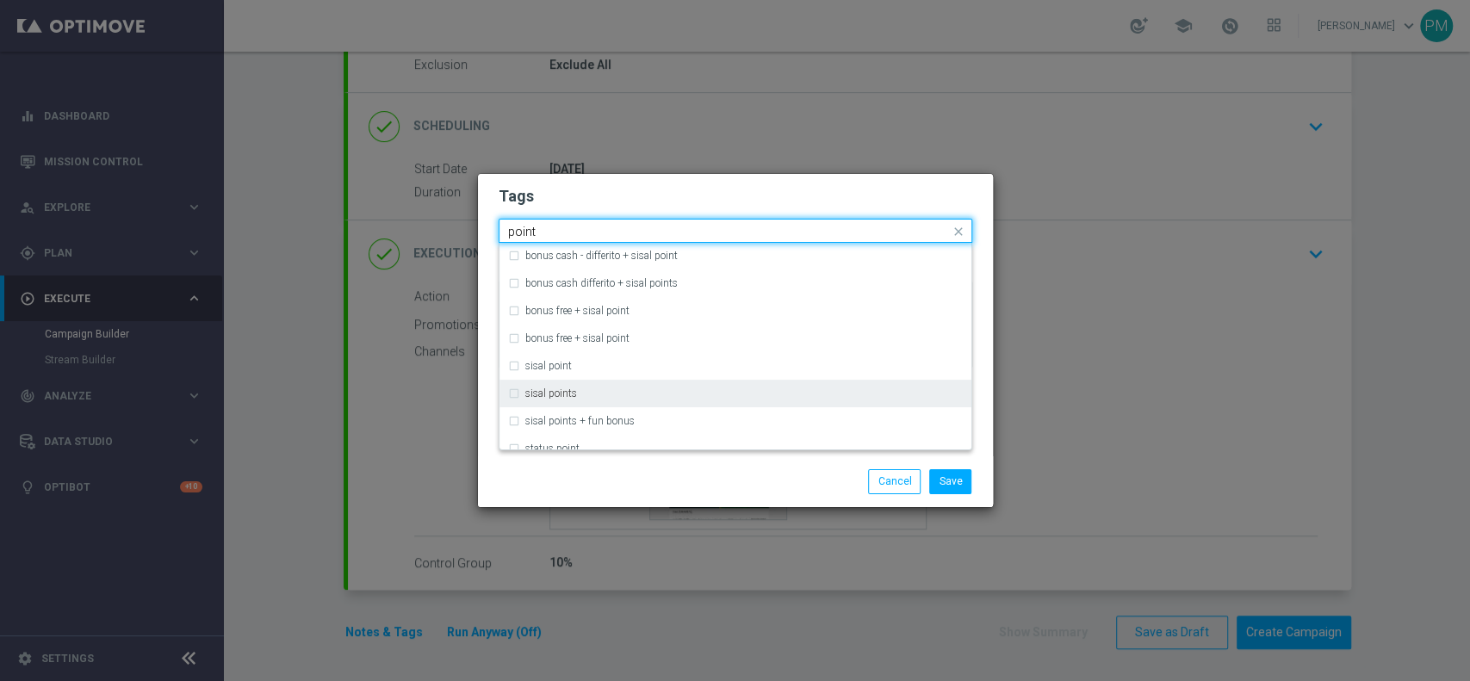
scroll to position [214, 0]
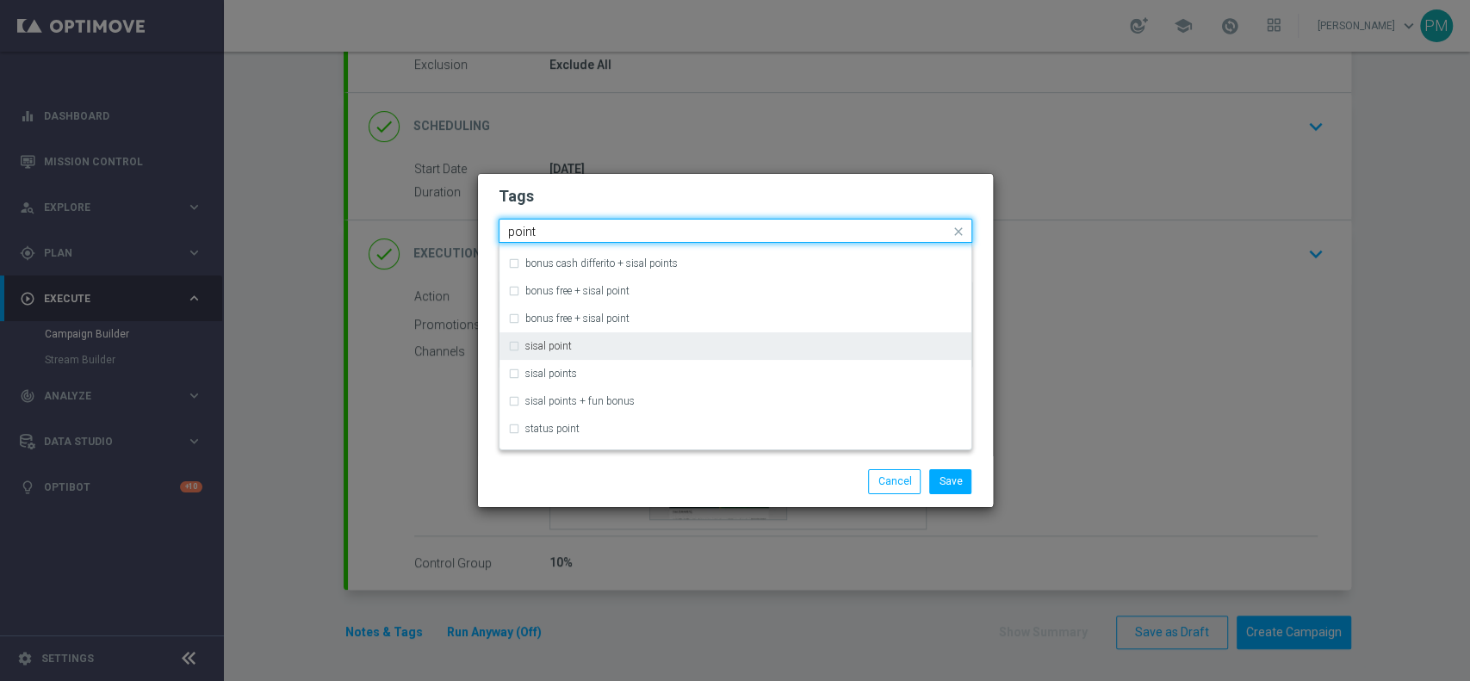
click at [618, 339] on div "sisal point" at bounding box center [735, 347] width 455 height 28
type input "point"
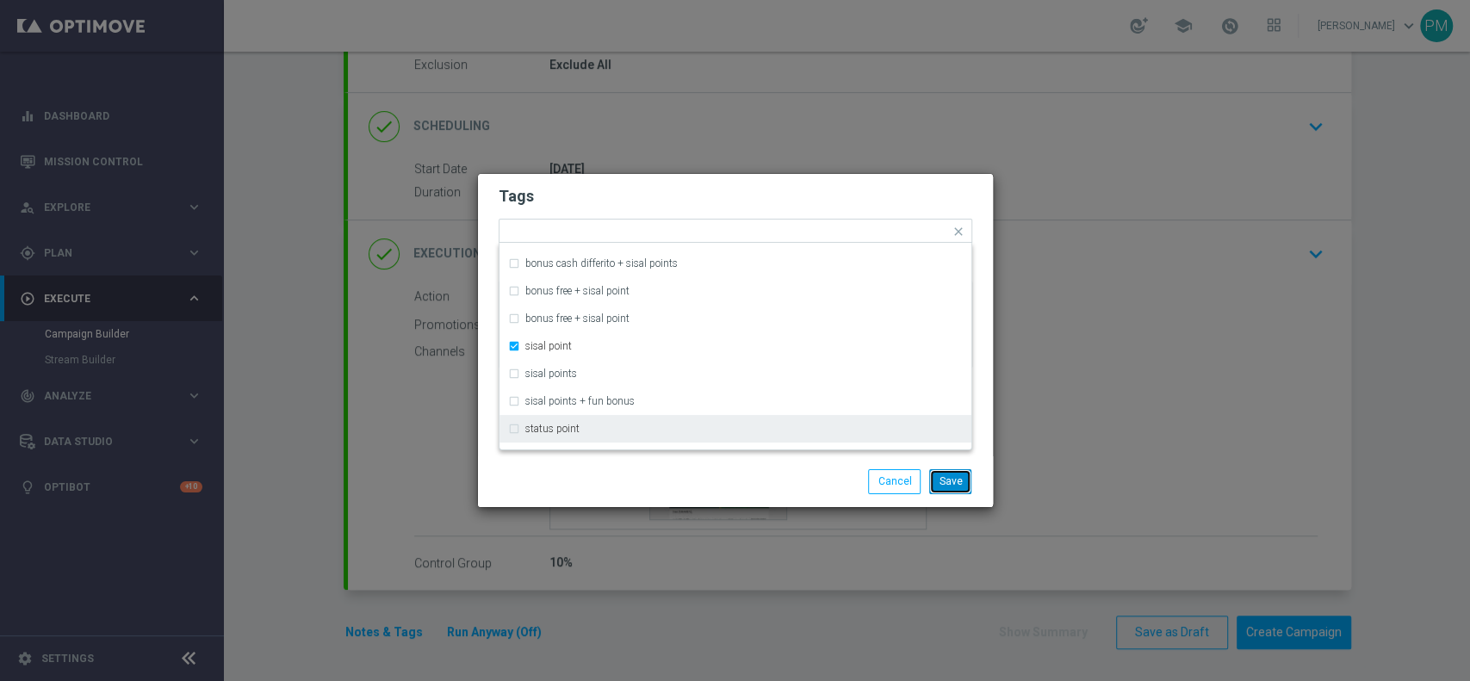
click at [943, 486] on button "Save" at bounding box center [950, 481] width 42 height 24
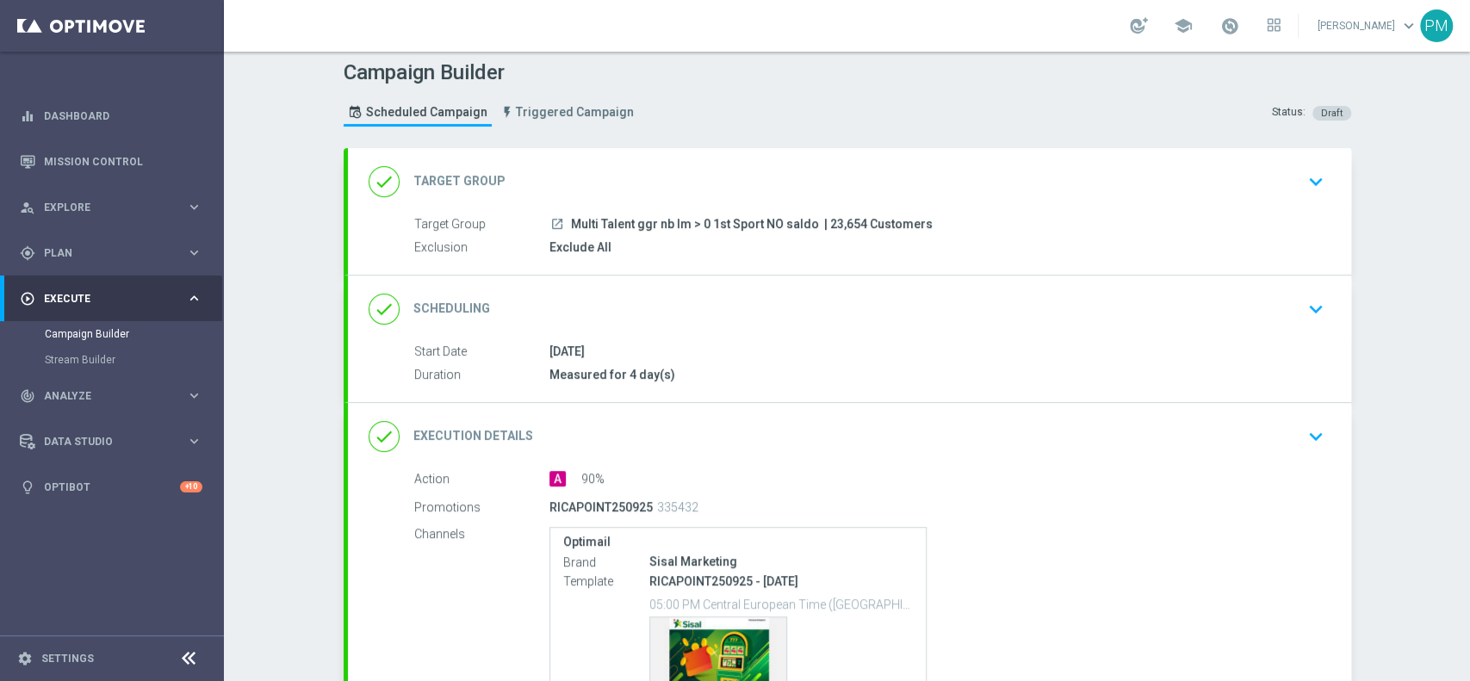
scroll to position [0, 0]
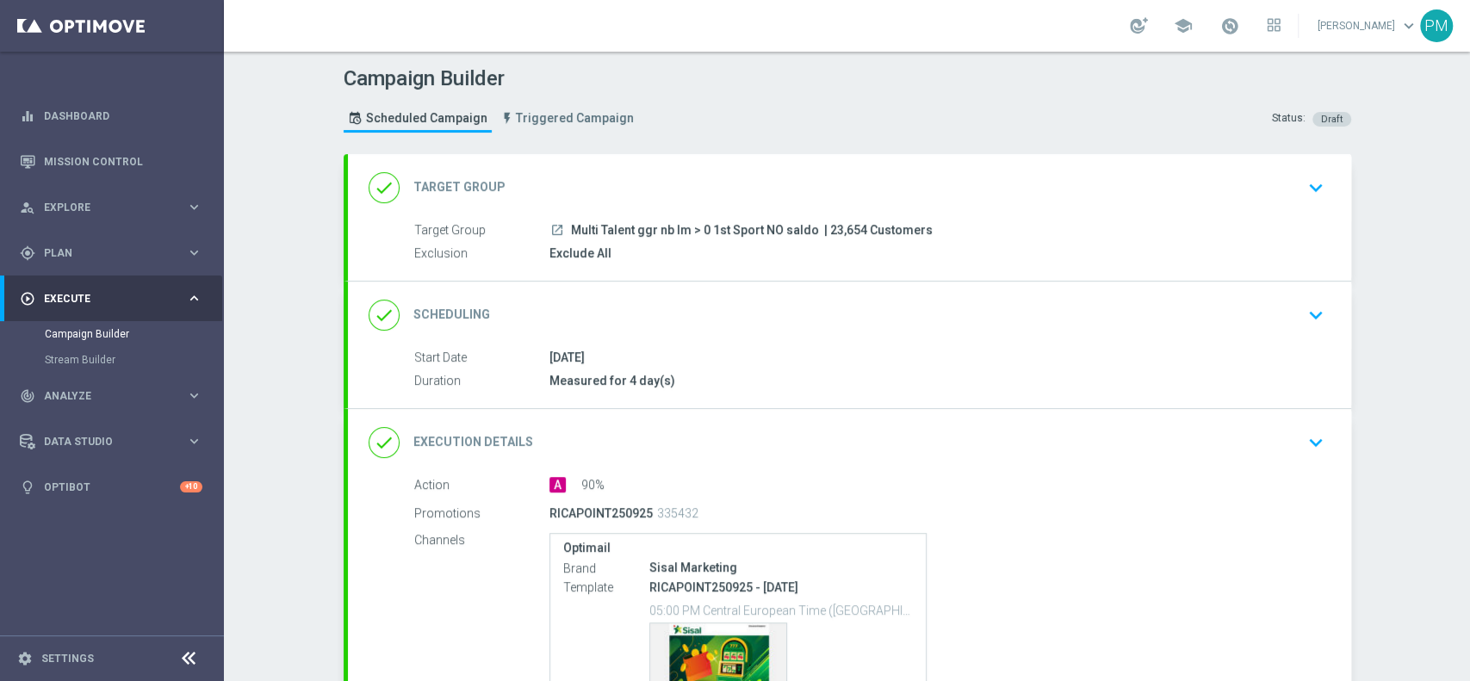
click at [777, 312] on div "done Scheduling keyboard_arrow_down" at bounding box center [850, 315] width 962 height 33
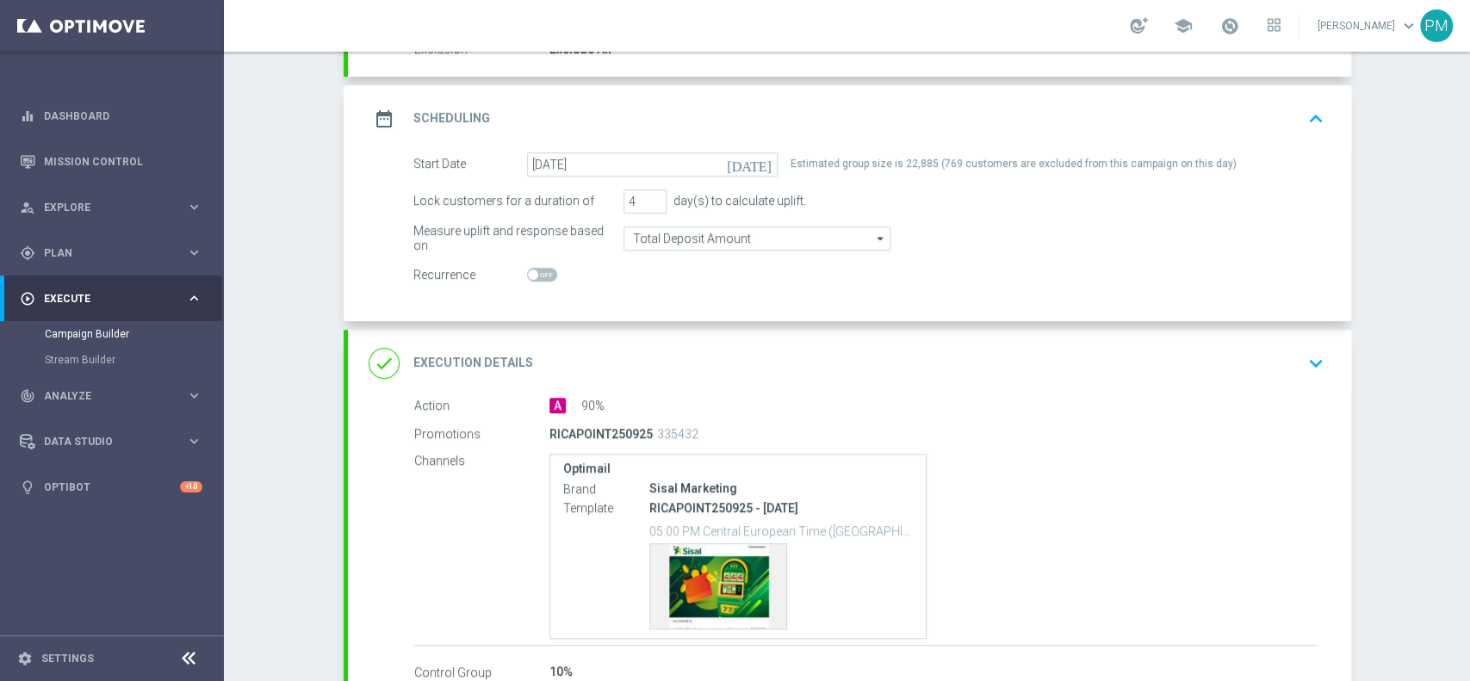
scroll to position [314, 0]
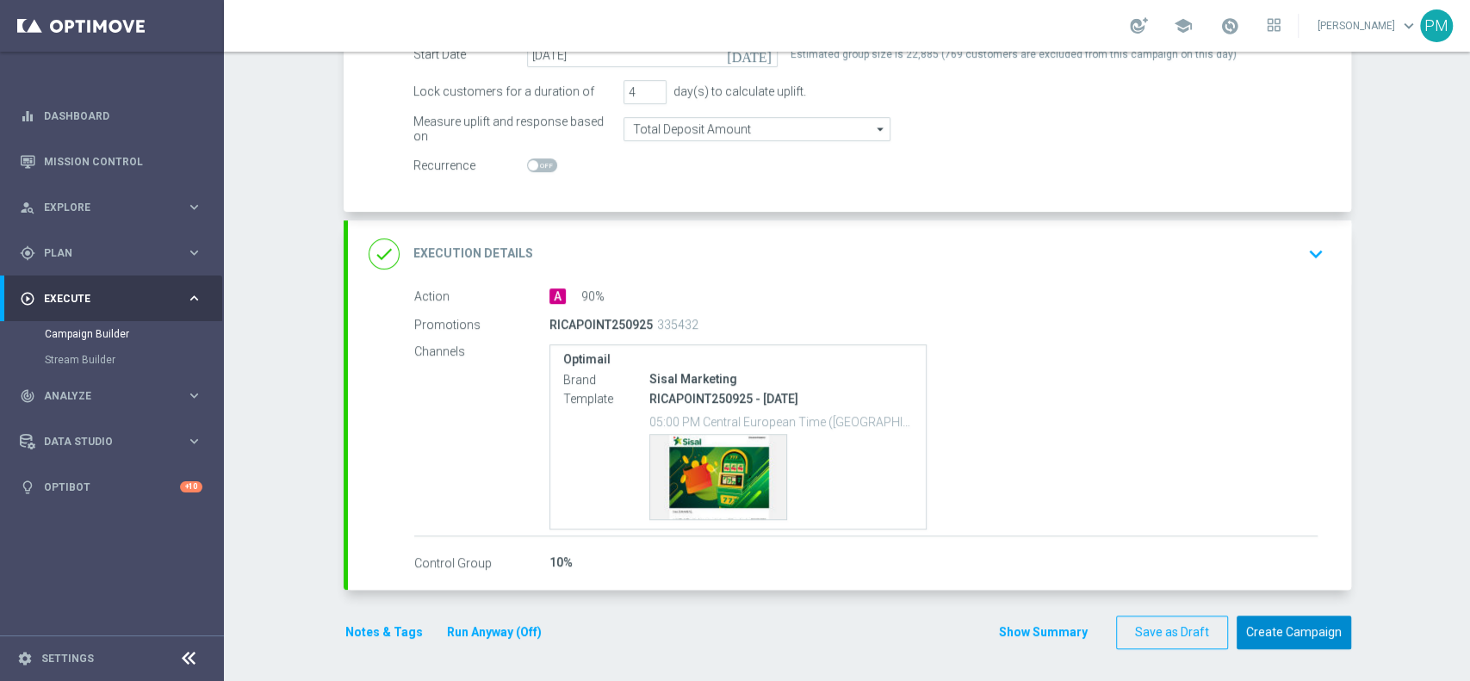
click at [1261, 628] on button "Create Campaign" at bounding box center [1294, 633] width 115 height 34
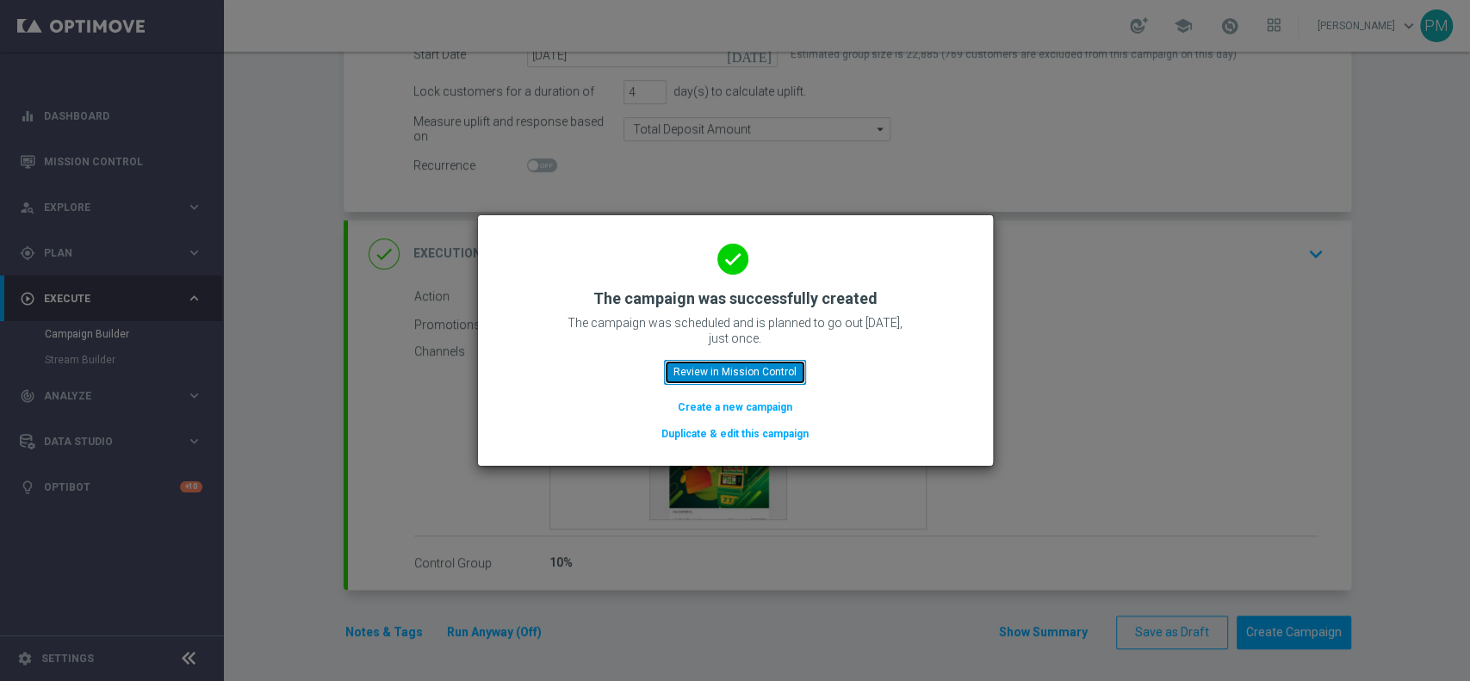
click at [781, 369] on button "Review in Mission Control" at bounding box center [735, 372] width 142 height 24
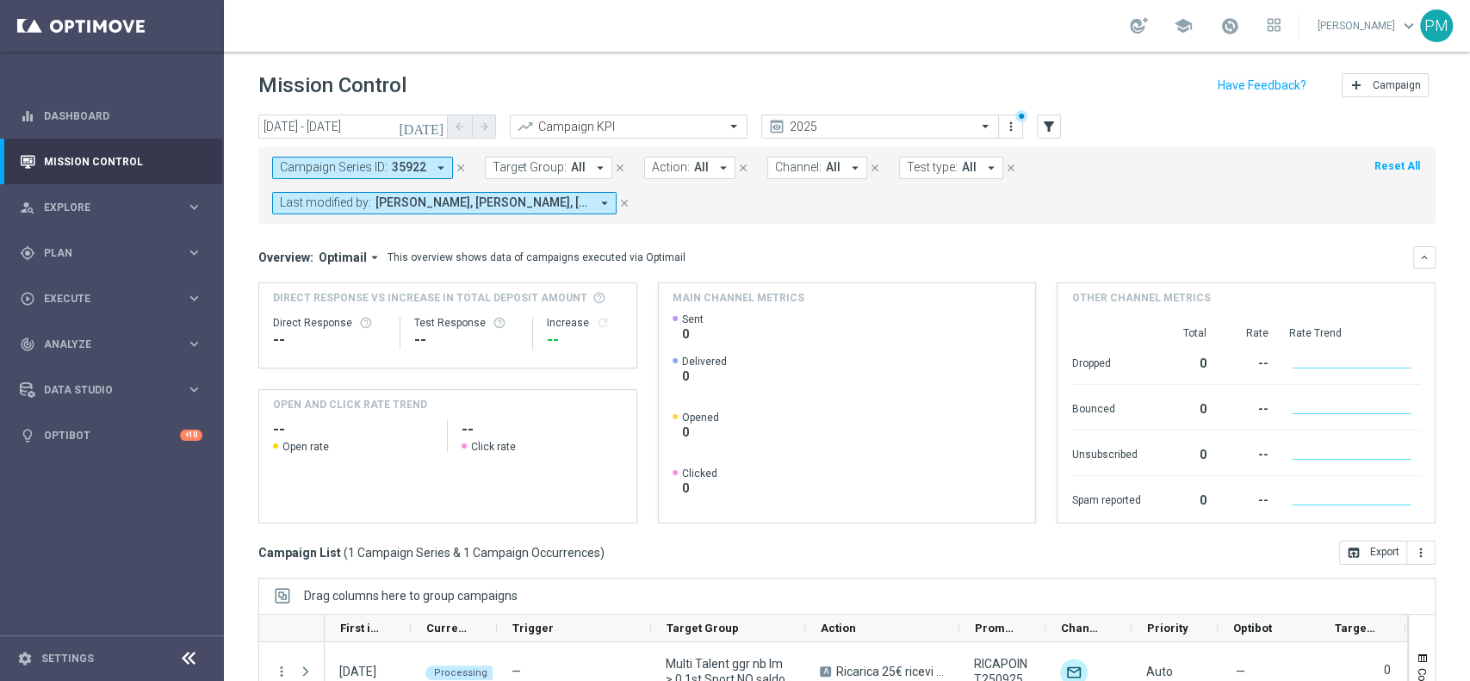
click at [460, 165] on icon "close" at bounding box center [461, 168] width 12 height 12
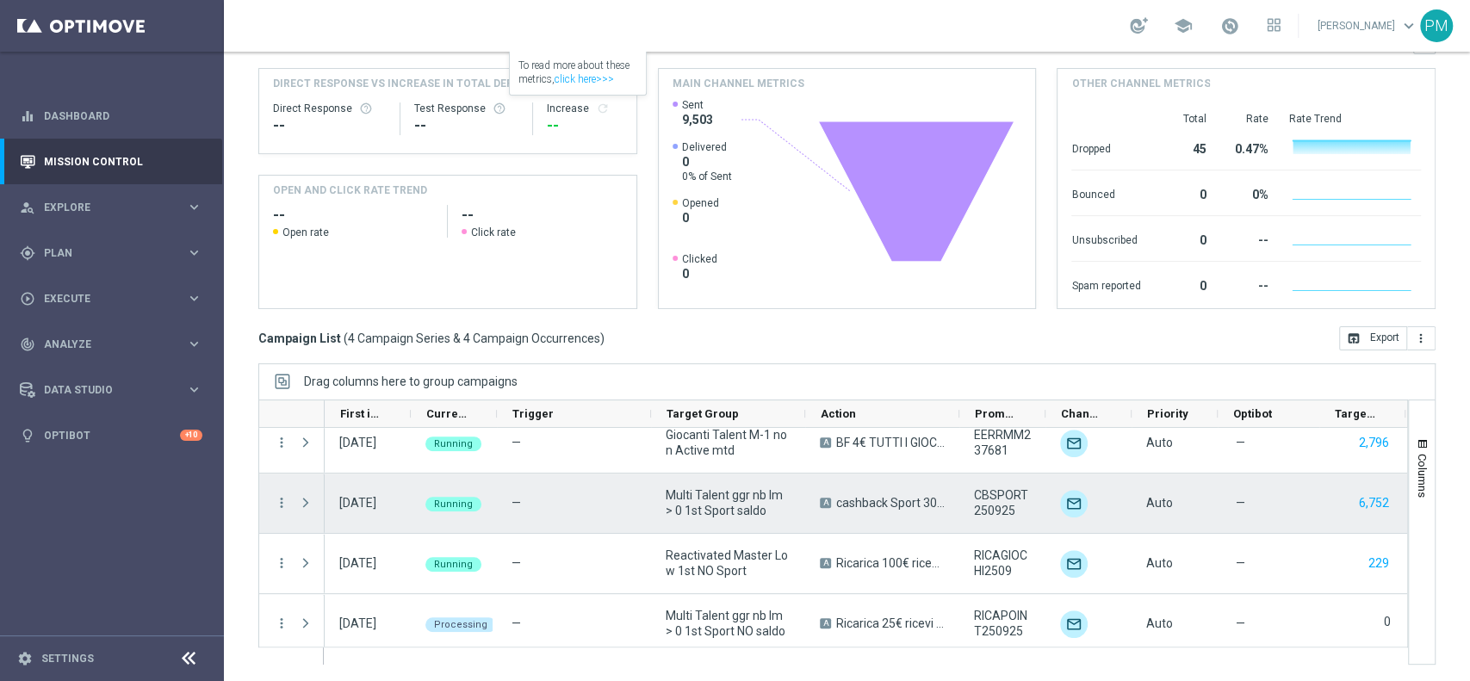
scroll to position [22, 0]
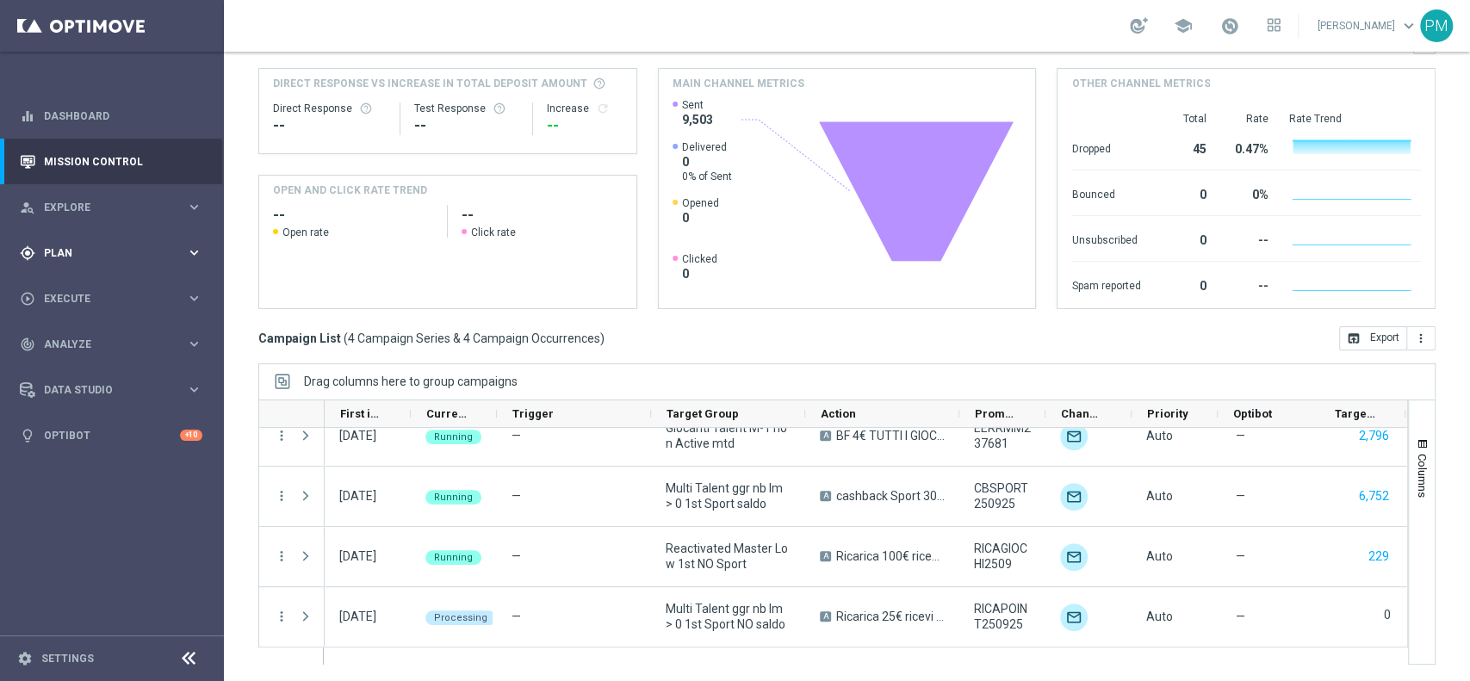
click at [81, 262] on div "gps_fixed Plan keyboard_arrow_right" at bounding box center [111, 253] width 222 height 46
click at [83, 373] on div "Optimail" at bounding box center [137, 366] width 169 height 26
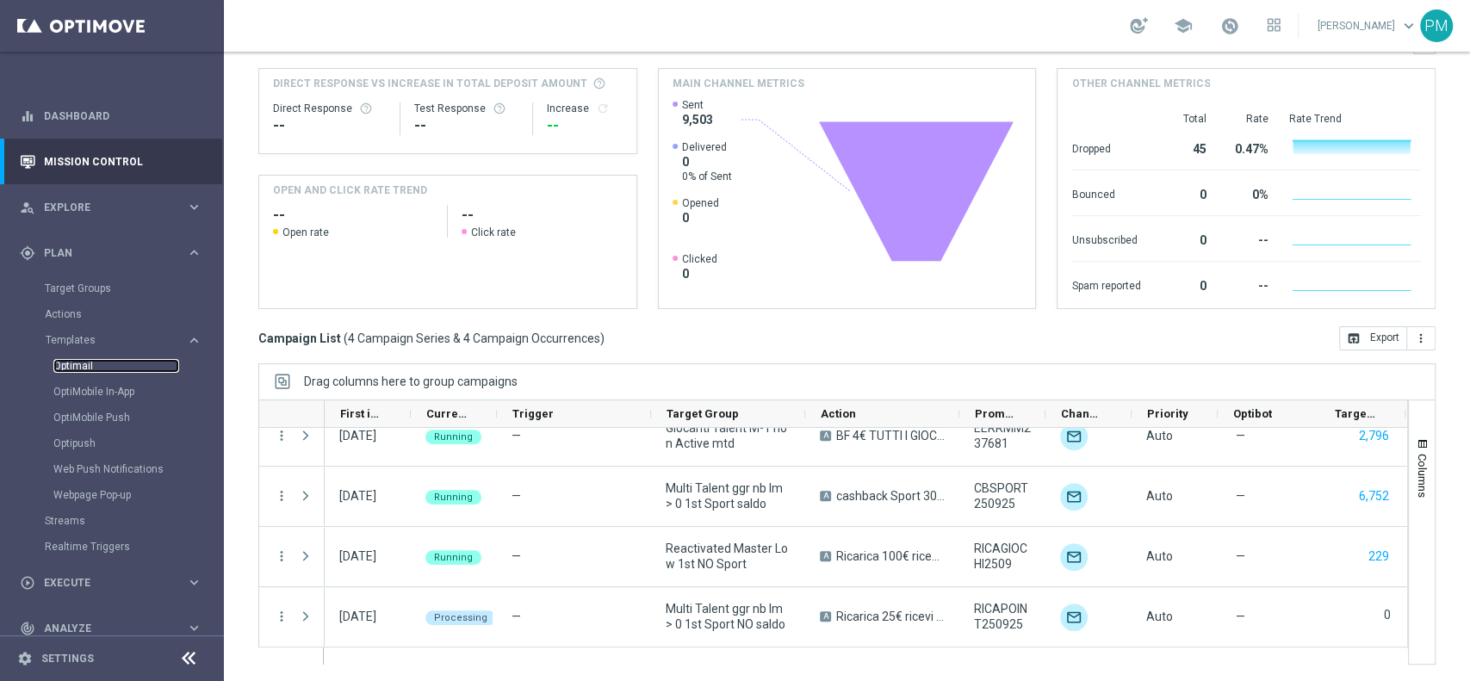
click at [83, 369] on link "Optimail" at bounding box center [116, 366] width 126 height 14
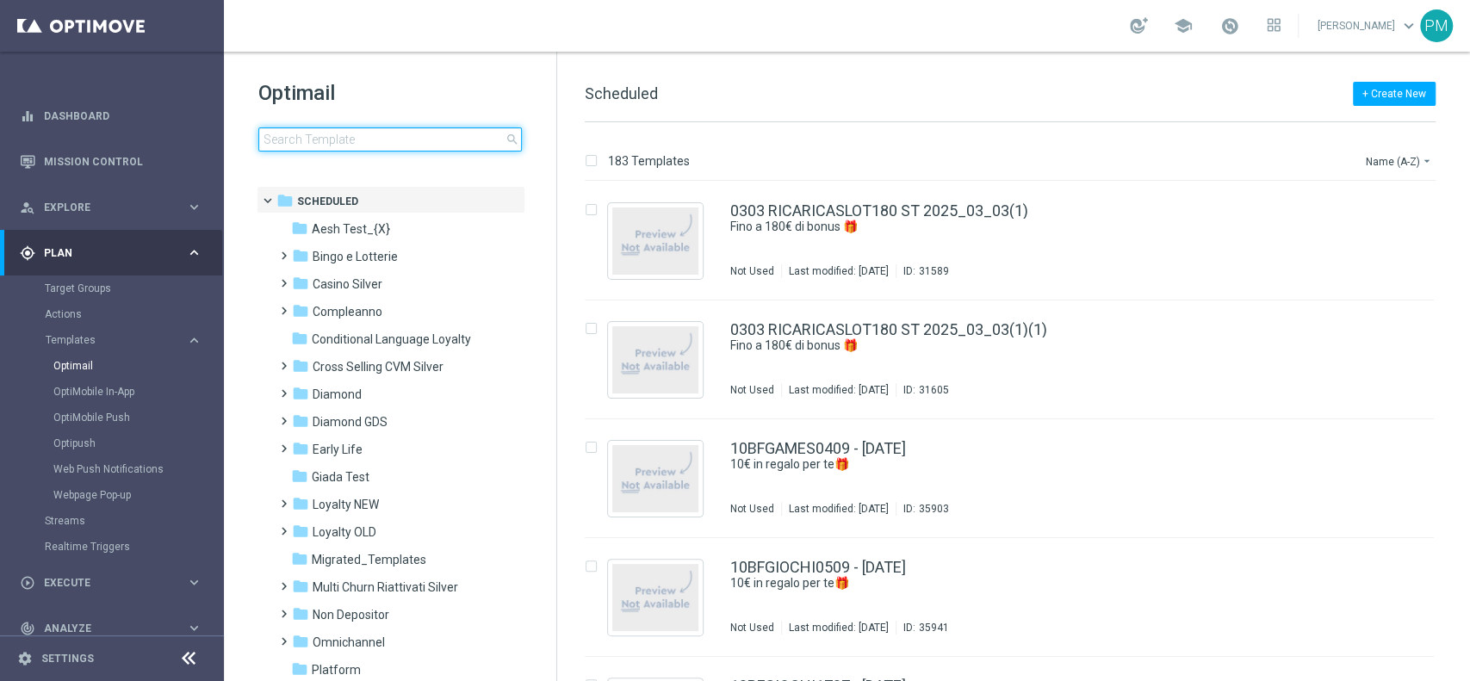
click at [386, 142] on input at bounding box center [390, 139] width 264 height 24
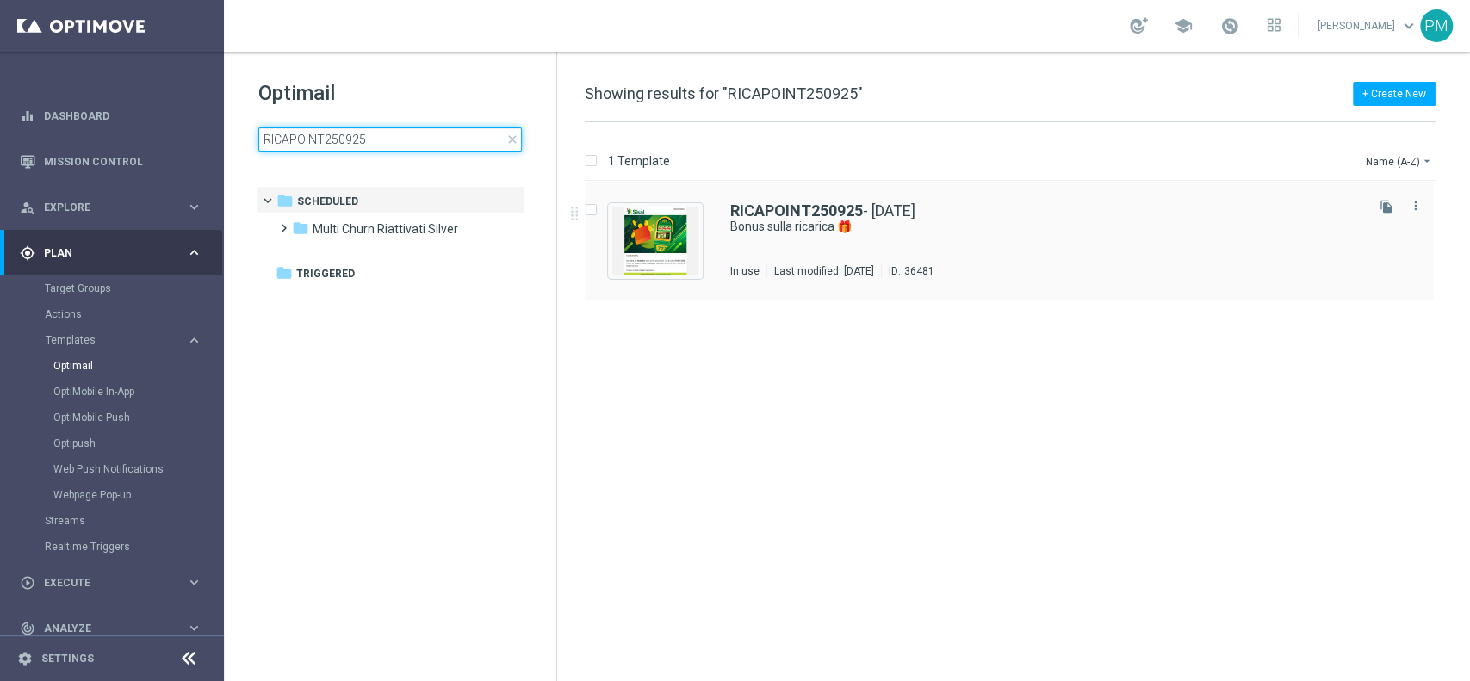
type input "RICAPOINT250925"
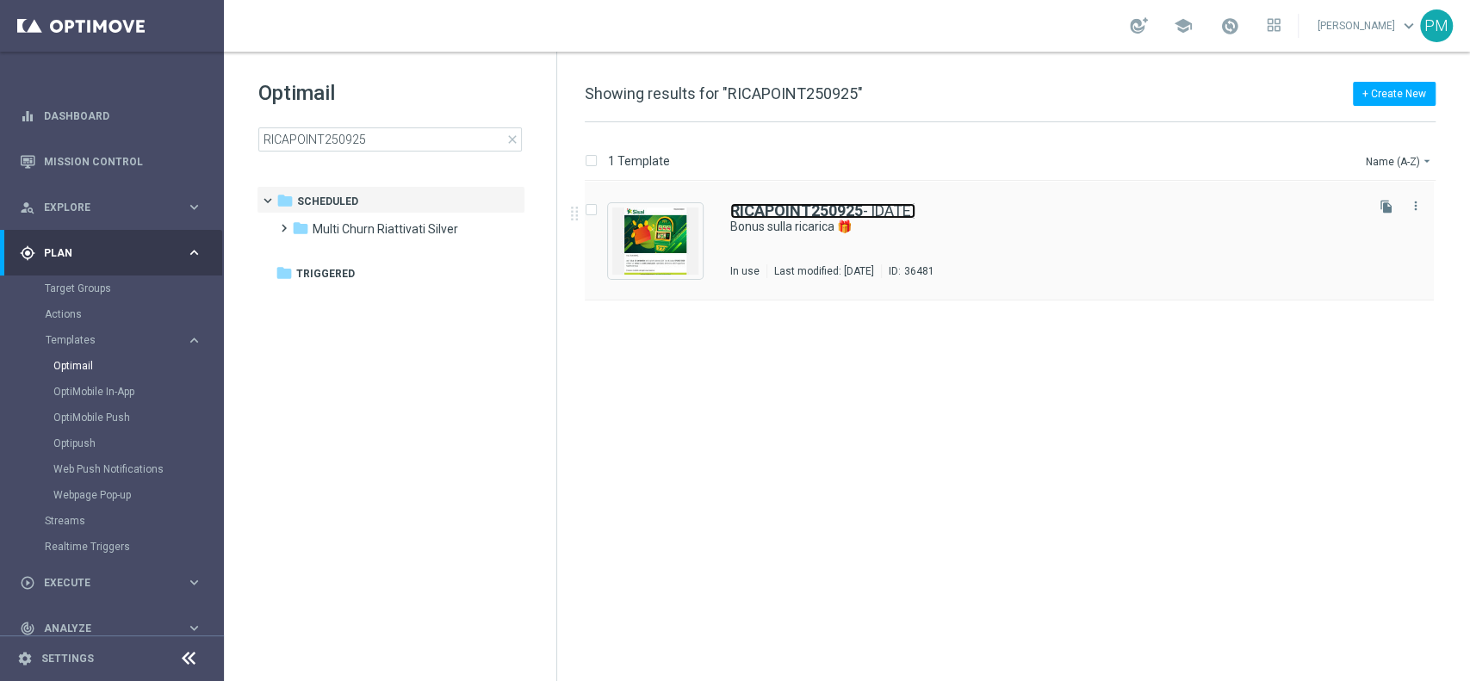
click at [795, 208] on b "RICAPOINT250925" at bounding box center [796, 211] width 133 height 18
